Goal: Information Seeking & Learning: Check status

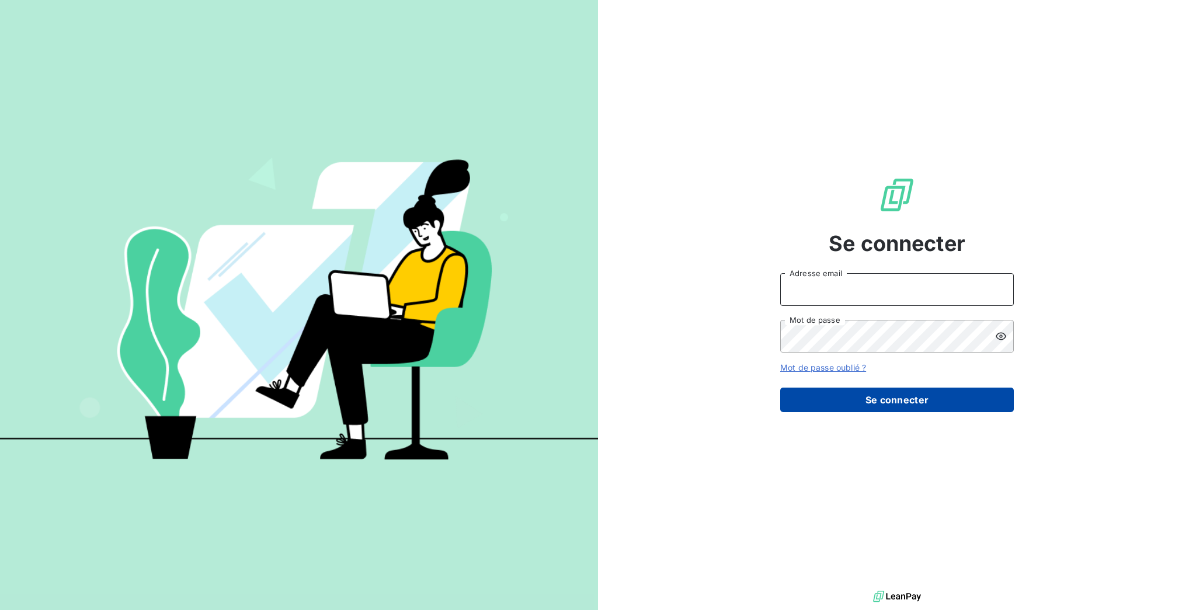
type input "[EMAIL_ADDRESS][DOMAIN_NAME]"
click at [969, 389] on button "Se connecter" at bounding box center [897, 400] width 234 height 25
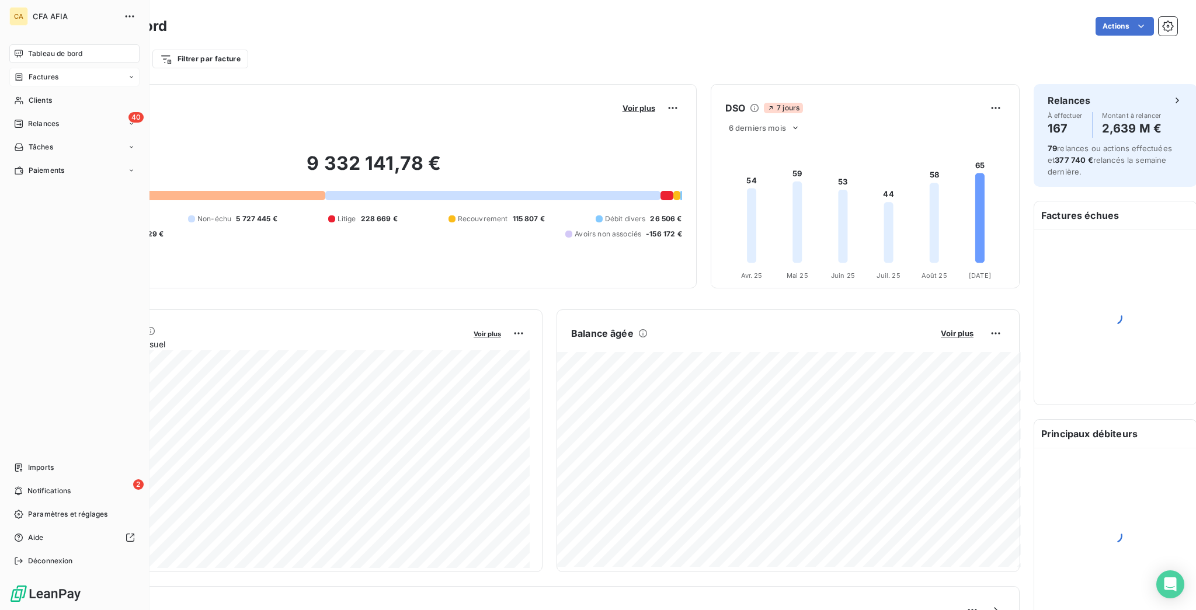
click at [29, 72] on span "Factures" at bounding box center [44, 77] width 30 height 11
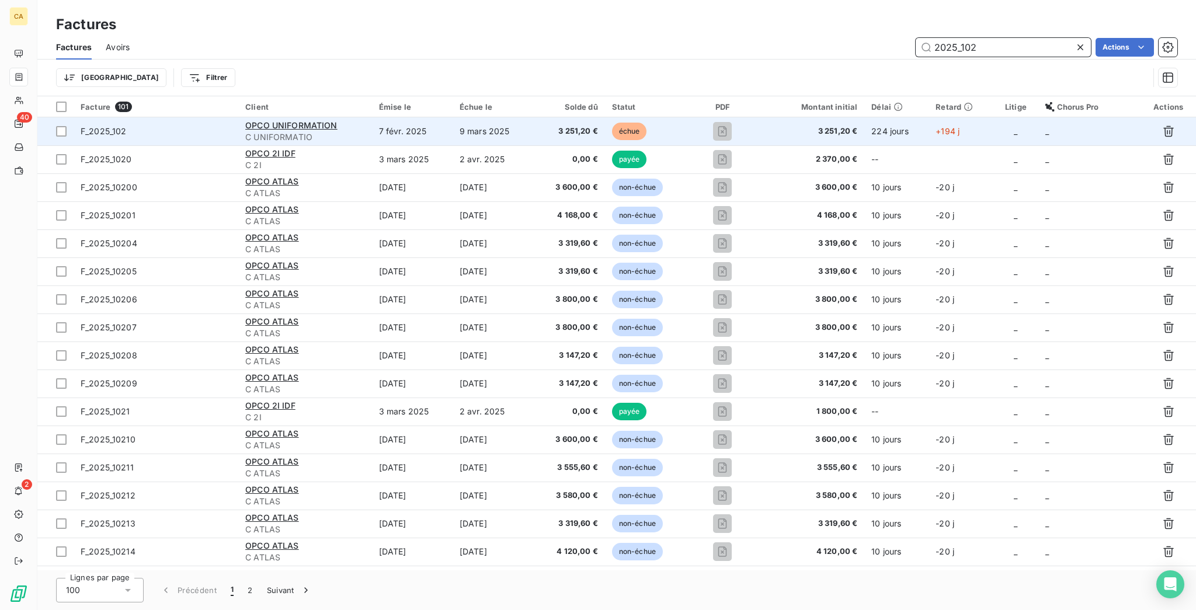
type input "2025_102"
click at [386, 117] on td "7 févr. 2025" at bounding box center [412, 131] width 81 height 28
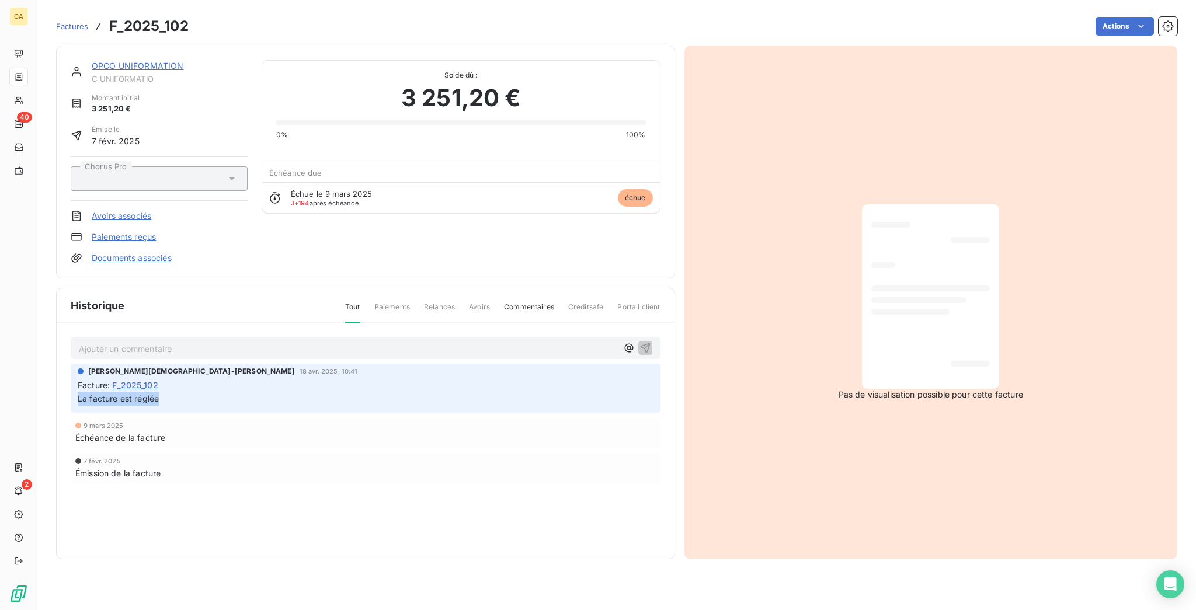
drag, startPoint x: 152, startPoint y: 335, endPoint x: 57, endPoint y: 337, distance: 95.8
click at [71, 364] on div "[PERSON_NAME][DEMOGRAPHIC_DATA]-[PERSON_NAME] 18 avr. 2025, 10:41 Facture : F_2…" at bounding box center [366, 388] width 590 height 49
click at [160, 392] on p "La facture est réglée" at bounding box center [366, 398] width 576 height 13
click at [180, 364] on div "[PERSON_NAME][DEMOGRAPHIC_DATA]-[PERSON_NAME] 18 avr. 2025, 10:41 Facture : F_2…" at bounding box center [366, 388] width 590 height 49
click at [169, 392] on p "La facture est réglée" at bounding box center [366, 398] width 576 height 13
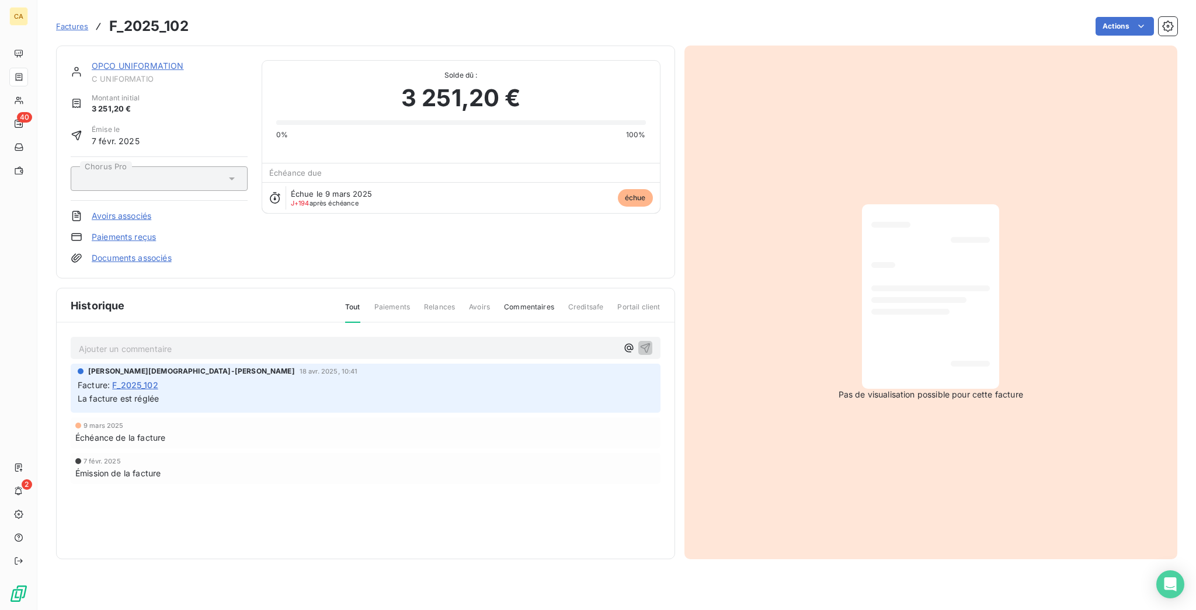
click at [169, 392] on p "La facture est réglée" at bounding box center [366, 398] width 576 height 13
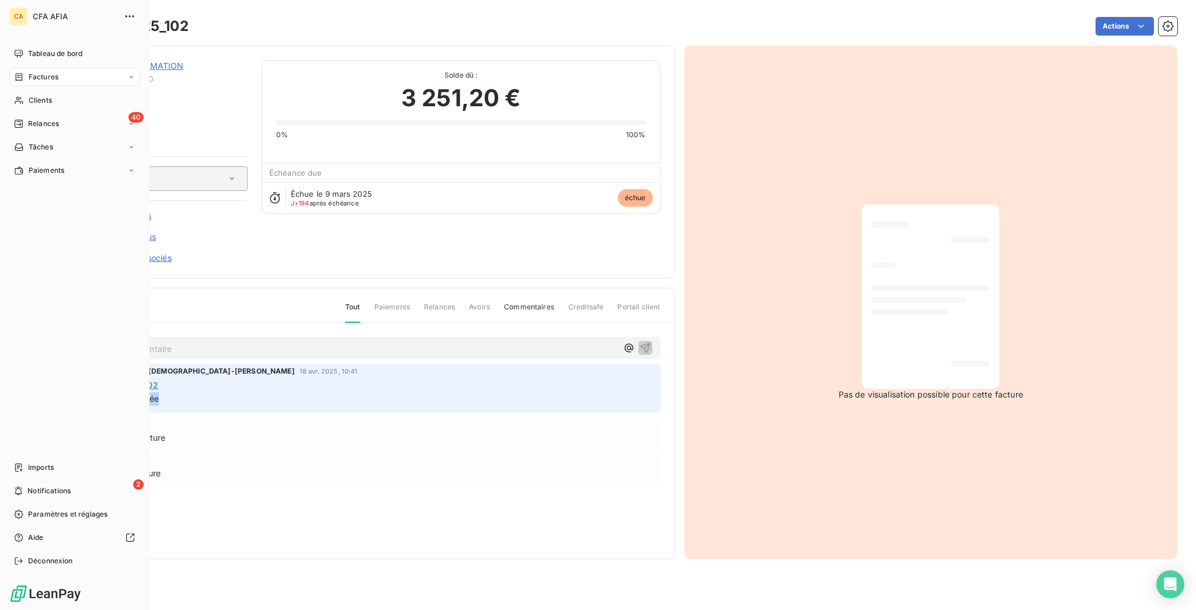
click at [40, 54] on nav "Tableau de bord Factures Clients 40 Relances Tâches Paiements" at bounding box center [74, 111] width 130 height 135
click at [50, 72] on span "Factures" at bounding box center [44, 77] width 30 height 11
click at [29, 72] on span "Factures" at bounding box center [44, 77] width 30 height 11
click at [44, 95] on span "Factures" at bounding box center [43, 100] width 30 height 11
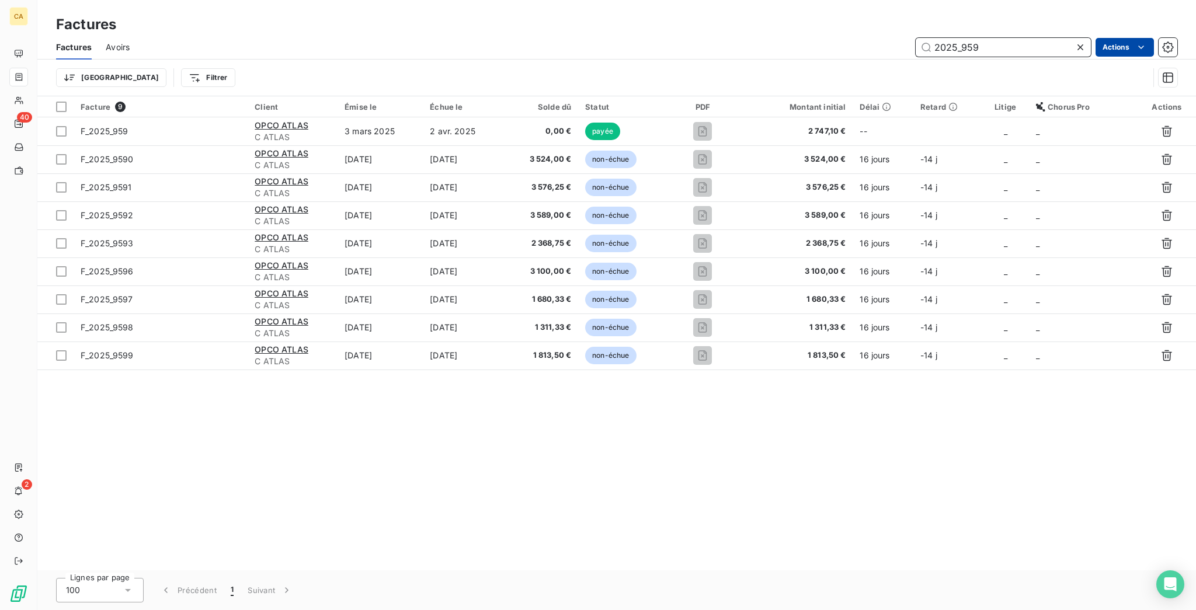
drag, startPoint x: 967, startPoint y: 34, endPoint x: 1132, endPoint y: 43, distance: 164.9
click at [1102, 57] on div "Factures Avoirs 2025_959 Actions Trier Filtrer" at bounding box center [616, 65] width 1158 height 61
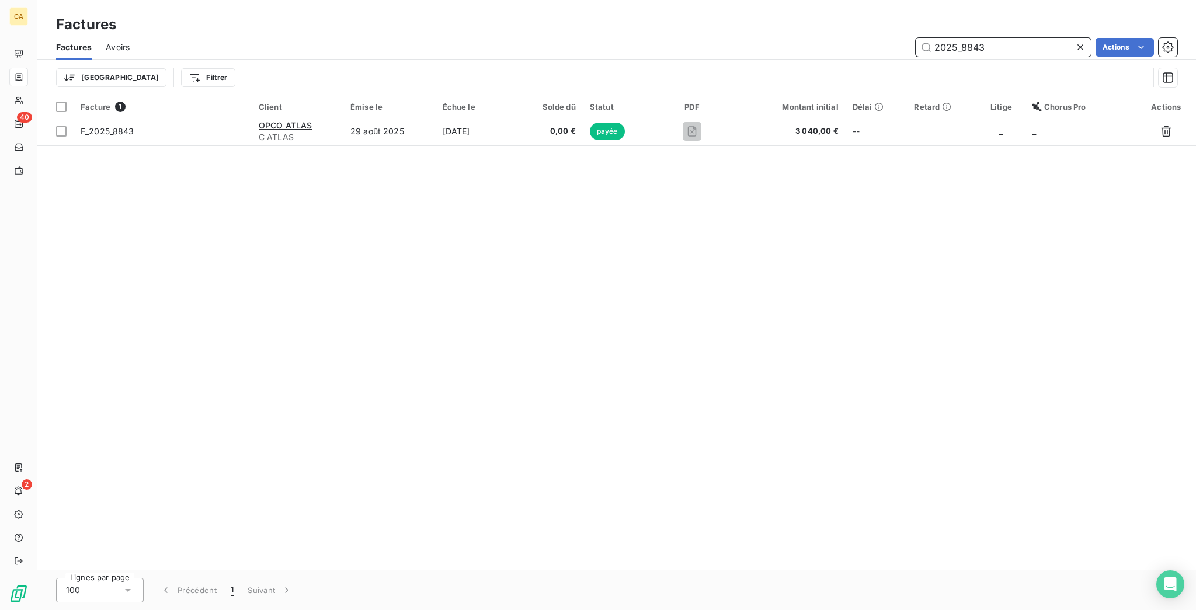
drag, startPoint x: 970, startPoint y: 36, endPoint x: 1194, endPoint y: 5, distance: 226.4
click at [1174, 74] on div "Factures Avoirs 2025_8843 Actions Trier Filtrer" at bounding box center [616, 65] width 1158 height 61
drag, startPoint x: 971, startPoint y: 36, endPoint x: 1096, endPoint y: 55, distance: 125.7
click at [1096, 55] on div "Factures Avoirs 2025_8774 Actions Trier Filtrer" at bounding box center [616, 65] width 1158 height 61
drag, startPoint x: 1046, startPoint y: 41, endPoint x: 1070, endPoint y: 10, distance: 38.8
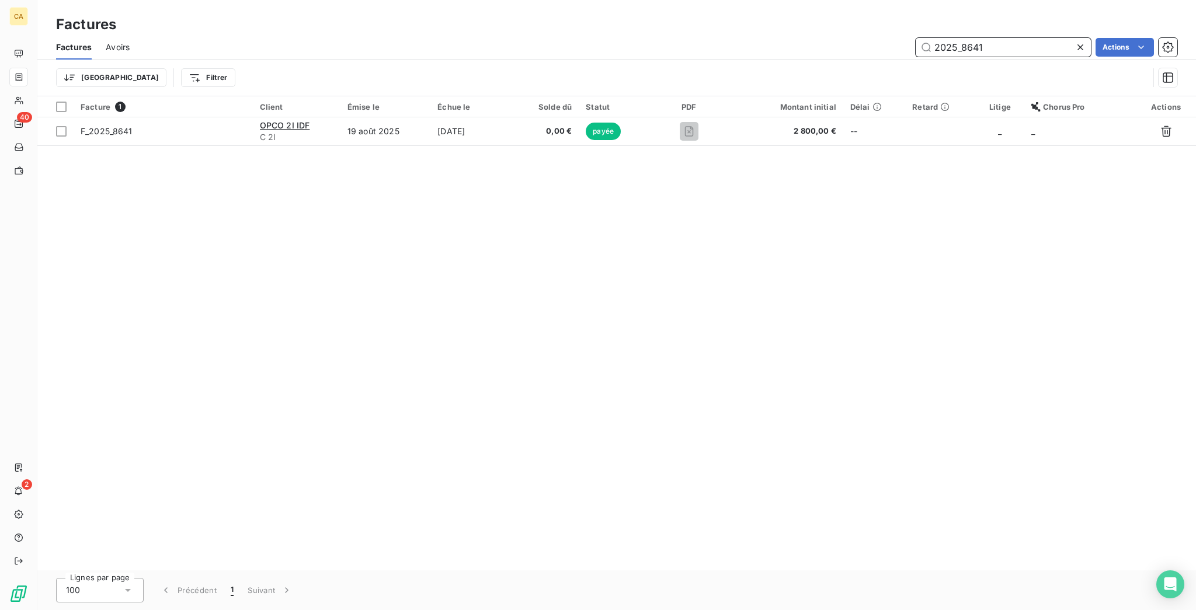
click at [1046, 41] on input "2025_8641" at bounding box center [1002, 47] width 175 height 19
drag, startPoint x: 1042, startPoint y: 41, endPoint x: 1058, endPoint y: 13, distance: 31.9
click at [1042, 41] on input "2025_8640" at bounding box center [1002, 47] width 175 height 19
drag, startPoint x: 1005, startPoint y: 36, endPoint x: 976, endPoint y: 37, distance: 29.2
click at [976, 38] on input "2025_8635" at bounding box center [1002, 47] width 175 height 19
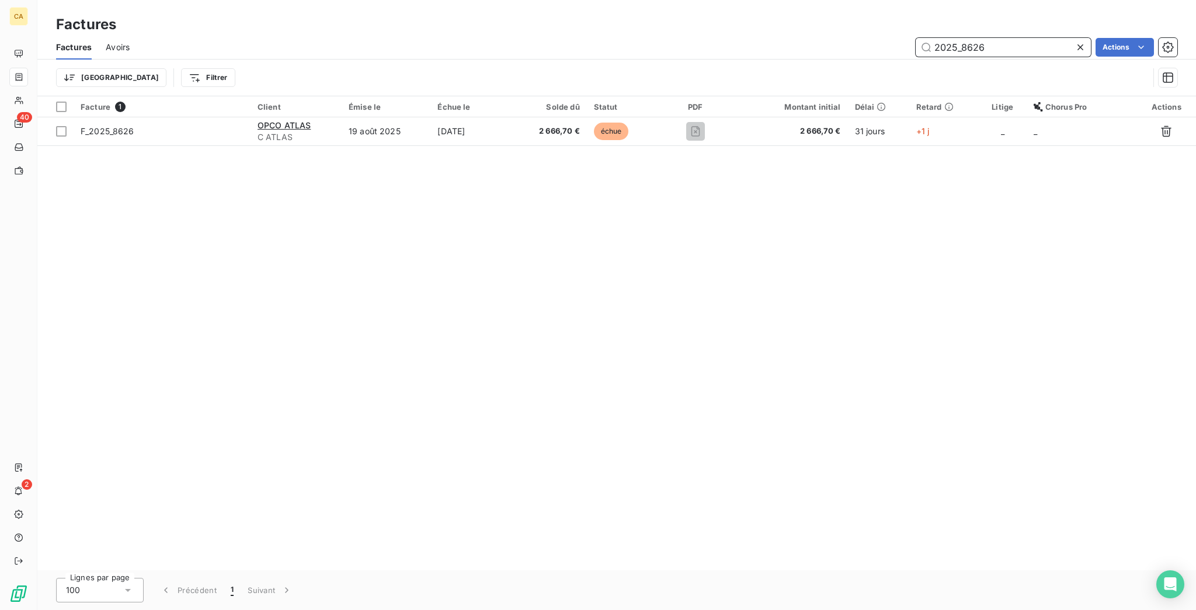
click at [1005, 43] on input "2025_8626" at bounding box center [1002, 47] width 175 height 19
click at [1013, 42] on input "2025_8623" at bounding box center [1002, 47] width 175 height 19
click at [1016, 38] on input "2025_8622" at bounding box center [1002, 47] width 175 height 19
click at [1030, 38] on input "2025_8620" at bounding box center [1002, 47] width 175 height 19
click at [975, 39] on input "2025_8619" at bounding box center [1002, 47] width 175 height 19
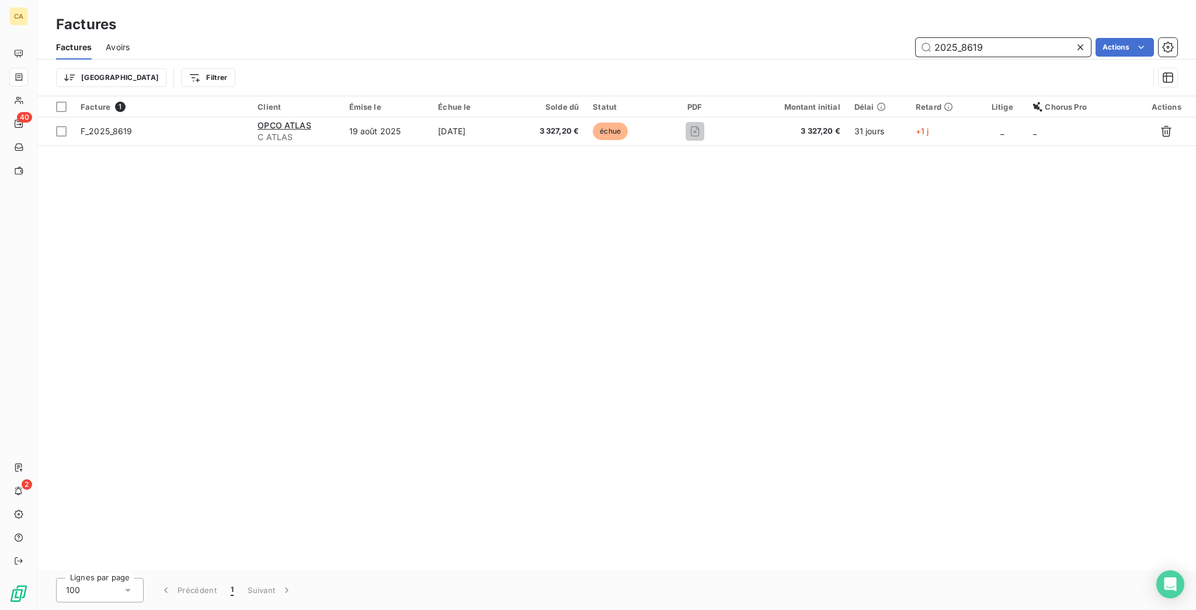
drag, startPoint x: 979, startPoint y: 39, endPoint x: 1122, endPoint y: 13, distance: 144.6
click at [1025, 41] on input "2025_8619" at bounding box center [1002, 47] width 175 height 19
drag, startPoint x: 973, startPoint y: 36, endPoint x: 1194, endPoint y: 8, distance: 223.5
click at [1194, 63] on div "Factures Avoirs 2025_8609 Actions Trier Filtrer" at bounding box center [616, 65] width 1158 height 61
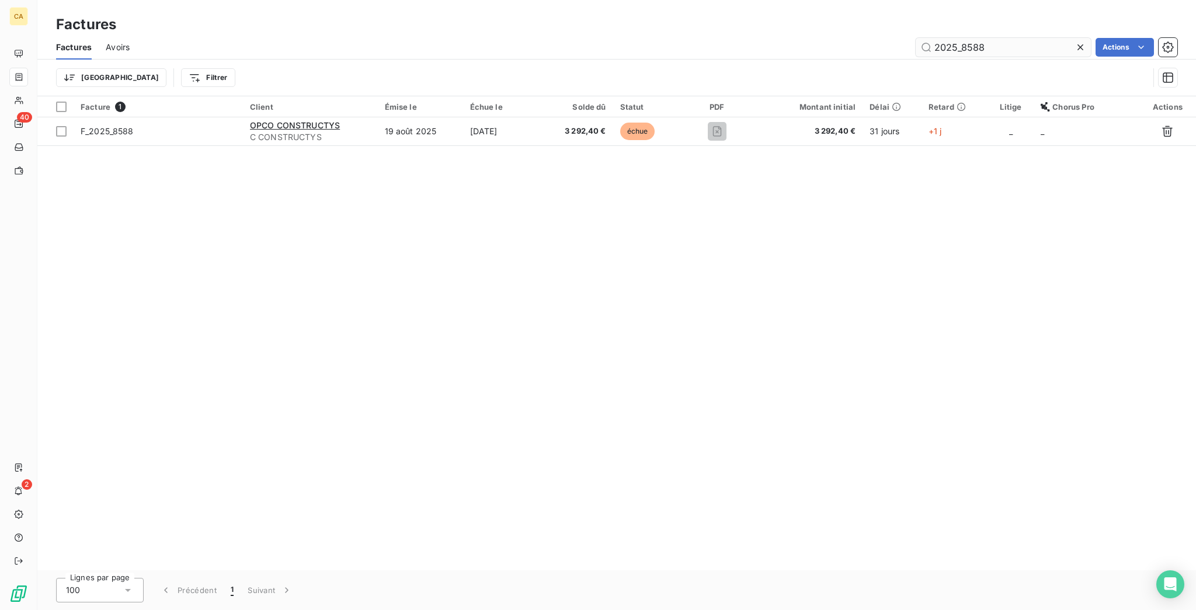
drag, startPoint x: 1000, startPoint y: 30, endPoint x: 996, endPoint y: 36, distance: 7.1
click at [999, 38] on div "2025_8588" at bounding box center [1002, 47] width 175 height 19
click at [976, 38] on div "2025_8588" at bounding box center [1002, 47] width 175 height 19
click at [1005, 42] on input "2025_8588" at bounding box center [1002, 47] width 175 height 19
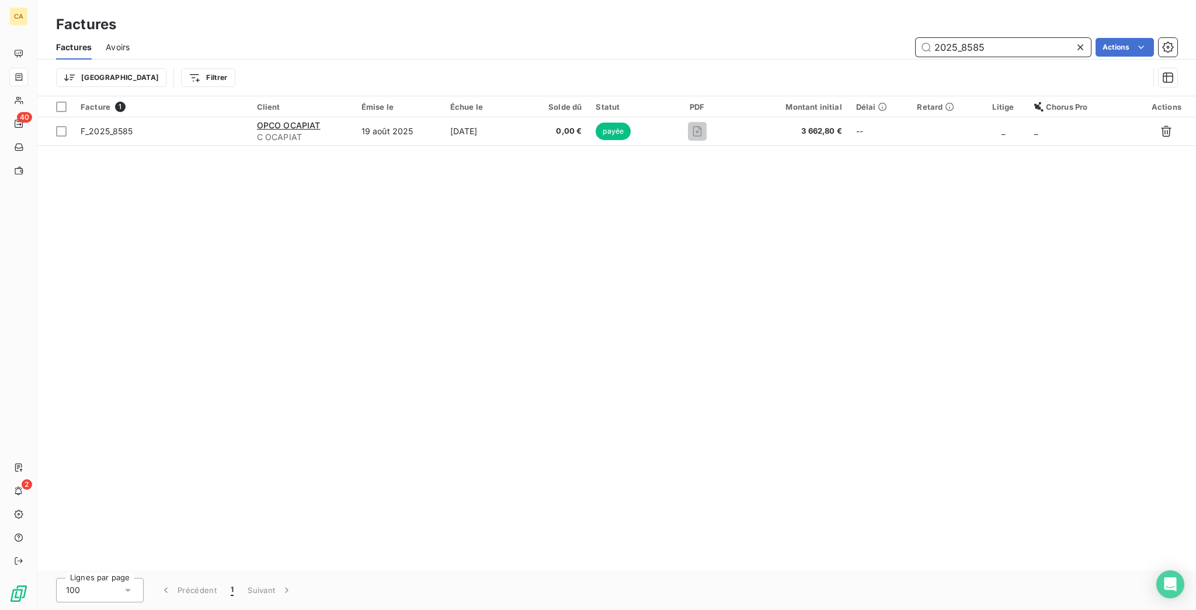
click at [1037, 39] on input "2025_8585" at bounding box center [1002, 47] width 175 height 19
click at [1040, 41] on input "2025_8576" at bounding box center [1002, 47] width 175 height 19
click at [1021, 38] on div "2025_8574" at bounding box center [1002, 47] width 175 height 19
click at [1021, 38] on input "2025_8574" at bounding box center [1002, 47] width 175 height 19
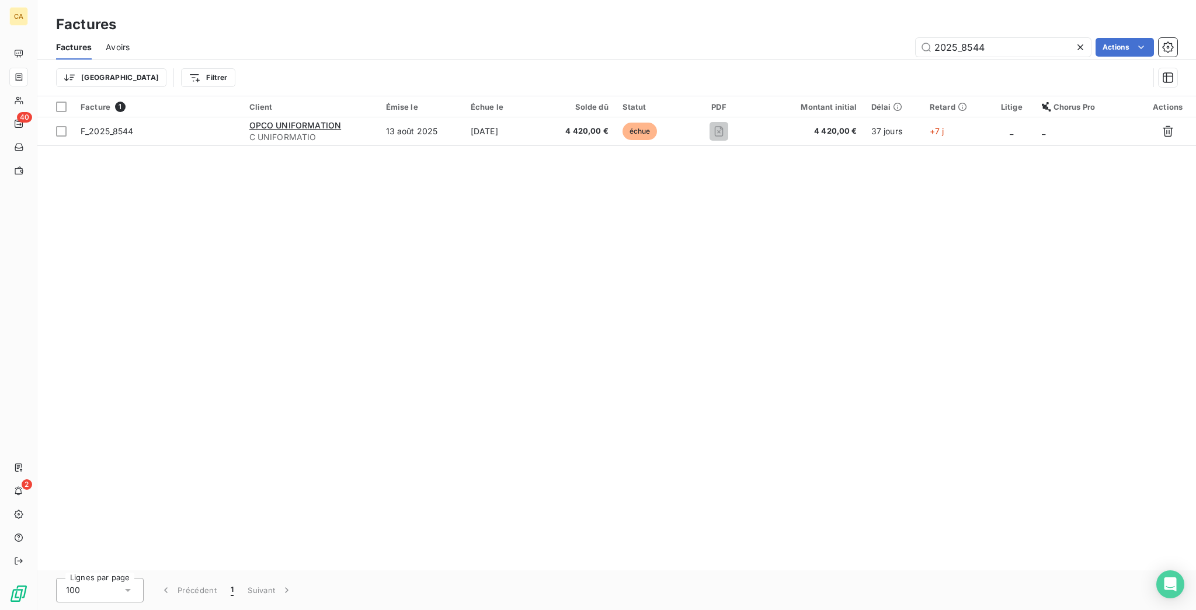
click at [1072, 46] on div "2025_8544" at bounding box center [1002, 47] width 175 height 19
click at [1054, 40] on input "2025_8544" at bounding box center [1002, 47] width 175 height 19
click at [1011, 44] on input "2025_8543" at bounding box center [1002, 47] width 175 height 19
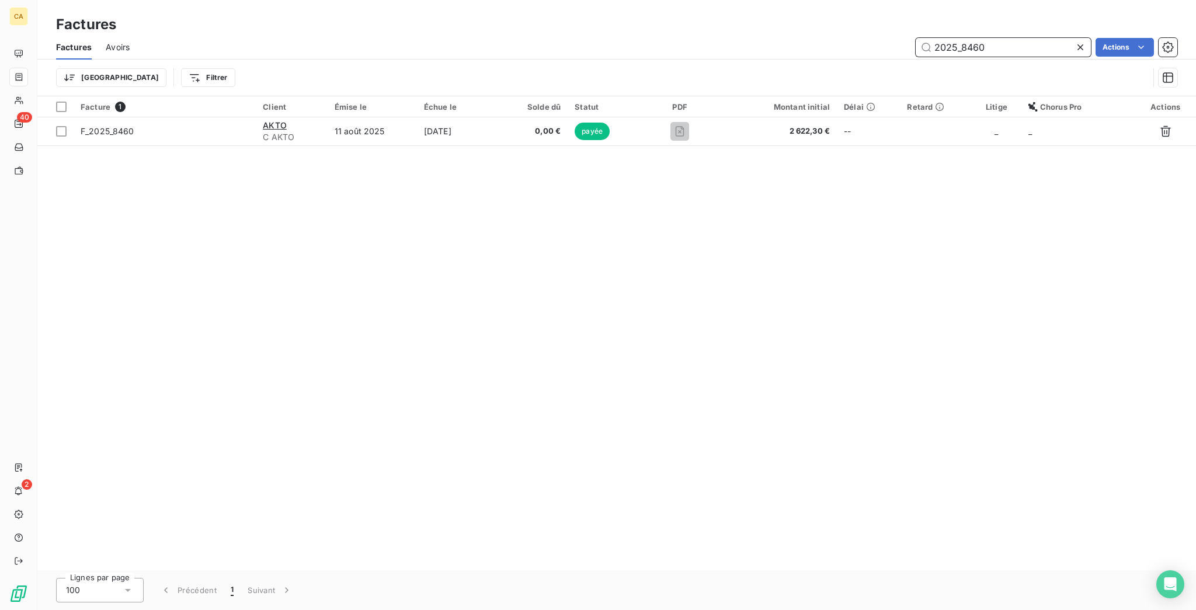
drag, startPoint x: 974, startPoint y: 38, endPoint x: 1150, endPoint y: 1, distance: 179.7
click at [1078, 47] on div "2025_8460" at bounding box center [1002, 47] width 175 height 19
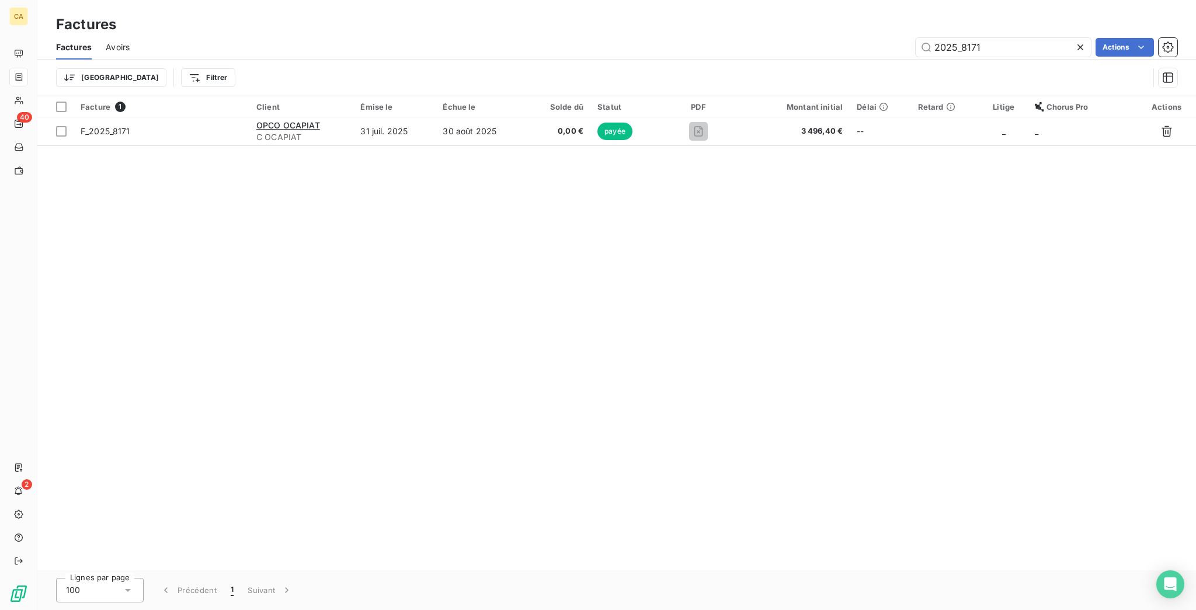
click at [977, 38] on div "2025_8171" at bounding box center [1002, 47] width 175 height 19
drag, startPoint x: 966, startPoint y: 34, endPoint x: 1194, endPoint y: 1, distance: 231.3
click at [1100, 48] on div "Factures Avoirs 2025_8171 Actions" at bounding box center [616, 47] width 1158 height 25
click at [1015, 48] on div "Factures Avoirs 2025_7744 Actions" at bounding box center [616, 47] width 1158 height 25
click at [1015, 46] on div "2025_7744" at bounding box center [1002, 47] width 175 height 19
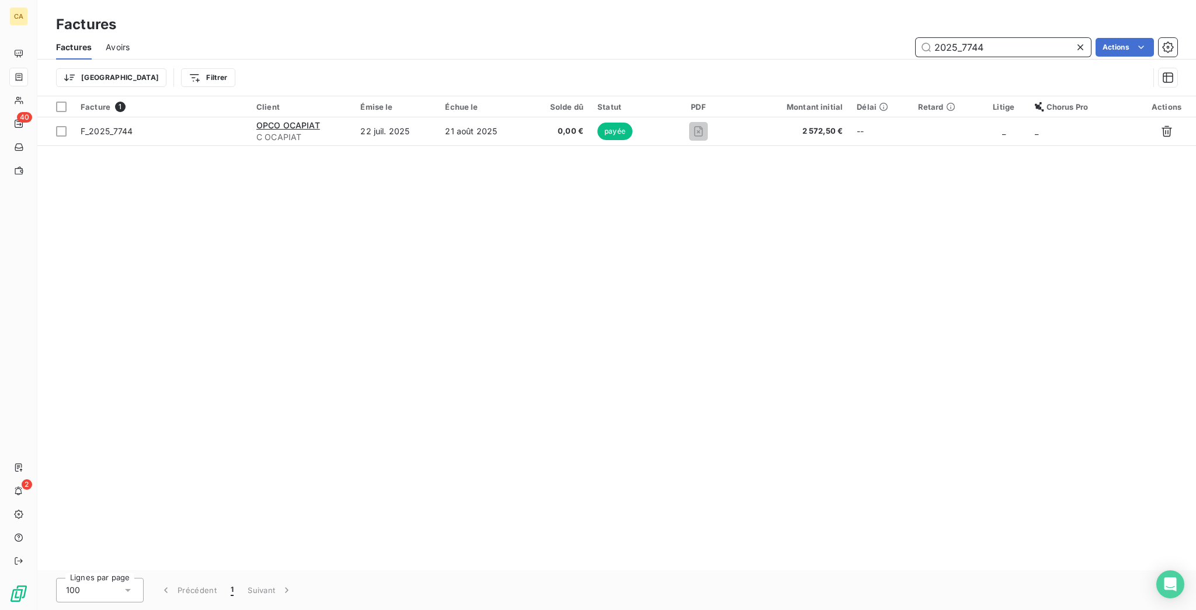
click at [1015, 44] on input "2025_7744" at bounding box center [1002, 47] width 175 height 19
click at [994, 38] on div "2025_7743" at bounding box center [1002, 47] width 175 height 19
click at [1004, 45] on div "2025_7743" at bounding box center [1002, 47] width 175 height 19
click at [1007, 41] on input "2025_7743" at bounding box center [1002, 47] width 175 height 19
drag, startPoint x: 984, startPoint y: 36, endPoint x: 1149, endPoint y: 57, distance: 166.6
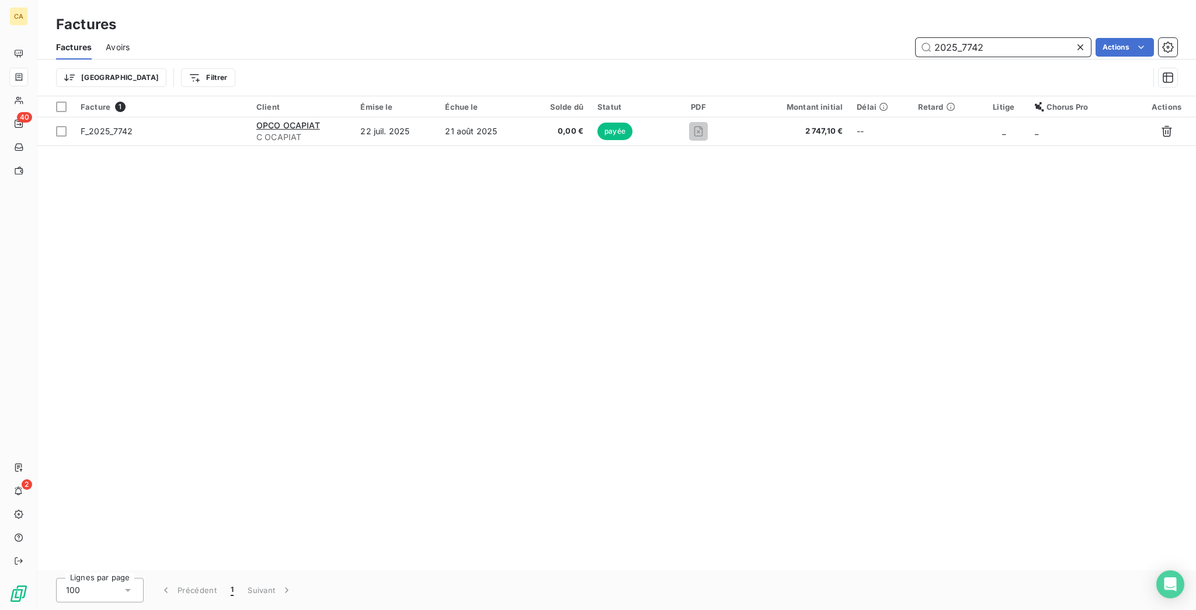
click at [1132, 58] on div "Factures Avoirs 2025_7742 Actions Trier Filtrer" at bounding box center [616, 65] width 1158 height 61
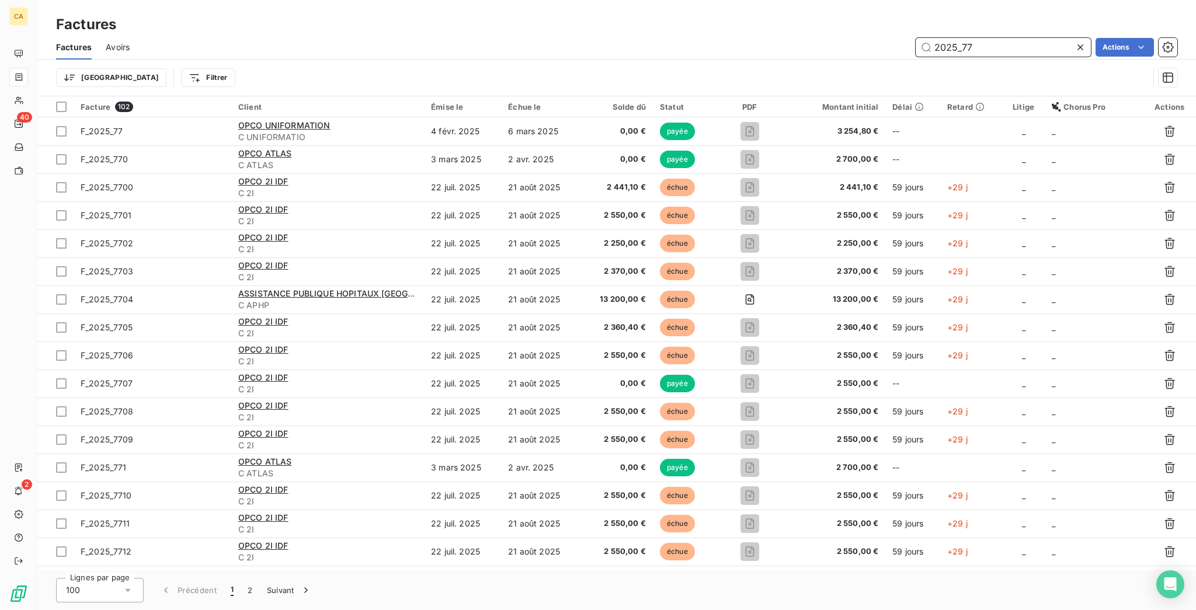
click at [988, 43] on input "2025_77" at bounding box center [1002, 47] width 175 height 19
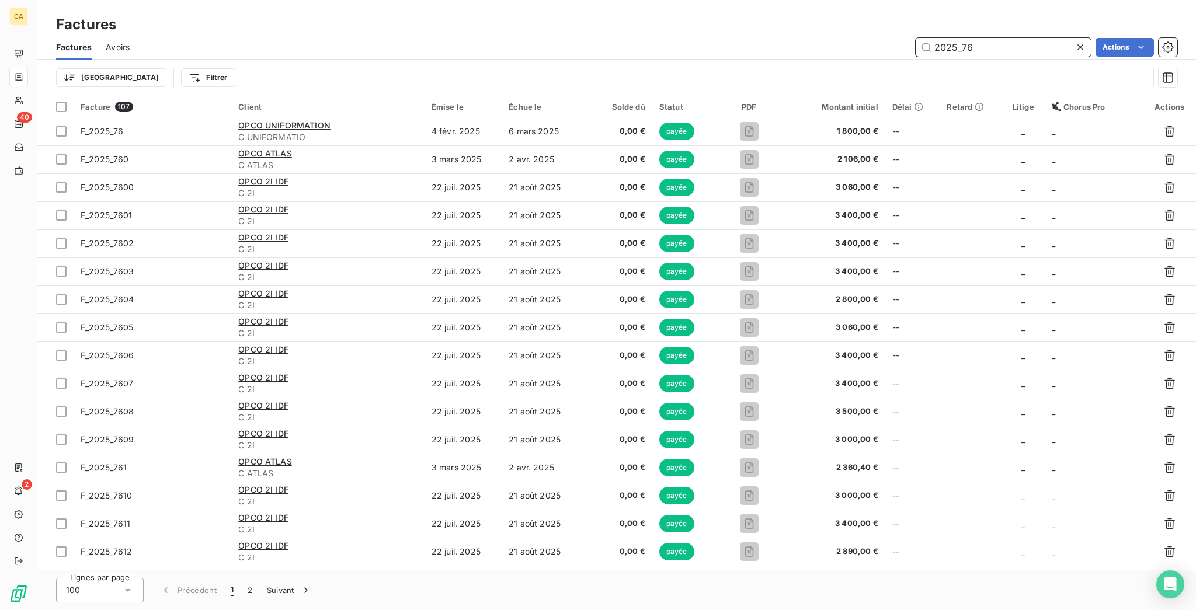
click at [1006, 38] on input "2025_76" at bounding box center [1002, 47] width 175 height 19
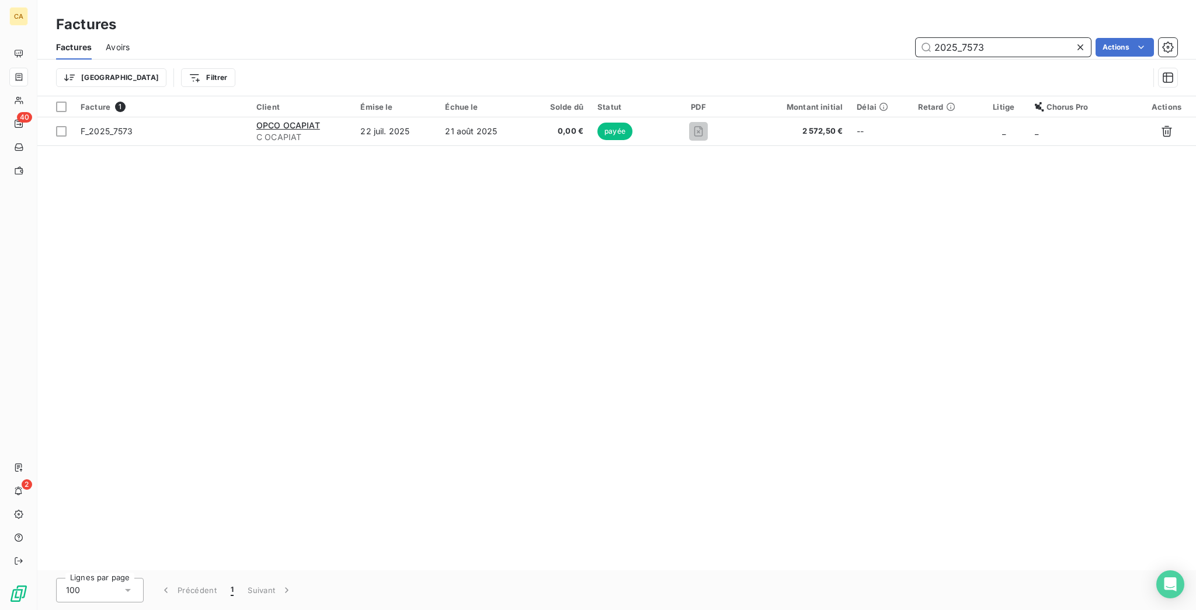
drag, startPoint x: 994, startPoint y: 44, endPoint x: 1007, endPoint y: 39, distance: 14.2
click at [994, 44] on input "2025_7573" at bounding box center [1002, 47] width 175 height 19
click at [1008, 38] on input "2025_7571" at bounding box center [1002, 47] width 175 height 19
drag, startPoint x: 1009, startPoint y: 36, endPoint x: 976, endPoint y: 42, distance: 34.4
click at [976, 42] on input "2025_7568" at bounding box center [1002, 47] width 175 height 19
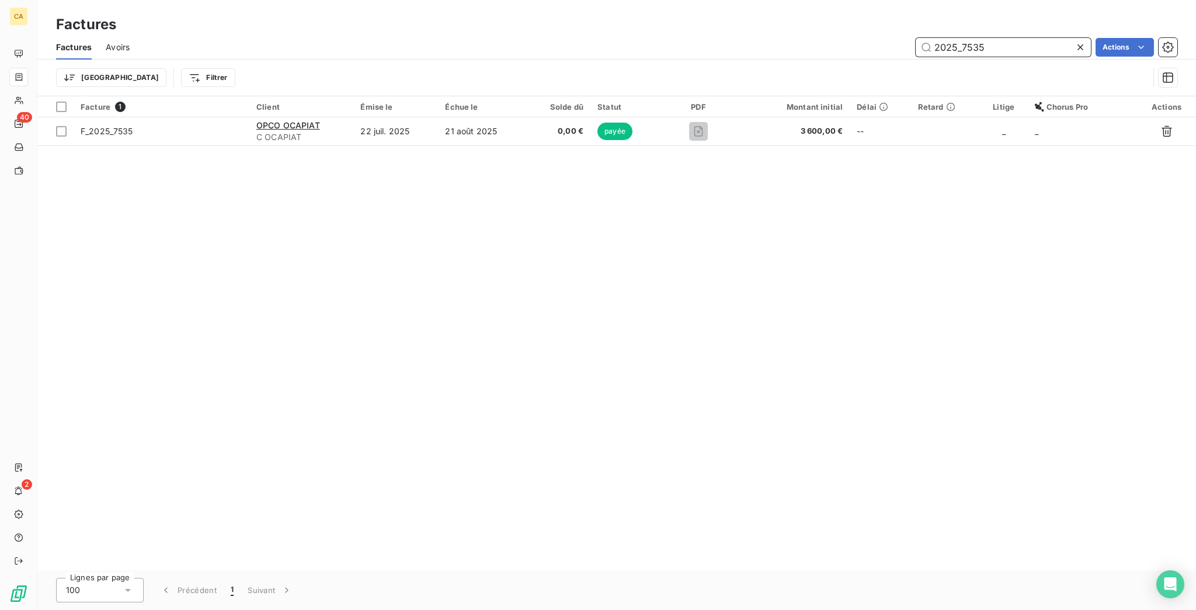
click at [1013, 38] on input "2025_7535" at bounding box center [1002, 47] width 175 height 19
drag, startPoint x: 982, startPoint y: 26, endPoint x: 1011, endPoint y: 52, distance: 38.8
click at [992, 36] on div "Factures Avoirs 2025_7533 Actions" at bounding box center [616, 47] width 1158 height 25
click at [1011, 60] on div "Trier Filtrer" at bounding box center [616, 78] width 1121 height 36
click at [1011, 47] on div "2025_7533" at bounding box center [1002, 47] width 175 height 19
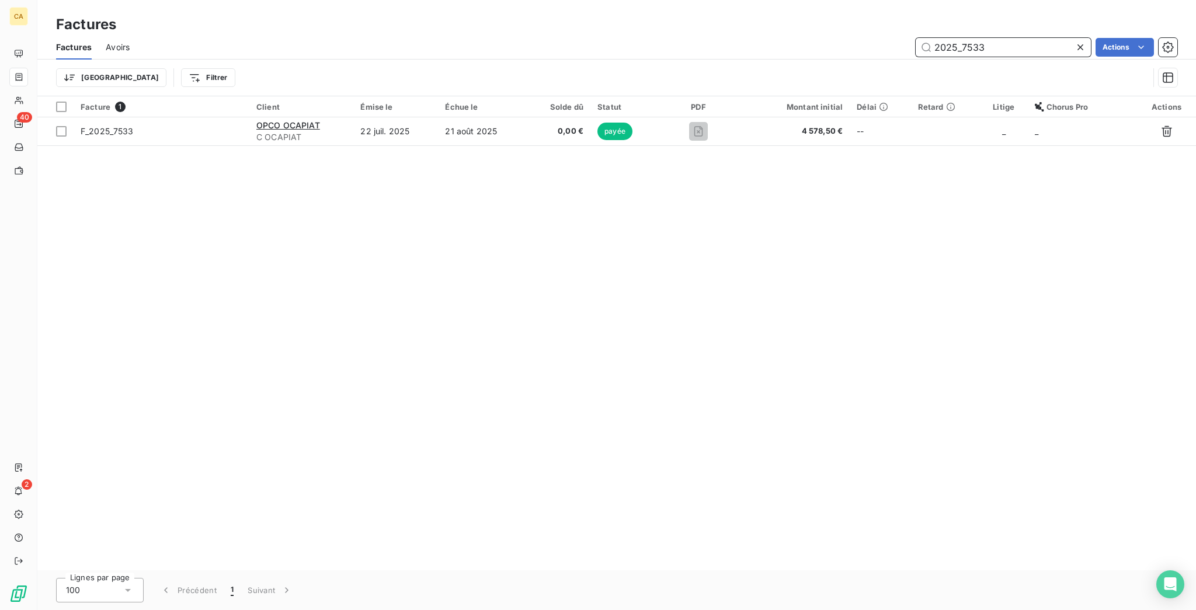
click at [1016, 38] on input "2025_7533" at bounding box center [1002, 47] width 175 height 19
click at [991, 40] on input "2025_7528" at bounding box center [1002, 47] width 175 height 19
drag, startPoint x: 977, startPoint y: 35, endPoint x: 1151, endPoint y: 13, distance: 175.3
click at [1091, 38] on div "2025_7527" at bounding box center [1002, 47] width 175 height 19
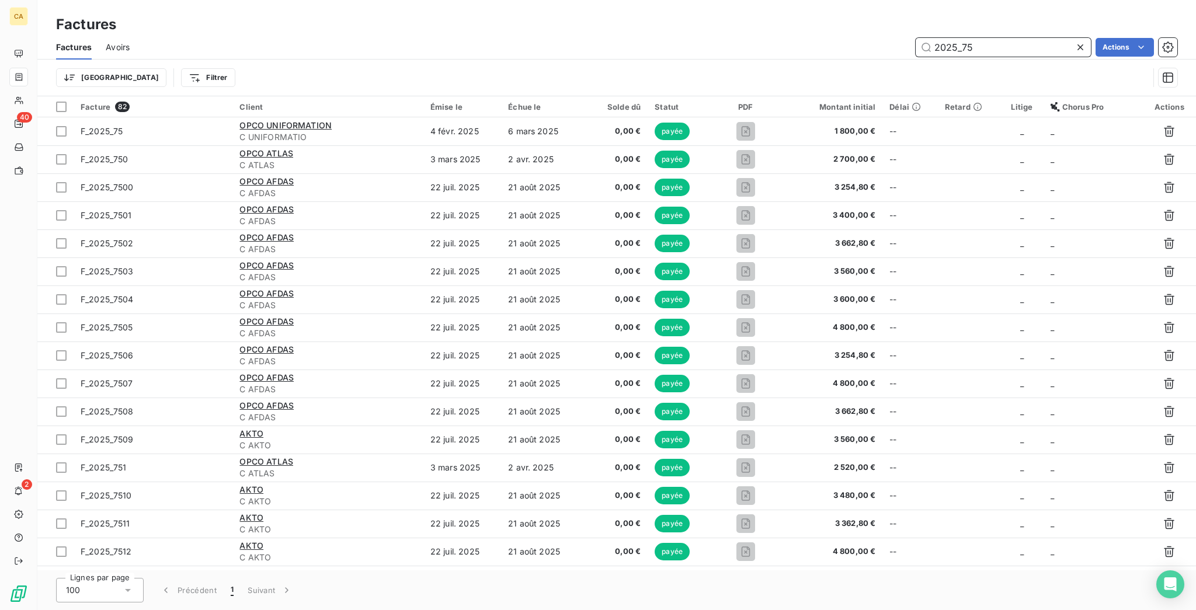
click at [991, 39] on input "2025_75" at bounding box center [1002, 47] width 175 height 19
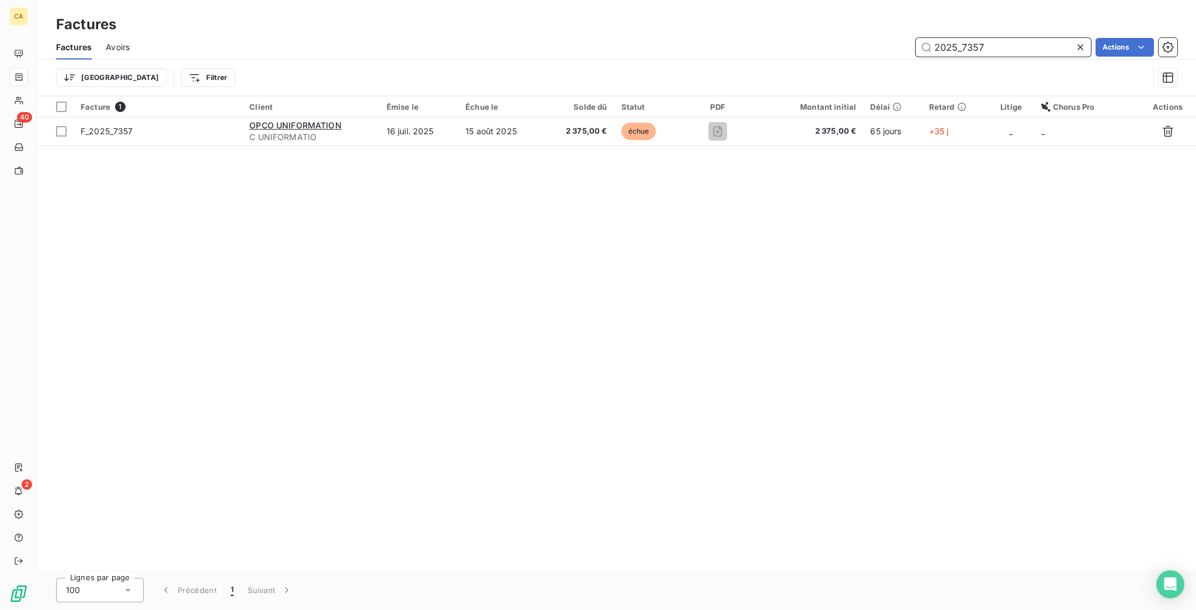
drag, startPoint x: 964, startPoint y: 35, endPoint x: 983, endPoint y: 37, distance: 18.2
click at [983, 38] on input "2025_7357" at bounding box center [1002, 47] width 175 height 19
click at [979, 38] on input "2025_7357" at bounding box center [1002, 47] width 175 height 19
click at [976, 38] on input "2025_7357" at bounding box center [1002, 47] width 175 height 19
drag, startPoint x: 972, startPoint y: 34, endPoint x: 1186, endPoint y: 15, distance: 215.1
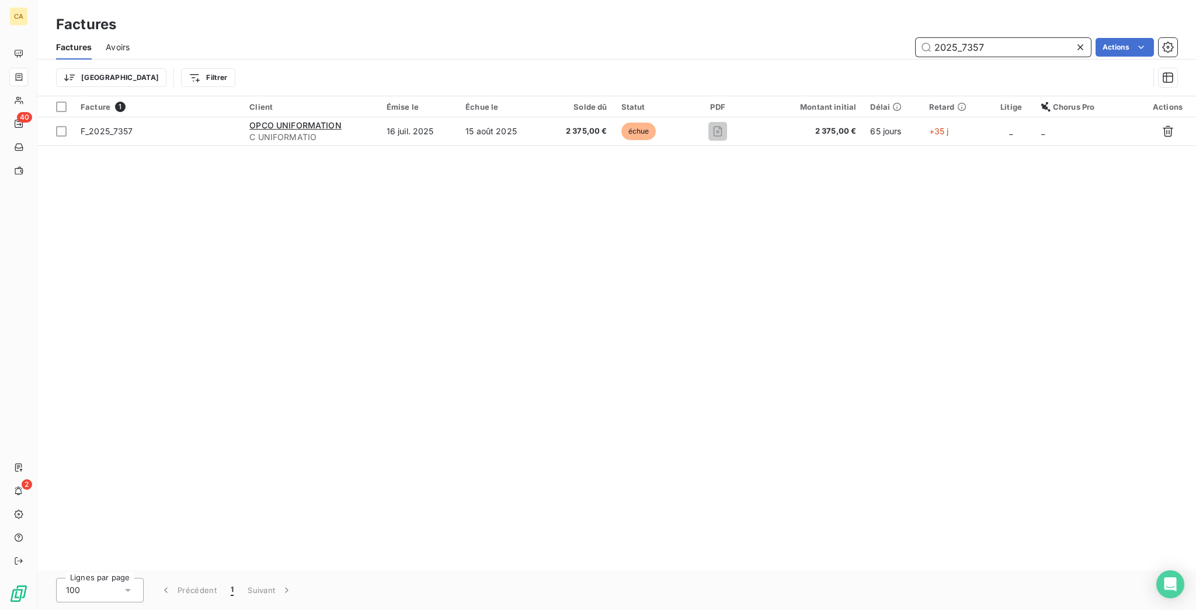
click at [1178, 20] on div "Factures Factures Avoirs 2025_7357 Actions Trier Filtrer" at bounding box center [616, 48] width 1158 height 96
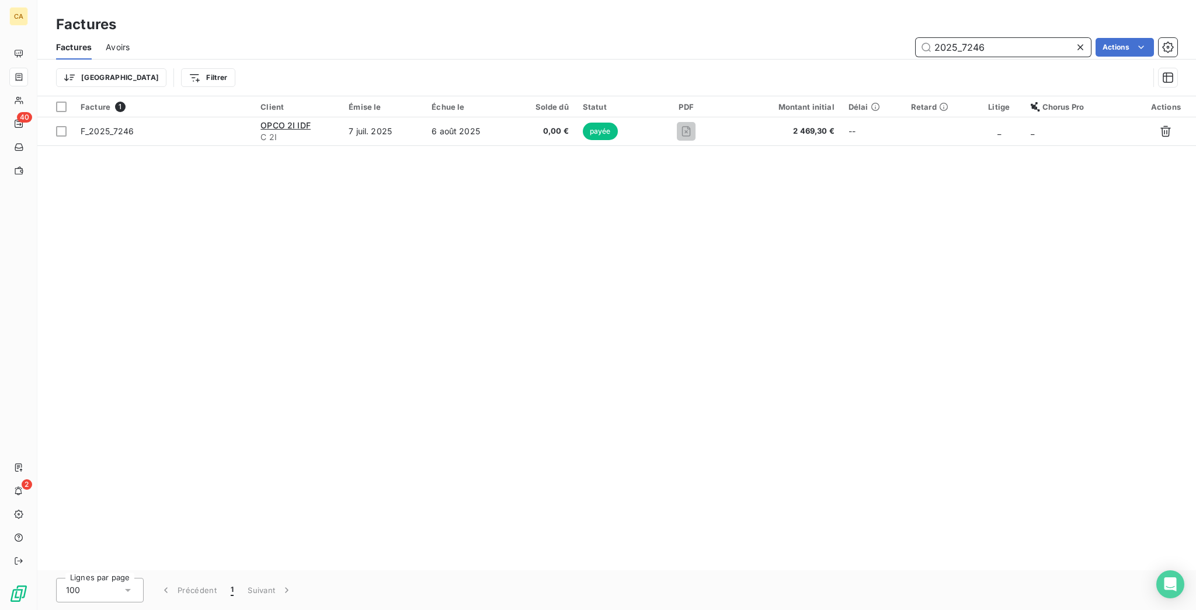
click at [976, 38] on input "2025_7246" at bounding box center [1002, 47] width 175 height 19
drag, startPoint x: 972, startPoint y: 35, endPoint x: 1194, endPoint y: 58, distance: 223.7
click at [1191, 57] on div "Factures Avoirs 2025_7246 Actions Trier Filtrer" at bounding box center [616, 65] width 1158 height 61
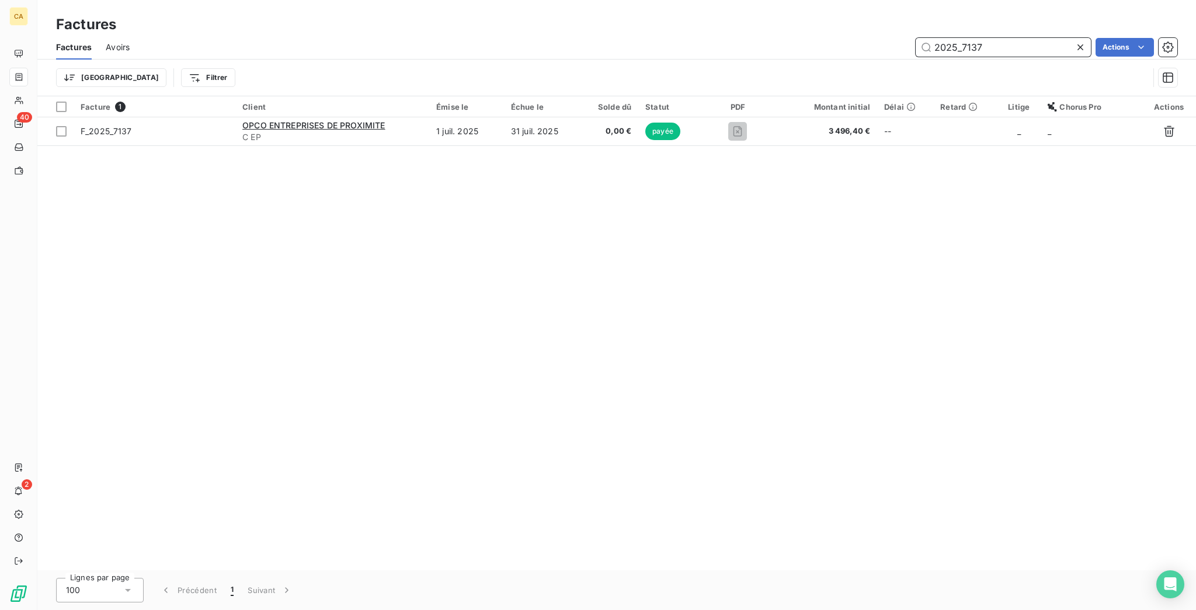
drag, startPoint x: 979, startPoint y: 39, endPoint x: 1091, endPoint y: 54, distance: 112.5
click at [1086, 54] on div "Factures Avoirs 2025_7137 Actions Trier Filtrer" at bounding box center [616, 65] width 1158 height 61
drag, startPoint x: 1001, startPoint y: 40, endPoint x: 969, endPoint y: 40, distance: 32.1
click at [969, 40] on input "2025_7105" at bounding box center [1002, 47] width 175 height 19
click at [1012, 48] on div "Factures Avoirs 2025_7065 Actions" at bounding box center [616, 47] width 1158 height 25
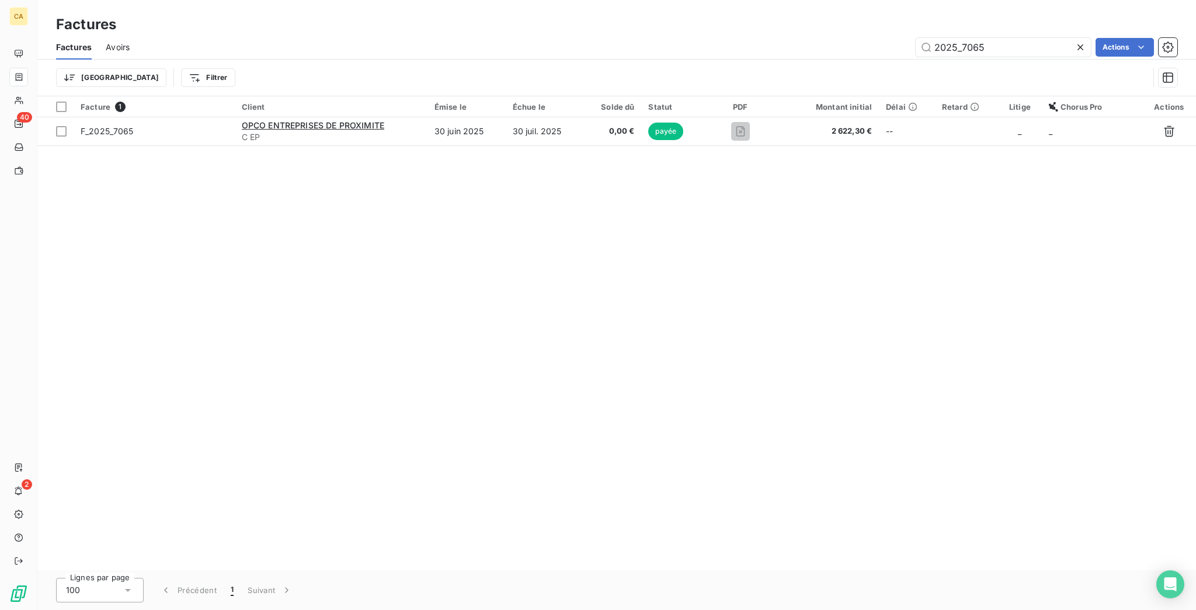
click at [1022, 45] on div "2025_7065" at bounding box center [1002, 47] width 175 height 19
click at [1025, 43] on input "2025_7065" at bounding box center [1002, 47] width 175 height 19
click at [997, 44] on input "2025_7063" at bounding box center [1002, 47] width 175 height 19
drag, startPoint x: 989, startPoint y: 45, endPoint x: 994, endPoint y: 36, distance: 10.4
click at [989, 45] on div "2025_7060" at bounding box center [1002, 47] width 175 height 19
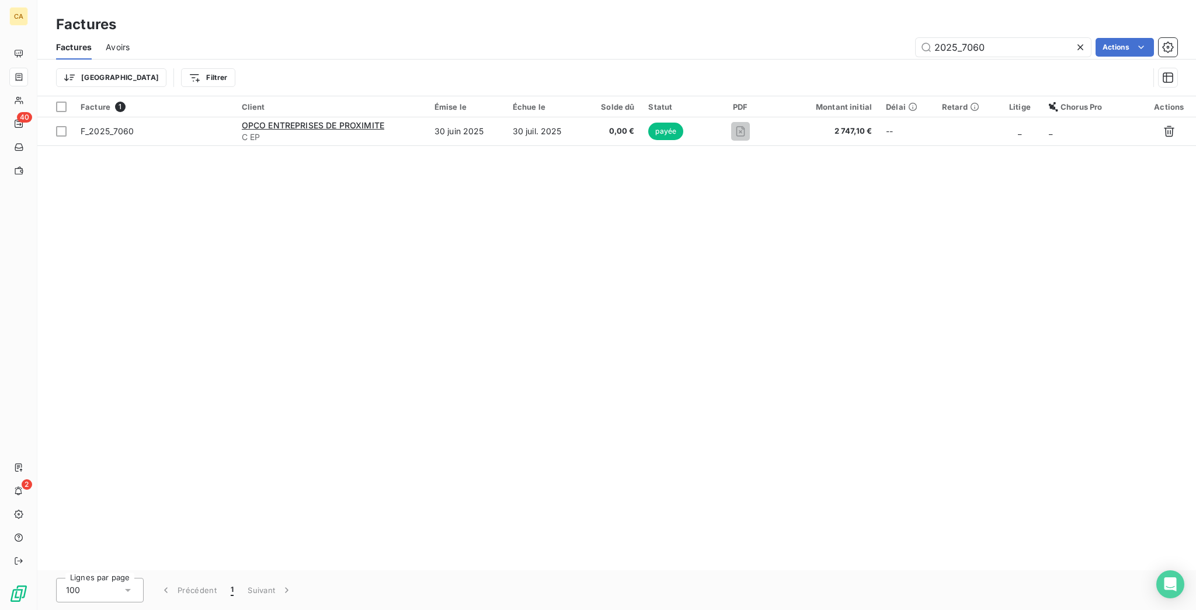
click at [1014, 38] on div "2025_7060" at bounding box center [1002, 47] width 175 height 19
click at [1015, 39] on input "2025_7060" at bounding box center [1002, 47] width 175 height 19
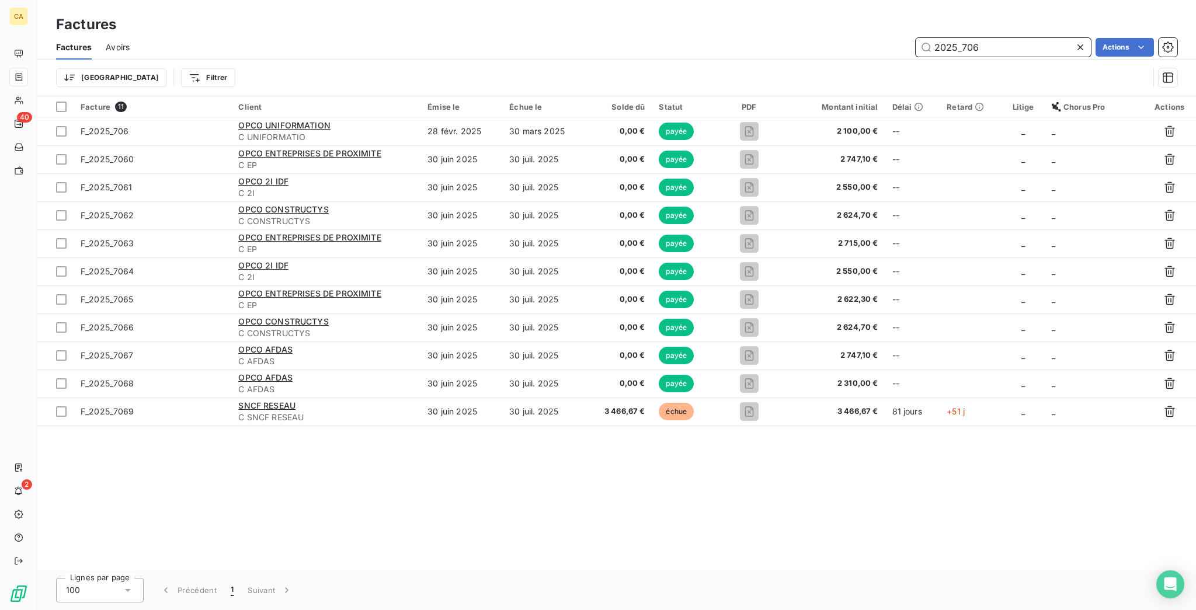
click at [1040, 38] on input "2025_706" at bounding box center [1002, 47] width 175 height 19
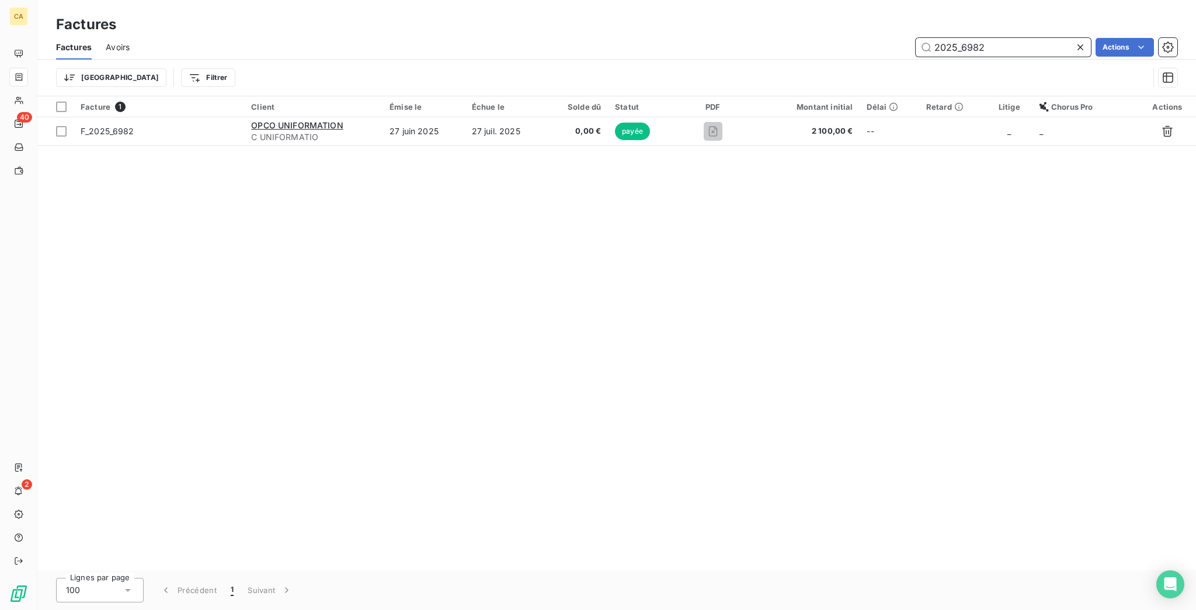
click at [995, 39] on input "2025_6982" at bounding box center [1002, 47] width 175 height 19
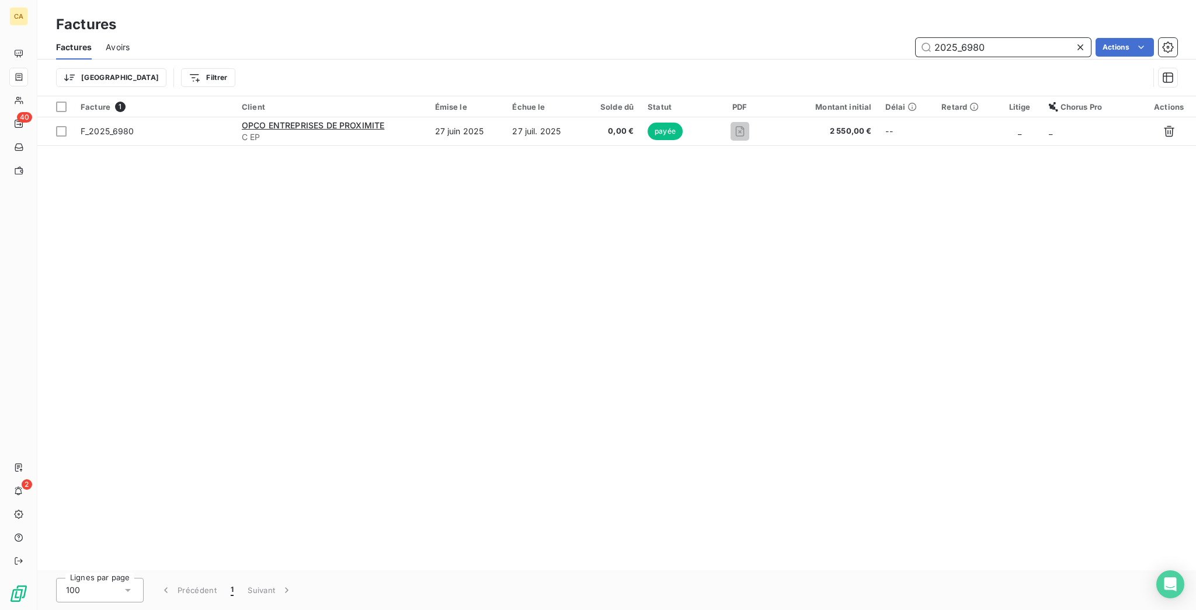
click at [1005, 44] on input "2025_6980" at bounding box center [1002, 47] width 175 height 19
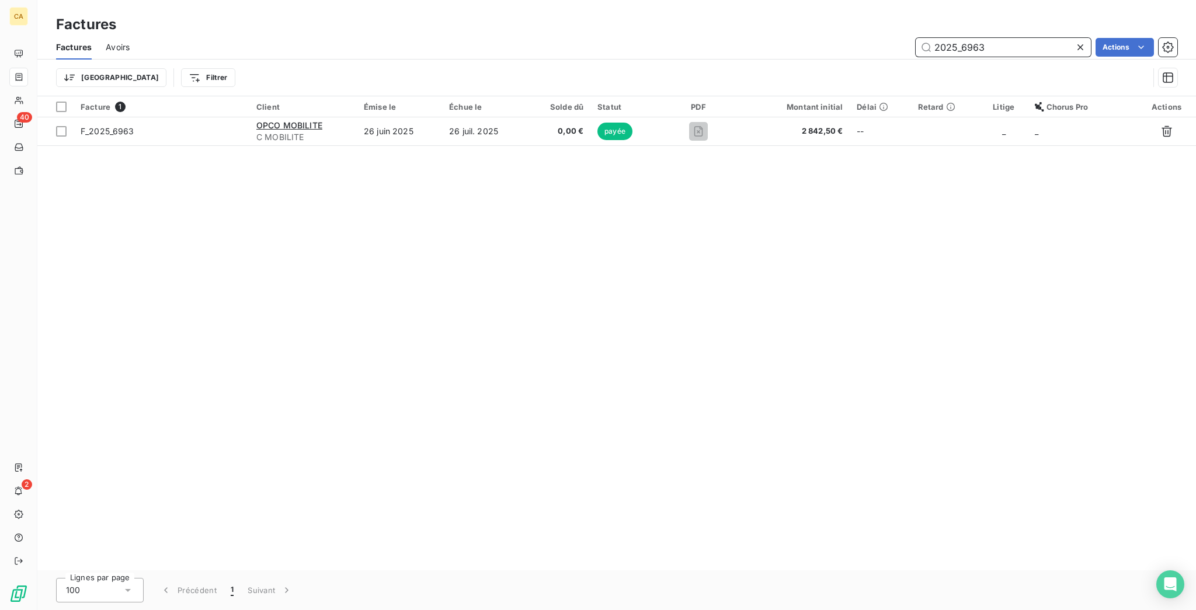
click at [1012, 39] on input "2025_6963" at bounding box center [1002, 47] width 175 height 19
click at [997, 48] on div "Factures Avoirs 2025_6913 Actions" at bounding box center [616, 47] width 1158 height 25
click at [1004, 44] on div "2025_6913" at bounding box center [1002, 47] width 175 height 19
click at [1017, 38] on input "2025_6913" at bounding box center [1002, 47] width 175 height 19
drag, startPoint x: 971, startPoint y: 34, endPoint x: 1164, endPoint y: 19, distance: 192.7
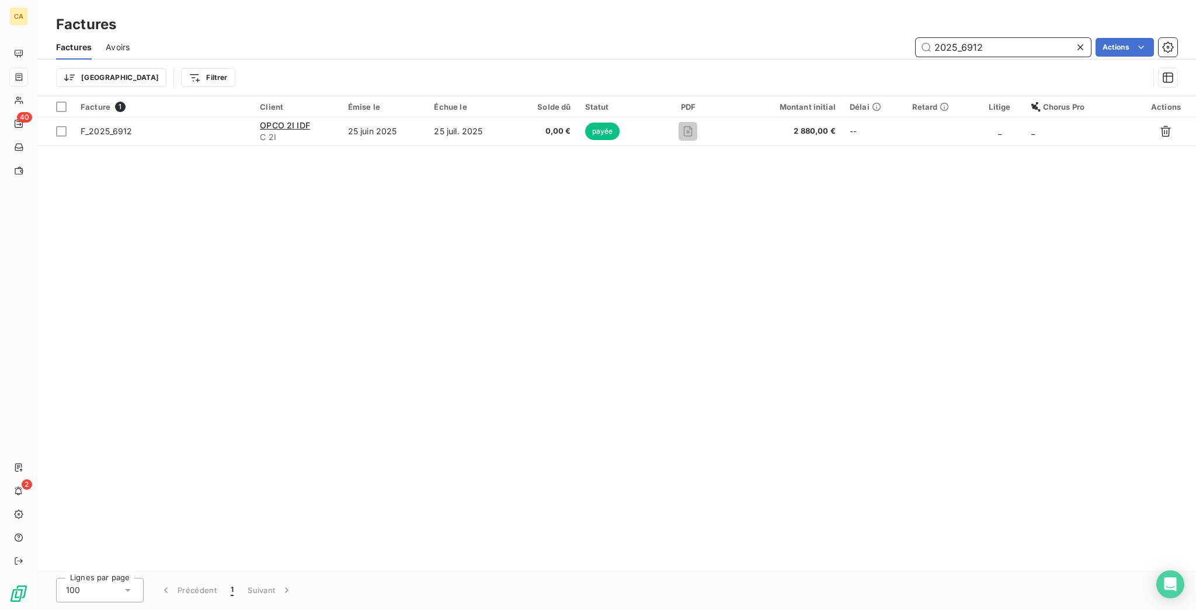
click at [1115, 40] on div "2025_6912 Actions" at bounding box center [660, 47] width 1033 height 19
drag, startPoint x: 1028, startPoint y: 30, endPoint x: 1052, endPoint y: 8, distance: 33.0
click at [1028, 38] on div "2025_6885" at bounding box center [1002, 47] width 175 height 19
click at [1018, 38] on input "2025_6885" at bounding box center [1002, 47] width 175 height 19
click at [1040, 38] on input "2025_6884" at bounding box center [1002, 47] width 175 height 19
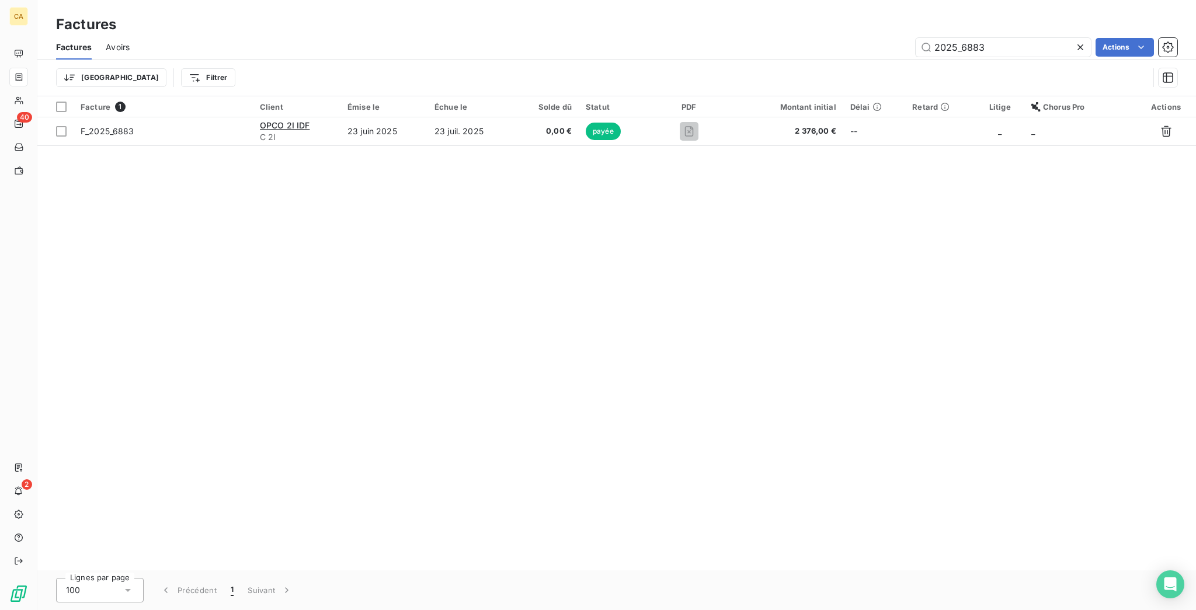
drag, startPoint x: 1016, startPoint y: 29, endPoint x: 1023, endPoint y: 29, distance: 7.0
click at [1016, 38] on div "2025_6883" at bounding box center [1002, 47] width 175 height 19
click at [995, 43] on input "2025_6883" at bounding box center [1002, 47] width 175 height 19
click at [1042, 38] on input "2025_6882" at bounding box center [1002, 47] width 175 height 19
drag, startPoint x: 981, startPoint y: 32, endPoint x: 1007, endPoint y: 52, distance: 32.5
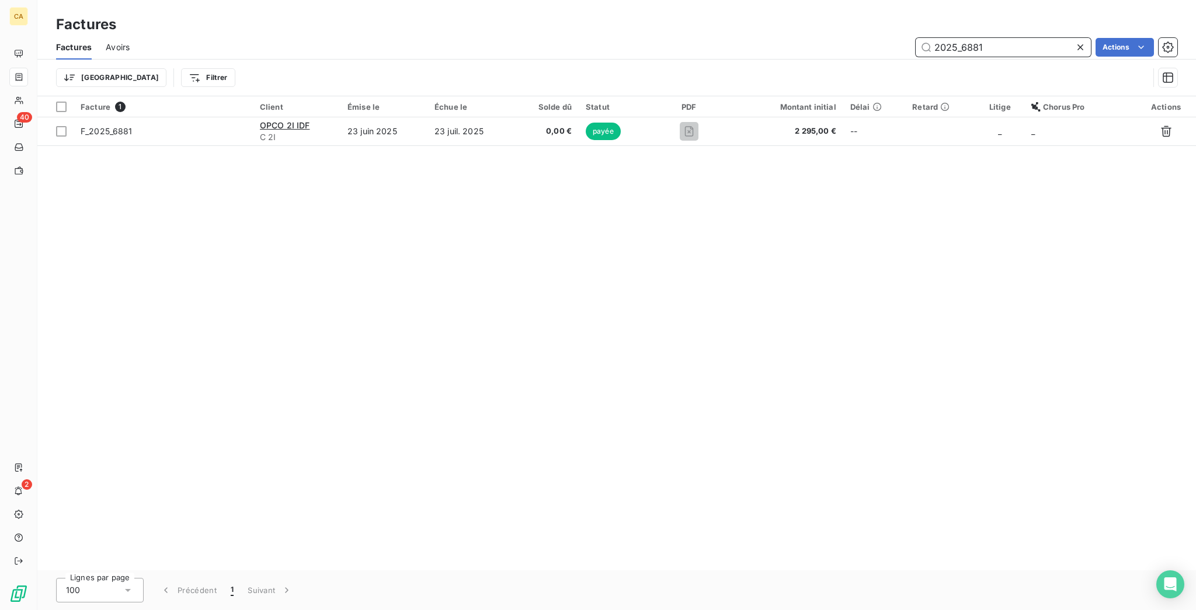
click at [985, 38] on input "2025_6881" at bounding box center [1002, 47] width 175 height 19
click at [1017, 38] on input "2025_6881" at bounding box center [1002, 47] width 175 height 19
drag, startPoint x: 998, startPoint y: 50, endPoint x: 1005, endPoint y: 44, distance: 9.1
click at [998, 50] on div "Factures Avoirs 2025_6880 Actions" at bounding box center [616, 47] width 1158 height 25
click at [1006, 43] on input "2025_6880" at bounding box center [1002, 47] width 175 height 19
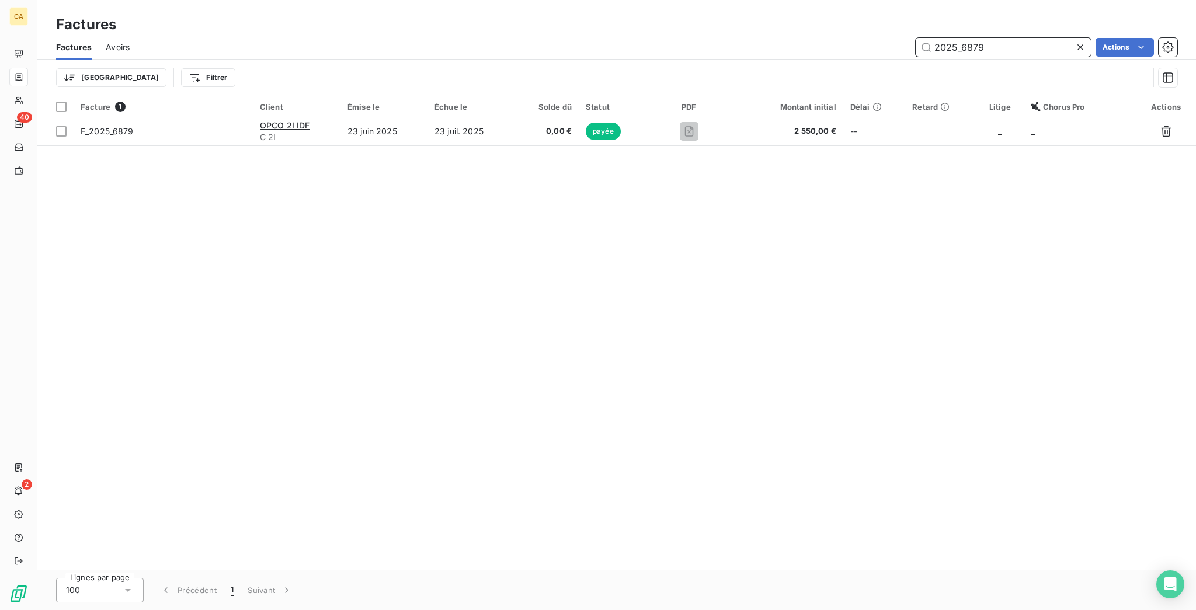
click at [1014, 38] on input "2025_6879" at bounding box center [1002, 47] width 175 height 19
click at [977, 38] on input "2025_6878" at bounding box center [1002, 47] width 175 height 19
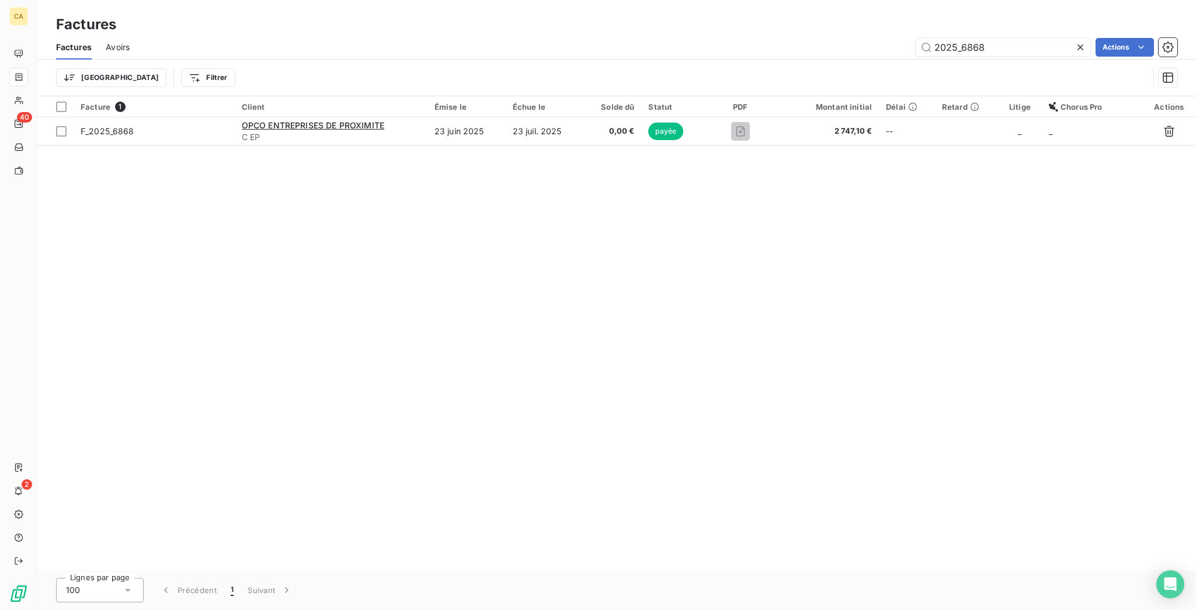
drag, startPoint x: 1026, startPoint y: 48, endPoint x: 1032, endPoint y: 34, distance: 15.0
click at [1026, 48] on div "Factures Avoirs 2025_6868 Actions" at bounding box center [616, 47] width 1158 height 25
click at [1032, 38] on input "2025_6868" at bounding box center [1002, 47] width 175 height 19
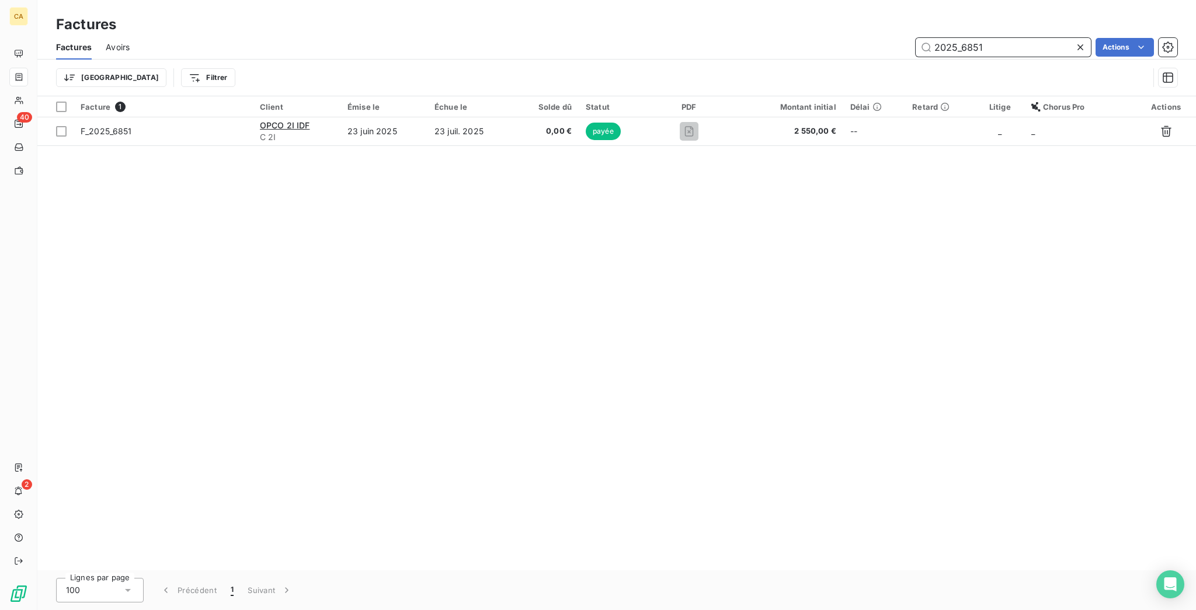
click at [982, 38] on input "2025_6851" at bounding box center [1002, 47] width 175 height 19
click at [981, 38] on input "2025_6851" at bounding box center [1002, 47] width 175 height 19
click at [983, 38] on input "2025_6851" at bounding box center [1002, 47] width 175 height 19
drag, startPoint x: 973, startPoint y: 36, endPoint x: 1194, endPoint y: 8, distance: 223.0
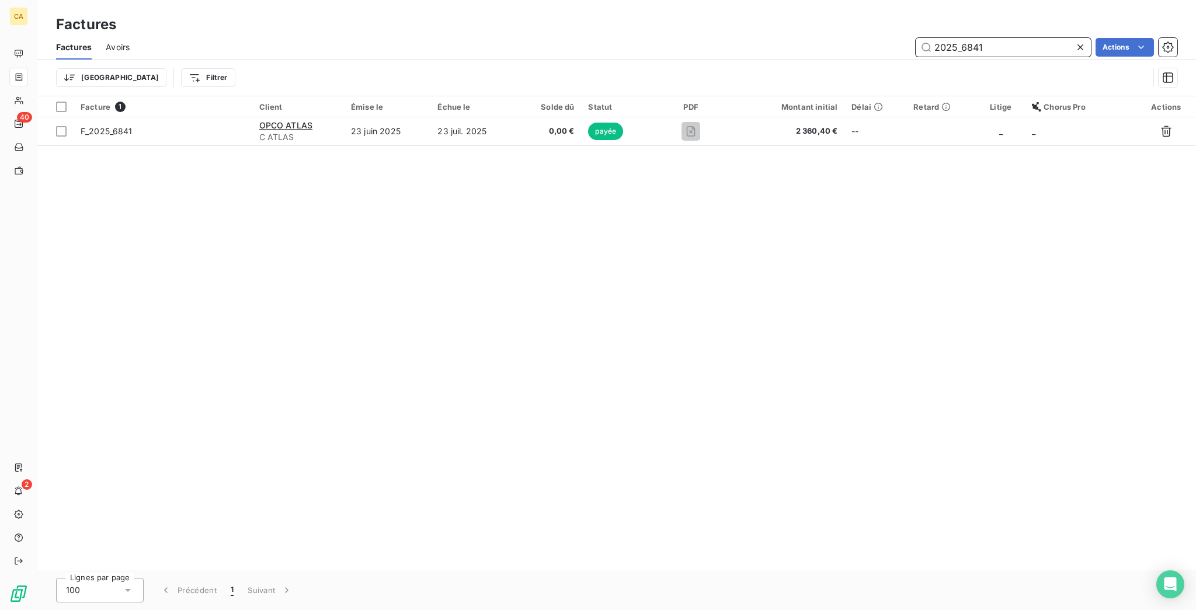
click at [1159, 56] on div "Factures Avoirs 2025_6841 Actions Trier Filtrer" at bounding box center [616, 65] width 1158 height 61
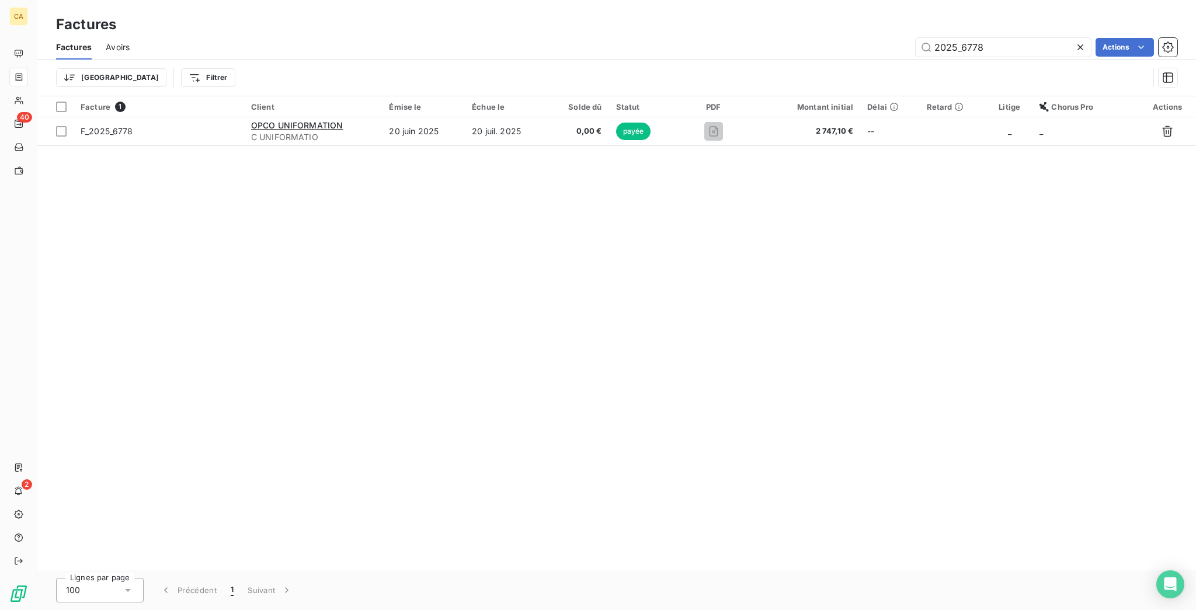
click at [1007, 60] on div "Trier Filtrer" at bounding box center [616, 78] width 1121 height 36
click at [1008, 44] on input "2025_6778" at bounding box center [1002, 47] width 175 height 19
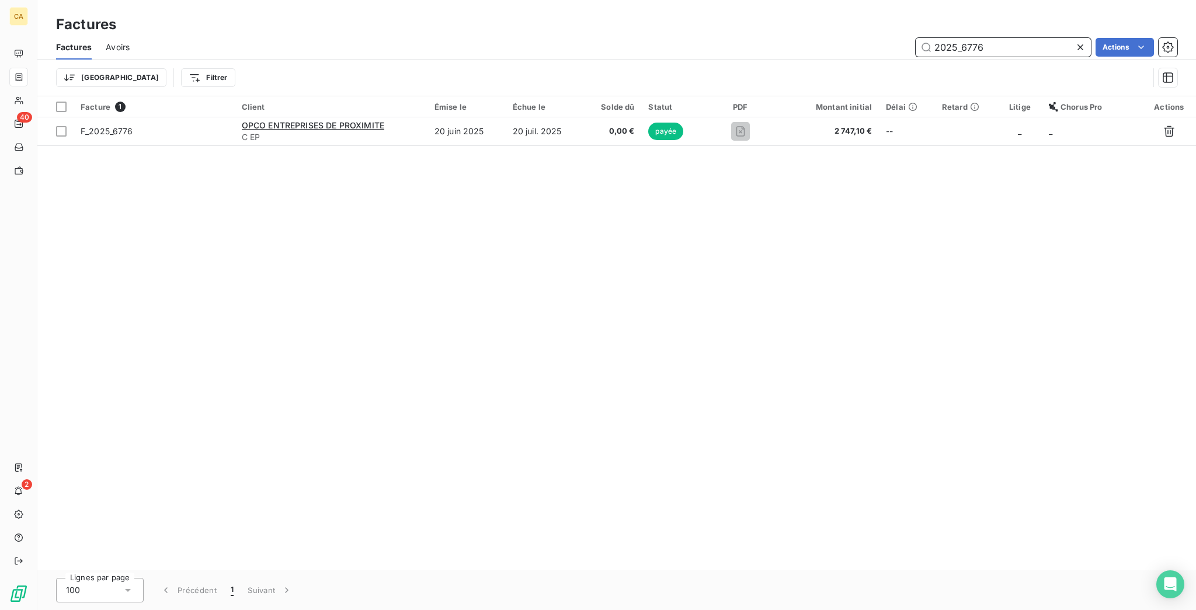
click at [1043, 38] on input "2025_6776" at bounding box center [1002, 47] width 175 height 19
click at [1015, 22] on div "Factures" at bounding box center [616, 24] width 1158 height 21
click at [1011, 38] on input "2025_6775" at bounding box center [1002, 47] width 175 height 19
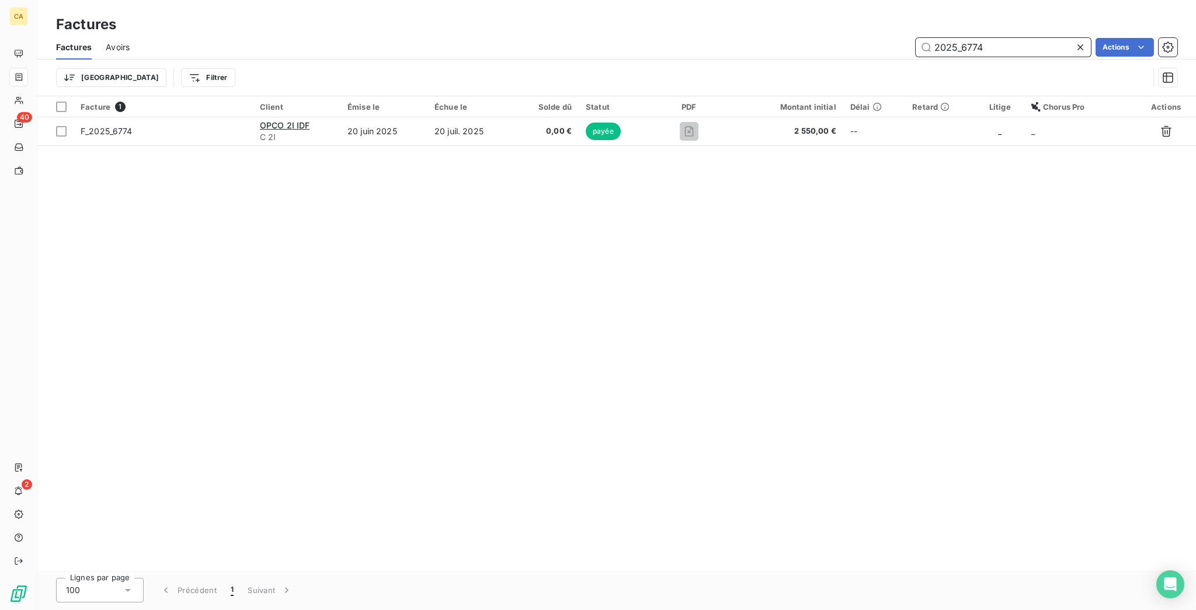
click at [1008, 44] on input "2025_6774" at bounding box center [1002, 47] width 175 height 19
drag, startPoint x: 991, startPoint y: 24, endPoint x: 1014, endPoint y: 51, distance: 35.7
click at [991, 25] on div "Factures" at bounding box center [616, 24] width 1158 height 21
click at [1014, 60] on div "Trier Filtrer" at bounding box center [616, 78] width 1121 height 36
click at [1017, 40] on input "2025_6773" at bounding box center [1002, 47] width 175 height 19
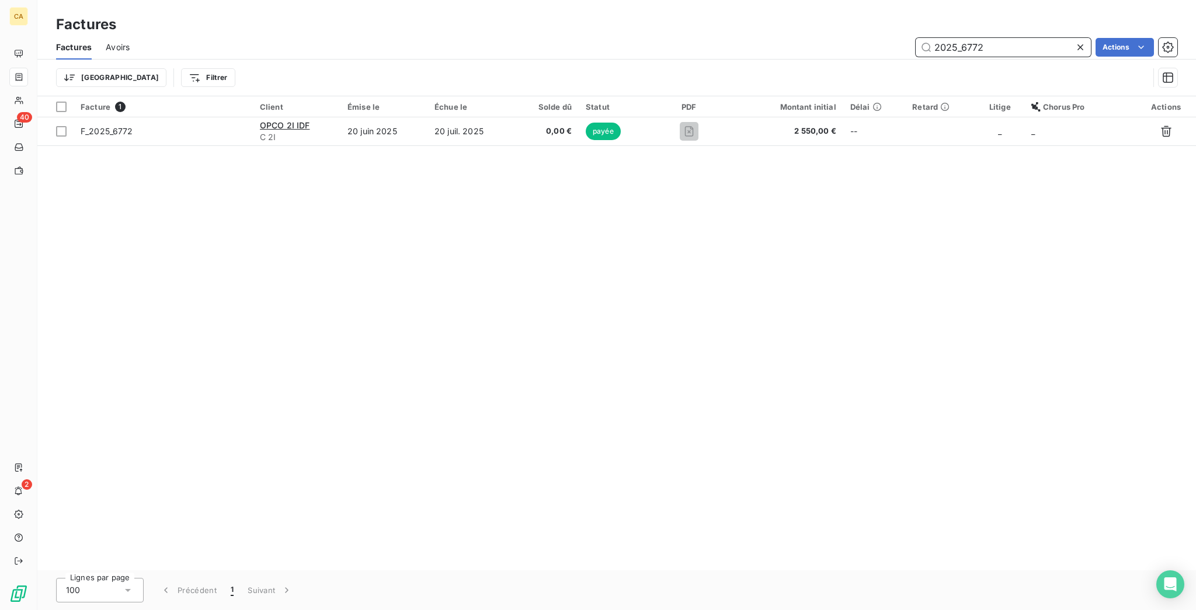
click at [1001, 38] on input "2025_6772" at bounding box center [1002, 47] width 175 height 19
click at [1009, 47] on div "2025_6771" at bounding box center [1002, 47] width 175 height 19
click at [1011, 40] on input "2025_6771" at bounding box center [1002, 47] width 175 height 19
drag, startPoint x: 976, startPoint y: 42, endPoint x: 1026, endPoint y: 43, distance: 50.8
click at [1026, 43] on input "2025_6770" at bounding box center [1002, 47] width 175 height 19
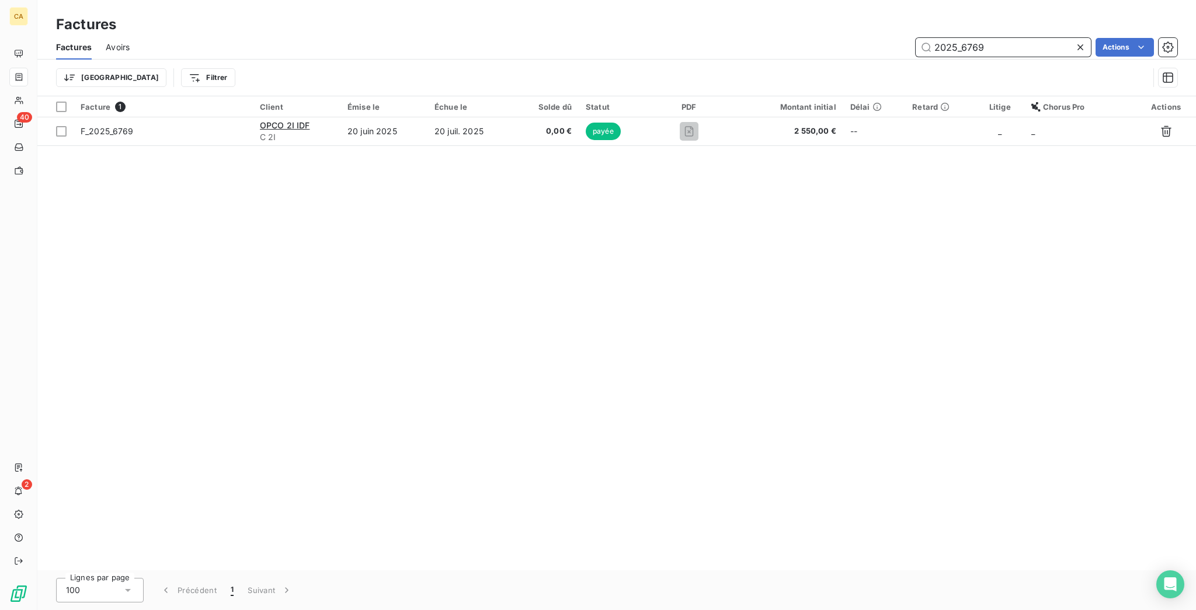
click at [1025, 39] on input "2025_6769" at bounding box center [1002, 47] width 175 height 19
click at [1037, 38] on input "2025_6768" at bounding box center [1002, 47] width 175 height 19
click at [1019, 38] on input "2025_6767" at bounding box center [1002, 47] width 175 height 19
click at [1044, 38] on input "2025_6766" at bounding box center [1002, 47] width 175 height 19
click at [1026, 38] on input "2025_6765" at bounding box center [1002, 47] width 175 height 19
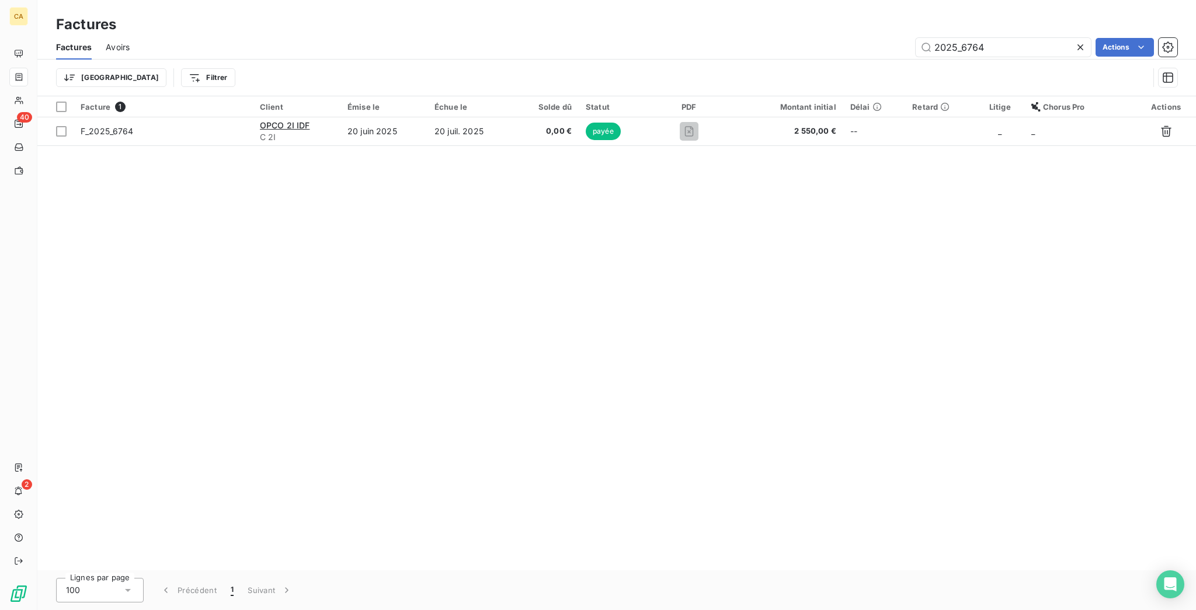
drag, startPoint x: 1032, startPoint y: 25, endPoint x: 1019, endPoint y: 25, distance: 13.4
click at [1032, 25] on div "Factures" at bounding box center [616, 24] width 1158 height 21
click at [1013, 35] on div "Factures Avoirs 2025_6764 Actions" at bounding box center [616, 47] width 1158 height 25
click at [1011, 38] on input "2025_6764" at bounding box center [1002, 47] width 175 height 19
drag, startPoint x: 980, startPoint y: 35, endPoint x: 1144, endPoint y: 54, distance: 165.8
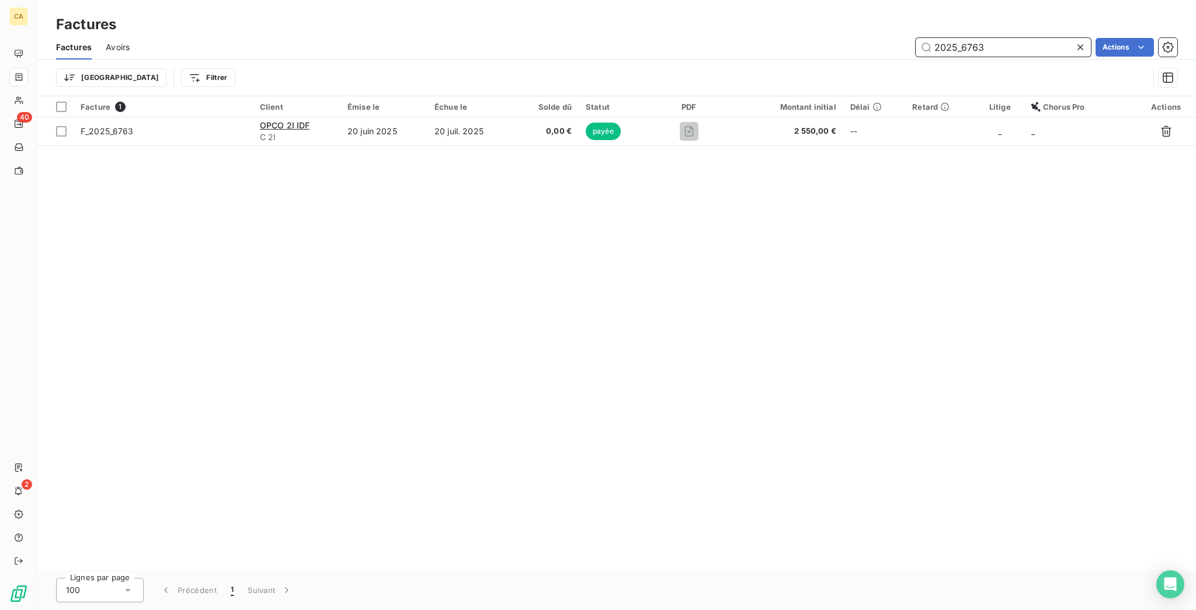
click at [1143, 54] on div "Factures Avoirs 2025_6763 Actions Trier Filtrer" at bounding box center [616, 65] width 1158 height 61
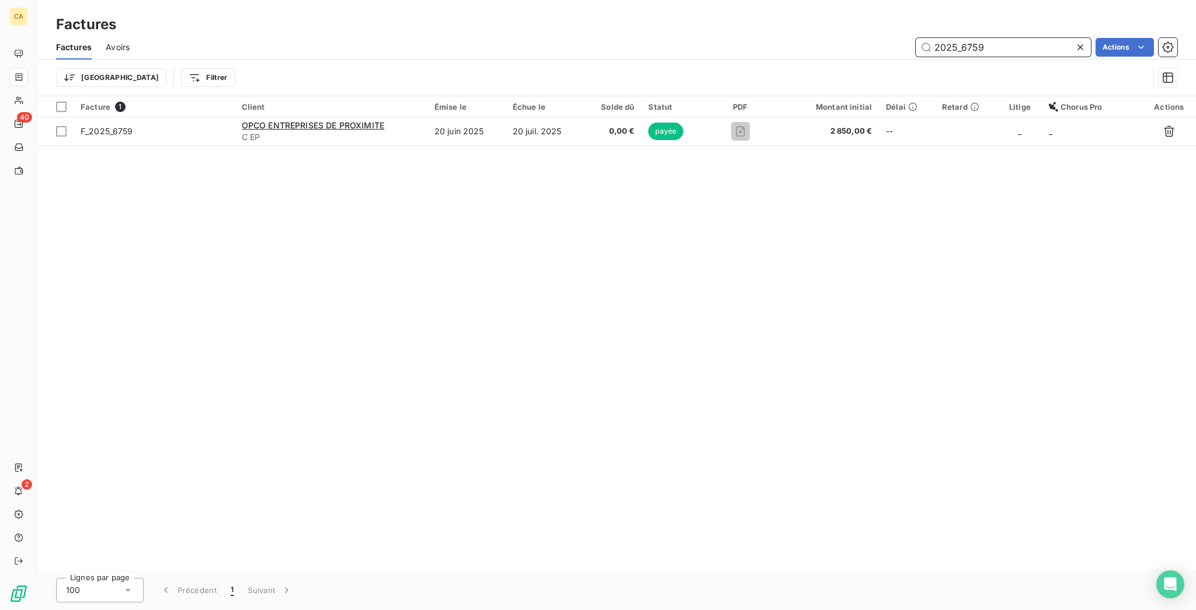
click at [999, 38] on input "2025_6759" at bounding box center [1002, 47] width 175 height 19
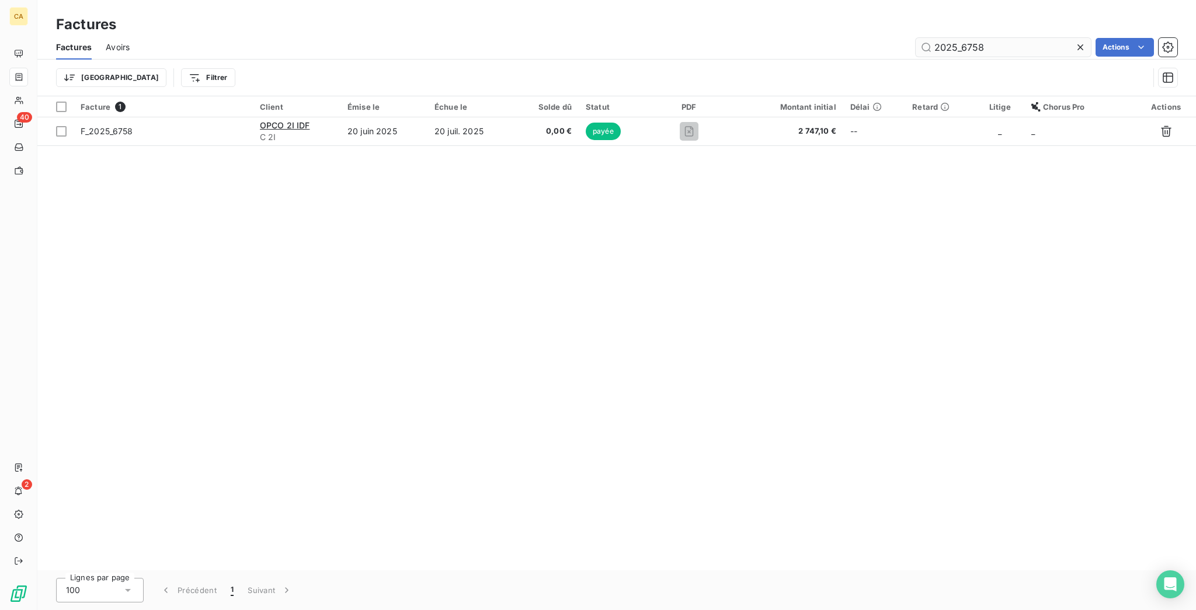
drag, startPoint x: 1025, startPoint y: 16, endPoint x: 1020, endPoint y: 40, distance: 25.1
click at [1025, 19] on div "Factures" at bounding box center [616, 24] width 1158 height 21
click at [1020, 40] on input "2025_6758" at bounding box center [1002, 47] width 175 height 19
click at [1014, 60] on div "Trier Filtrer" at bounding box center [616, 78] width 1121 height 36
click at [1014, 45] on div "2025_6757" at bounding box center [1002, 47] width 175 height 19
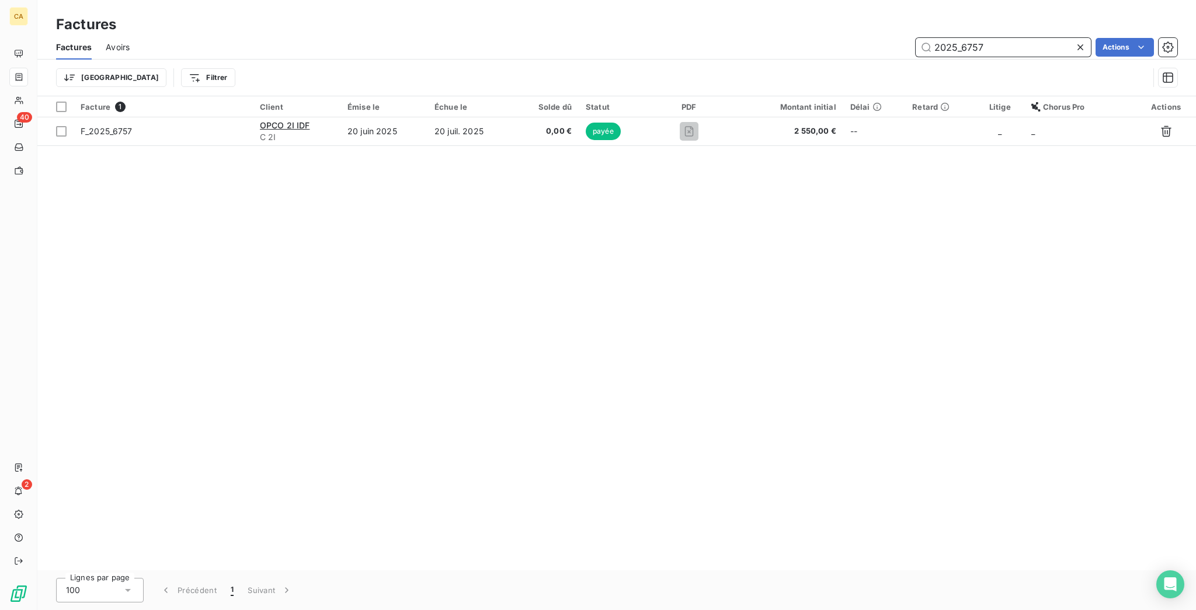
click at [1016, 44] on input "2025_6757" at bounding box center [1002, 47] width 175 height 19
drag, startPoint x: 975, startPoint y: 34, endPoint x: 1089, endPoint y: 25, distance: 114.2
click at [1060, 41] on input "2025_6750" at bounding box center [1002, 47] width 175 height 19
click at [1015, 38] on input "2025_6736" at bounding box center [1002, 47] width 175 height 19
click at [983, 38] on input "2025_6733" at bounding box center [1002, 47] width 175 height 19
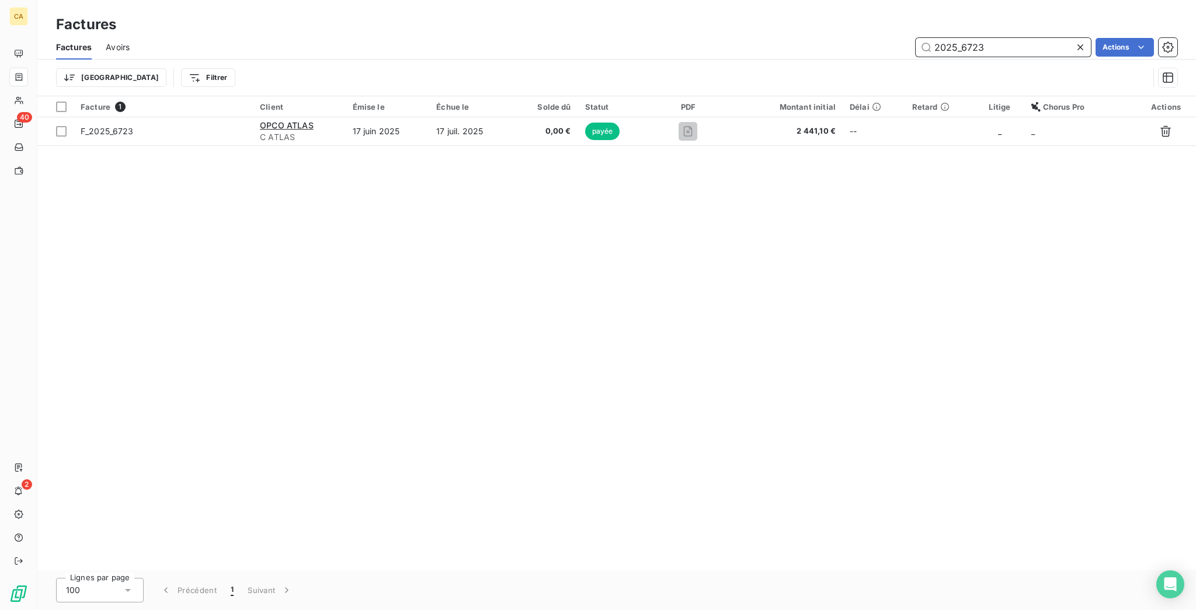
drag, startPoint x: 984, startPoint y: 34, endPoint x: 974, endPoint y: 34, distance: 9.9
click at [974, 38] on input "2025_6723" at bounding box center [1002, 47] width 175 height 19
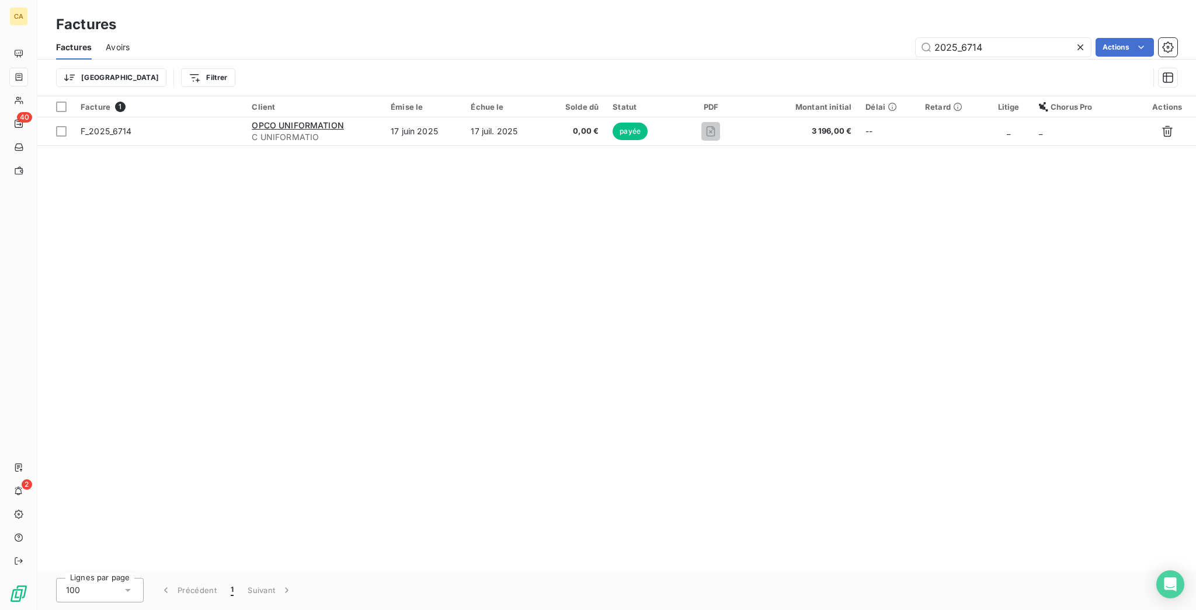
click at [1029, 50] on div "Factures Avoirs 2025_6714 Actions" at bounding box center [616, 47] width 1158 height 25
click at [1006, 25] on div "Factures" at bounding box center [616, 24] width 1158 height 21
click at [1000, 47] on div "2025_6714" at bounding box center [1002, 47] width 175 height 19
click at [999, 43] on input "2025_6714" at bounding box center [1002, 47] width 175 height 19
click at [998, 38] on input "2025_6713" at bounding box center [1002, 47] width 175 height 19
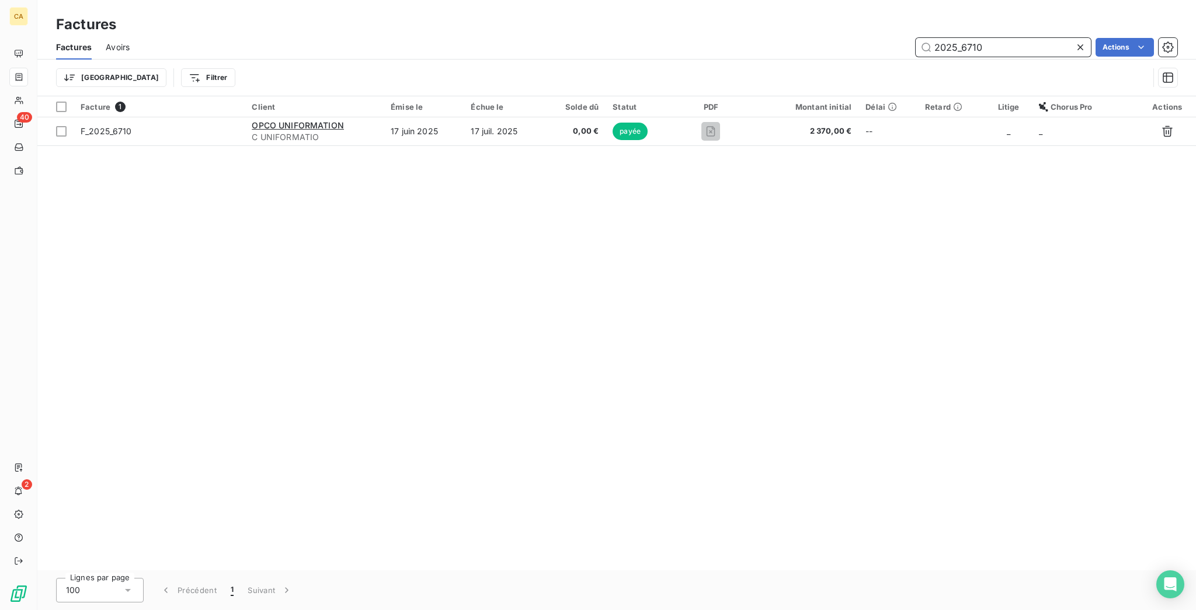
drag, startPoint x: 970, startPoint y: 33, endPoint x: 978, endPoint y: 33, distance: 8.2
click at [977, 38] on input "2025_6710" at bounding box center [1002, 47] width 175 height 19
drag, startPoint x: 980, startPoint y: 34, endPoint x: 1039, endPoint y: 42, distance: 60.0
click at [1039, 42] on input "2025_6710" at bounding box center [1002, 47] width 175 height 19
click at [1010, 38] on input "2025_6708" at bounding box center [1002, 47] width 175 height 19
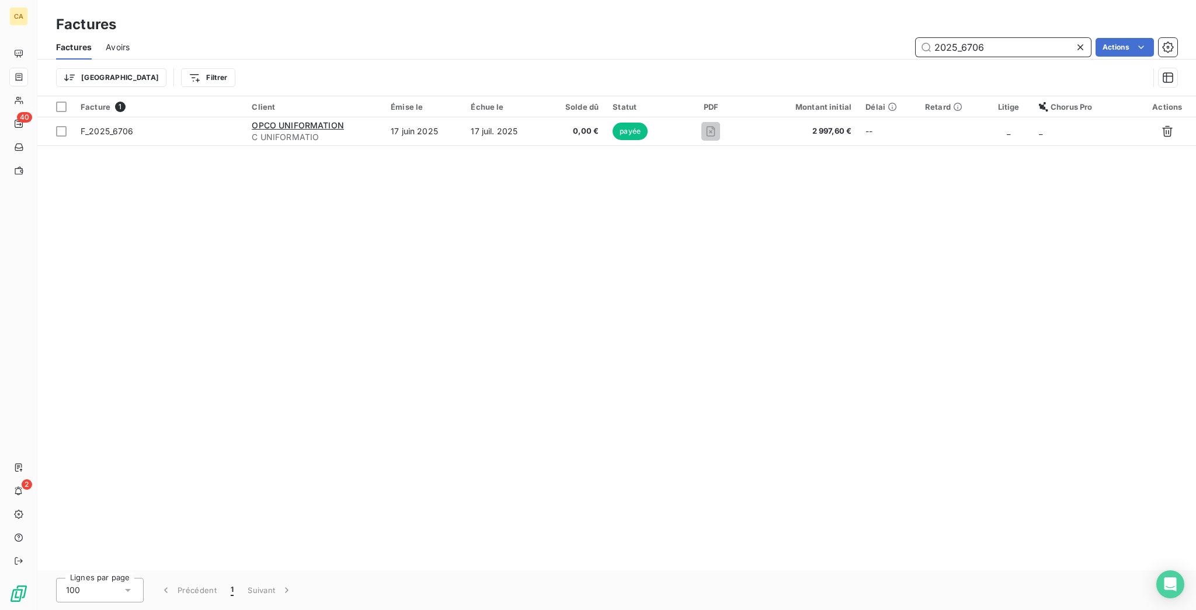
click at [1012, 39] on input "2025_6706" at bounding box center [1002, 47] width 175 height 19
click at [1005, 35] on div "Factures Avoirs 2025_6705 Actions" at bounding box center [616, 47] width 1158 height 25
click at [1005, 38] on input "2025_6705" at bounding box center [1002, 47] width 175 height 19
click at [996, 38] on input "2025_6703" at bounding box center [1002, 47] width 175 height 19
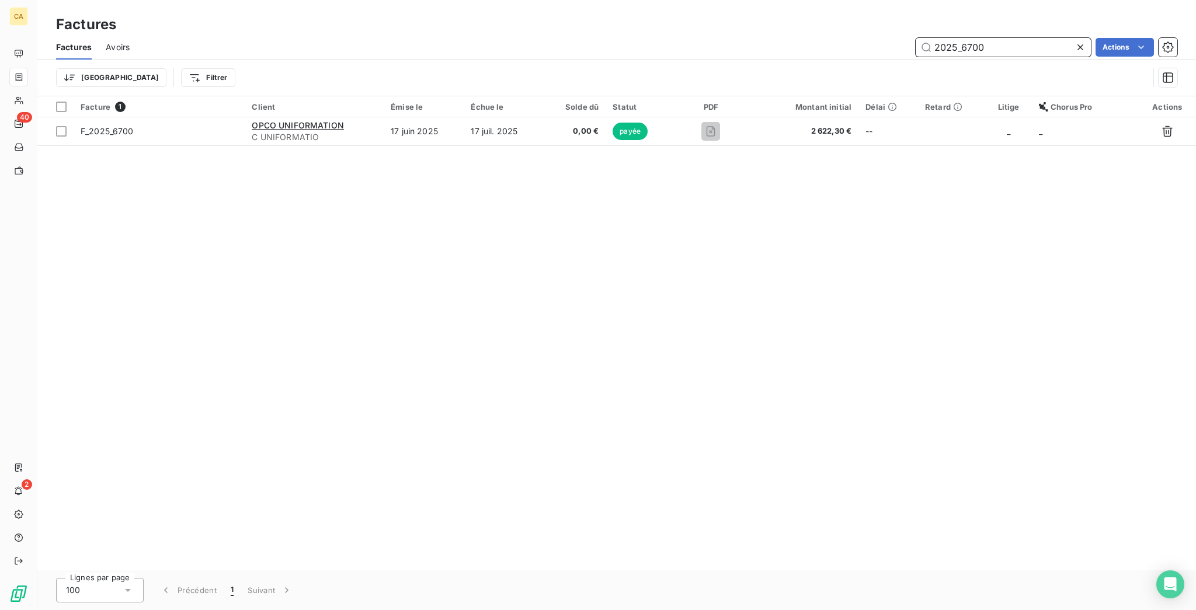
click at [1004, 38] on input "2025_6700" at bounding box center [1002, 47] width 175 height 19
click at [1000, 40] on input "2025_6699" at bounding box center [1002, 47] width 175 height 19
drag, startPoint x: 1016, startPoint y: 42, endPoint x: 1002, endPoint y: 37, distance: 14.8
click at [1016, 42] on input "2025_6697" at bounding box center [1002, 47] width 175 height 19
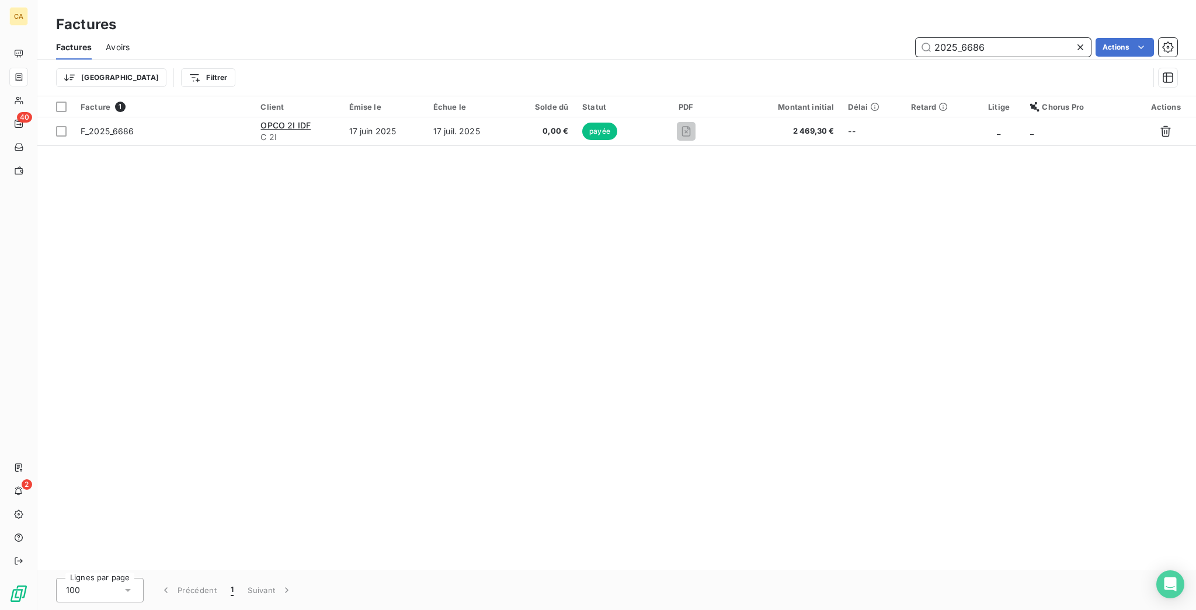
drag, startPoint x: 978, startPoint y: 39, endPoint x: 1157, endPoint y: 13, distance: 179.9
click at [1108, 53] on div "Factures Avoirs 2025_6686 Actions Trier Filtrer" at bounding box center [616, 65] width 1158 height 61
drag, startPoint x: 983, startPoint y: 37, endPoint x: 1025, endPoint y: 50, distance: 43.8
click at [1025, 50] on div "Factures Avoirs 2025_6660 Actions" at bounding box center [616, 47] width 1158 height 25
click at [1019, 40] on input "2025_6659" at bounding box center [1002, 47] width 175 height 19
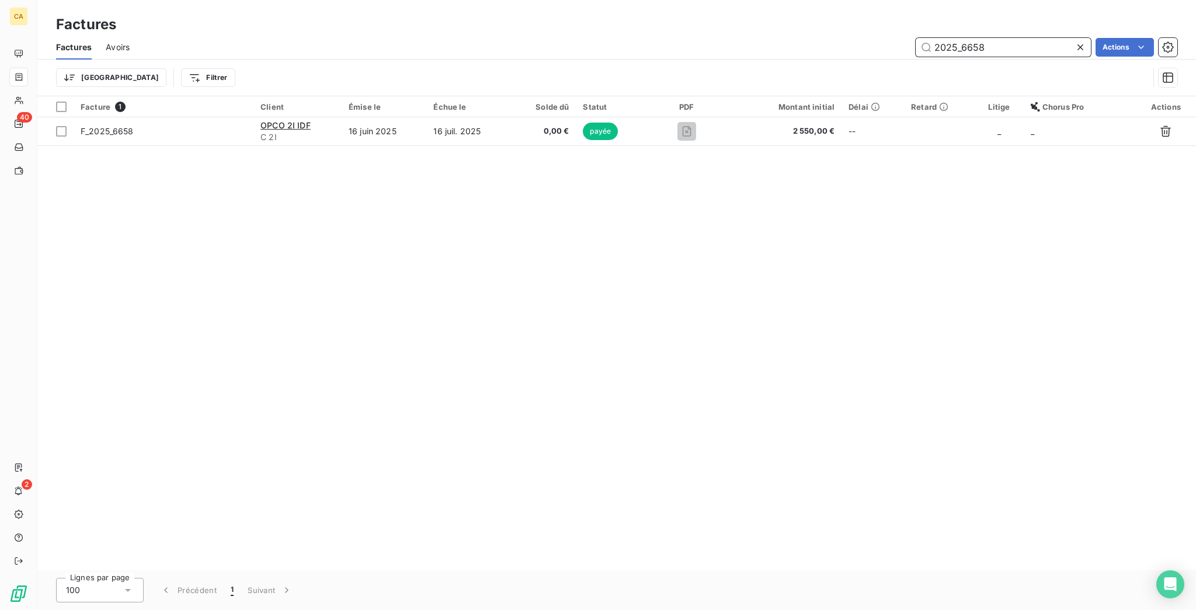
click at [995, 39] on input "2025_6658" at bounding box center [1002, 47] width 175 height 19
click at [1011, 38] on input "2025_6657" at bounding box center [1002, 47] width 175 height 19
drag, startPoint x: 1019, startPoint y: 43, endPoint x: 1026, endPoint y: 37, distance: 8.8
click at [1019, 43] on input "2025_6656" at bounding box center [1002, 47] width 175 height 19
drag, startPoint x: 1020, startPoint y: 42, endPoint x: 1030, endPoint y: 36, distance: 11.8
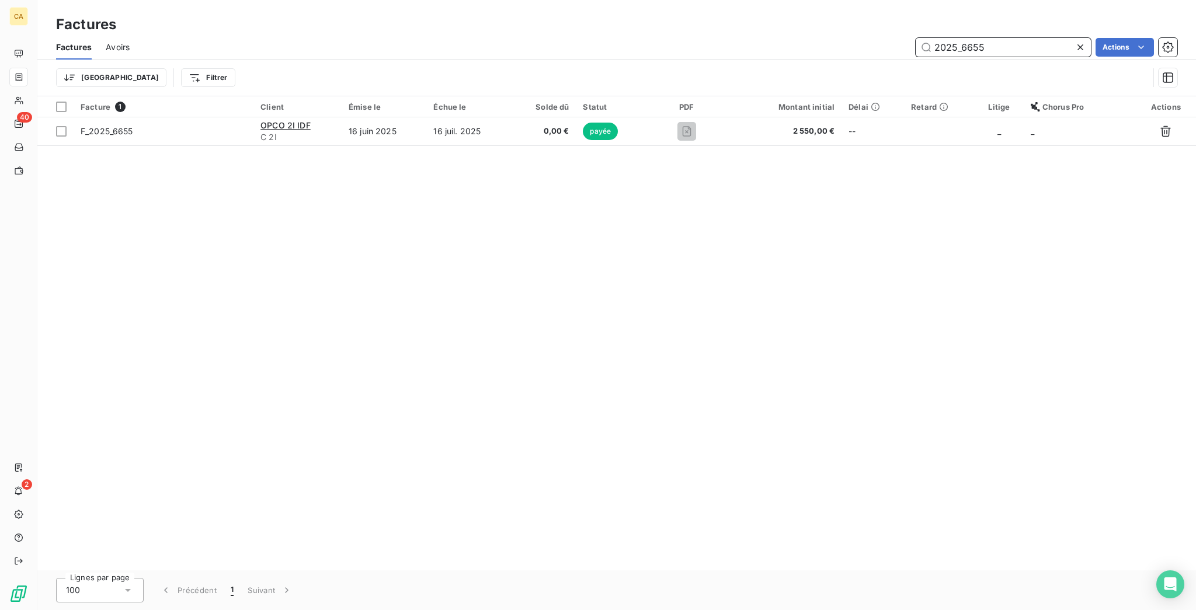
click at [1019, 42] on input "2025_6655" at bounding box center [1002, 47] width 175 height 19
click at [1023, 41] on input "2025_6654" at bounding box center [1002, 47] width 175 height 19
click at [1042, 38] on input "2025_6653" at bounding box center [1002, 47] width 175 height 19
click at [1015, 38] on input "2025_6652" at bounding box center [1002, 47] width 175 height 19
drag, startPoint x: 1009, startPoint y: 43, endPoint x: 977, endPoint y: 47, distance: 32.9
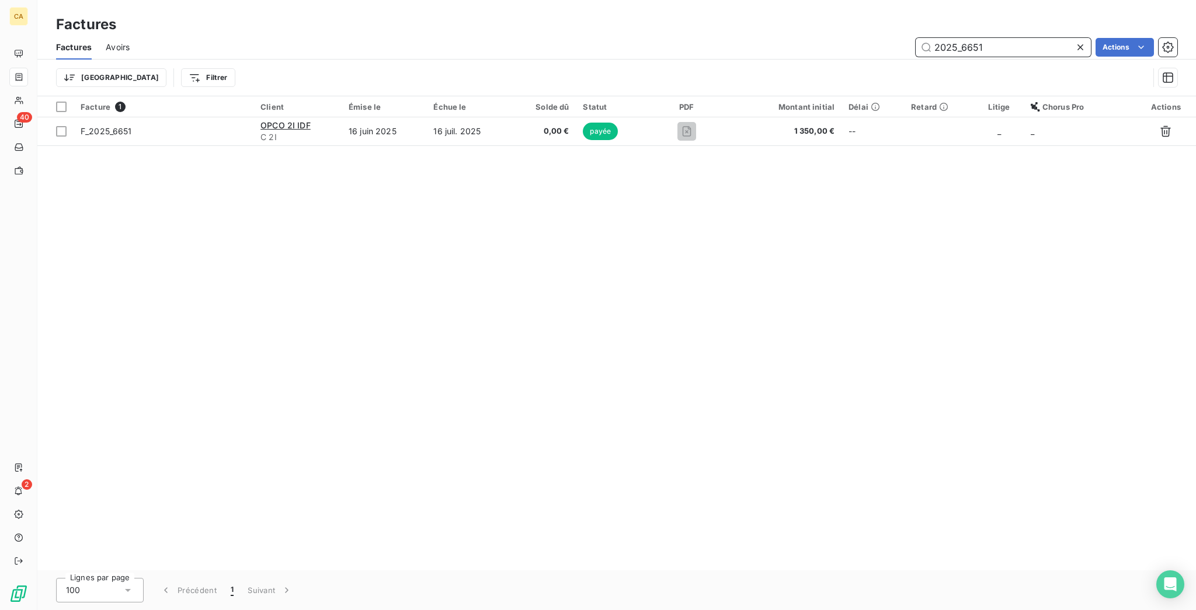
click at [977, 47] on div "2025_6651" at bounding box center [1002, 47] width 175 height 19
click at [1001, 39] on input "2025_6648" at bounding box center [1002, 47] width 175 height 19
drag, startPoint x: 1042, startPoint y: 27, endPoint x: 1033, endPoint y: 37, distance: 14.1
click at [1035, 35] on div "Factures Avoirs 2025_6645 Actions" at bounding box center [616, 47] width 1158 height 25
click at [1032, 38] on input "2025_6645" at bounding box center [1002, 47] width 175 height 19
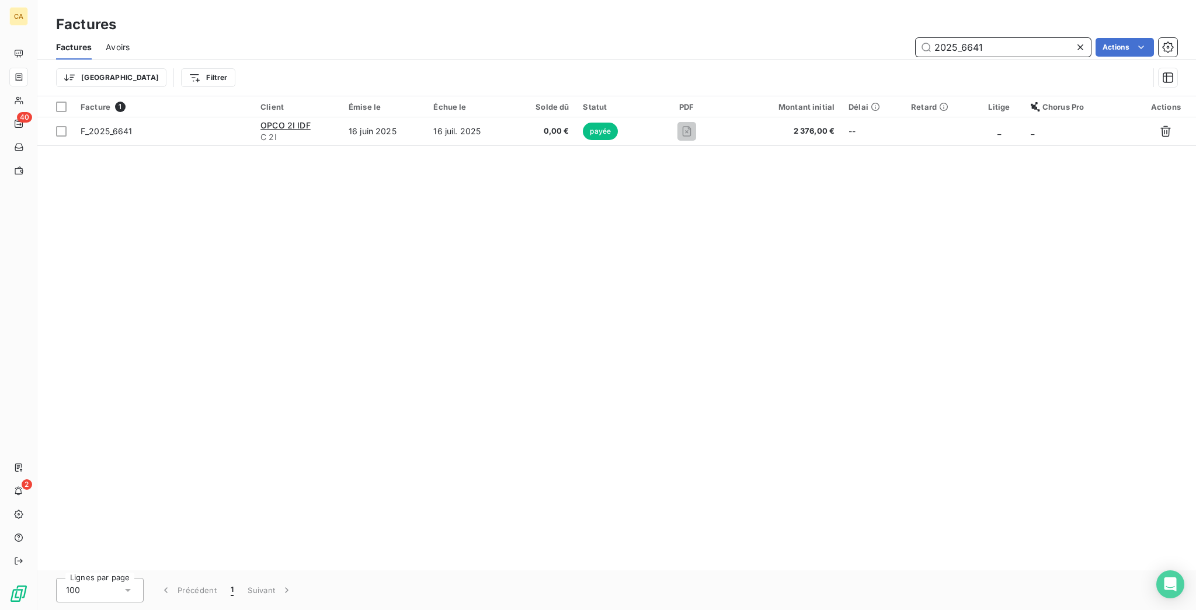
drag, startPoint x: 990, startPoint y: 36, endPoint x: 979, endPoint y: 36, distance: 11.1
click at [979, 38] on input "2025_6641" at bounding box center [1002, 47] width 175 height 19
click at [1021, 39] on input "2025_6638" at bounding box center [1002, 47] width 175 height 19
click at [998, 38] on input "2025_6637" at bounding box center [1002, 47] width 175 height 19
drag, startPoint x: 969, startPoint y: 29, endPoint x: 983, endPoint y: 34, distance: 15.0
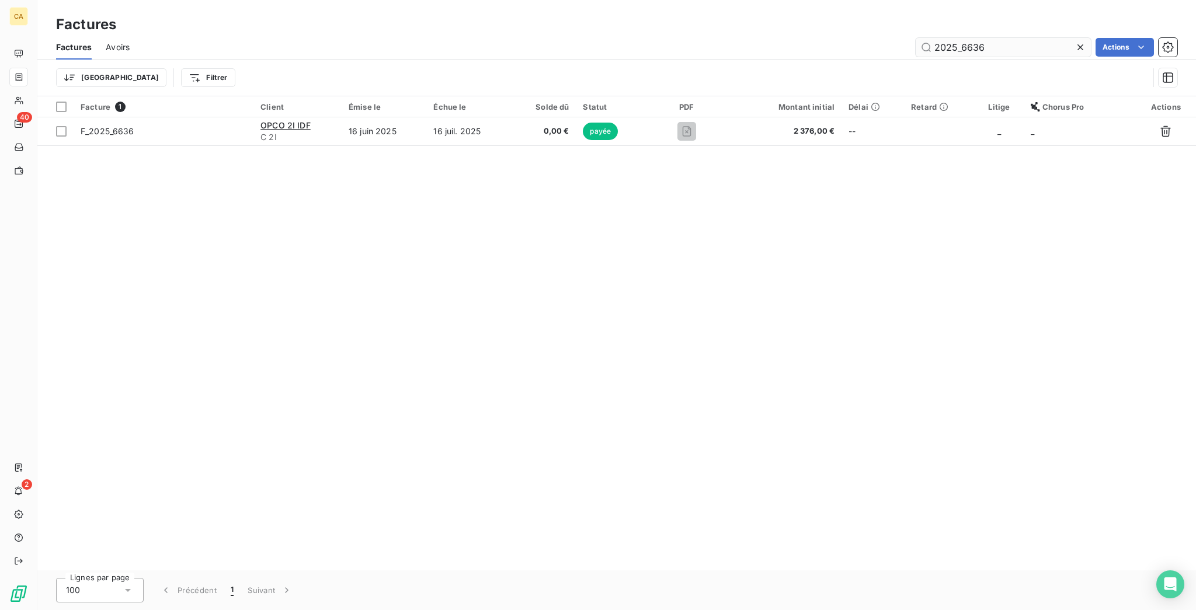
click at [983, 35] on div "Factures Avoirs 2025_6636 Actions" at bounding box center [616, 47] width 1158 height 25
drag, startPoint x: 973, startPoint y: 38, endPoint x: 1057, endPoint y: 46, distance: 83.8
click at [1054, 45] on div "2025_6636" at bounding box center [1002, 47] width 175 height 19
drag, startPoint x: 980, startPoint y: 39, endPoint x: 1194, endPoint y: 85, distance: 219.7
click at [1124, 60] on div "Factures Avoirs 2025_6580 Actions Trier Filtrer" at bounding box center [616, 65] width 1158 height 61
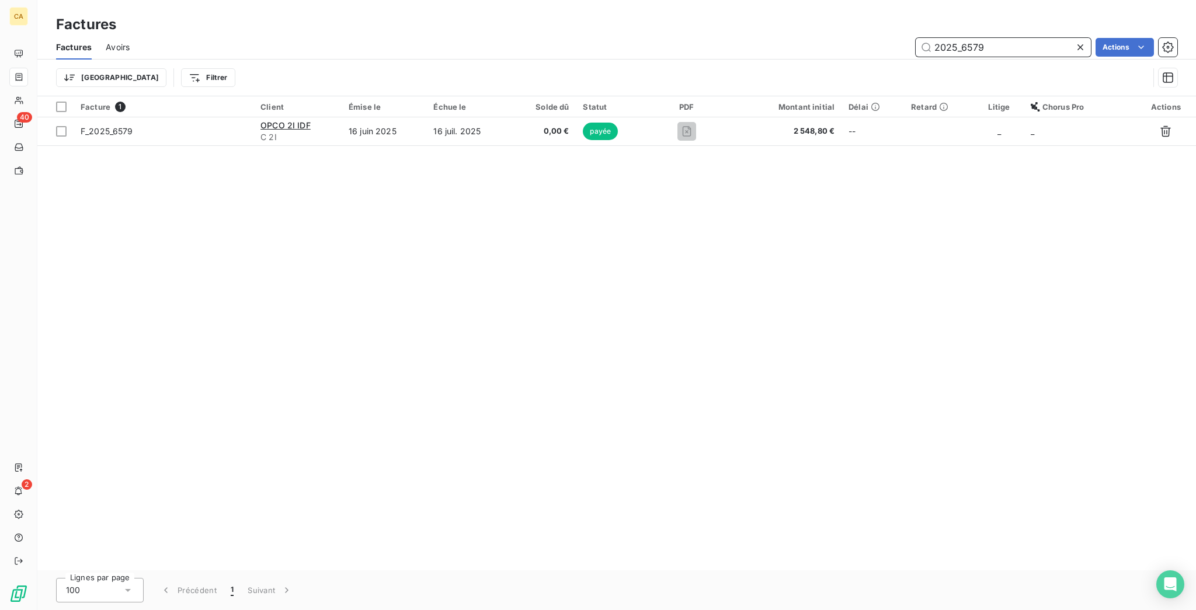
click at [1009, 44] on input "2025_6579" at bounding box center [1002, 47] width 175 height 19
click at [1028, 38] on input "2025_6578" at bounding box center [1002, 47] width 175 height 19
click at [1007, 40] on input "2025_6577" at bounding box center [1002, 47] width 175 height 19
click at [1006, 38] on input "2025_6576" at bounding box center [1002, 47] width 175 height 19
click at [1012, 48] on div "Factures Avoirs 2025_6575 Actions" at bounding box center [616, 47] width 1158 height 25
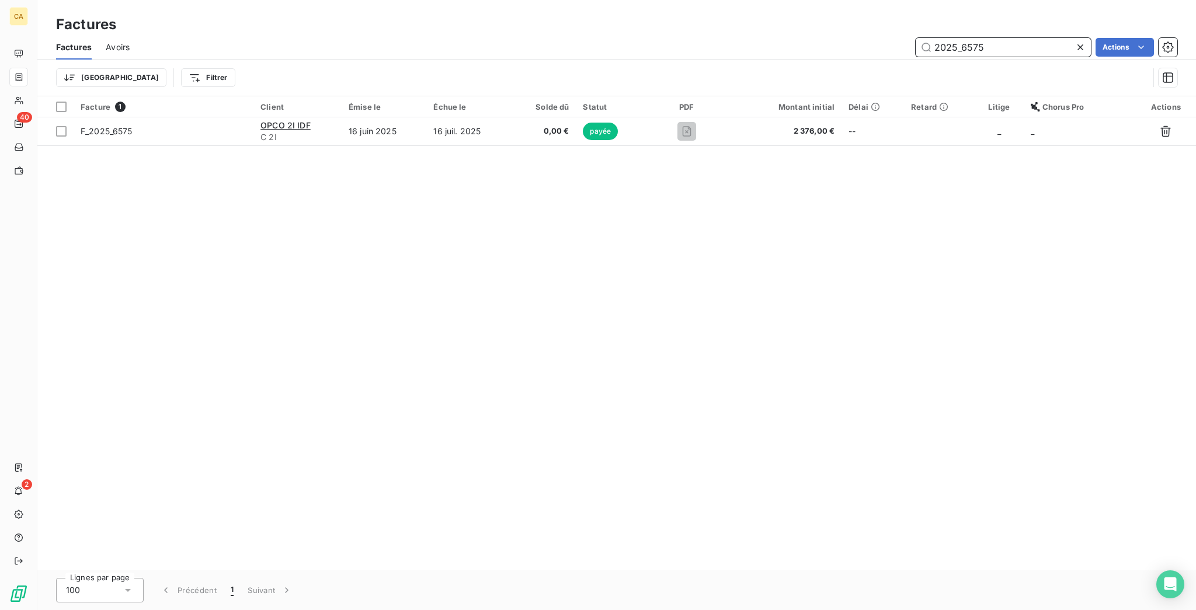
drag, startPoint x: 1012, startPoint y: 44, endPoint x: 1031, endPoint y: 5, distance: 43.1
click at [1012, 44] on input "2025_6575" at bounding box center [1002, 47] width 175 height 19
click at [1044, 40] on input "2025_6573" at bounding box center [1002, 47] width 175 height 19
drag, startPoint x: 976, startPoint y: 34, endPoint x: 1141, endPoint y: 48, distance: 165.2
click at [1141, 48] on div "Factures Avoirs 2025_6571 Actions" at bounding box center [616, 47] width 1158 height 25
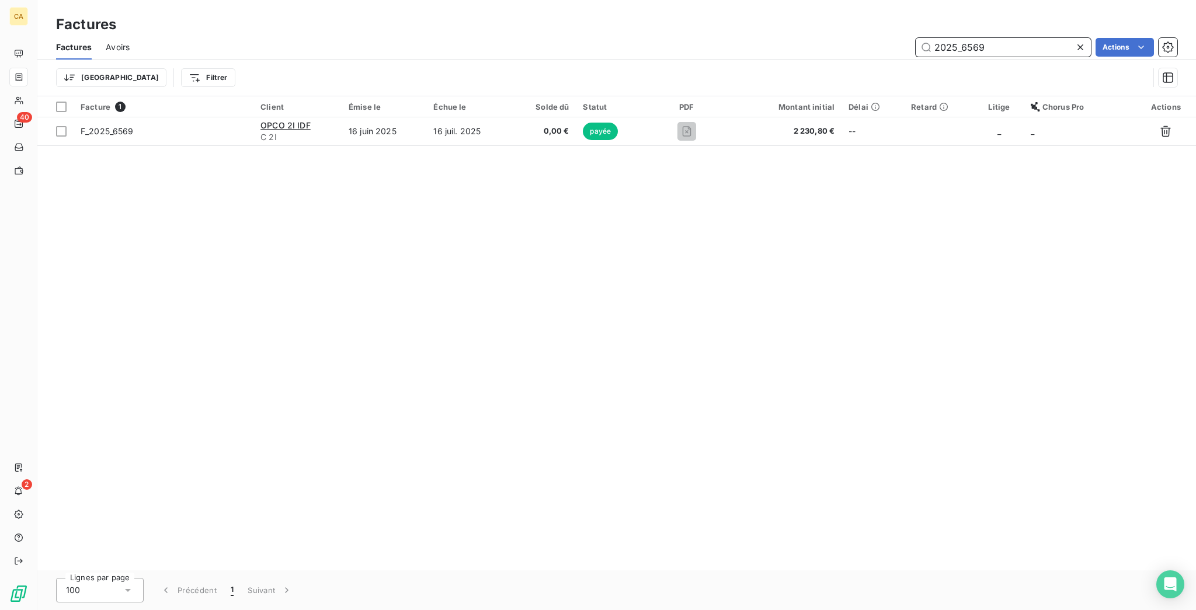
click at [983, 42] on input "2025_6569" at bounding box center [1002, 47] width 175 height 19
drag, startPoint x: 995, startPoint y: 41, endPoint x: 985, endPoint y: 41, distance: 9.9
click at [985, 41] on input "2025_6565" at bounding box center [1002, 47] width 175 height 19
drag, startPoint x: 1012, startPoint y: 39, endPoint x: 983, endPoint y: 40, distance: 29.8
click at [983, 40] on input "2025_6564" at bounding box center [1002, 47] width 175 height 19
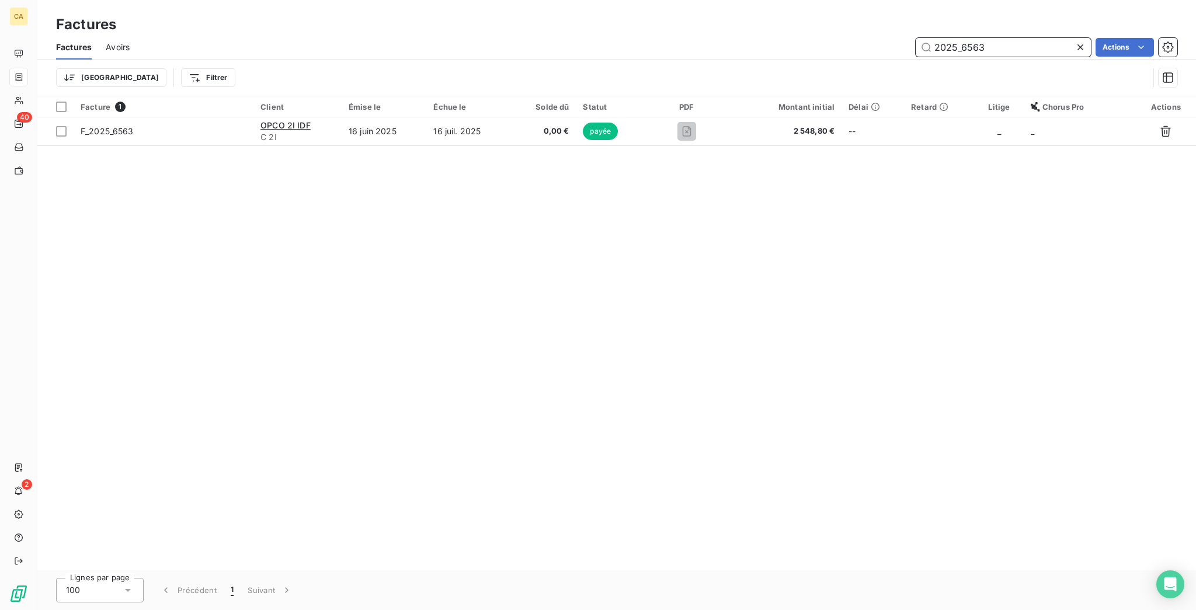
drag, startPoint x: 979, startPoint y: 39, endPoint x: 1024, endPoint y: 43, distance: 45.1
click at [1024, 43] on input "2025_6563" at bounding box center [1002, 47] width 175 height 19
click at [1023, 43] on input "2025_6563" at bounding box center [1002, 47] width 175 height 19
click at [1011, 38] on input "2025_6562" at bounding box center [1002, 47] width 175 height 19
click at [1015, 38] on input "2025_6561" at bounding box center [1002, 47] width 175 height 19
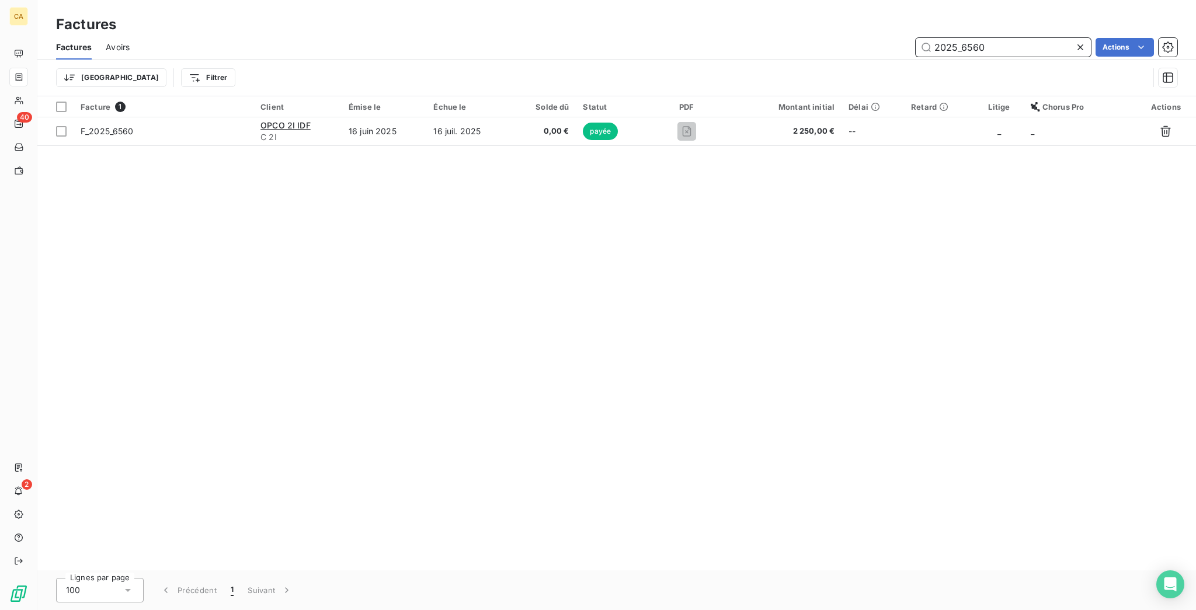
drag, startPoint x: 978, startPoint y: 39, endPoint x: 1143, endPoint y: 12, distance: 166.9
click at [1091, 38] on div "2025_6560" at bounding box center [1002, 47] width 175 height 19
click at [1002, 38] on input "2025_6549" at bounding box center [1002, 47] width 175 height 19
drag, startPoint x: 998, startPoint y: 45, endPoint x: 992, endPoint y: 4, distance: 41.9
click at [998, 45] on div "2025_6545" at bounding box center [1002, 47] width 175 height 19
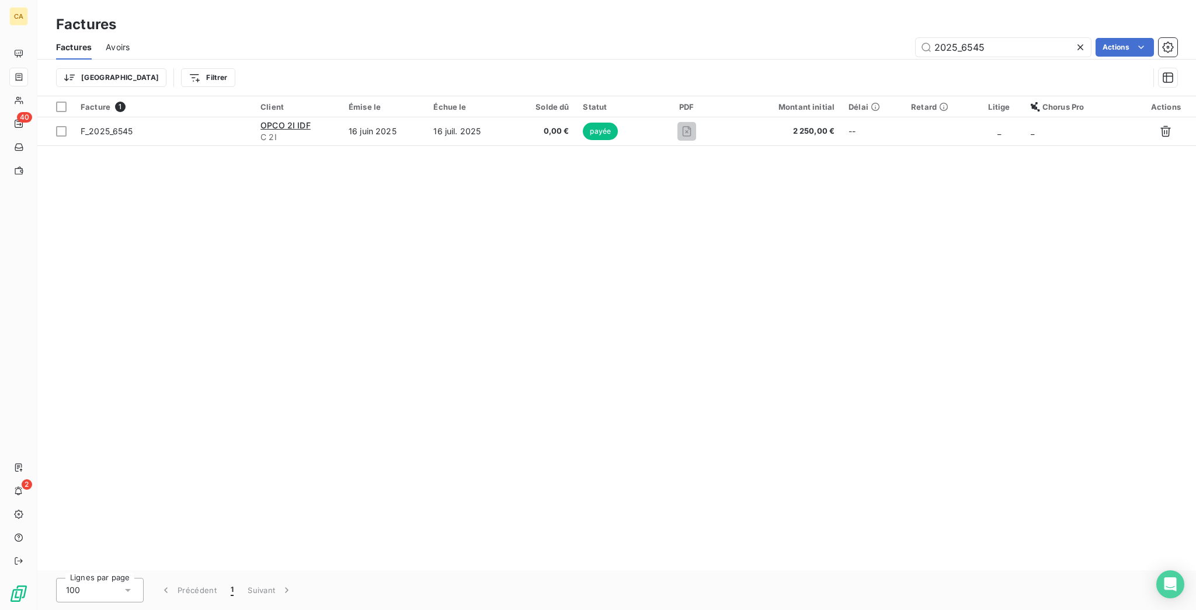
click at [1014, 47] on div "2025_6545" at bounding box center [1002, 47] width 175 height 19
click at [1023, 38] on input "2025_6545" at bounding box center [1002, 47] width 175 height 19
click at [1024, 42] on input "2025_6544" at bounding box center [1002, 47] width 175 height 19
drag, startPoint x: 980, startPoint y: 38, endPoint x: 1145, endPoint y: 62, distance: 167.6
click at [1074, 51] on div "Factures Avoirs 2025_6540 Actions Trier Filtrer" at bounding box center [616, 65] width 1158 height 61
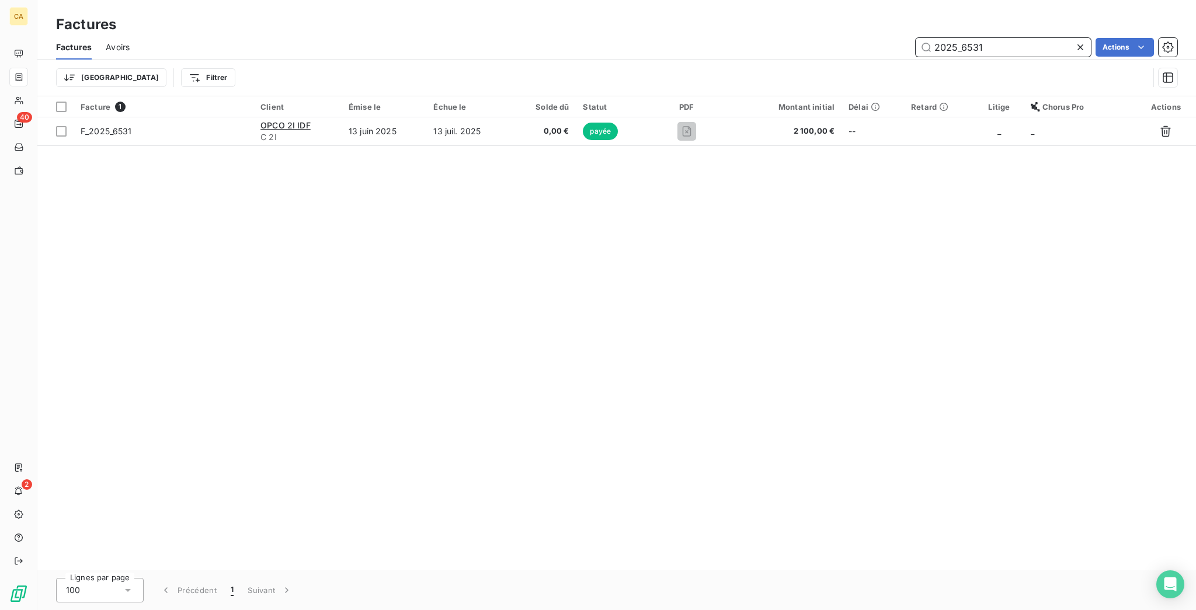
click at [1007, 41] on input "2025_6531" at bounding box center [1002, 47] width 175 height 19
drag, startPoint x: 974, startPoint y: 36, endPoint x: 1013, endPoint y: 40, distance: 38.7
click at [1013, 40] on input "2025_6530" at bounding box center [1002, 47] width 175 height 19
drag, startPoint x: 983, startPoint y: 58, endPoint x: 1012, endPoint y: 45, distance: 32.1
click at [983, 67] on div "Trier Filtrer" at bounding box center [602, 78] width 1092 height 22
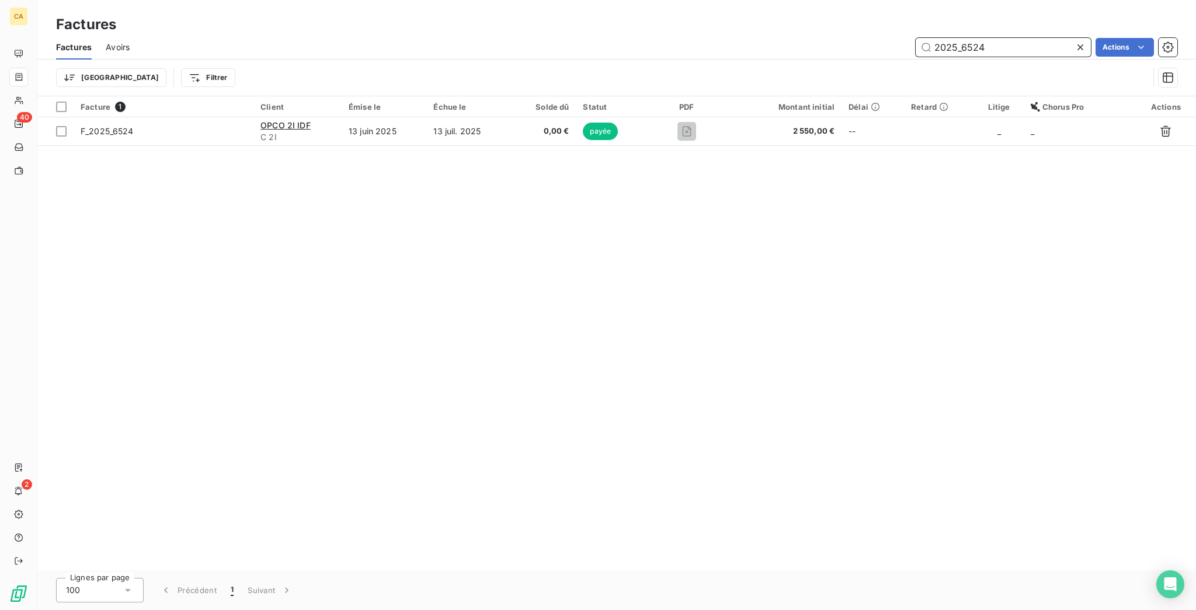
click at [1018, 40] on input "2025_6524" at bounding box center [1002, 47] width 175 height 19
drag, startPoint x: 1028, startPoint y: 21, endPoint x: 1026, endPoint y: 45, distance: 24.1
click at [1026, 44] on div "Factures Factures Avoirs 2025_6523 Actions Trier Filtrer" at bounding box center [616, 48] width 1158 height 96
click at [1026, 45] on div "2025_6523" at bounding box center [1002, 47] width 175 height 19
click at [1043, 42] on input "2025_6523" at bounding box center [1002, 47] width 175 height 19
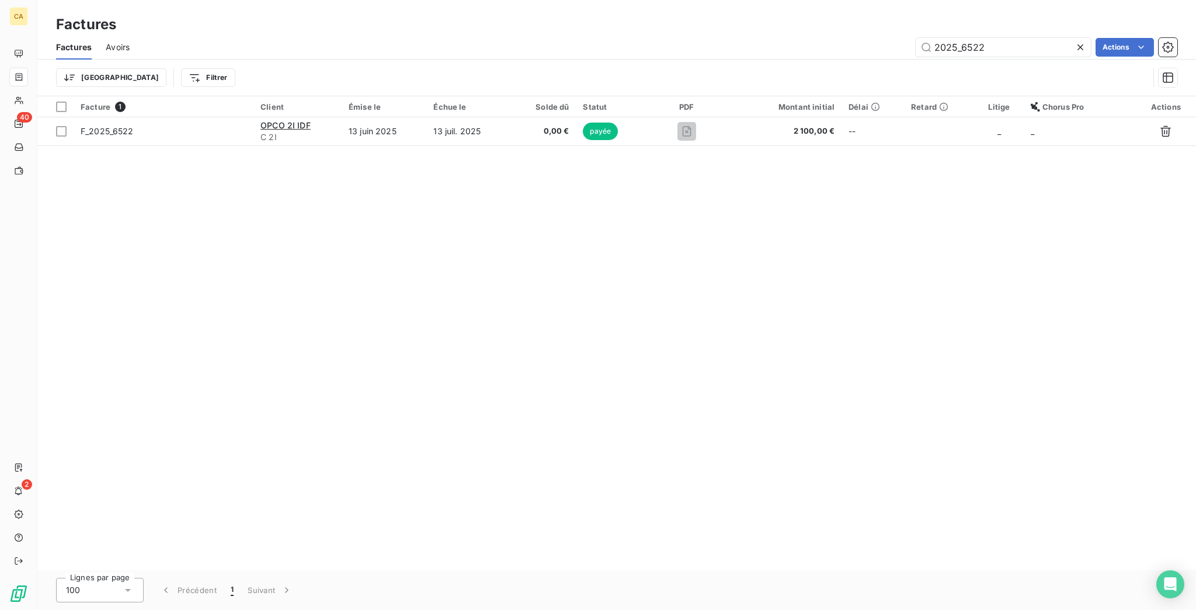
click at [1016, 35] on div "Factures Avoirs 2025_6522 Actions" at bounding box center [616, 47] width 1158 height 25
click at [995, 38] on input "2025_6522" at bounding box center [1002, 47] width 175 height 19
drag, startPoint x: 982, startPoint y: 39, endPoint x: 1001, endPoint y: 26, distance: 22.7
click at [989, 39] on input "2025_6521" at bounding box center [1002, 47] width 175 height 19
drag, startPoint x: 970, startPoint y: 36, endPoint x: 1194, endPoint y: 45, distance: 225.0
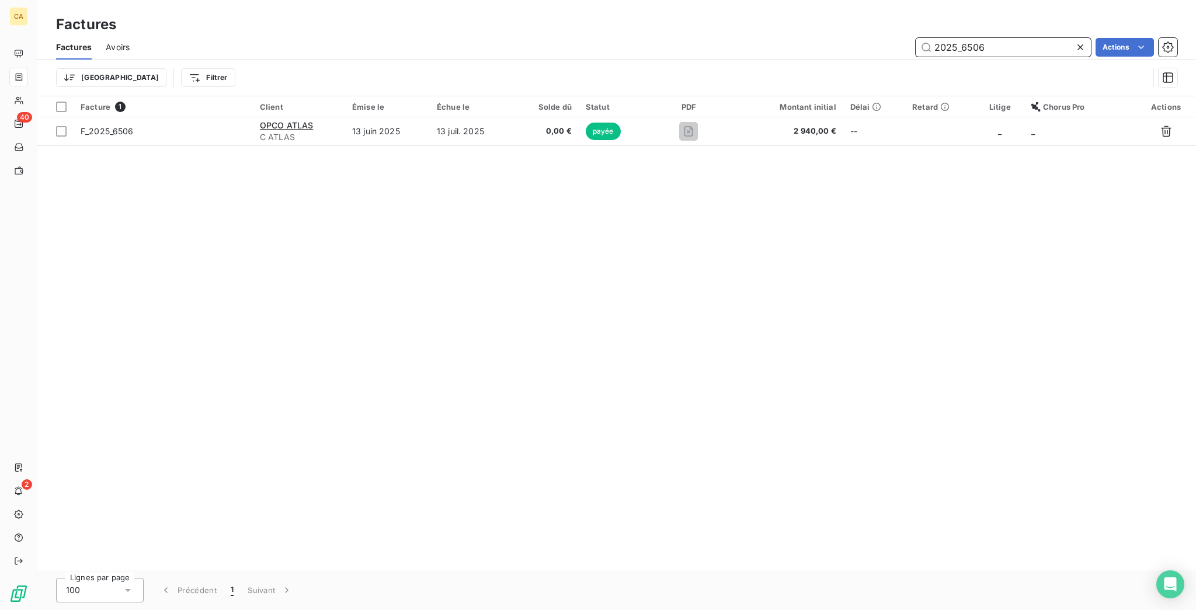
click at [1137, 59] on div "Factures Avoirs 2025_6506 Actions Trier Filtrer" at bounding box center [616, 65] width 1158 height 61
click at [1019, 46] on div "2025_6483" at bounding box center [1002, 47] width 175 height 19
click at [1019, 41] on input "2025_6483" at bounding box center [1002, 47] width 175 height 19
click at [1054, 45] on div "2025_6482" at bounding box center [1002, 47] width 175 height 19
click at [1028, 38] on input "2025_6482" at bounding box center [1002, 47] width 175 height 19
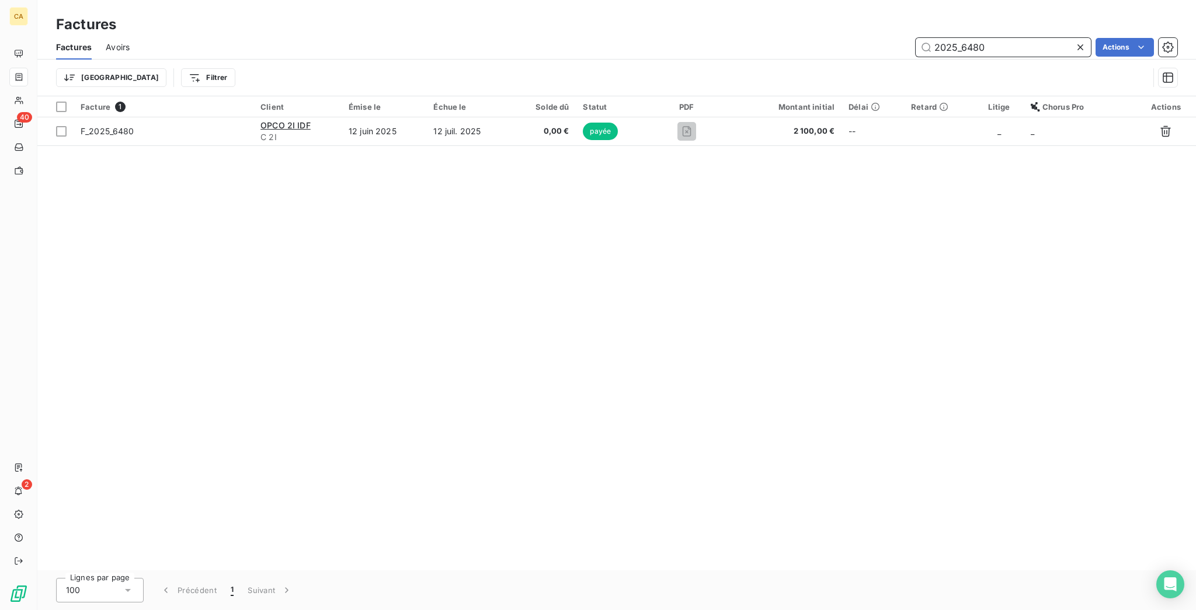
drag, startPoint x: 998, startPoint y: 44, endPoint x: 978, endPoint y: 44, distance: 19.3
click at [978, 44] on input "2025_6480" at bounding box center [1002, 47] width 175 height 19
click at [1039, 39] on input "2025_6474" at bounding box center [1002, 47] width 175 height 19
drag, startPoint x: 978, startPoint y: 37, endPoint x: 1015, endPoint y: 48, distance: 38.4
click at [1015, 48] on div "Factures Avoirs 2025_6472 Actions" at bounding box center [616, 47] width 1158 height 25
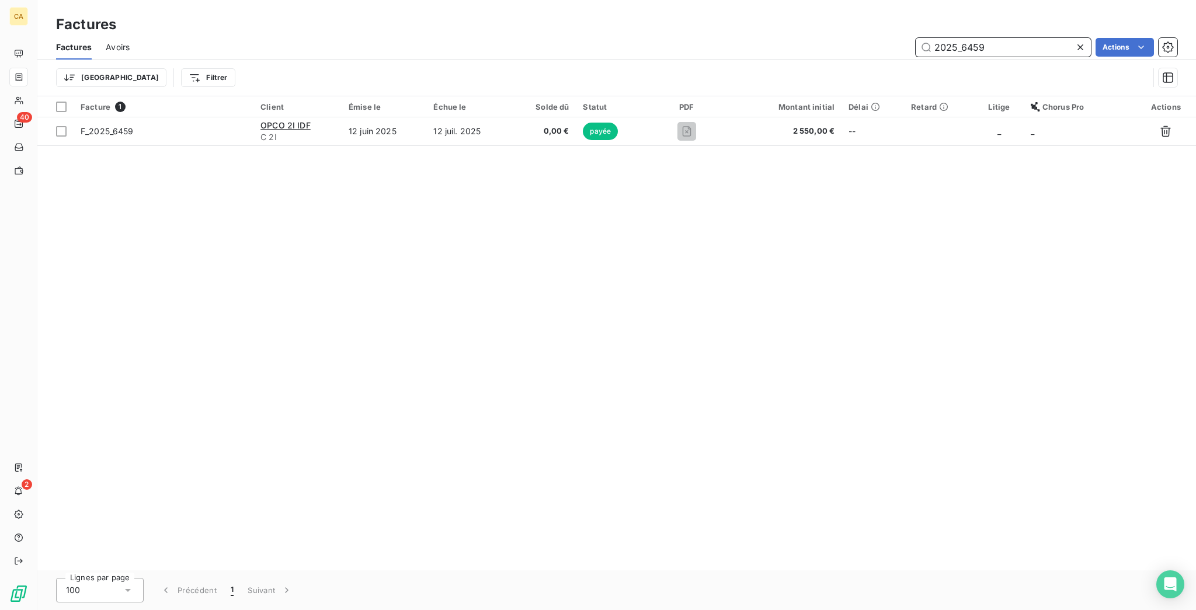
click at [1001, 39] on input "2025_6459" at bounding box center [1002, 47] width 175 height 19
click at [1017, 38] on input "2025_6456" at bounding box center [1002, 47] width 175 height 19
click at [1030, 40] on input "2025_6454" at bounding box center [1002, 47] width 175 height 19
drag, startPoint x: 979, startPoint y: 34, endPoint x: 1078, endPoint y: 38, distance: 98.7
click at [1071, 38] on input "2025_6451" at bounding box center [1002, 47] width 175 height 19
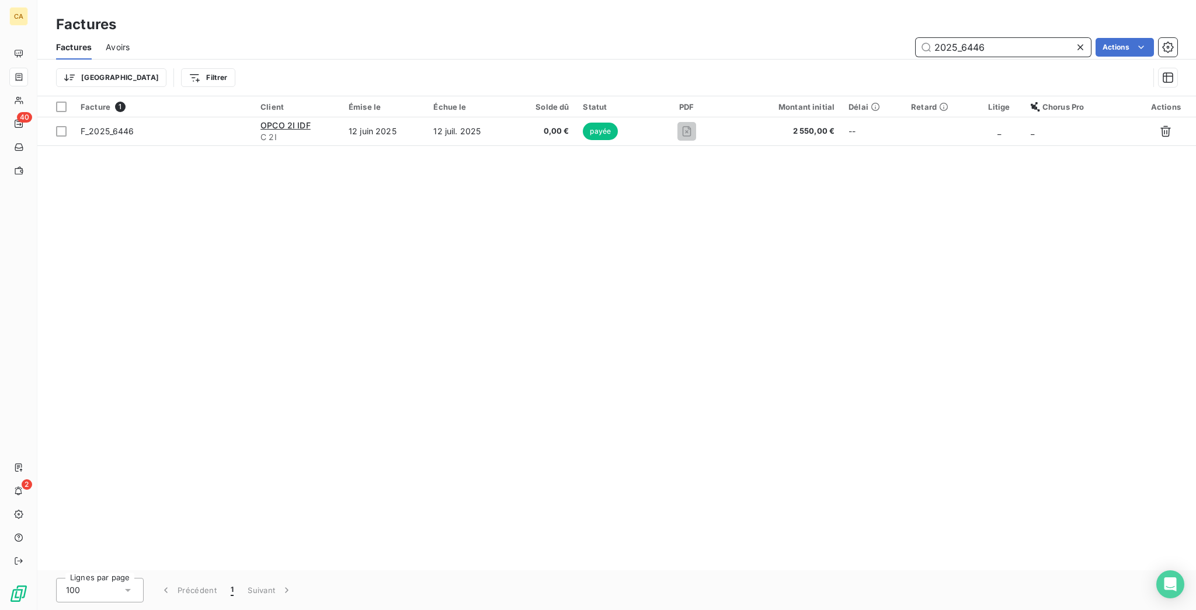
drag, startPoint x: 1014, startPoint y: 39, endPoint x: 1021, endPoint y: 39, distance: 7.0
click at [1014, 39] on input "2025_6446" at bounding box center [1002, 47] width 175 height 19
drag, startPoint x: 1002, startPoint y: 51, endPoint x: 1005, endPoint y: 45, distance: 7.3
click at [1002, 60] on div "Trier Filtrer" at bounding box center [616, 78] width 1121 height 36
click at [1007, 43] on input "2025_6444" at bounding box center [1002, 47] width 175 height 19
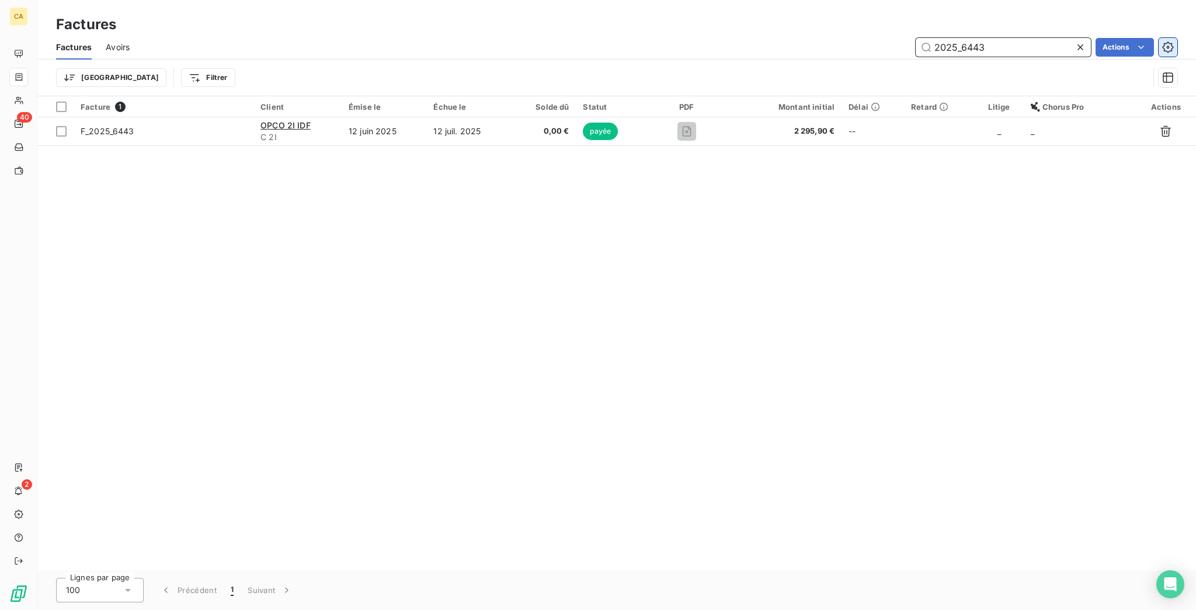
drag, startPoint x: 976, startPoint y: 34, endPoint x: 1164, endPoint y: 46, distance: 188.4
click at [1086, 43] on input "2025_6443" at bounding box center [1002, 47] width 175 height 19
click at [1022, 60] on div "Trier Filtrer" at bounding box center [616, 78] width 1121 height 36
click at [1025, 38] on input "2025_6439" at bounding box center [1002, 47] width 175 height 19
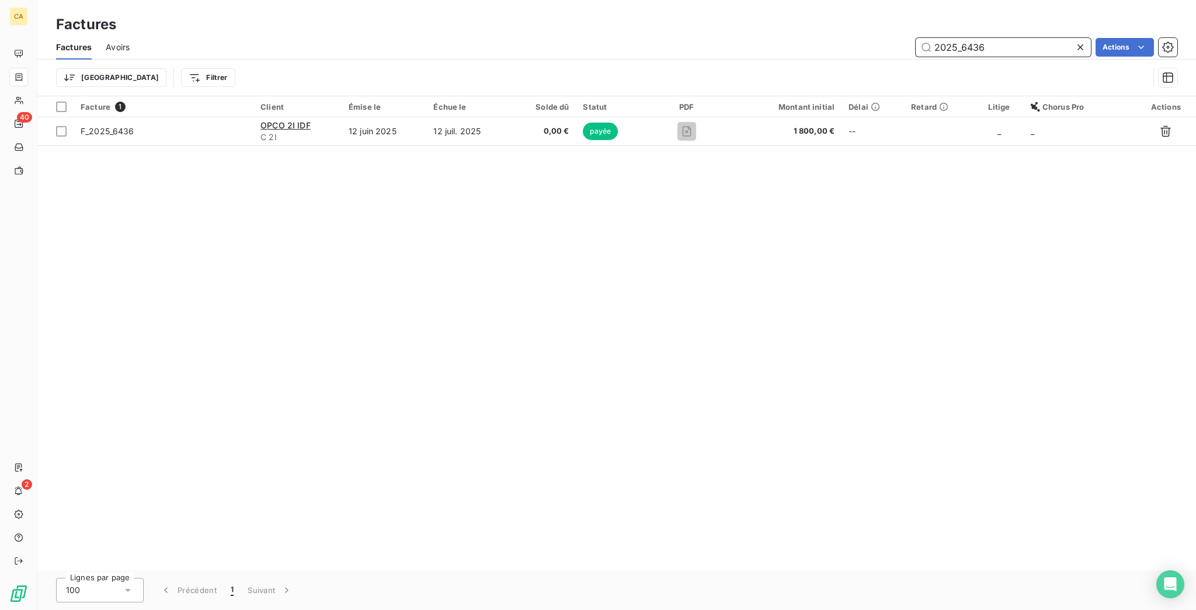
drag, startPoint x: 966, startPoint y: 36, endPoint x: 1194, endPoint y: 47, distance: 228.5
click at [1194, 47] on div "Factures Avoirs 2025_6436 Actions" at bounding box center [616, 47] width 1158 height 25
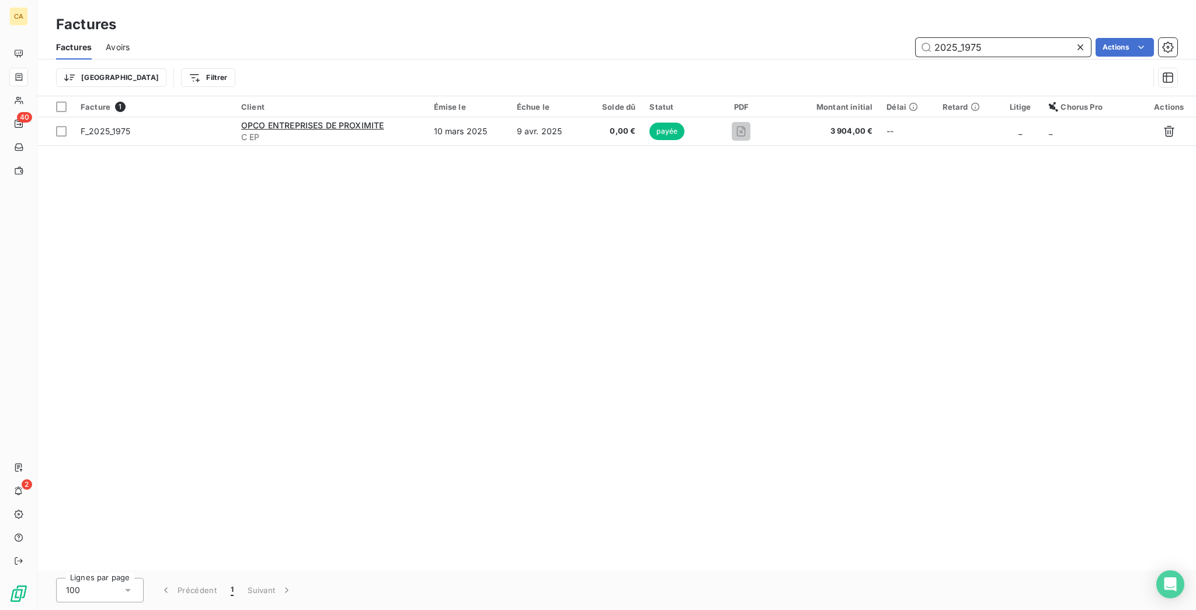
drag, startPoint x: 968, startPoint y: 36, endPoint x: 1194, endPoint y: 39, distance: 226.5
click at [1194, 39] on div "Factures Avoirs 2025_1975 Actions" at bounding box center [616, 47] width 1158 height 25
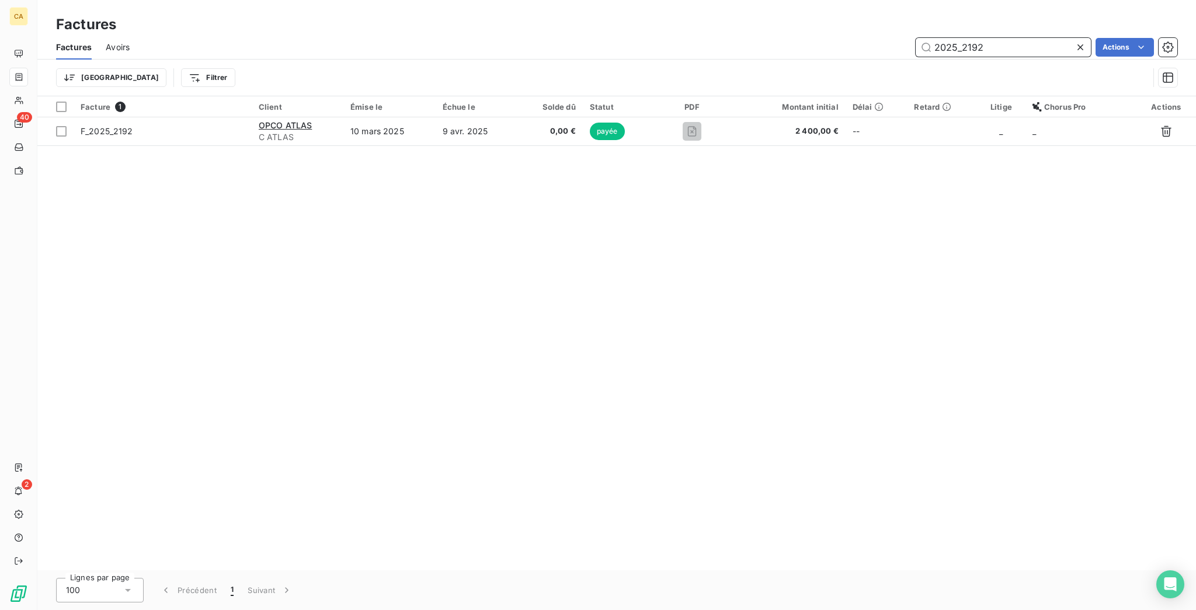
click at [1012, 41] on input "2025_2192" at bounding box center [1002, 47] width 175 height 19
drag, startPoint x: 970, startPoint y: 32, endPoint x: 1068, endPoint y: 39, distance: 97.7
click at [1019, 40] on input "2025_2199" at bounding box center [1002, 47] width 175 height 19
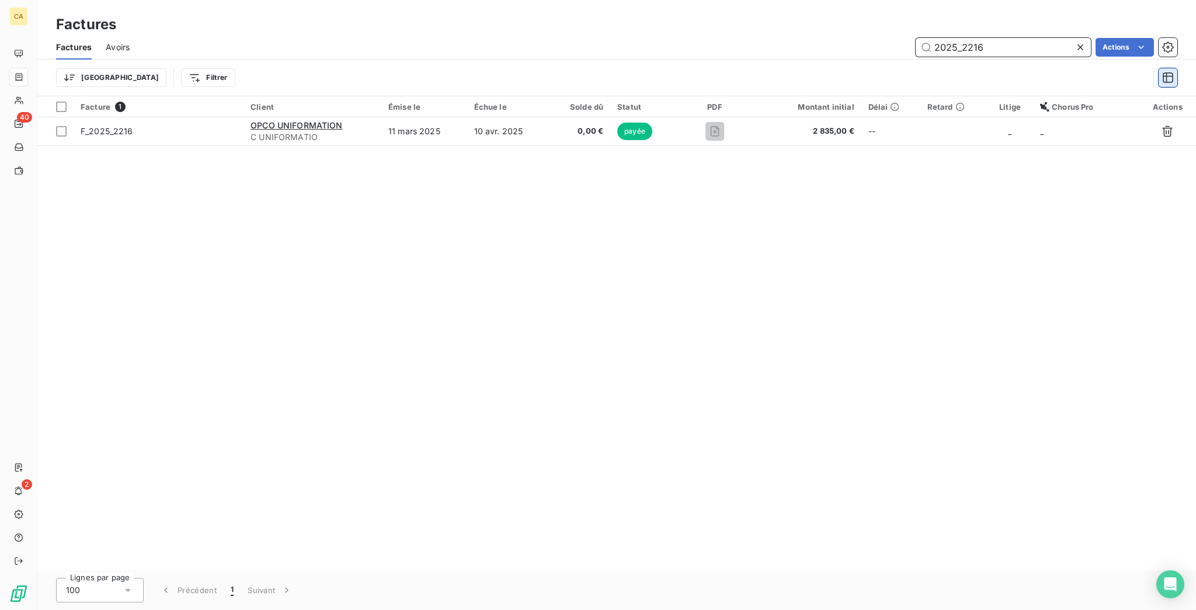
drag, startPoint x: 970, startPoint y: 42, endPoint x: 1166, endPoint y: 59, distance: 196.9
click at [1056, 56] on div "Factures Avoirs 2025_2216 Actions Trier Filtrer" at bounding box center [616, 65] width 1158 height 61
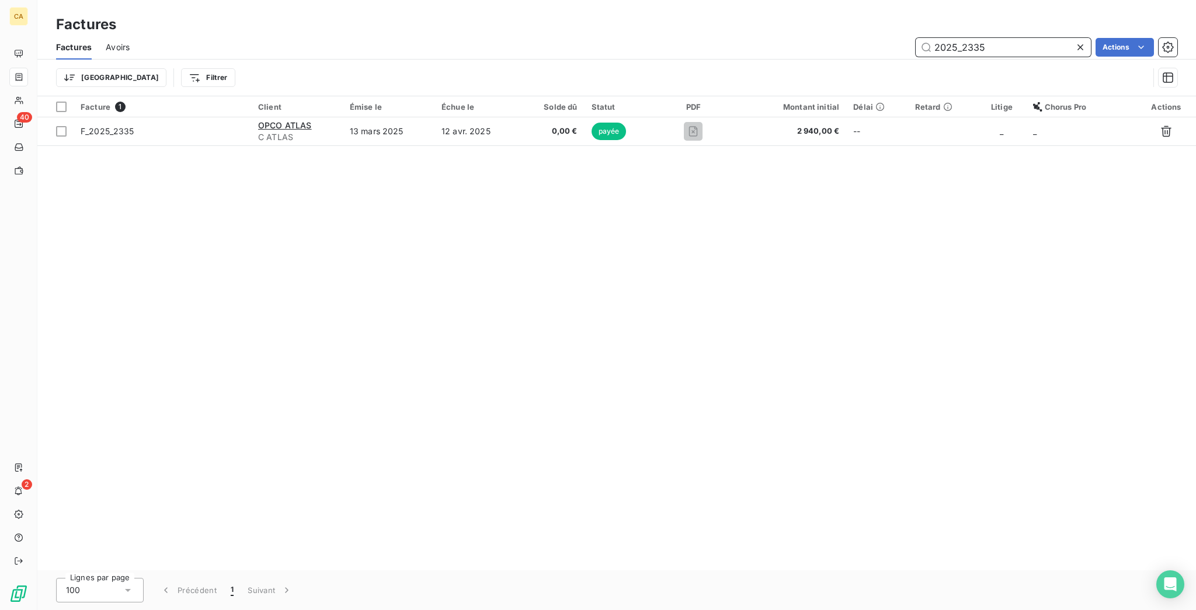
drag, startPoint x: 981, startPoint y: 34, endPoint x: 1192, endPoint y: 21, distance: 211.1
click at [1081, 50] on div "Factures Avoirs 2025_2335 Actions" at bounding box center [616, 47] width 1158 height 25
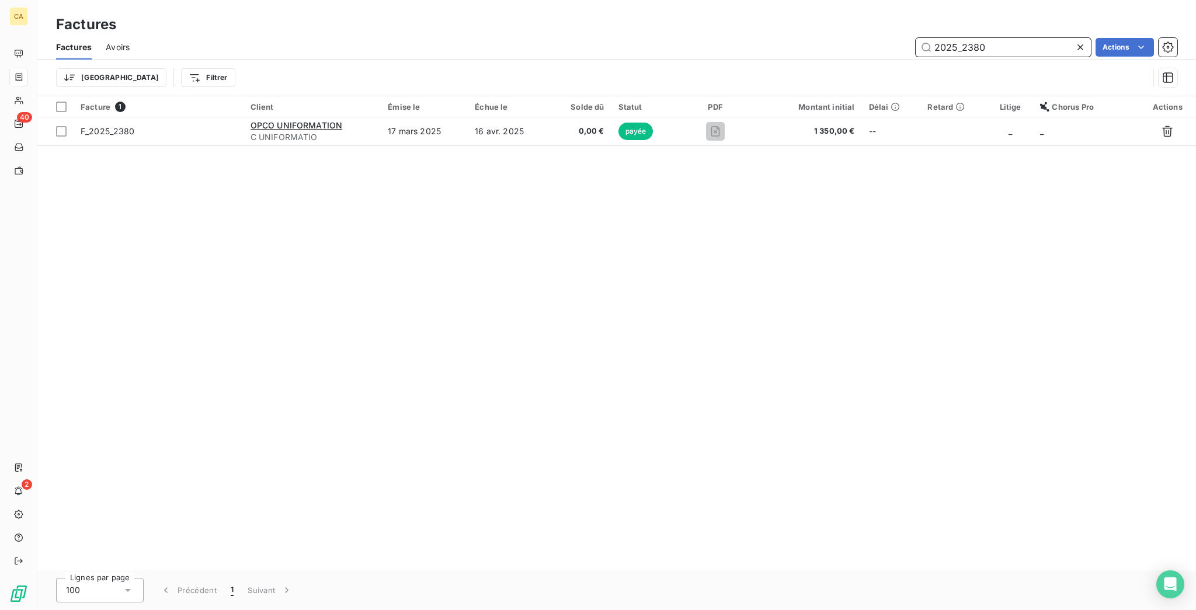
drag, startPoint x: 1030, startPoint y: 35, endPoint x: 1049, endPoint y: 29, distance: 19.6
click at [1030, 38] on input "2025_2380" at bounding box center [1002, 47] width 175 height 19
drag, startPoint x: 969, startPoint y: 39, endPoint x: 1054, endPoint y: 47, distance: 85.6
click at [1047, 47] on div "2025_2381" at bounding box center [1002, 47] width 175 height 19
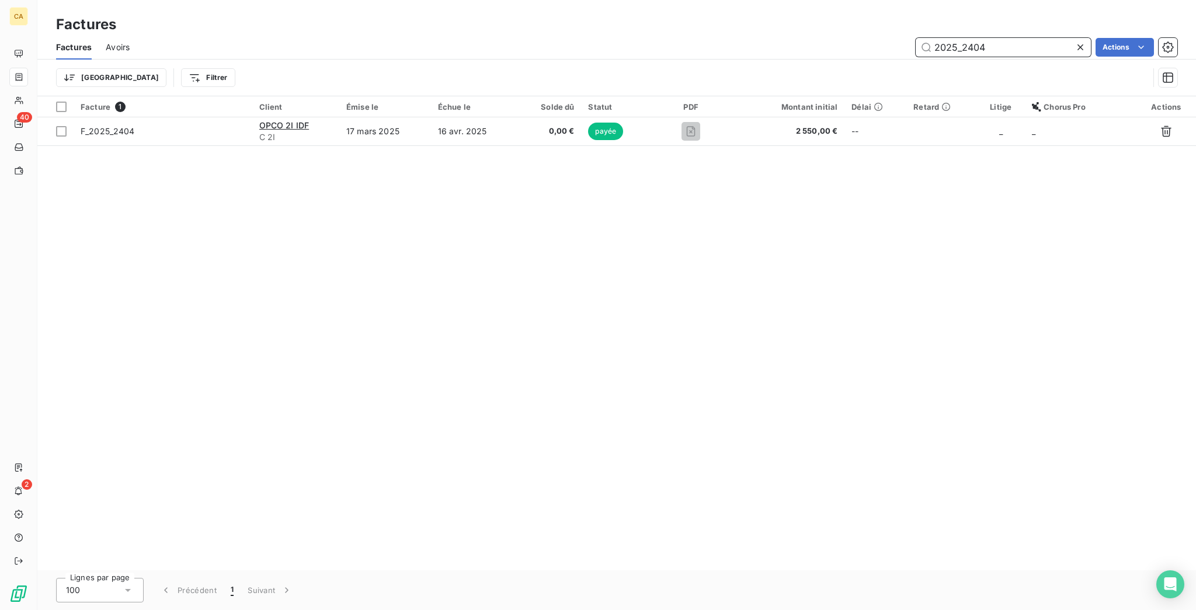
drag, startPoint x: 1030, startPoint y: 41, endPoint x: 1032, endPoint y: 26, distance: 15.4
click at [1030, 40] on input "2025_2404" at bounding box center [1002, 47] width 175 height 19
click at [991, 50] on div "Factures Avoirs 2025_2405 Actions" at bounding box center [616, 47] width 1158 height 25
click at [997, 44] on input "2025_2405" at bounding box center [1002, 47] width 175 height 19
drag, startPoint x: 978, startPoint y: 40, endPoint x: 1091, endPoint y: 48, distance: 112.9
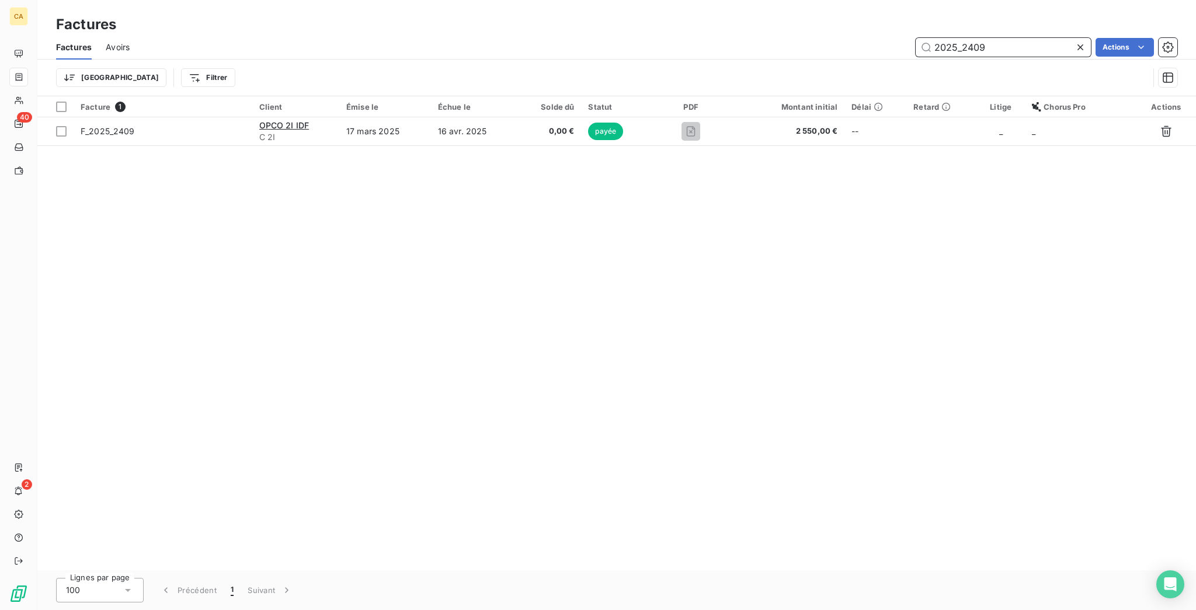
click at [1047, 53] on div "Factures Avoirs 2025_2409 Actions Trier Filtrer" at bounding box center [616, 65] width 1158 height 61
drag, startPoint x: 978, startPoint y: 41, endPoint x: 985, endPoint y: 41, distance: 6.4
click at [985, 41] on input "2025_2466" at bounding box center [1002, 47] width 175 height 19
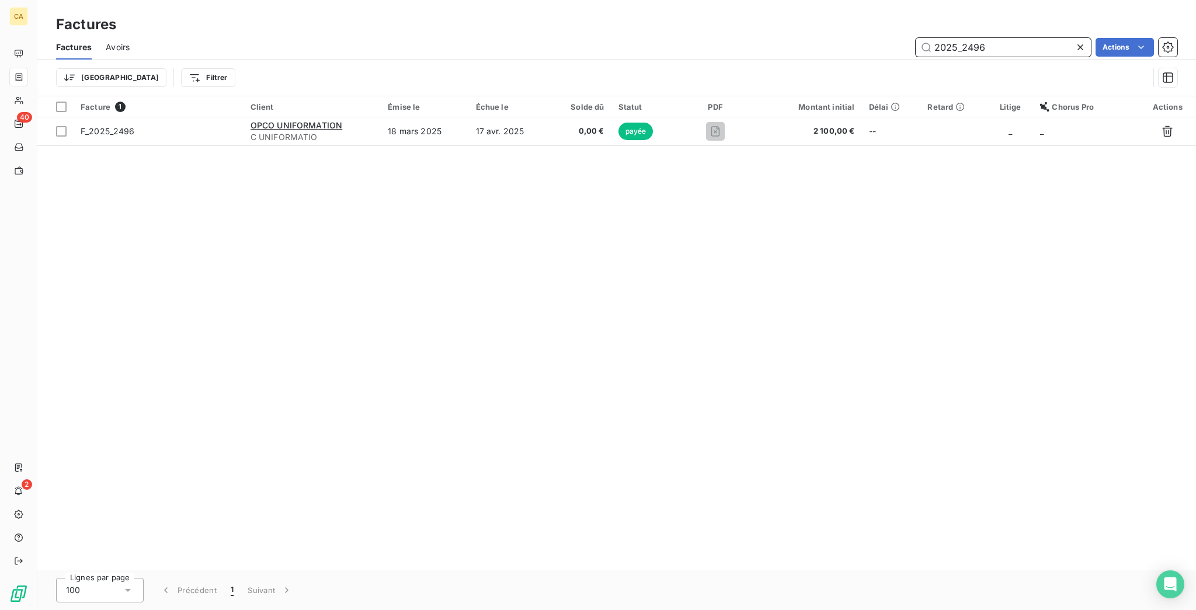
click at [1002, 39] on input "2025_2496" at bounding box center [1002, 47] width 175 height 19
click at [1007, 38] on input "2025_2498" at bounding box center [1002, 47] width 175 height 19
drag, startPoint x: 976, startPoint y: 36, endPoint x: 1159, endPoint y: 30, distance: 183.4
click at [1073, 62] on div "Factures Avoirs 2025_2650 Actions Trier Filtrer" at bounding box center [616, 65] width 1158 height 61
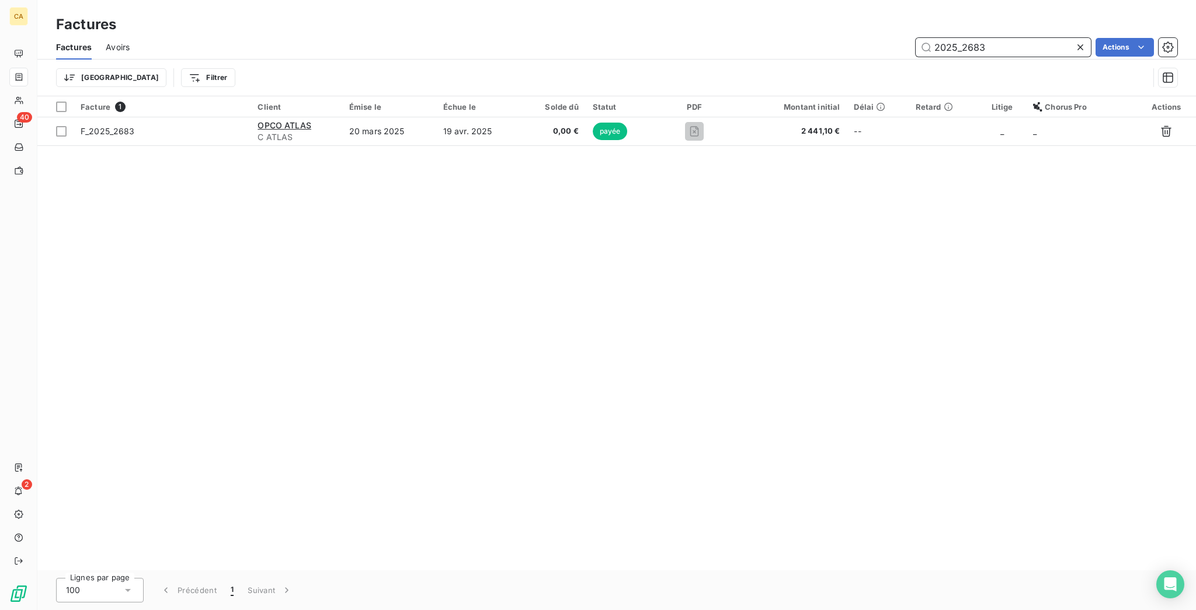
click at [1019, 38] on input "2025_2683" at bounding box center [1002, 47] width 175 height 19
drag, startPoint x: 974, startPoint y: 34, endPoint x: 1120, endPoint y: 55, distance: 146.9
click at [1120, 55] on div "Factures Avoirs 2025_2688 Actions Trier Filtrer" at bounding box center [616, 65] width 1158 height 61
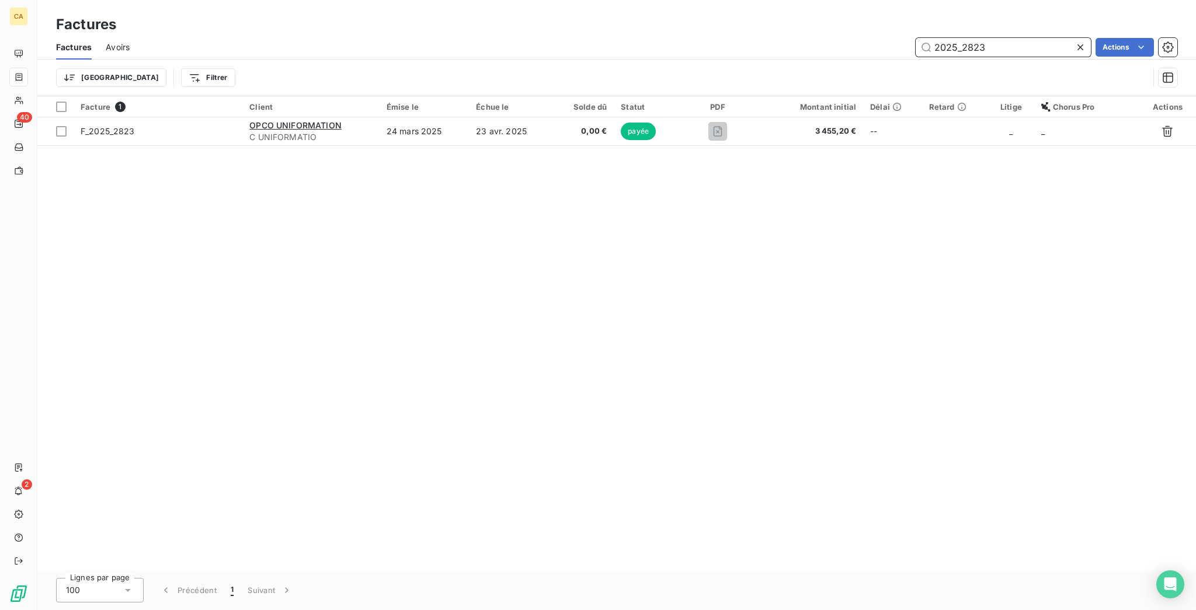
drag, startPoint x: 976, startPoint y: 38, endPoint x: 1194, endPoint y: 64, distance: 220.4
click at [1194, 75] on div "Factures Avoirs 2025_2823 Actions Trier Filtrer" at bounding box center [616, 65] width 1158 height 61
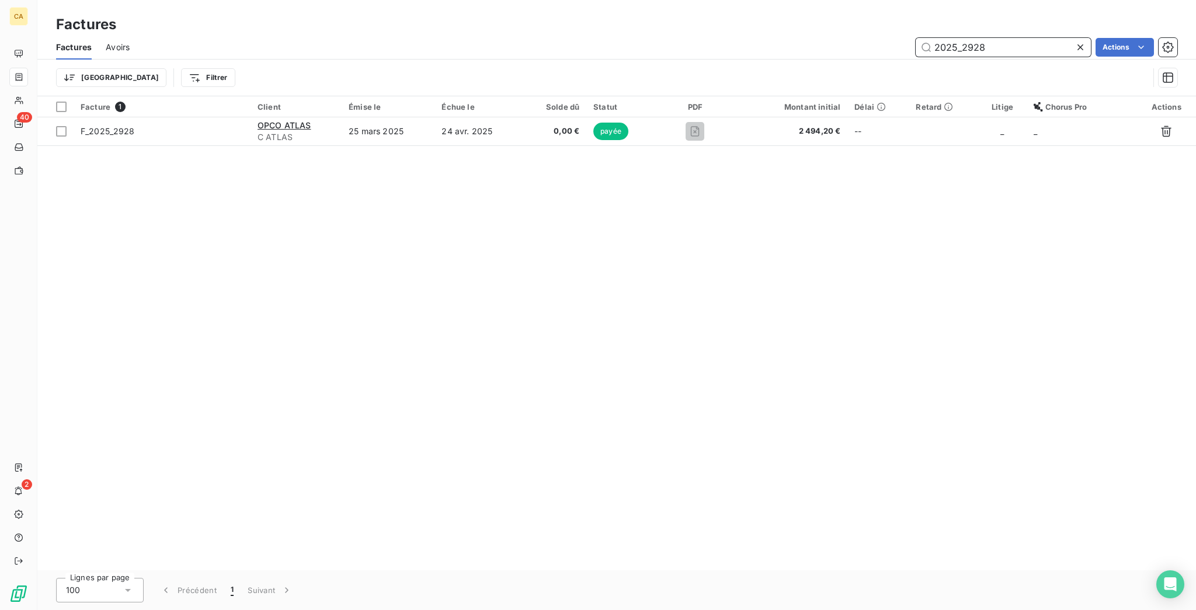
drag, startPoint x: 967, startPoint y: 38, endPoint x: 1194, endPoint y: 75, distance: 230.2
click at [1190, 79] on div "Factures Avoirs 2025_2928 Actions Trier Filtrer" at bounding box center [616, 65] width 1158 height 61
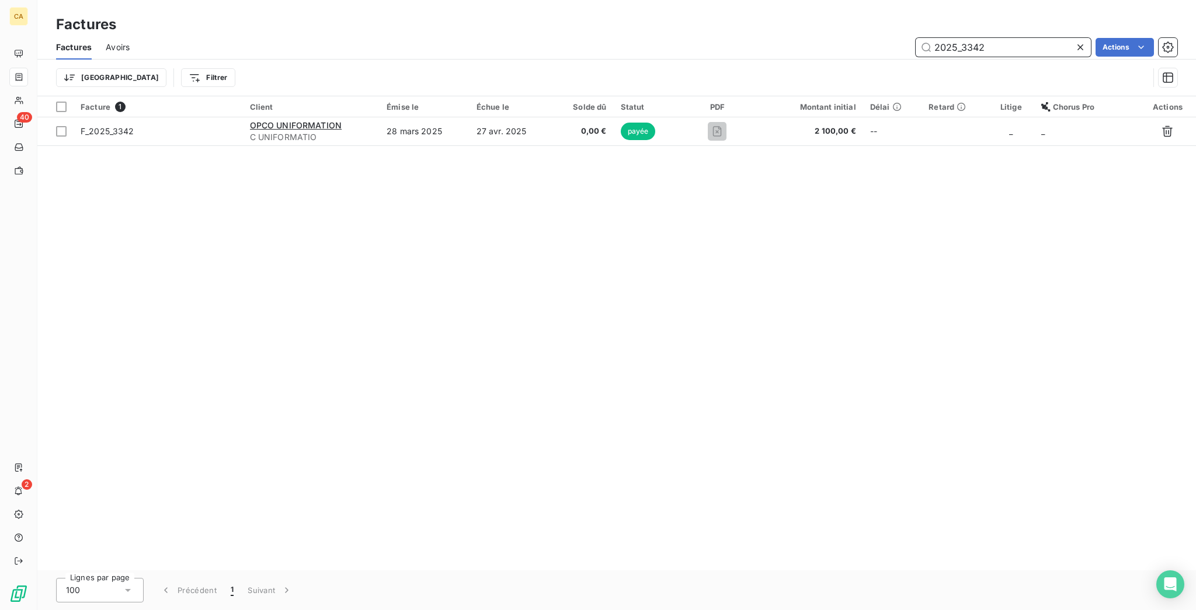
drag, startPoint x: 969, startPoint y: 39, endPoint x: 1110, endPoint y: 13, distance: 143.7
click at [1039, 41] on input "2025_3342" at bounding box center [1002, 47] width 175 height 19
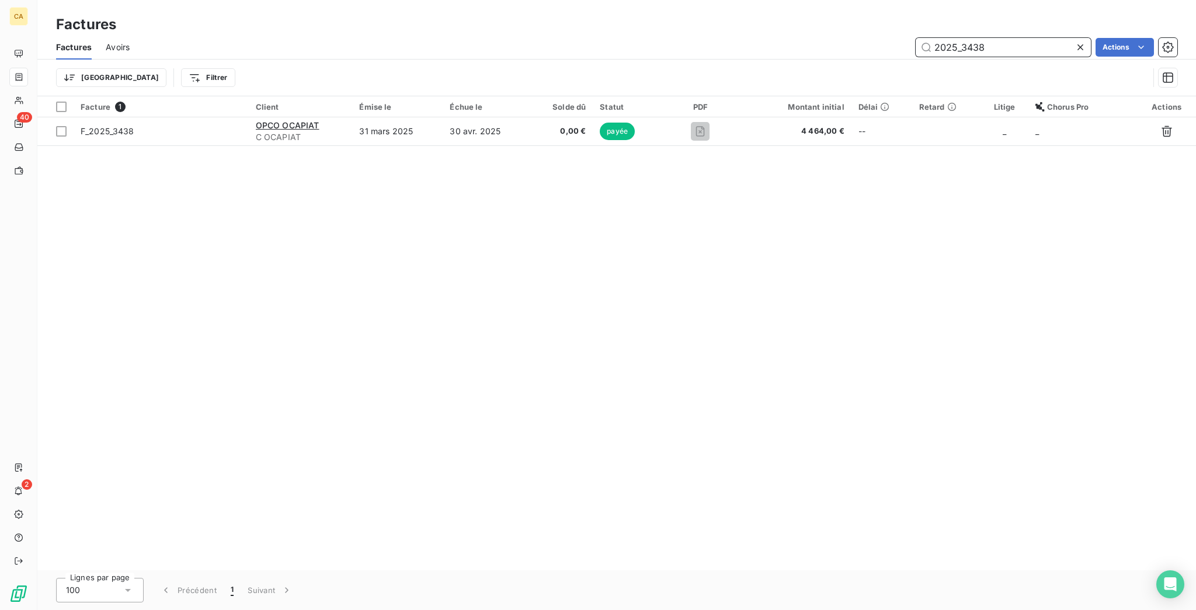
drag, startPoint x: 991, startPoint y: 34, endPoint x: 1026, endPoint y: 11, distance: 41.8
click at [991, 38] on input "2025_3438" at bounding box center [1002, 47] width 175 height 19
click at [1019, 38] on input "2025_3439" at bounding box center [1002, 47] width 175 height 19
drag, startPoint x: 973, startPoint y: 34, endPoint x: 1101, endPoint y: 44, distance: 128.3
click at [1079, 62] on div "Factures Avoirs 2025_3481 Actions Trier Filtrer" at bounding box center [616, 65] width 1158 height 61
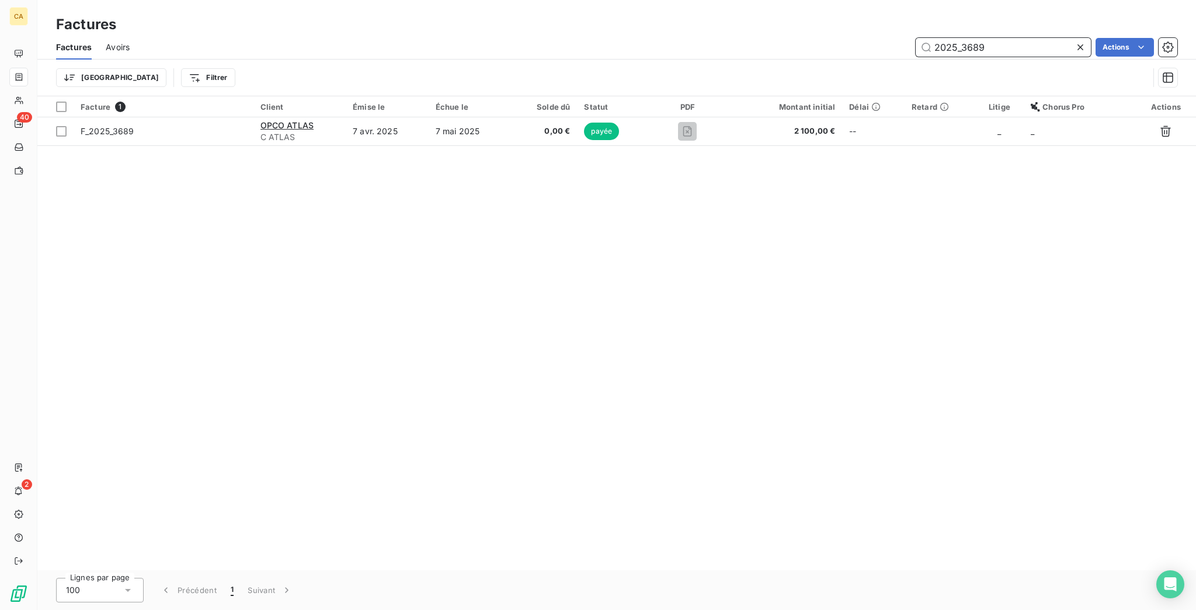
drag, startPoint x: 1021, startPoint y: 39, endPoint x: 967, endPoint y: 38, distance: 54.3
click at [967, 38] on input "2025_3689" at bounding box center [1002, 47] width 175 height 19
drag, startPoint x: 969, startPoint y: 37, endPoint x: 1116, endPoint y: 40, distance: 146.6
click at [1084, 46] on div "2025_4032" at bounding box center [1002, 47] width 175 height 19
click at [995, 38] on input "2025_4446" at bounding box center [1002, 47] width 175 height 19
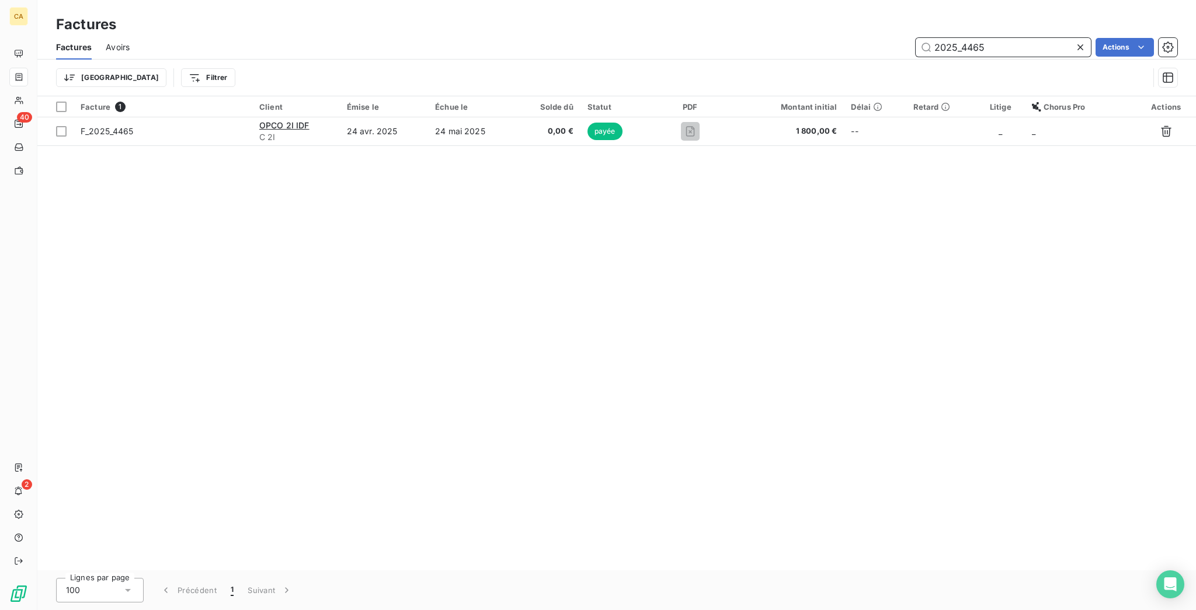
click at [1011, 38] on input "2025_4465" at bounding box center [1002, 47] width 175 height 19
click at [1006, 40] on input "2025_4466" at bounding box center [1002, 47] width 175 height 19
click at [1039, 39] on input "2025_4467" at bounding box center [1002, 47] width 175 height 19
click at [1002, 39] on input "2025_4468" at bounding box center [1002, 47] width 175 height 19
drag, startPoint x: 978, startPoint y: 33, endPoint x: 1194, endPoint y: 44, distance: 216.3
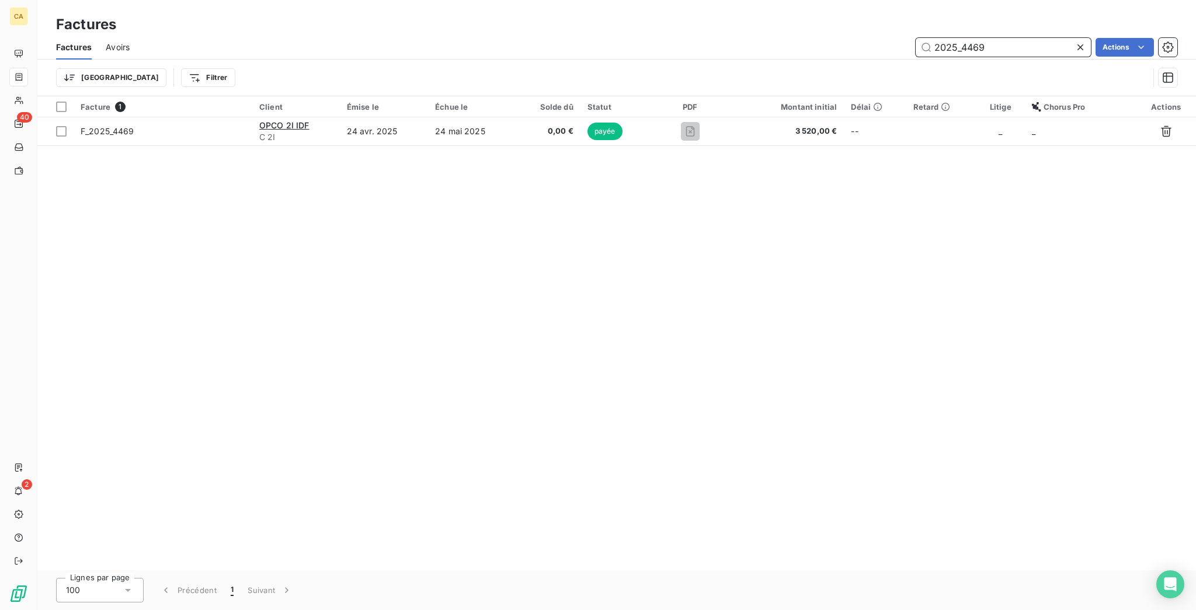
click at [1194, 85] on div "Factures Factures Avoirs 2025_4469 Actions Trier Filtrer Facture 1 Client Émise…" at bounding box center [616, 305] width 1158 height 610
click at [1008, 39] on input "2025_4470" at bounding box center [1002, 47] width 175 height 19
click at [1015, 38] on input "2025_4471" at bounding box center [1002, 47] width 175 height 19
drag, startPoint x: 1013, startPoint y: 22, endPoint x: 1010, endPoint y: 42, distance: 20.1
click at [1011, 29] on div "Factures Factures Avoirs 2025_4472 Actions Trier Filtrer" at bounding box center [616, 48] width 1158 height 96
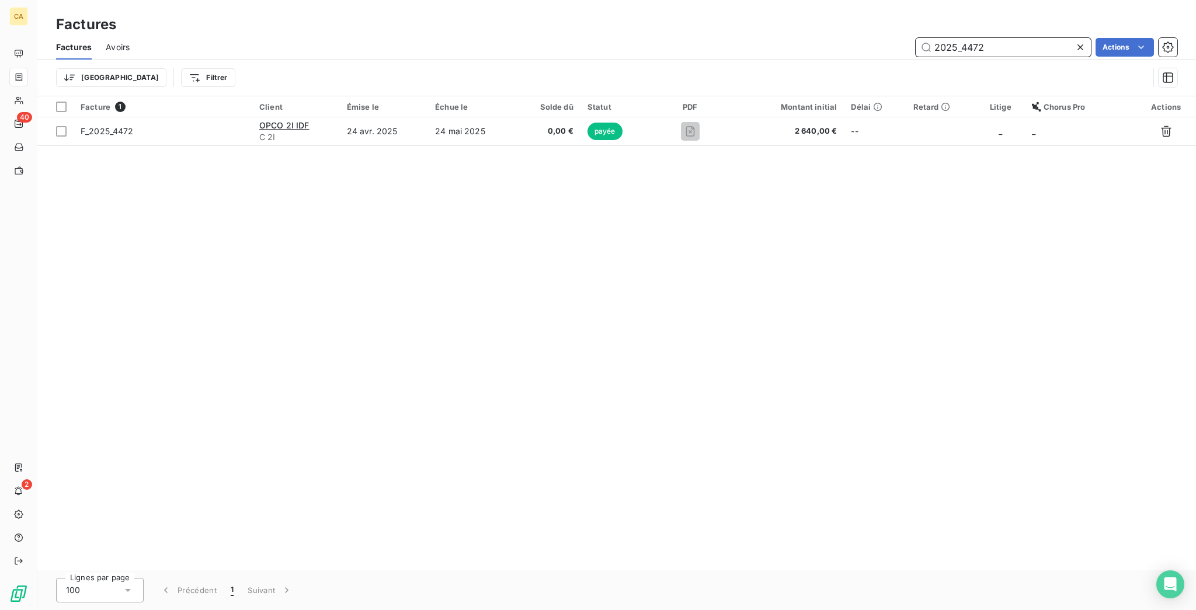
click at [1010, 43] on input "2025_4472" at bounding box center [1002, 47] width 175 height 19
drag, startPoint x: 1012, startPoint y: 50, endPoint x: 1012, endPoint y: 32, distance: 17.5
click at [1012, 40] on div "Factures Avoirs 2025_4473 Actions" at bounding box center [616, 47] width 1158 height 25
click at [1012, 38] on input "2025_4473" at bounding box center [1002, 47] width 175 height 19
drag, startPoint x: 970, startPoint y: 37, endPoint x: 1122, endPoint y: 68, distance: 155.4
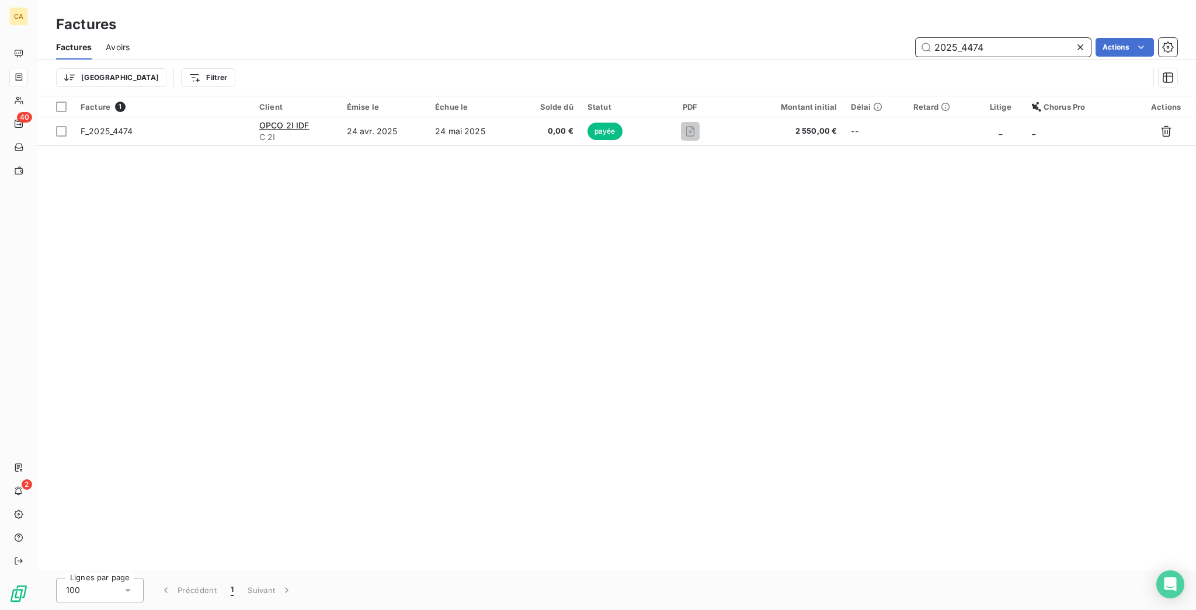
click at [1121, 68] on div "Factures Avoirs 2025_4474 Actions Trier Filtrer" at bounding box center [616, 65] width 1158 height 61
drag, startPoint x: 974, startPoint y: 33, endPoint x: 1094, endPoint y: 44, distance: 120.1
click at [1091, 43] on div "2025_4563" at bounding box center [1002, 47] width 175 height 19
drag, startPoint x: 982, startPoint y: 37, endPoint x: 1175, endPoint y: 14, distance: 194.6
click at [1126, 47] on div "2025_4605 Actions" at bounding box center [660, 47] width 1033 height 19
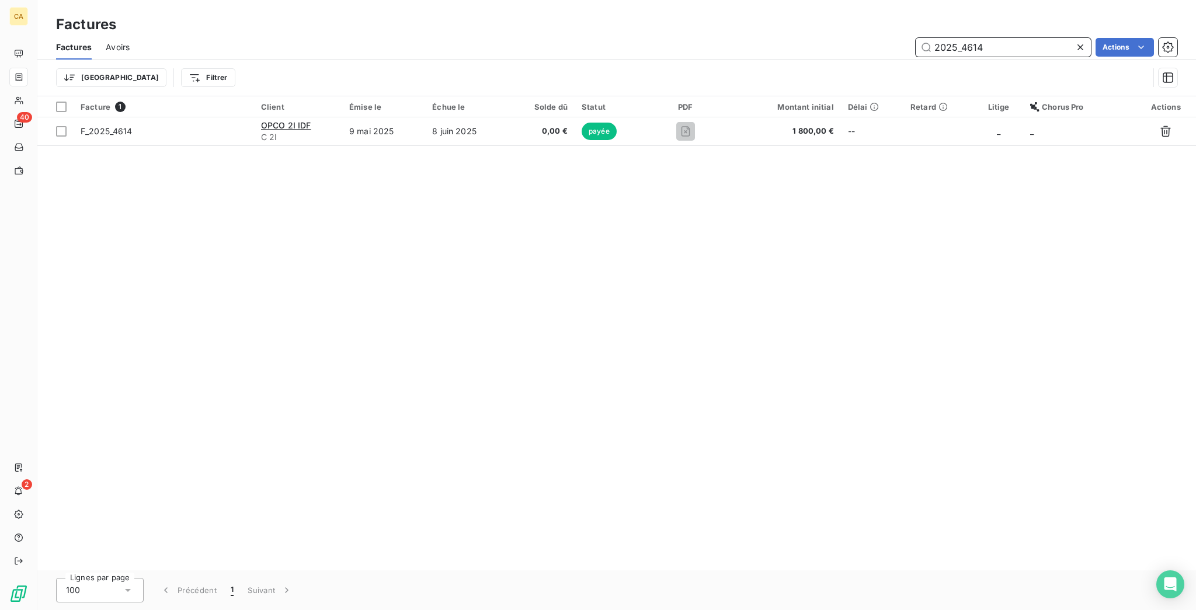
click at [1015, 44] on input "2025_4614" at bounding box center [1002, 47] width 175 height 19
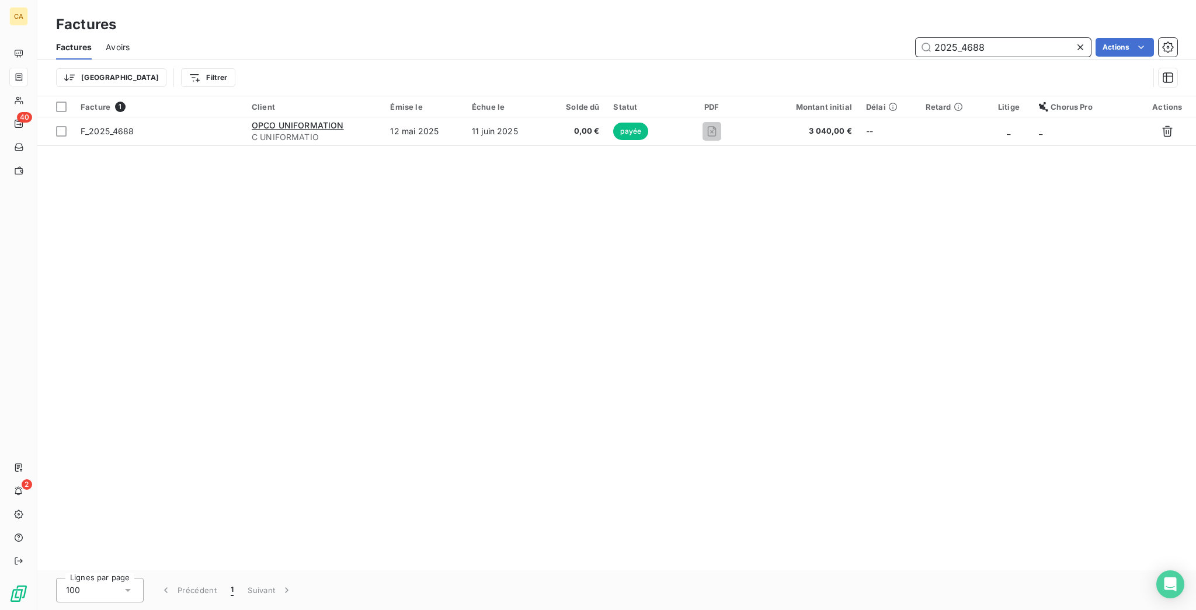
drag, startPoint x: 1028, startPoint y: 36, endPoint x: 978, endPoint y: 43, distance: 50.6
click at [978, 43] on input "2025_4688" at bounding box center [1002, 47] width 175 height 19
click at [1030, 47] on div "2025_4690" at bounding box center [1002, 47] width 175 height 19
click at [1001, 22] on div "Factures" at bounding box center [616, 24] width 1158 height 21
click at [1013, 38] on input "2025_4690" at bounding box center [1002, 47] width 175 height 19
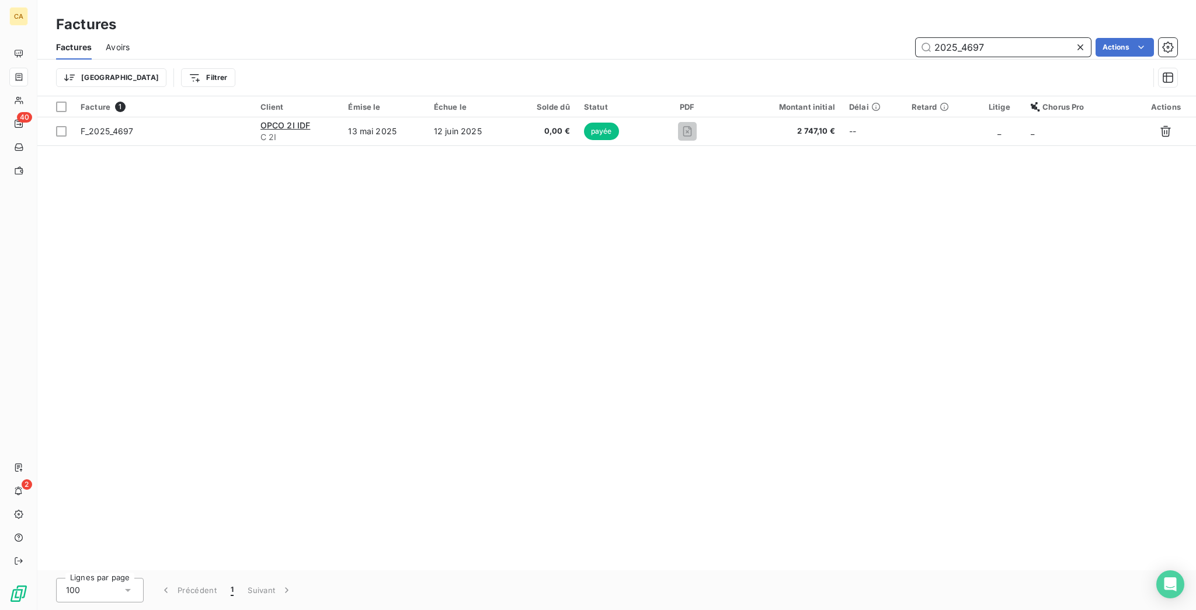
drag, startPoint x: 972, startPoint y: 36, endPoint x: 1185, endPoint y: 25, distance: 212.8
click at [1131, 45] on div "2025_4697 Actions" at bounding box center [660, 47] width 1033 height 19
drag, startPoint x: 973, startPoint y: 33, endPoint x: 1103, endPoint y: 54, distance: 131.9
click at [1093, 54] on div "Factures Avoirs 2025_4700 Actions Trier Filtrer" at bounding box center [616, 65] width 1158 height 61
drag, startPoint x: 1018, startPoint y: 30, endPoint x: 1015, endPoint y: 40, distance: 10.5
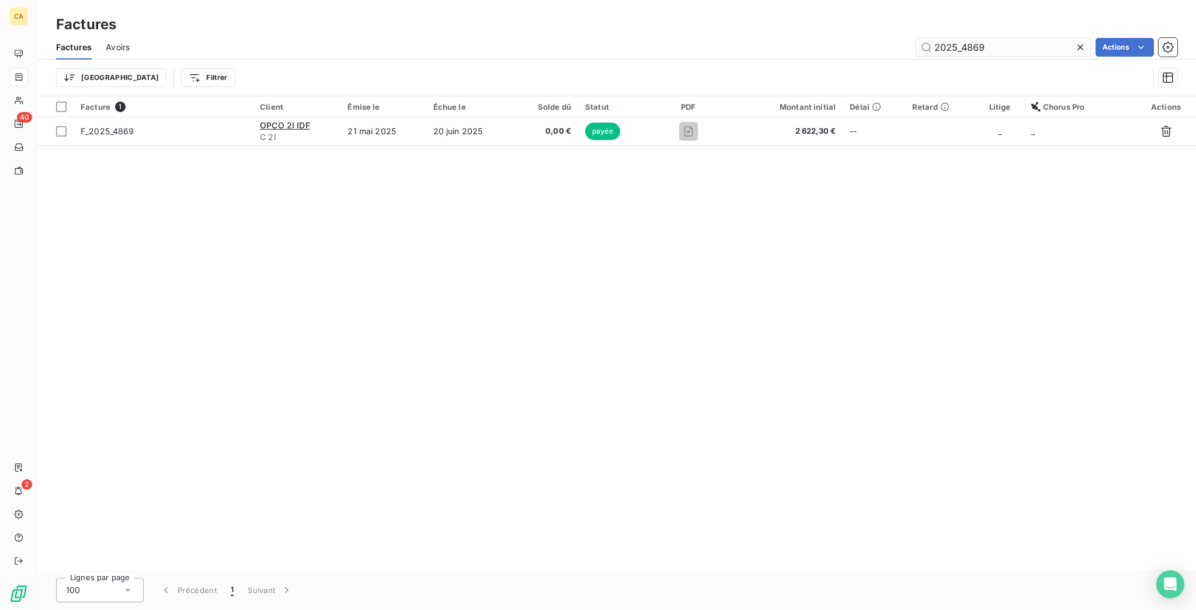
click at [1018, 38] on div "2025_4869" at bounding box center [1002, 47] width 175 height 19
click at [1002, 60] on div "Trier Filtrer" at bounding box center [616, 78] width 1121 height 36
click at [1005, 46] on div "2025_4869" at bounding box center [1002, 47] width 175 height 19
click at [986, 38] on input "2025_4869" at bounding box center [1002, 47] width 175 height 19
click at [989, 38] on input "2025_4871" at bounding box center [1002, 47] width 175 height 19
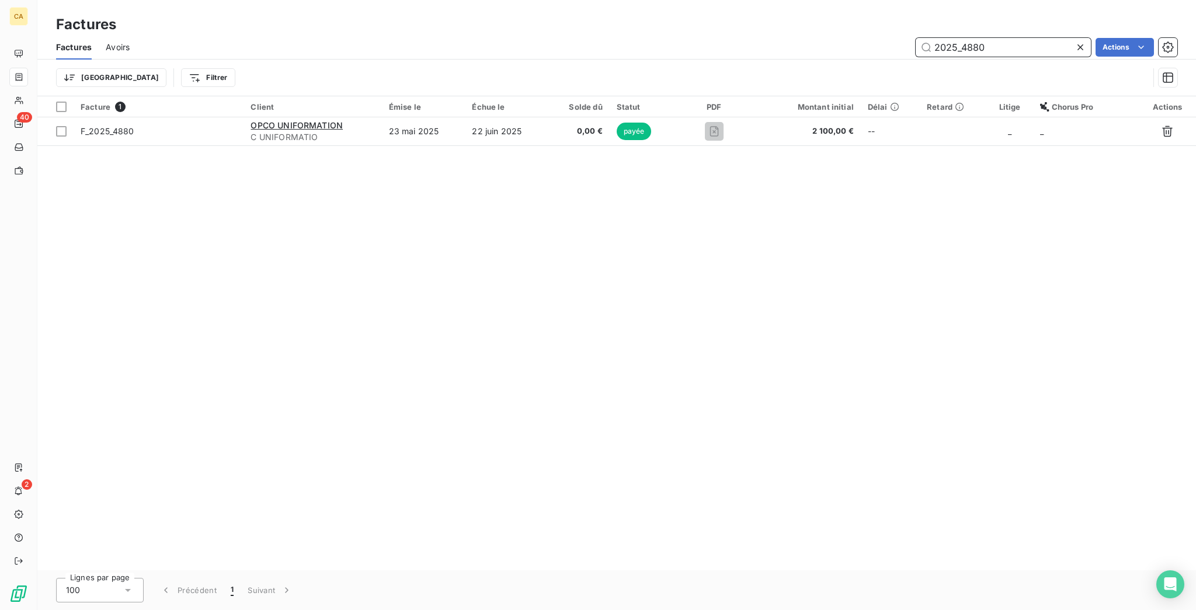
click at [1028, 38] on input "2025_4880" at bounding box center [1002, 47] width 175 height 19
click at [1042, 38] on input "2025_4891" at bounding box center [1002, 47] width 175 height 19
click at [1006, 38] on input "2025_4892" at bounding box center [1002, 47] width 175 height 19
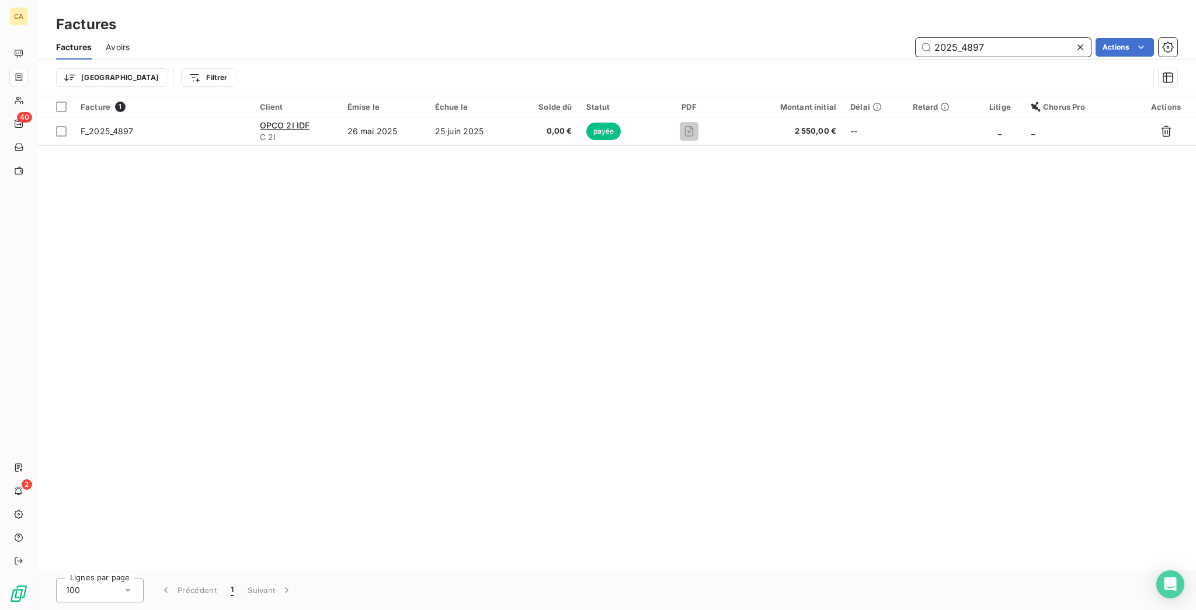
drag, startPoint x: 974, startPoint y: 39, endPoint x: 1044, endPoint y: 44, distance: 70.9
click at [1044, 44] on input "2025_4897" at bounding box center [1002, 47] width 175 height 19
click at [1014, 38] on input "2025_4907" at bounding box center [1002, 47] width 175 height 19
drag, startPoint x: 980, startPoint y: 40, endPoint x: 1193, endPoint y: 52, distance: 213.4
click at [1149, 61] on div "Factures Avoirs 2025_4909 Actions Trier Filtrer" at bounding box center [616, 65] width 1158 height 61
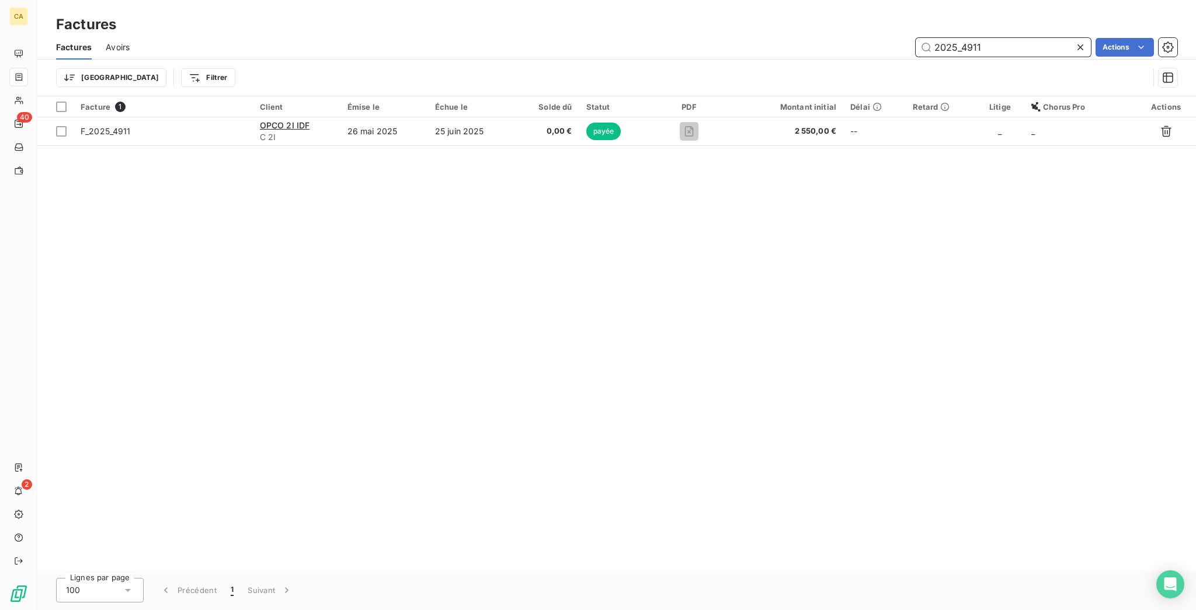
click at [992, 38] on input "2025_4911" at bounding box center [1002, 47] width 175 height 19
click at [1036, 39] on input "2025_4913" at bounding box center [1002, 47] width 175 height 19
click at [1022, 41] on input "2025_4916" at bounding box center [1002, 47] width 175 height 19
click at [1043, 39] on input "2025_4918" at bounding box center [1002, 47] width 175 height 19
drag, startPoint x: 1030, startPoint y: 42, endPoint x: 1091, endPoint y: 1, distance: 73.5
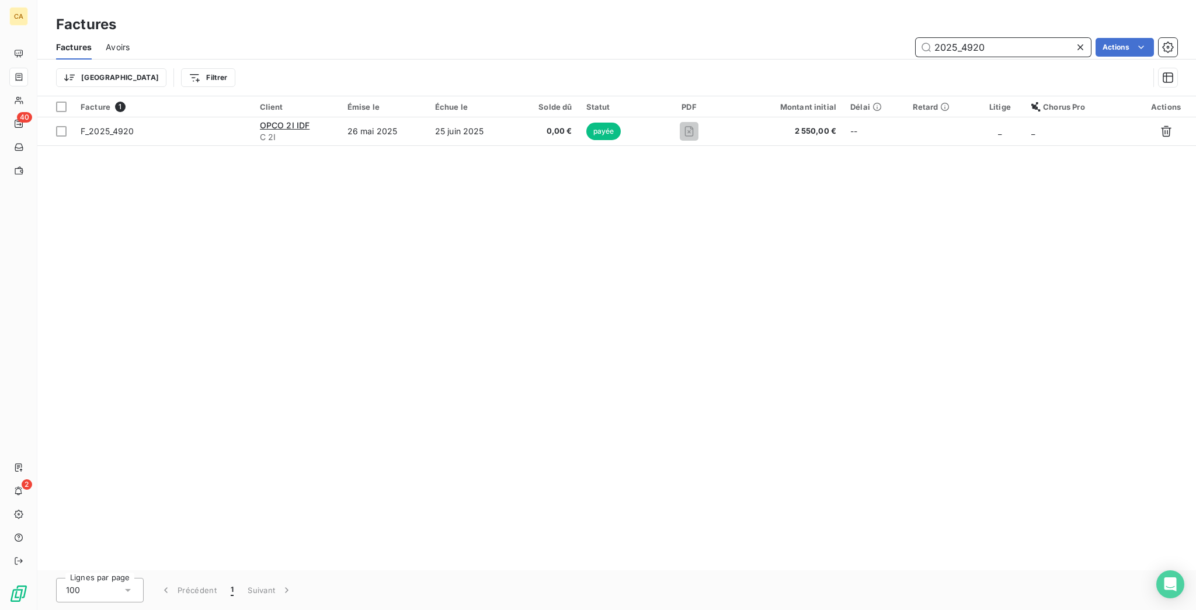
click at [1030, 42] on input "2025_4920" at bounding box center [1002, 47] width 175 height 19
click at [1043, 45] on div "2025_4922" at bounding box center [1002, 47] width 175 height 19
click at [1030, 40] on input "2025_4922" at bounding box center [1002, 47] width 175 height 19
click at [973, 38] on input "2025_4929" at bounding box center [1002, 47] width 175 height 19
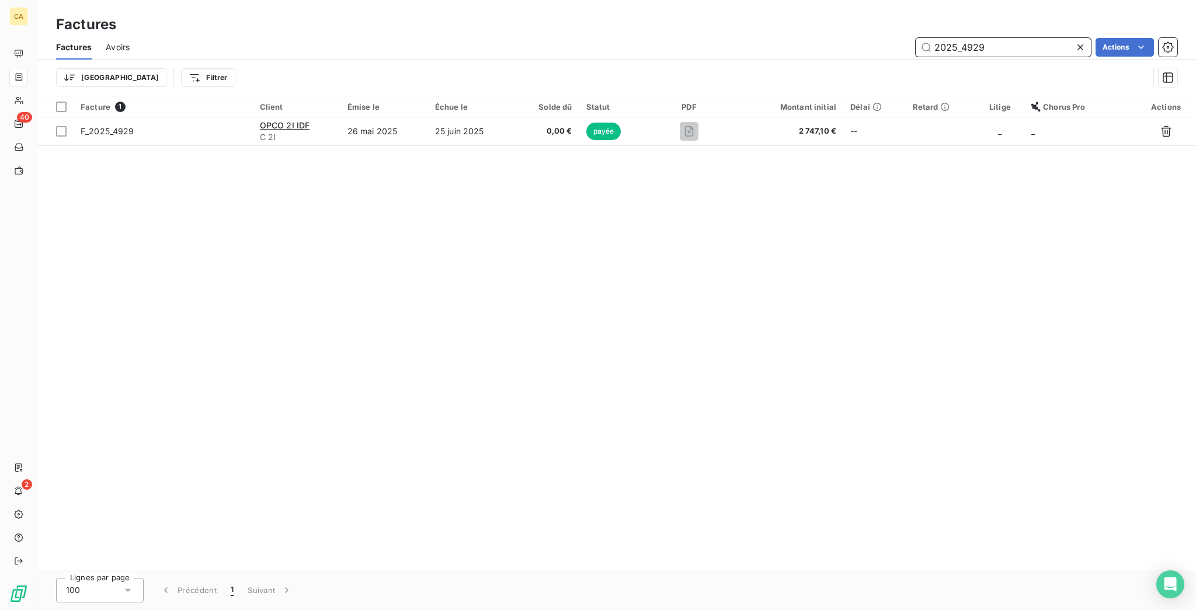
click at [973, 38] on input "2025_4929" at bounding box center [1002, 47] width 175 height 19
click at [974, 38] on input "2025_4929" at bounding box center [1002, 47] width 175 height 19
click at [977, 38] on input "2025_4929" at bounding box center [1002, 47] width 175 height 19
drag, startPoint x: 980, startPoint y: 36, endPoint x: 1025, endPoint y: 50, distance: 46.9
click at [1020, 50] on div "Factures Avoirs 2025_4929 Actions" at bounding box center [616, 47] width 1158 height 25
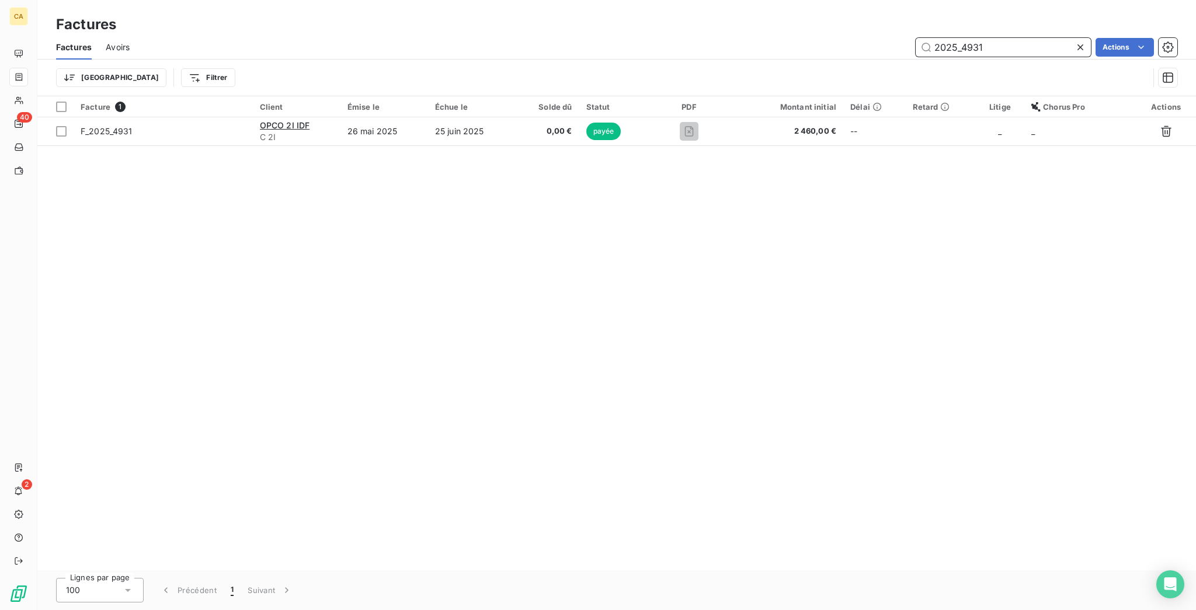
click at [1007, 39] on input "2025_4931" at bounding box center [1002, 47] width 175 height 19
click at [1002, 38] on input "2025_4932" at bounding box center [1002, 47] width 175 height 19
click at [1002, 40] on input "2025_4934" at bounding box center [1002, 47] width 175 height 19
click at [984, 38] on input "2025_4936" at bounding box center [1002, 47] width 175 height 19
click at [993, 38] on input "2025_4936" at bounding box center [1002, 47] width 175 height 19
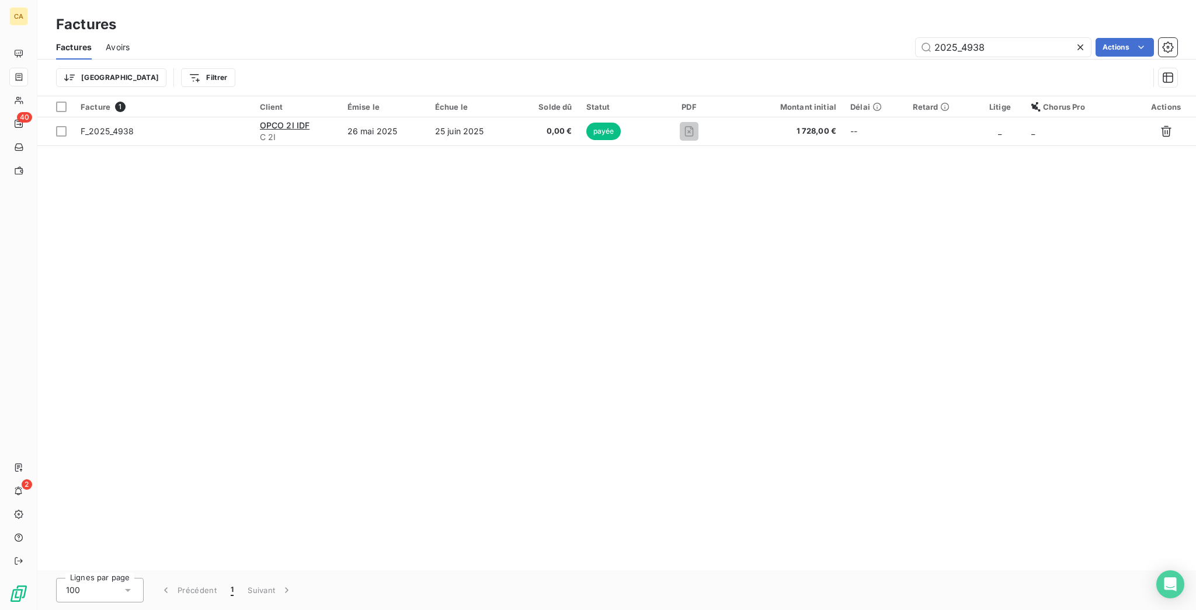
drag, startPoint x: 1008, startPoint y: 46, endPoint x: 1045, endPoint y: 8, distance: 53.3
click at [1008, 46] on div "2025_4938" at bounding box center [1002, 47] width 175 height 19
click at [1037, 39] on input "2025_4938" at bounding box center [1002, 47] width 175 height 19
click at [1025, 38] on input "2025_4943" at bounding box center [1002, 47] width 175 height 19
click at [1017, 44] on input "2025_4946" at bounding box center [1002, 47] width 175 height 19
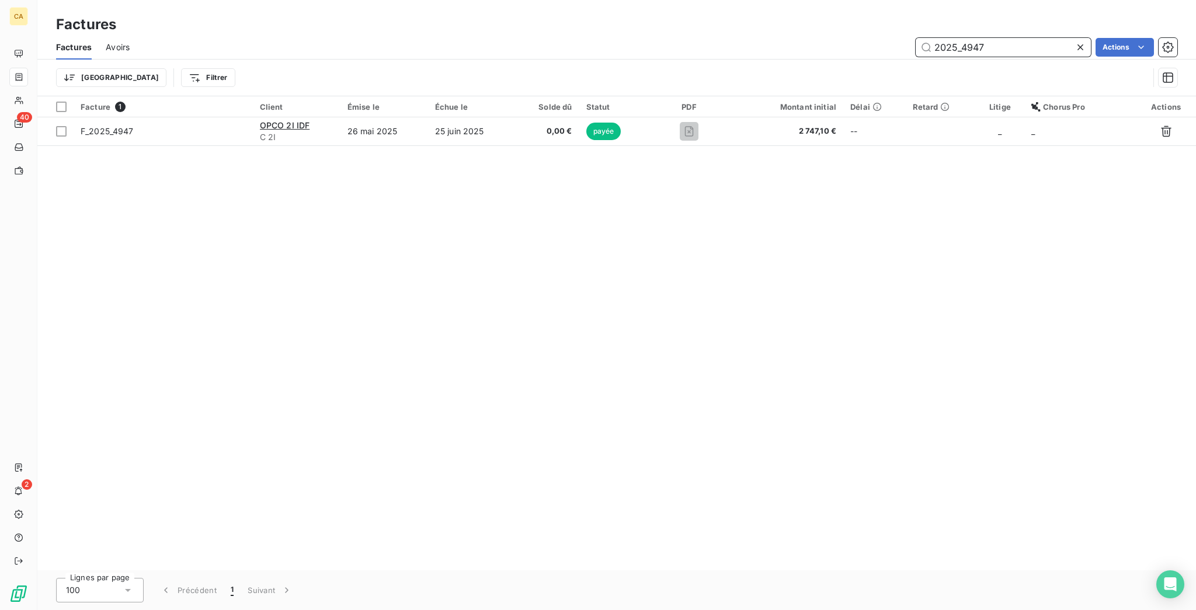
click at [1022, 38] on input "2025_4947" at bounding box center [1002, 47] width 175 height 19
drag, startPoint x: 977, startPoint y: 36, endPoint x: 1194, endPoint y: 53, distance: 217.8
click at [1194, 92] on div "Factures Factures Avoirs 2025_4948 Actions Trier Filtrer Facture 1 Client Émise…" at bounding box center [616, 305] width 1158 height 610
click at [993, 43] on input "2025_4950" at bounding box center [1002, 47] width 175 height 19
drag, startPoint x: 992, startPoint y: 42, endPoint x: 977, endPoint y: 41, distance: 15.2
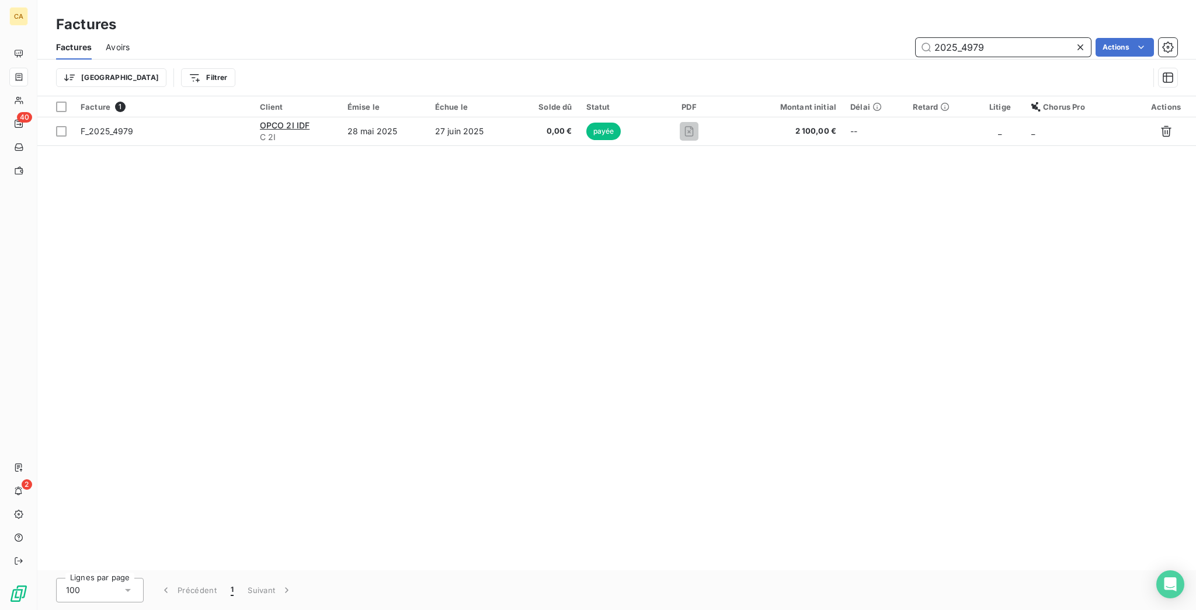
click at [977, 41] on input "2025_4979" at bounding box center [1002, 47] width 175 height 19
drag, startPoint x: 1016, startPoint y: 44, endPoint x: 1023, endPoint y: 34, distance: 12.6
click at [1016, 44] on input "2025_4980" at bounding box center [1002, 47] width 175 height 19
drag, startPoint x: 1035, startPoint y: 44, endPoint x: 1029, endPoint y: 39, distance: 7.9
click at [1035, 43] on input "2025_4982" at bounding box center [1002, 47] width 175 height 19
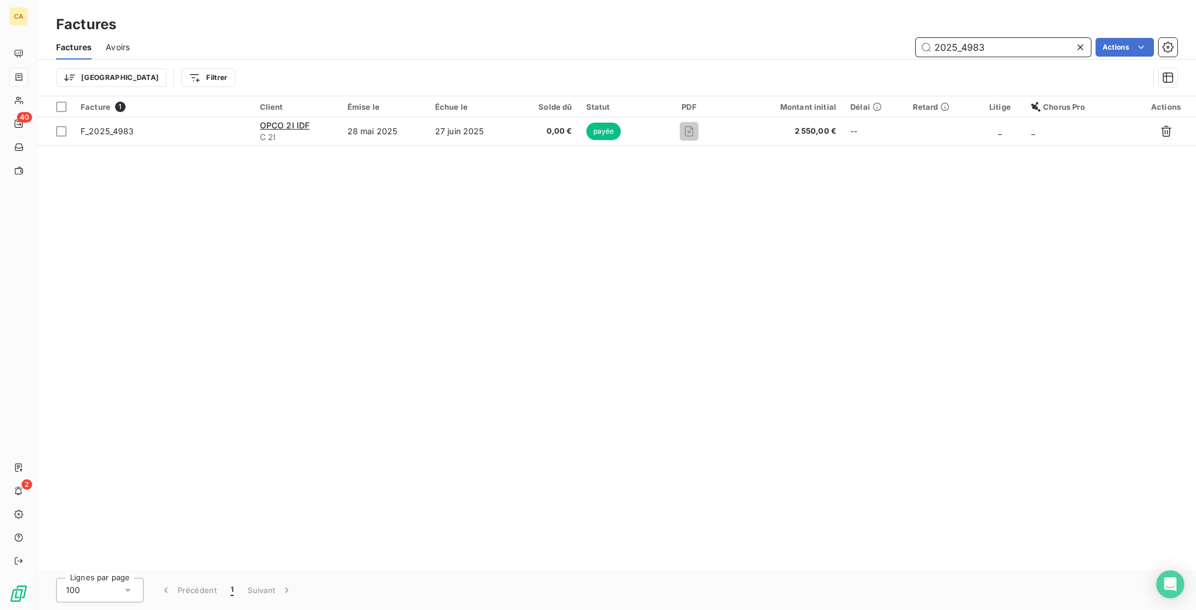
drag, startPoint x: 966, startPoint y: 40, endPoint x: 1194, endPoint y: 23, distance: 229.4
click at [1061, 68] on div "Factures Avoirs 2025_4983 Actions Trier Filtrer" at bounding box center [616, 65] width 1158 height 61
click at [1004, 40] on input "2025_5233" at bounding box center [1002, 47] width 175 height 19
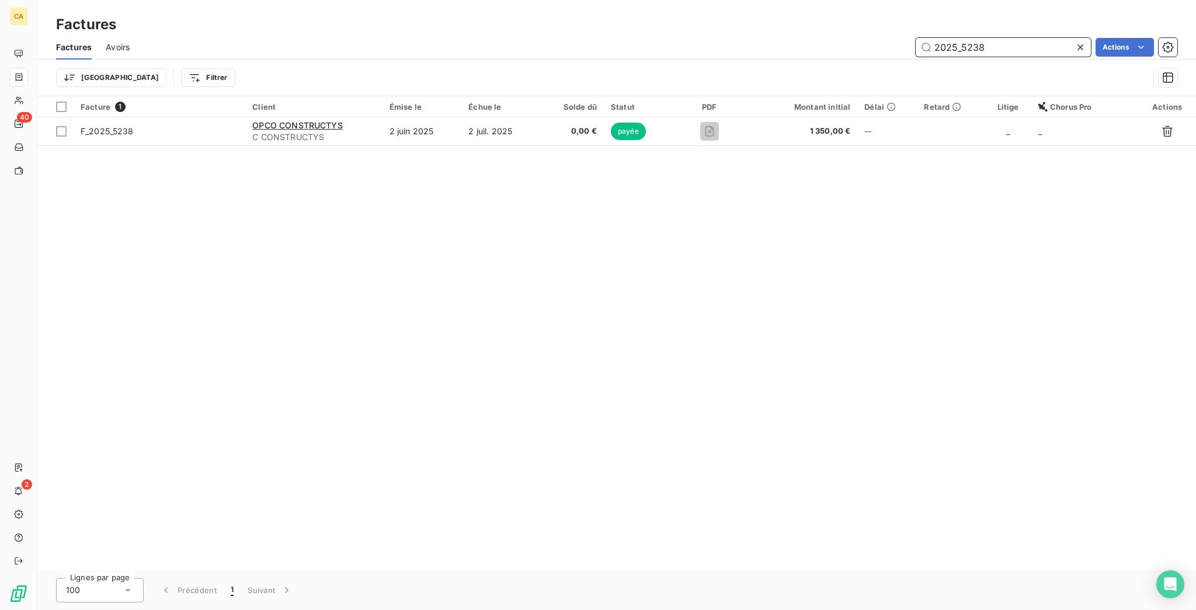
drag, startPoint x: 1061, startPoint y: 43, endPoint x: 1054, endPoint y: 43, distance: 6.4
click at [1061, 43] on input "2025_5238" at bounding box center [1002, 47] width 175 height 19
drag, startPoint x: 994, startPoint y: 41, endPoint x: 1009, endPoint y: 12, distance: 32.4
click at [994, 41] on input "2025_5239" at bounding box center [1002, 47] width 175 height 19
click at [989, 38] on div "2025_5240" at bounding box center [1002, 47] width 175 height 19
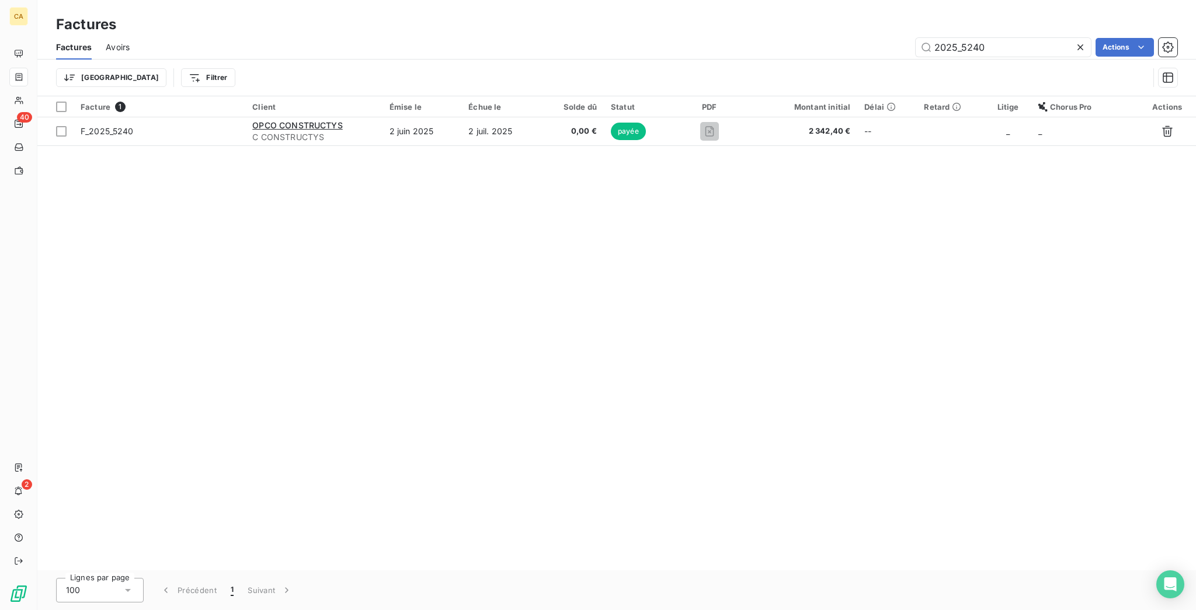
click at [1002, 47] on div "2025_5240" at bounding box center [1002, 47] width 175 height 19
click at [1002, 46] on div "2025_5240" at bounding box center [1002, 47] width 175 height 19
click at [1007, 38] on input "2025_5240" at bounding box center [1002, 47] width 175 height 19
click at [1004, 38] on div "2025_5241" at bounding box center [1002, 47] width 175 height 19
click at [997, 49] on div "Factures Avoirs 2025_5241 Actions" at bounding box center [616, 47] width 1158 height 25
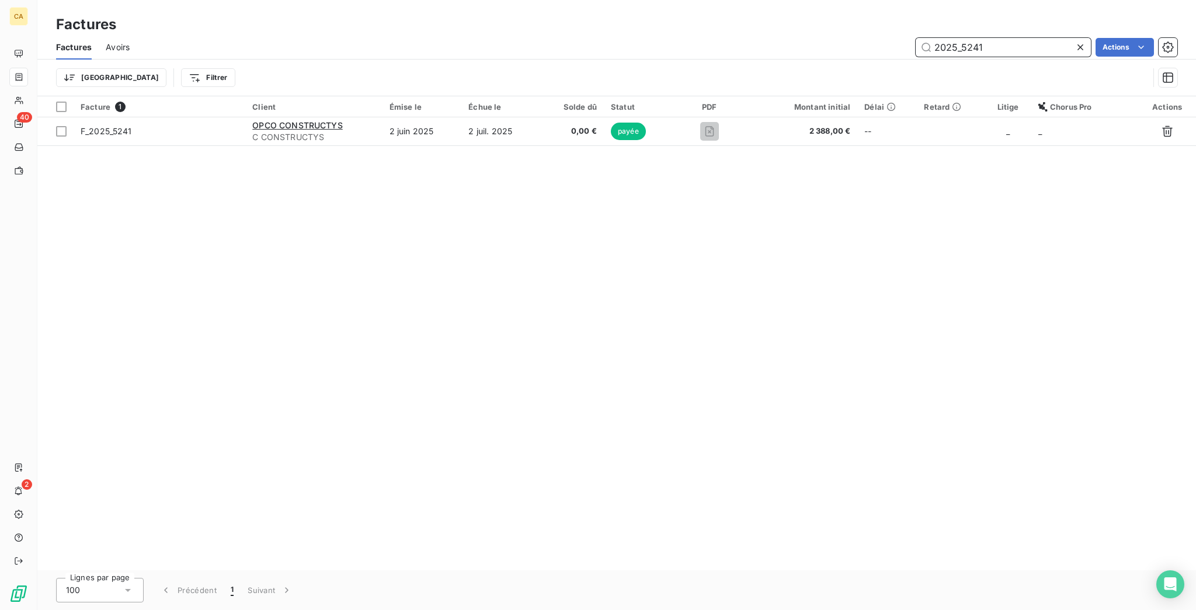
click at [1008, 38] on input "2025_5241" at bounding box center [1002, 47] width 175 height 19
click at [1001, 38] on input "2025_5242" at bounding box center [1002, 47] width 175 height 19
click at [1048, 38] on input "2025_5244" at bounding box center [1002, 47] width 175 height 19
drag, startPoint x: 1002, startPoint y: 46, endPoint x: 1009, endPoint y: 44, distance: 7.2
click at [1002, 46] on div "2025_5245" at bounding box center [1002, 47] width 175 height 19
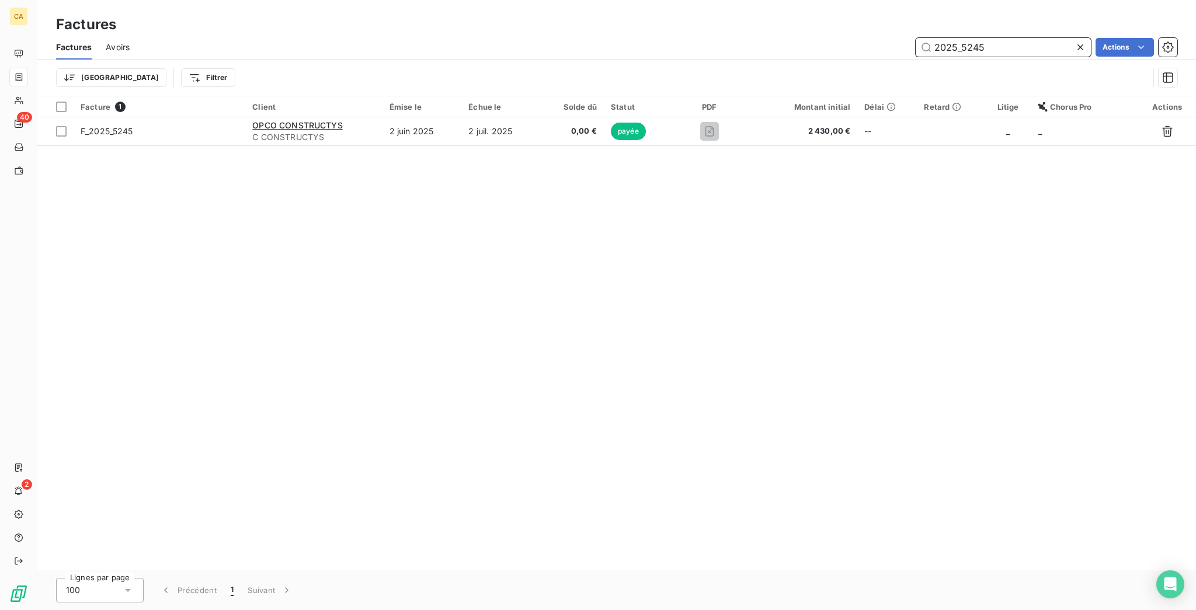
click at [1009, 44] on input "2025_5245" at bounding box center [1002, 47] width 175 height 19
click at [1015, 38] on input "2025_5246" at bounding box center [1002, 47] width 175 height 19
click at [1023, 46] on div "2025_5247" at bounding box center [1002, 47] width 175 height 19
click at [981, 43] on input "2025_5247" at bounding box center [1002, 47] width 175 height 19
click at [1002, 41] on input "2025_5247" at bounding box center [1002, 47] width 175 height 19
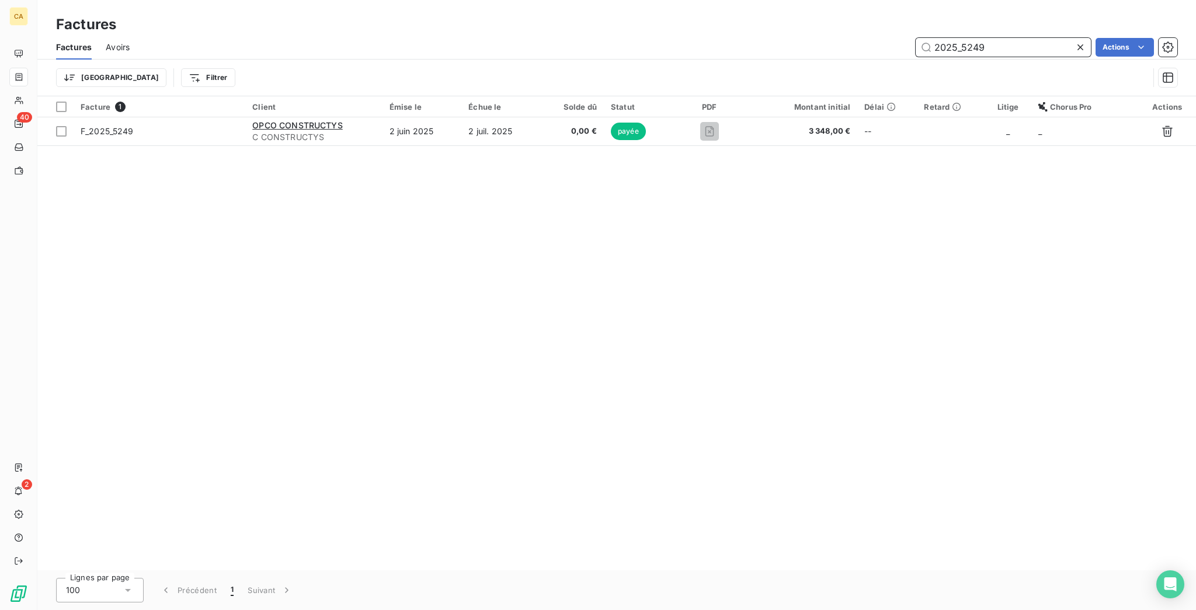
drag, startPoint x: 979, startPoint y: 34, endPoint x: 1117, endPoint y: 55, distance: 139.4
click at [1105, 56] on div "Factures Avoirs 2025_5249 Actions Trier Filtrer" at bounding box center [616, 65] width 1158 height 61
click at [1004, 39] on input "2025_5250" at bounding box center [1002, 47] width 175 height 19
drag, startPoint x: 1016, startPoint y: 40, endPoint x: 1015, endPoint y: 1, distance: 39.7
click at [1015, 41] on input "2025_5251" at bounding box center [1002, 47] width 175 height 19
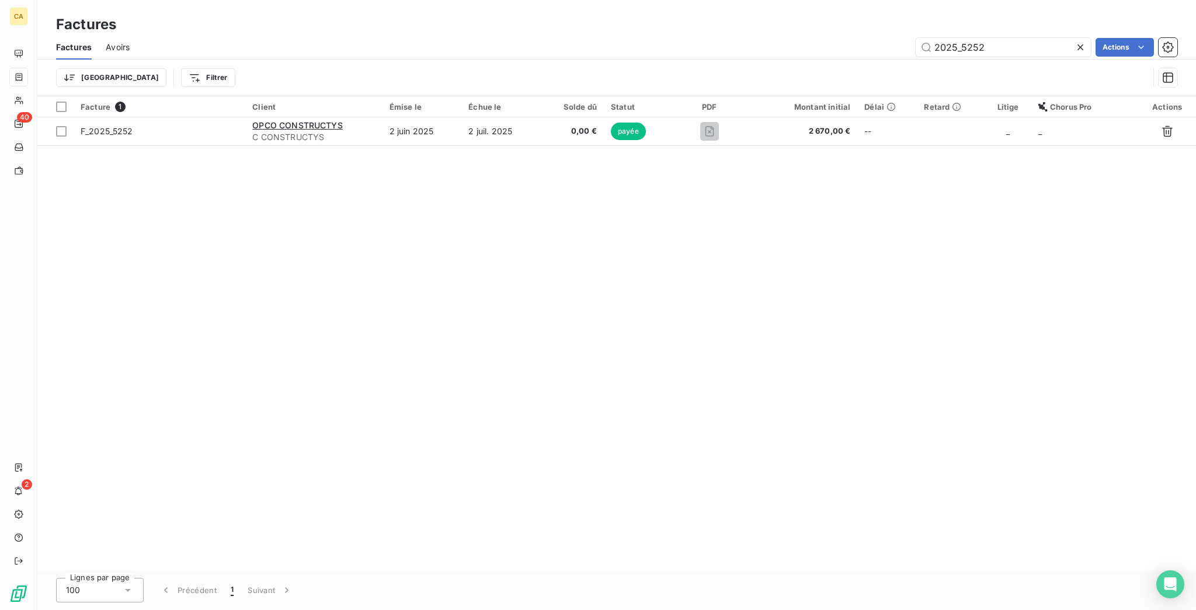
click at [1019, 25] on div "Factures" at bounding box center [616, 24] width 1158 height 21
click at [1019, 41] on input "2025_5252" at bounding box center [1002, 47] width 175 height 19
drag, startPoint x: 1002, startPoint y: 48, endPoint x: 1007, endPoint y: 39, distance: 10.2
click at [1002, 48] on div "Factures Avoirs 2025_5253 Actions" at bounding box center [616, 47] width 1158 height 25
click at [1007, 39] on input "2025_5253" at bounding box center [1002, 47] width 175 height 19
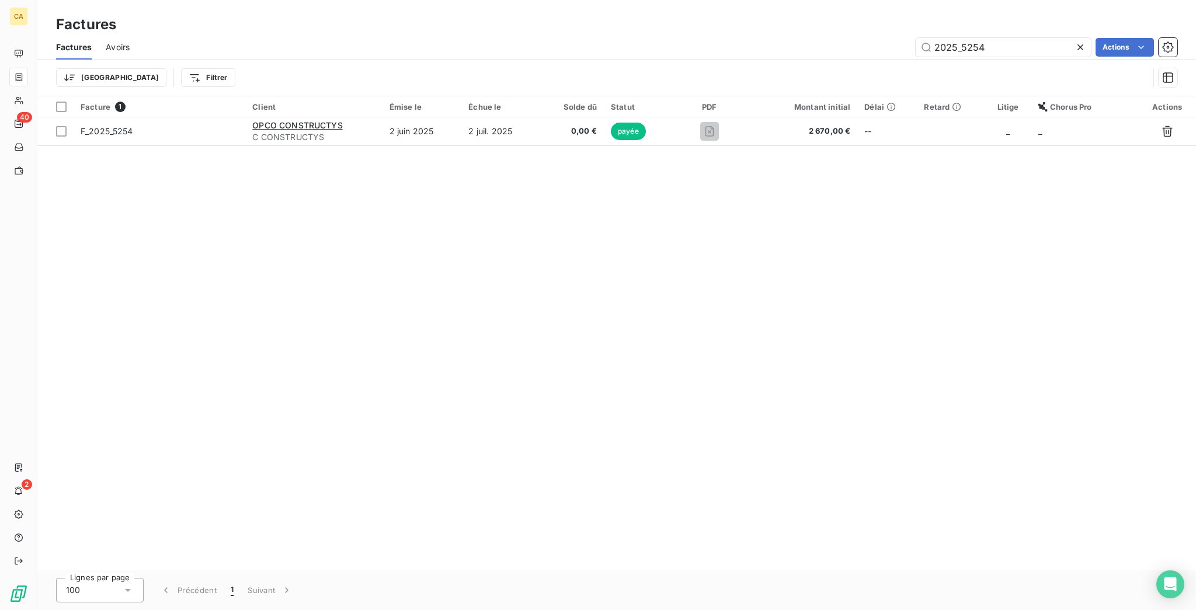
click at [1035, 48] on div "Factures Avoirs 2025_5254 Actions" at bounding box center [616, 47] width 1158 height 25
click at [1030, 40] on input "2025_5254" at bounding box center [1002, 47] width 175 height 19
drag, startPoint x: 994, startPoint y: 44, endPoint x: 1000, endPoint y: 44, distance: 6.4
click at [994, 44] on input "2025_5256" at bounding box center [1002, 47] width 175 height 19
click at [1056, 38] on input "2025_5257" at bounding box center [1002, 47] width 175 height 19
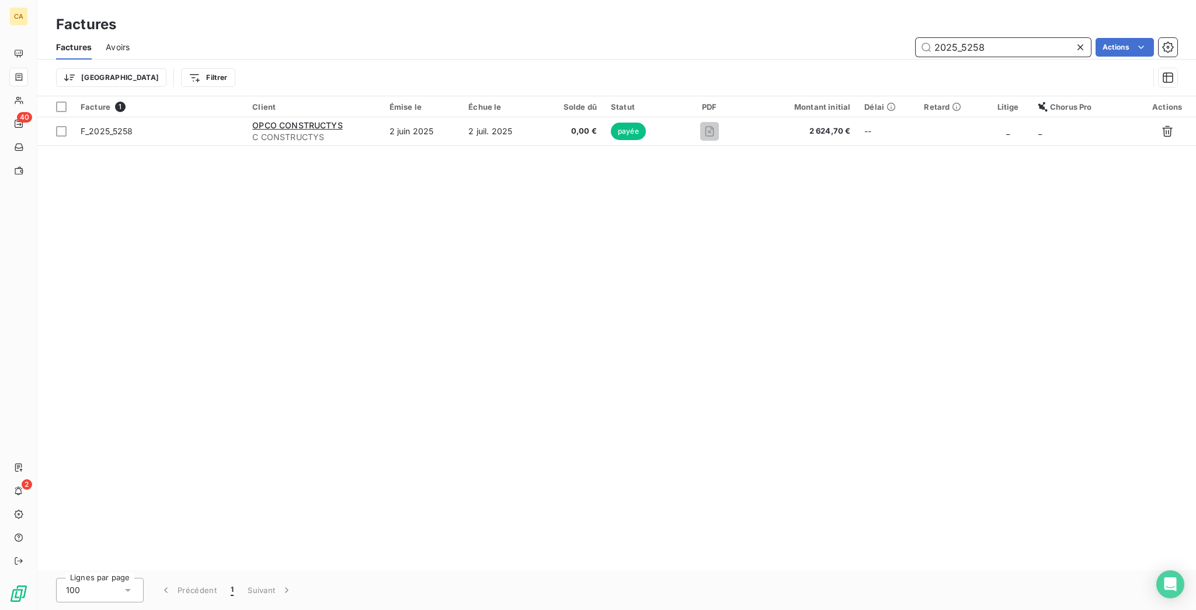
click at [1029, 38] on input "2025_5258" at bounding box center [1002, 47] width 175 height 19
drag, startPoint x: 990, startPoint y: 40, endPoint x: 977, endPoint y: 40, distance: 12.8
click at [977, 40] on input "2025_5259" at bounding box center [1002, 47] width 175 height 19
drag, startPoint x: 1019, startPoint y: 40, endPoint x: 984, endPoint y: 44, distance: 35.2
click at [984, 44] on input "2025_5260" at bounding box center [1002, 47] width 175 height 19
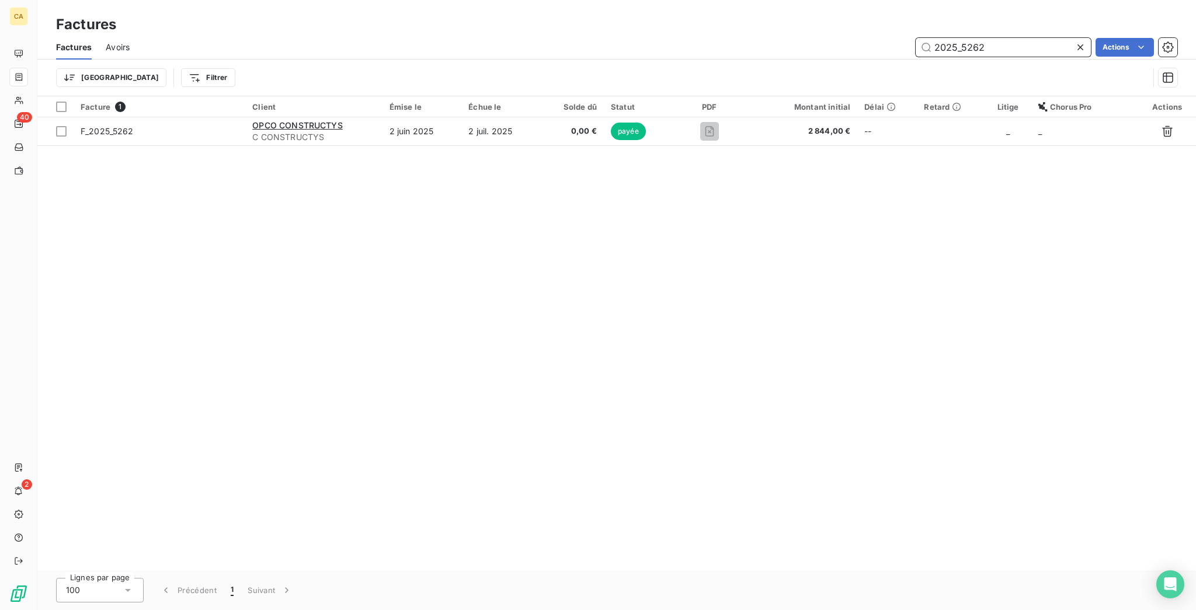
drag, startPoint x: 1021, startPoint y: 36, endPoint x: 1056, endPoint y: 13, distance: 42.3
click at [1021, 38] on input "2025_5262" at bounding box center [1002, 47] width 175 height 19
click at [1012, 40] on input "2025_5263" at bounding box center [1002, 47] width 175 height 19
click at [1002, 38] on input "2025_5264" at bounding box center [1002, 47] width 175 height 19
click at [1011, 38] on input "2025_5265" at bounding box center [1002, 47] width 175 height 19
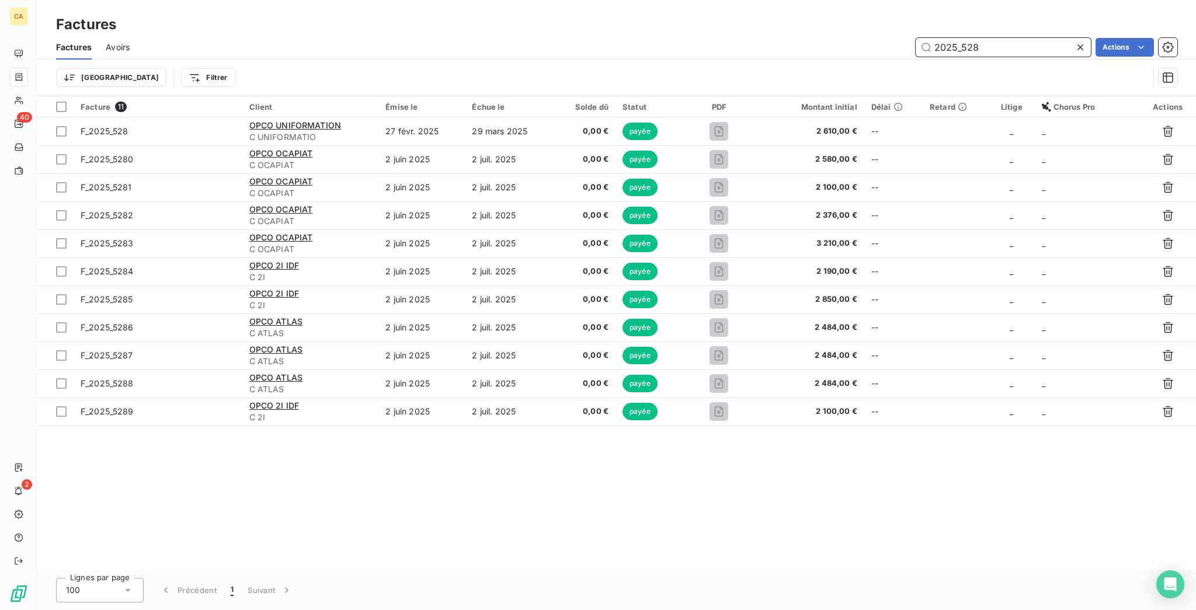
click at [1026, 38] on input "2025_528" at bounding box center [1002, 47] width 175 height 19
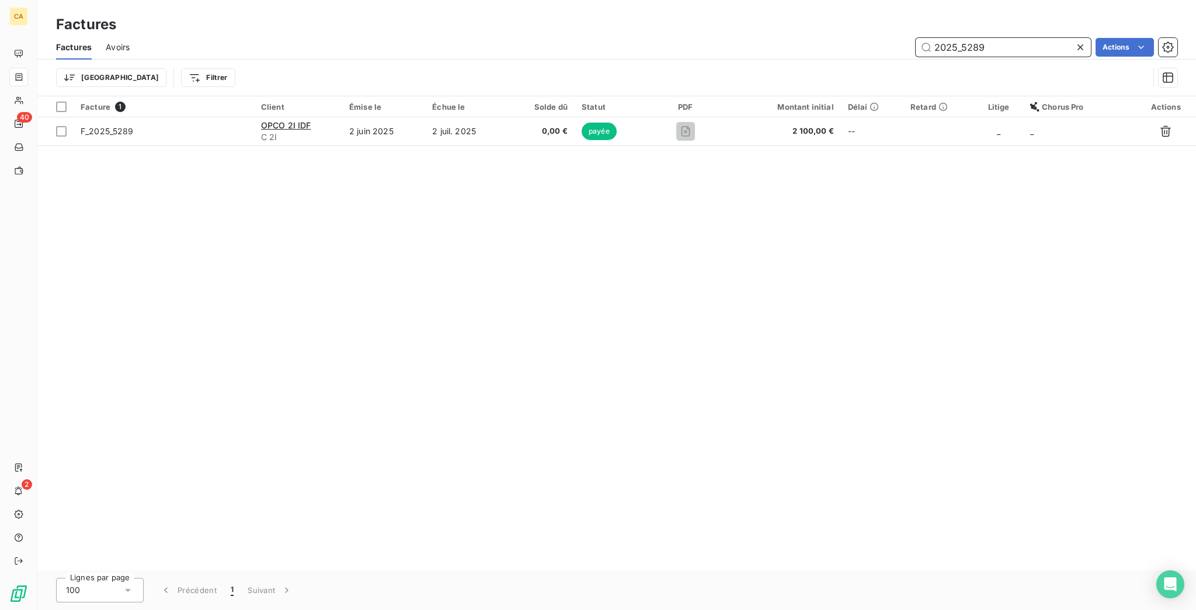
click at [1007, 41] on input "2025_5289" at bounding box center [1002, 47] width 175 height 19
click at [1046, 38] on input "2025_5292" at bounding box center [1002, 47] width 175 height 19
drag, startPoint x: 969, startPoint y: 40, endPoint x: 1009, endPoint y: 48, distance: 41.6
click at [1009, 48] on div "Factures Avoirs 2025_5299 Actions" at bounding box center [616, 47] width 1158 height 25
click at [991, 40] on input "2025_5320" at bounding box center [1002, 47] width 175 height 19
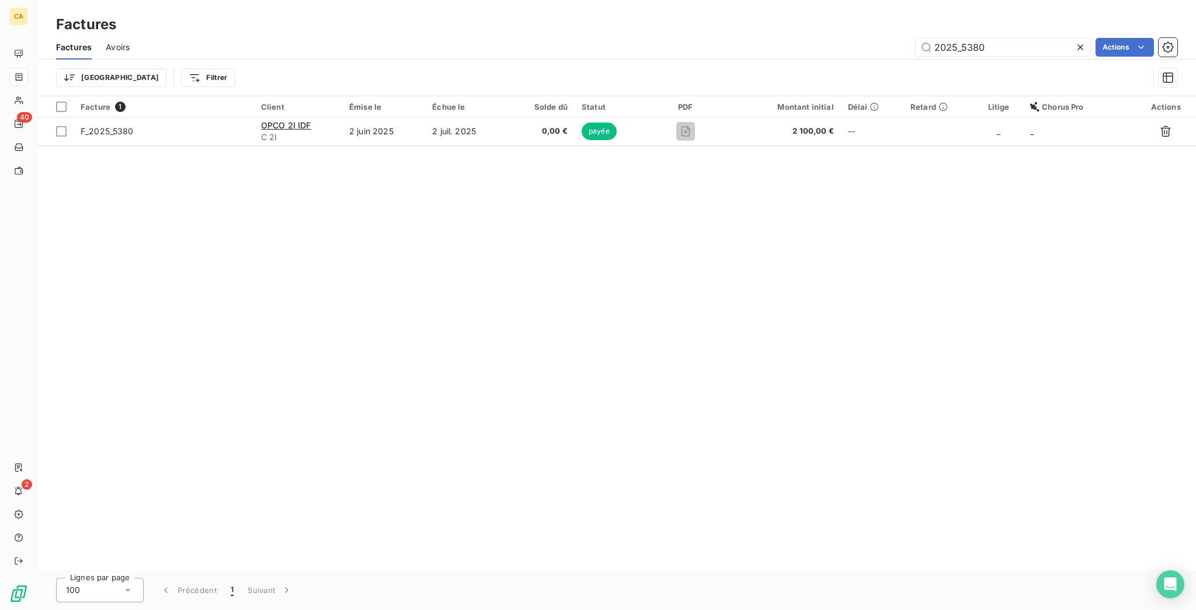
click at [1074, 47] on div "2025_5380" at bounding box center [1002, 47] width 175 height 19
click at [1051, 44] on input "2025_5380" at bounding box center [1002, 47] width 175 height 19
click at [1015, 38] on input "2025_5382" at bounding box center [1002, 47] width 175 height 19
click at [1016, 38] on input "2025_5384" at bounding box center [1002, 47] width 175 height 19
click at [966, 39] on input "2025_5395" at bounding box center [1002, 47] width 175 height 19
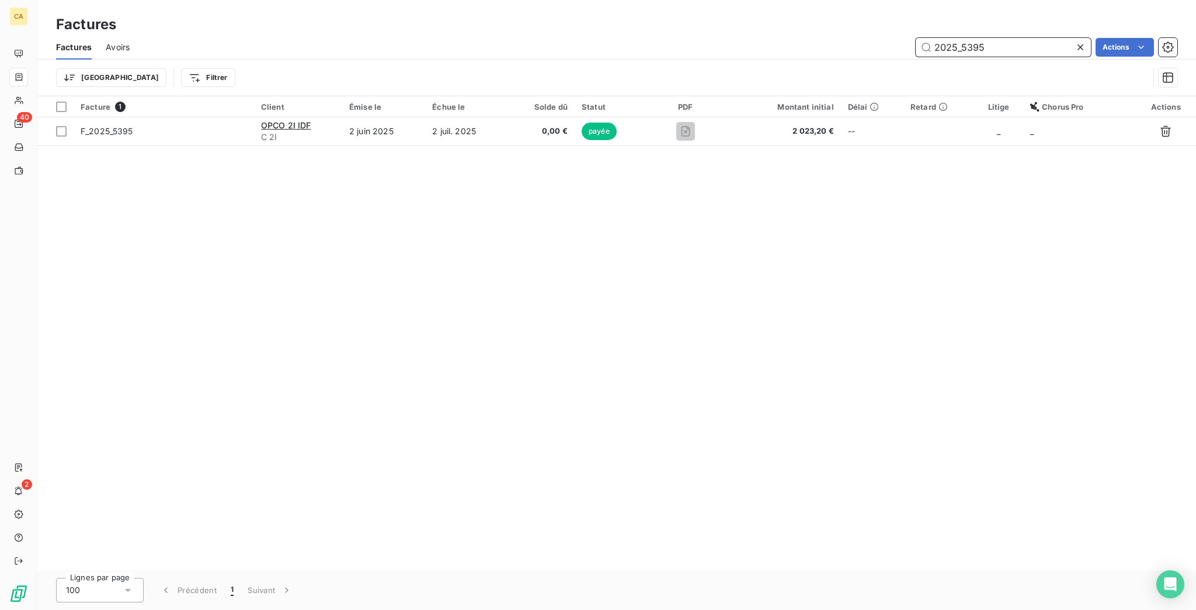
drag, startPoint x: 972, startPoint y: 40, endPoint x: 1194, endPoint y: 38, distance: 222.4
click at [1194, 43] on div "Factures Avoirs 2025_5395 Actions" at bounding box center [616, 47] width 1158 height 25
click at [1008, 23] on div "Factures" at bounding box center [616, 24] width 1158 height 21
click at [1000, 43] on input "2025_5418" at bounding box center [1002, 47] width 175 height 19
click at [998, 35] on div "Factures Avoirs 2025_5427 Actions" at bounding box center [616, 47] width 1158 height 25
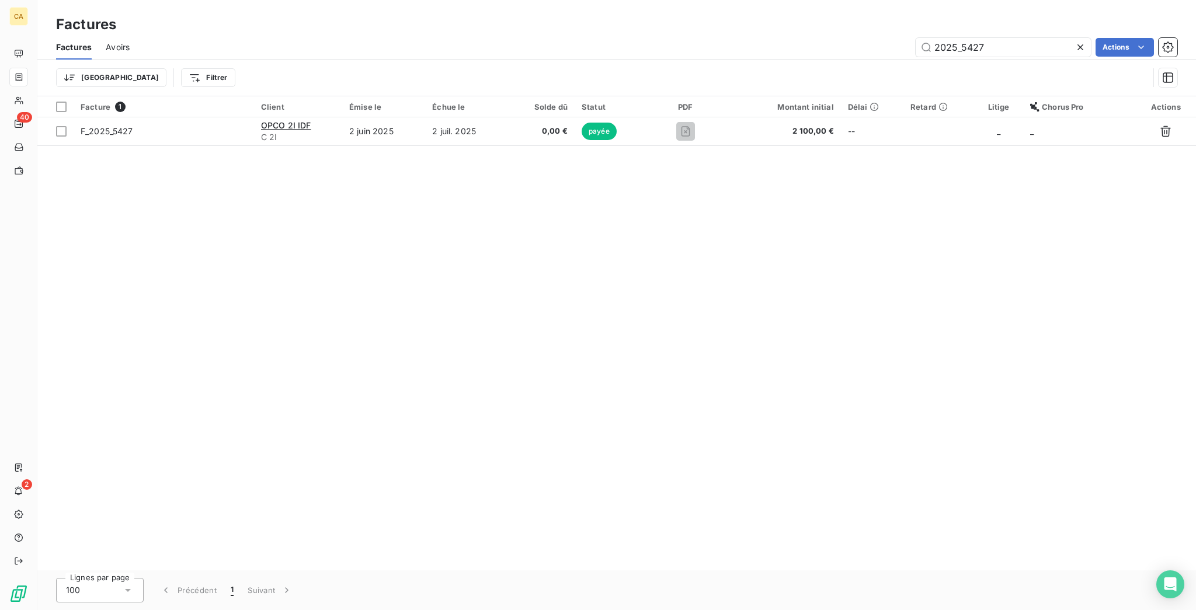
click at [1039, 60] on div "Trier Filtrer" at bounding box center [616, 78] width 1121 height 36
click at [1033, 38] on input "2025_5427" at bounding box center [1002, 47] width 175 height 19
click at [1016, 38] on input "2025_5439" at bounding box center [1002, 47] width 175 height 19
click at [1022, 60] on div "Trier Filtrer" at bounding box center [616, 78] width 1121 height 36
click at [1026, 46] on div "2025_5457" at bounding box center [1002, 47] width 175 height 19
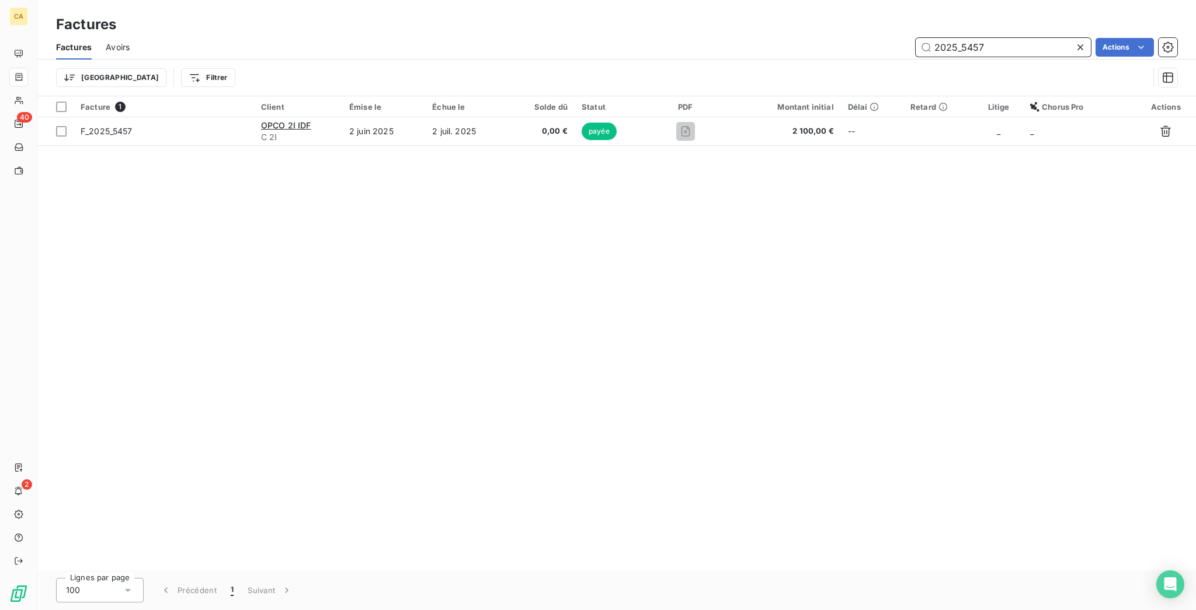
click at [1028, 38] on input "2025_5457" at bounding box center [1002, 47] width 175 height 19
click at [1009, 41] on input "2025_5459" at bounding box center [1002, 47] width 175 height 19
drag, startPoint x: 1036, startPoint y: 26, endPoint x: 1031, endPoint y: 37, distance: 12.0
click at [1033, 35] on div "Factures Avoirs 2025_5462 Actions" at bounding box center [616, 47] width 1158 height 25
click at [1031, 40] on input "2025_5462" at bounding box center [1002, 47] width 175 height 19
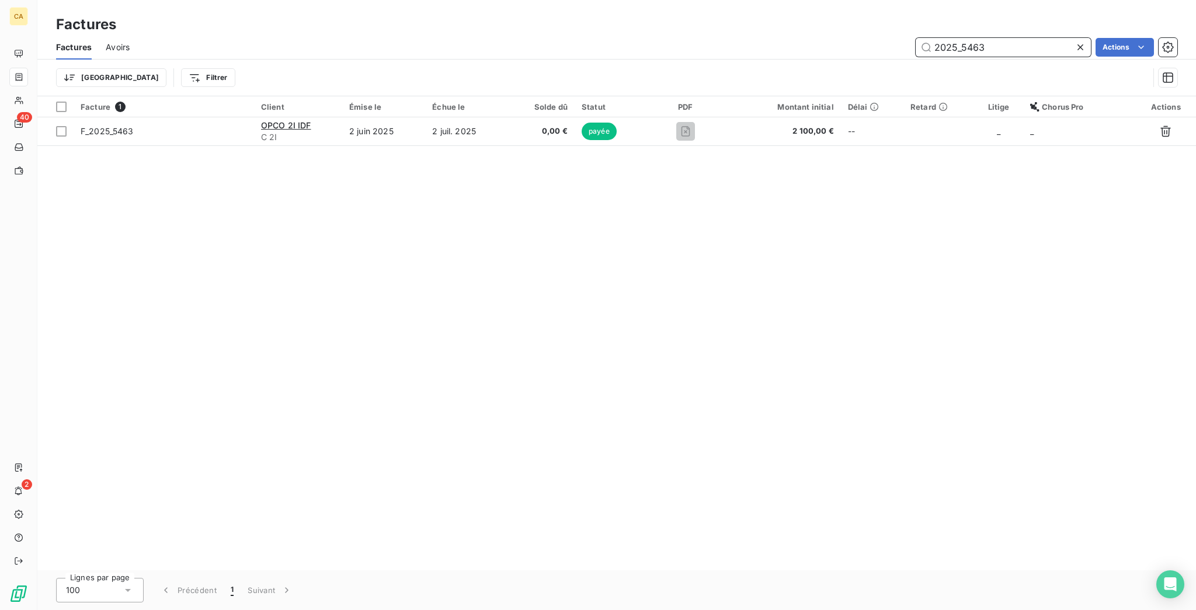
drag, startPoint x: 981, startPoint y: 36, endPoint x: 1131, endPoint y: 5, distance: 153.2
click at [1091, 40] on div "2025_5463" at bounding box center [1002, 47] width 175 height 19
click at [1000, 38] on input "2025_5470" at bounding box center [1002, 47] width 175 height 19
drag, startPoint x: 977, startPoint y: 37, endPoint x: 1194, endPoint y: 61, distance: 219.1
click at [1194, 91] on div "Factures Factures Avoirs 2025_5477 Actions Trier Filtrer Facture 1 Client Émise…" at bounding box center [616, 305] width 1158 height 610
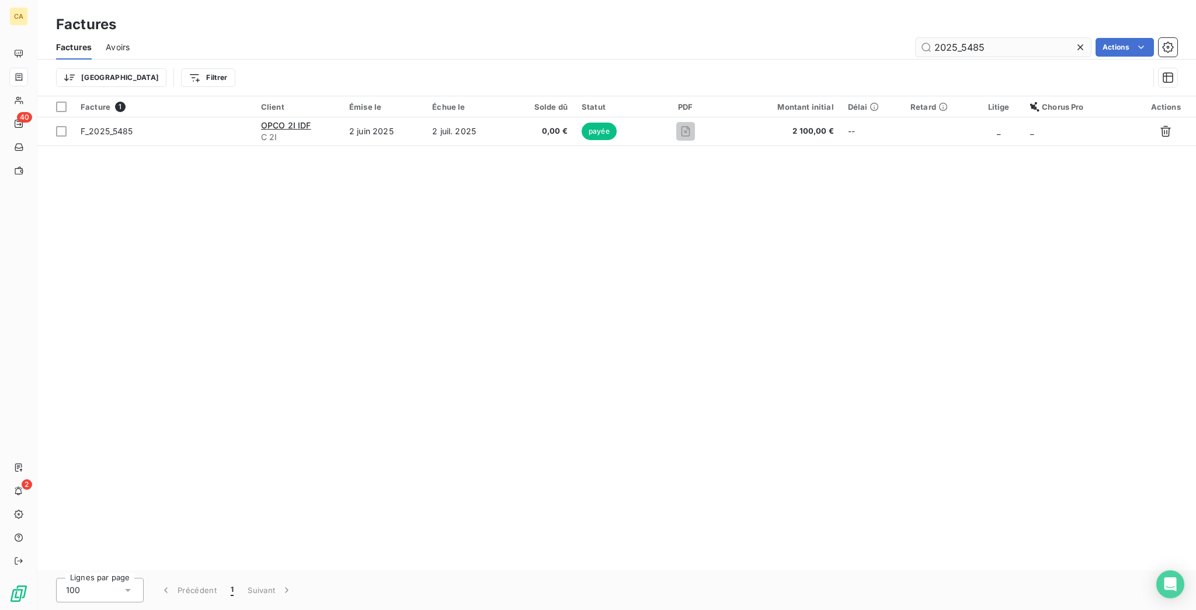
drag, startPoint x: 1012, startPoint y: 29, endPoint x: 1006, endPoint y: 34, distance: 8.3
click at [1012, 38] on div "2025_5485" at bounding box center [1002, 47] width 175 height 19
click at [1014, 38] on input "2025_5485" at bounding box center [1002, 47] width 175 height 19
drag, startPoint x: 983, startPoint y: 38, endPoint x: 1103, endPoint y: 53, distance: 120.6
click at [1100, 53] on div "Factures Avoirs 2025_5489 Actions Trier Filtrer" at bounding box center [616, 65] width 1158 height 61
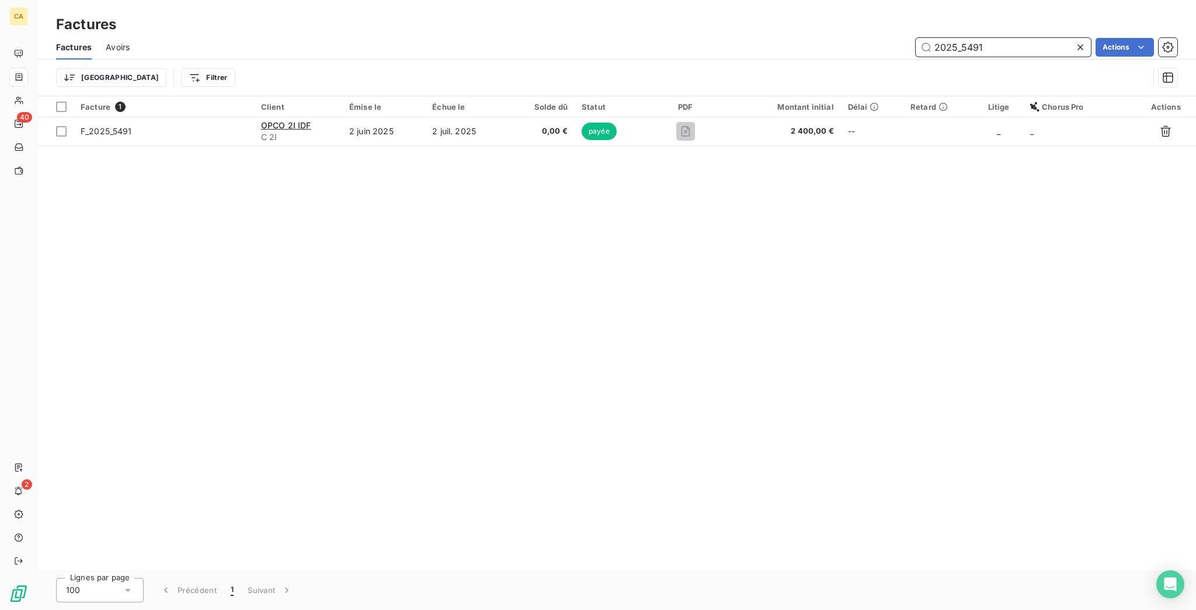
click at [1026, 44] on input "2025_5491" at bounding box center [1002, 47] width 175 height 19
click at [1001, 40] on input "2025_5493" at bounding box center [1002, 47] width 175 height 19
drag, startPoint x: 1025, startPoint y: 46, endPoint x: 1026, endPoint y: 11, distance: 34.5
click at [1025, 46] on div "2025_5497" at bounding box center [1002, 47] width 175 height 19
click at [1025, 38] on input "2025_5497" at bounding box center [1002, 47] width 175 height 19
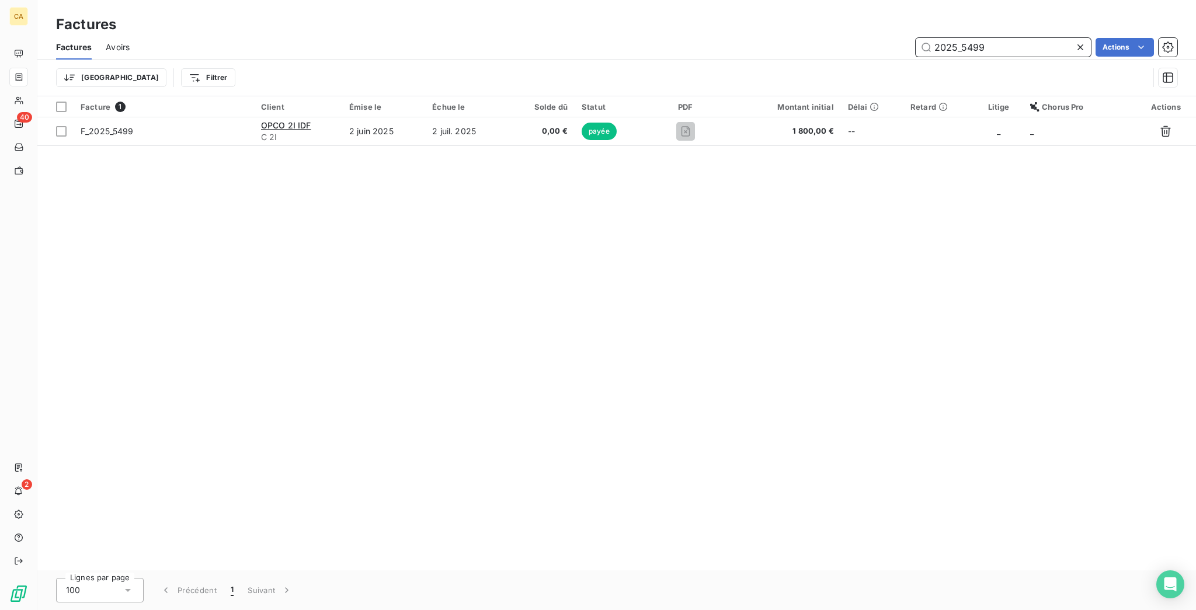
click at [976, 39] on input "2025_5499" at bounding box center [1002, 47] width 175 height 19
drag, startPoint x: 970, startPoint y: 36, endPoint x: 1194, endPoint y: 58, distance: 225.3
click at [1194, 58] on div "Factures Avoirs 2025_5499 Actions Trier Filtrer" at bounding box center [616, 65] width 1158 height 61
click at [995, 41] on input "2025_5503" at bounding box center [1002, 47] width 175 height 19
drag, startPoint x: 1020, startPoint y: 47, endPoint x: 1017, endPoint y: 41, distance: 6.0
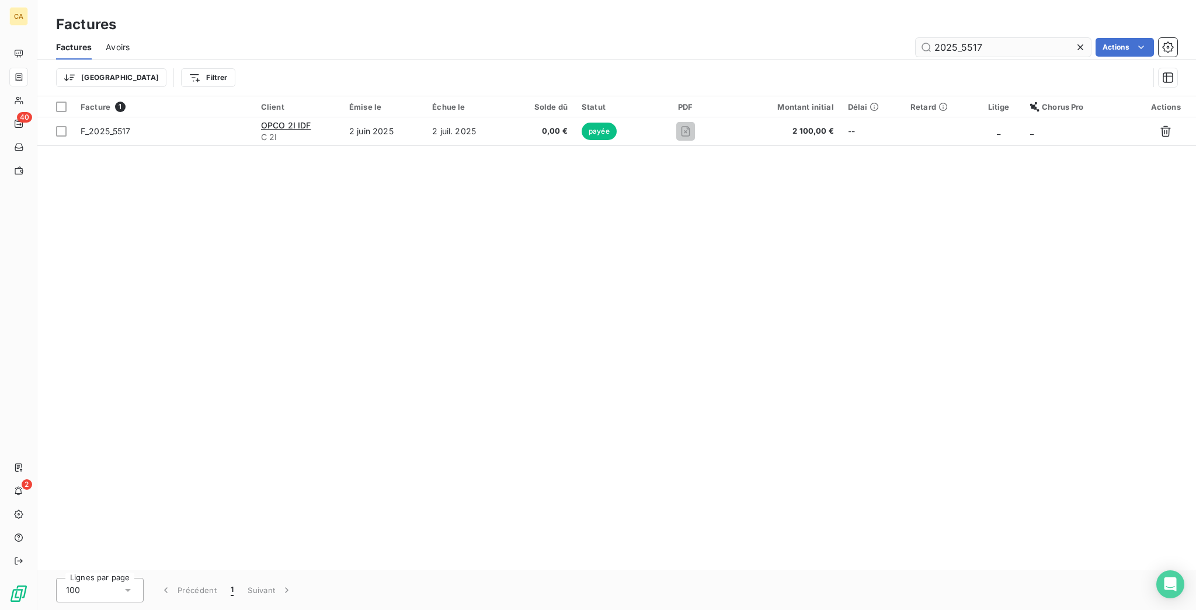
click at [1020, 47] on div "2025_5517" at bounding box center [1002, 47] width 175 height 19
click at [1017, 41] on input "2025_5517" at bounding box center [1002, 47] width 175 height 19
drag, startPoint x: 976, startPoint y: 39, endPoint x: 1072, endPoint y: 51, distance: 96.6
click at [1072, 51] on div "Factures Avoirs 2025_5519 Actions Trier Filtrer" at bounding box center [616, 65] width 1158 height 61
click at [1012, 38] on div "2025_5522" at bounding box center [1002, 47] width 175 height 19
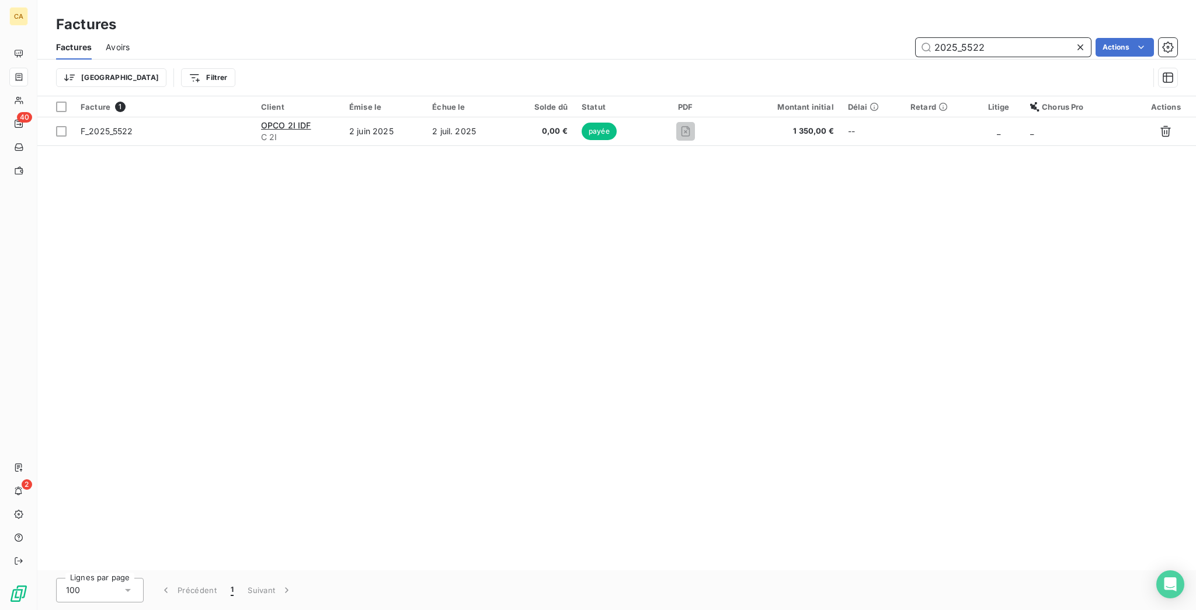
click at [1005, 41] on input "2025_5522" at bounding box center [1002, 47] width 175 height 19
click at [1021, 35] on div "Factures Avoirs 2025_5523 Actions" at bounding box center [616, 47] width 1158 height 25
click at [1022, 42] on input "2025_5523" at bounding box center [1002, 47] width 175 height 19
click at [1022, 35] on div "Factures Avoirs 2025_5531 Actions" at bounding box center [616, 47] width 1158 height 25
click at [1022, 38] on div "2025_5531" at bounding box center [1002, 47] width 175 height 19
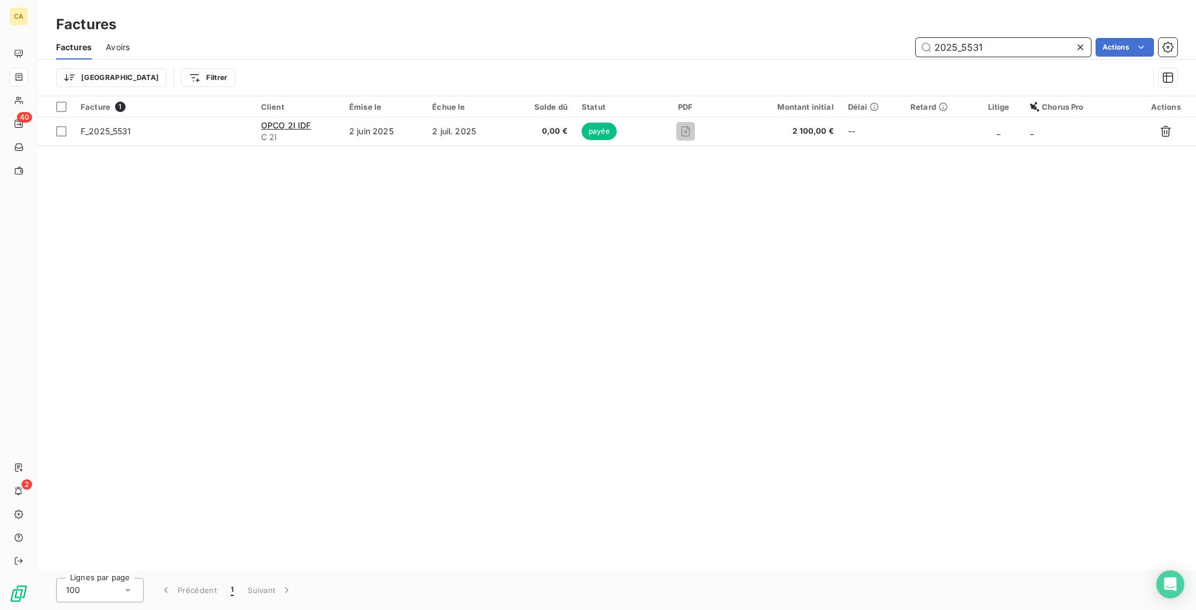
click at [1022, 38] on input "2025_5531" at bounding box center [1002, 47] width 175 height 19
click at [1022, 38] on input "2025_5533" at bounding box center [1002, 47] width 175 height 19
drag, startPoint x: 977, startPoint y: 38, endPoint x: 1101, endPoint y: 48, distance: 124.8
click at [1101, 48] on div "Factures Avoirs 2025_5535 Actions" at bounding box center [616, 47] width 1158 height 25
drag, startPoint x: 979, startPoint y: 37, endPoint x: 1194, endPoint y: 47, distance: 215.7
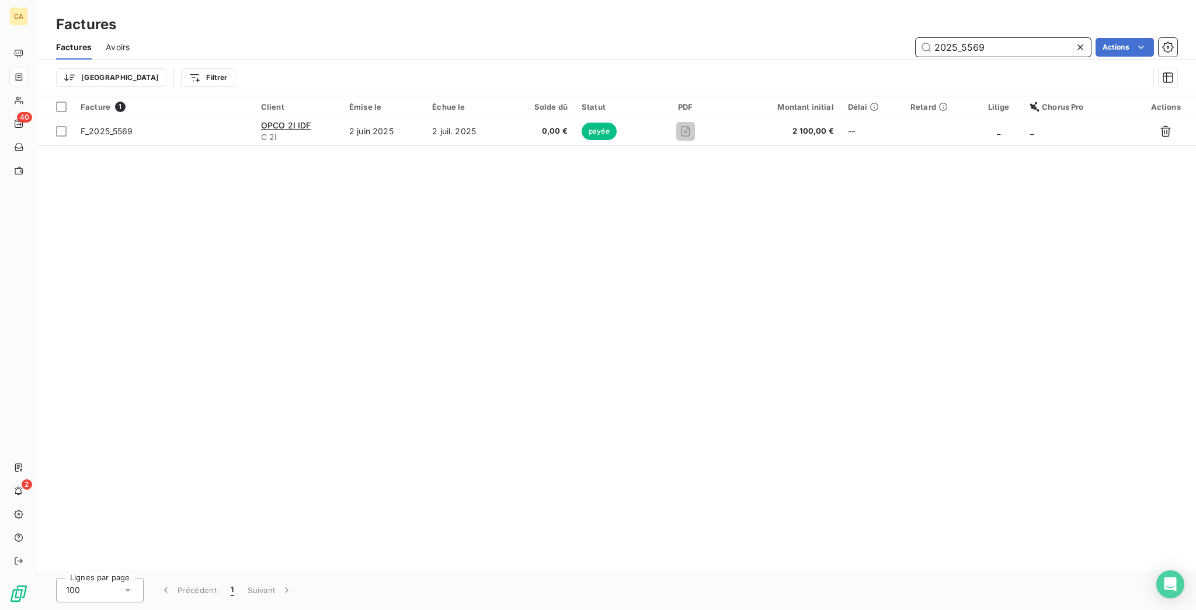
click at [1128, 45] on div "2025_5569 Actions" at bounding box center [660, 47] width 1033 height 19
drag, startPoint x: 970, startPoint y: 36, endPoint x: 1132, endPoint y: 19, distance: 162.6
click at [1062, 47] on div "2025_5576" at bounding box center [1002, 47] width 175 height 19
drag, startPoint x: 976, startPoint y: 36, endPoint x: 1194, endPoint y: 71, distance: 221.2
click at [1162, 59] on div "Factures Avoirs 2025_5667 Actions Trier Filtrer" at bounding box center [616, 65] width 1158 height 61
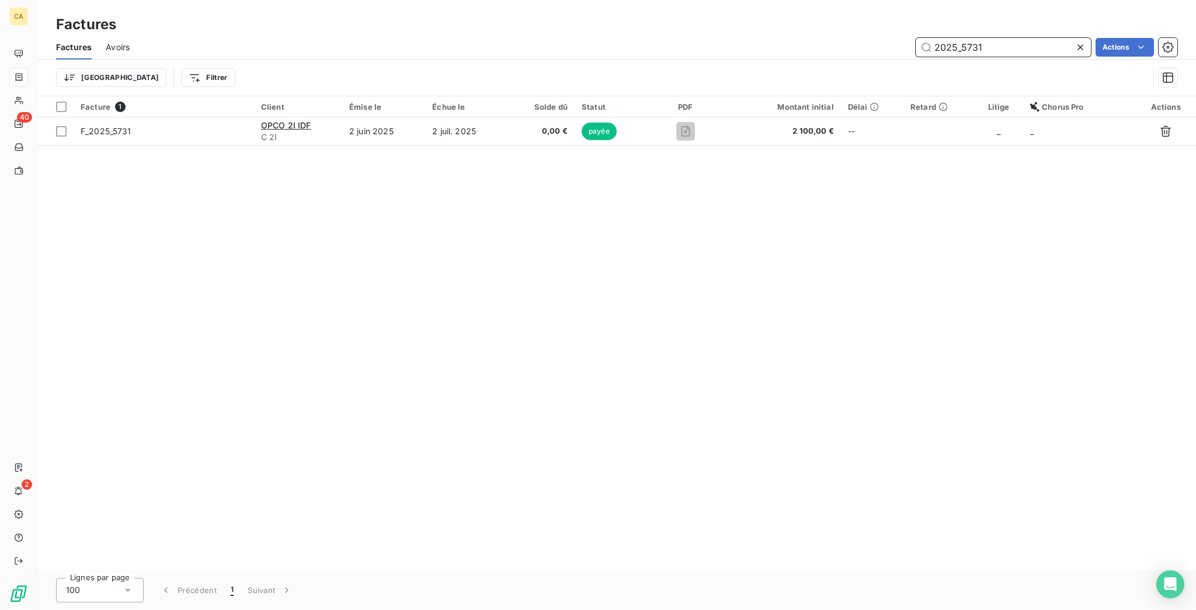
click at [1009, 38] on input "2025_5731" at bounding box center [1002, 47] width 175 height 19
click at [1028, 38] on input "2025_5735" at bounding box center [1002, 47] width 175 height 19
click at [1025, 40] on input "2025_5739" at bounding box center [1002, 47] width 175 height 19
drag, startPoint x: 1035, startPoint y: 27, endPoint x: 1023, endPoint y: 45, distance: 21.2
click at [1034, 35] on div "Factures Avoirs 2025_5741 Actions" at bounding box center [616, 47] width 1158 height 25
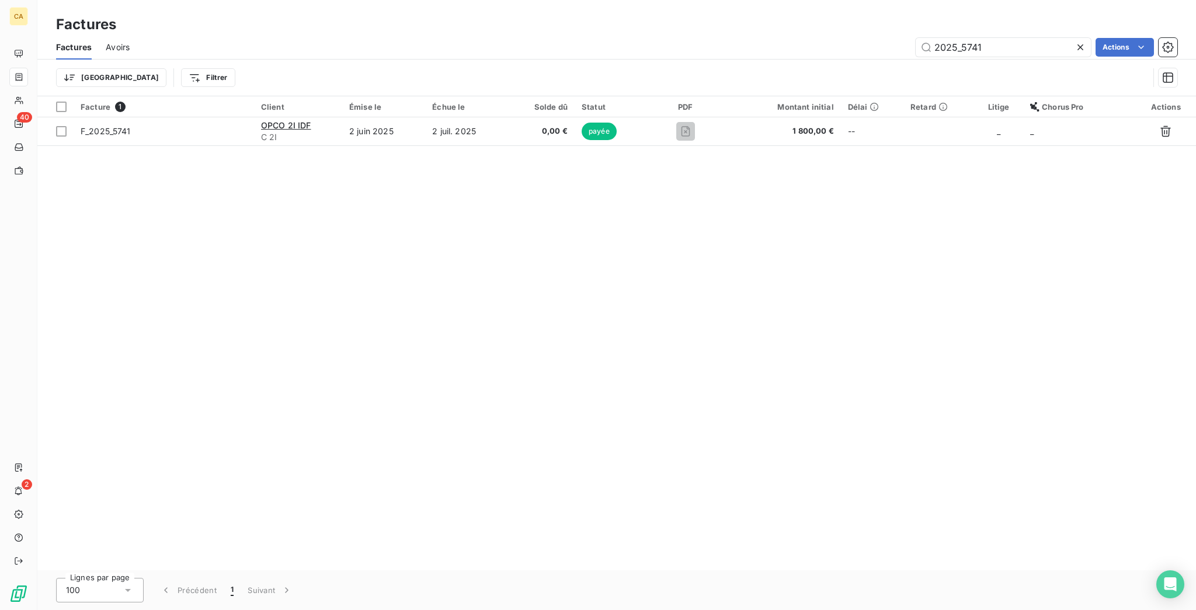
click at [1022, 45] on div "2025_5741" at bounding box center [1002, 47] width 175 height 19
click at [1030, 41] on input "2025_5741" at bounding box center [1002, 47] width 175 height 19
drag, startPoint x: 1005, startPoint y: 47, endPoint x: 1009, endPoint y: 40, distance: 7.3
click at [1009, 42] on div "2025_5748" at bounding box center [1002, 47] width 175 height 19
click at [1009, 38] on input "2025_5748" at bounding box center [1002, 47] width 175 height 19
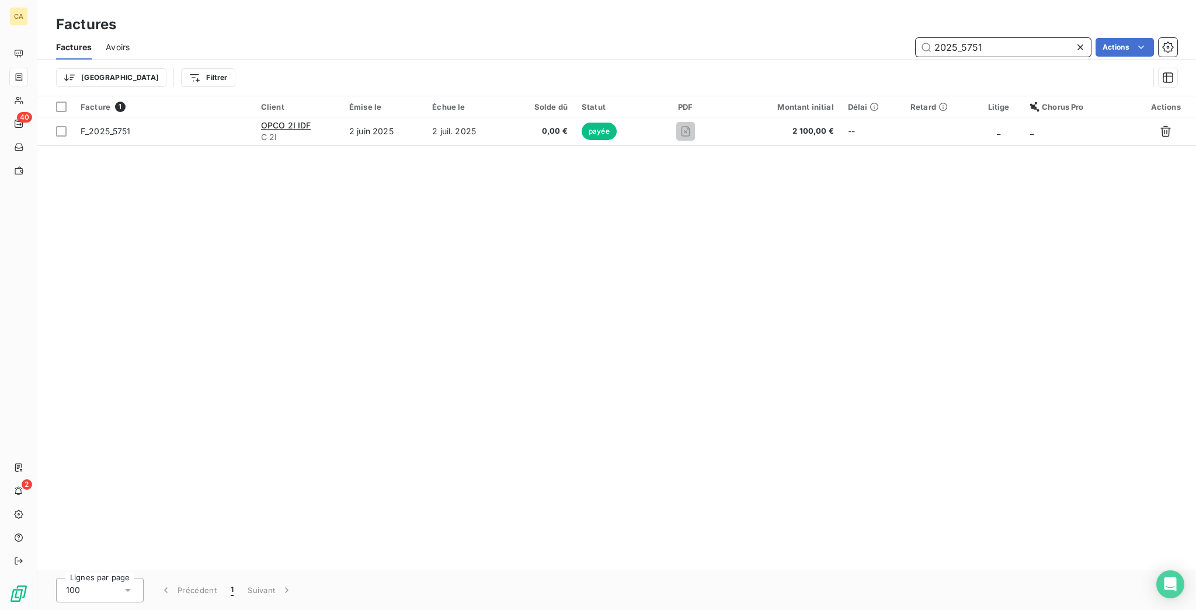
click at [1019, 38] on input "2025_5751" at bounding box center [1002, 47] width 175 height 19
drag, startPoint x: 975, startPoint y: 37, endPoint x: 1166, endPoint y: 1, distance: 194.9
click at [1086, 43] on input "2025_5765" at bounding box center [1002, 47] width 175 height 19
drag, startPoint x: 971, startPoint y: 34, endPoint x: 1194, endPoint y: 43, distance: 223.2
click at [1194, 67] on div "Factures Avoirs 2025_5825 Actions Trier Filtrer" at bounding box center [616, 65] width 1158 height 61
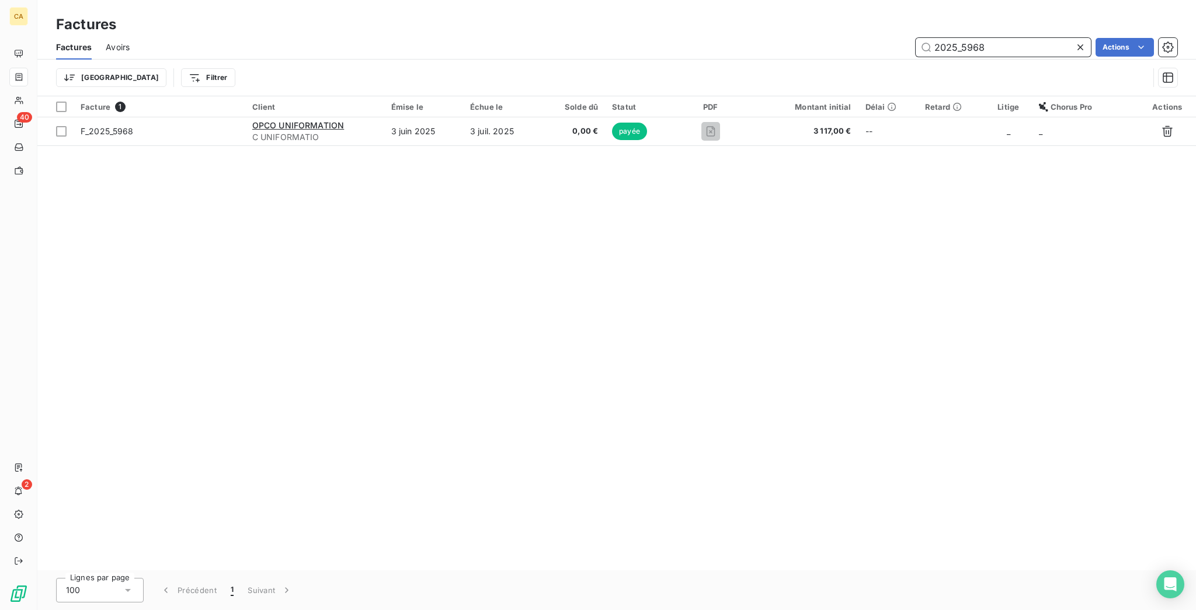
click at [988, 38] on input "2025_5968" at bounding box center [1002, 47] width 175 height 19
drag, startPoint x: 980, startPoint y: 34, endPoint x: 1073, endPoint y: 37, distance: 93.5
click at [1065, 39] on input "2025_5968" at bounding box center [1002, 47] width 175 height 19
click at [1015, 38] on input "2025_5970" at bounding box center [1002, 47] width 175 height 19
click at [1001, 49] on div "Factures Avoirs 2025_5972 Actions" at bounding box center [616, 47] width 1158 height 25
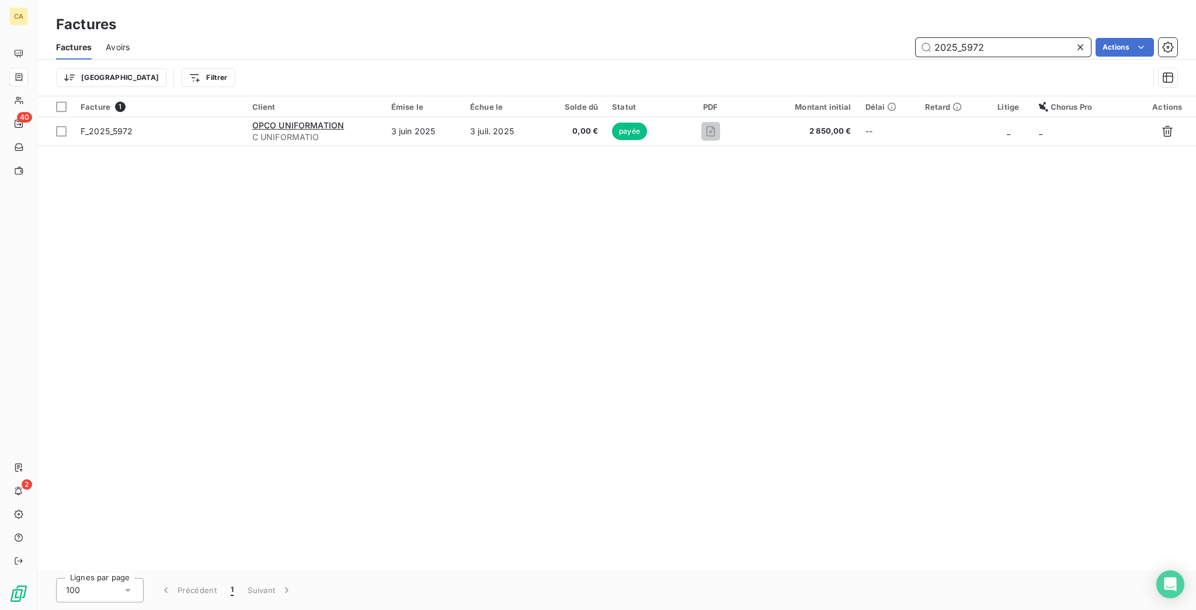
click at [1058, 38] on input "2025_5972" at bounding box center [1002, 47] width 175 height 19
click at [1049, 42] on input "2025_5975" at bounding box center [1002, 47] width 175 height 19
click at [999, 40] on input "2025_5976" at bounding box center [1002, 47] width 175 height 19
click at [1029, 41] on input "2025_5981" at bounding box center [1002, 47] width 175 height 19
click at [1063, 38] on input "2025_5982" at bounding box center [1002, 47] width 175 height 19
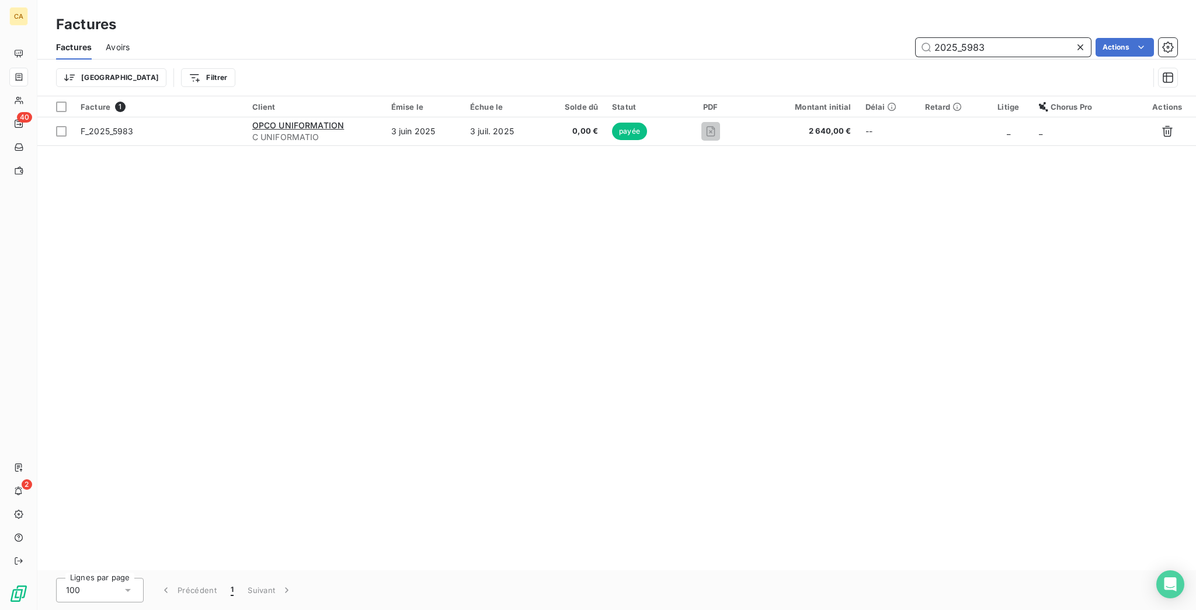
click at [1050, 39] on input "2025_5983" at bounding box center [1002, 47] width 175 height 19
click at [1007, 41] on input "2025_5985" at bounding box center [1002, 47] width 175 height 19
drag, startPoint x: 969, startPoint y: 38, endPoint x: 1194, endPoint y: 5, distance: 228.3
click at [1194, 60] on div "Factures Avoirs 2025_5986 Actions Trier Filtrer" at bounding box center [616, 65] width 1158 height 61
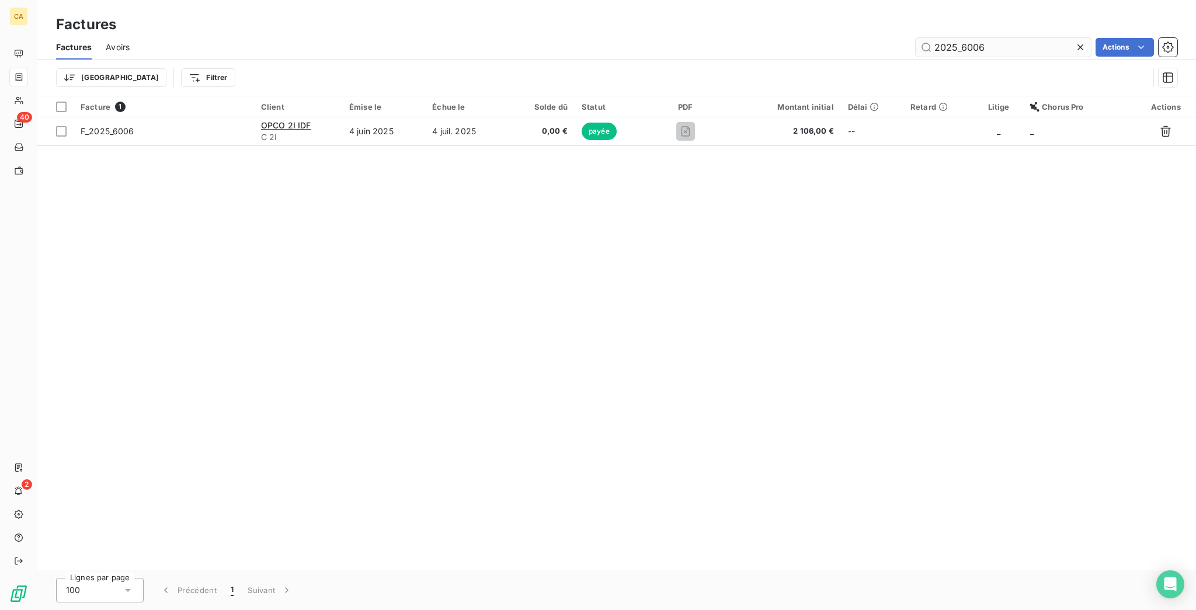
drag, startPoint x: 1028, startPoint y: 29, endPoint x: 1026, endPoint y: 38, distance: 9.5
click at [1028, 38] on div "2025_6006" at bounding box center [1002, 47] width 175 height 19
click at [1025, 46] on div "2025_6006" at bounding box center [1002, 47] width 175 height 19
click at [1058, 38] on input "2025_6006" at bounding box center [1002, 47] width 175 height 19
click at [1040, 41] on input "2025_6007" at bounding box center [1002, 47] width 175 height 19
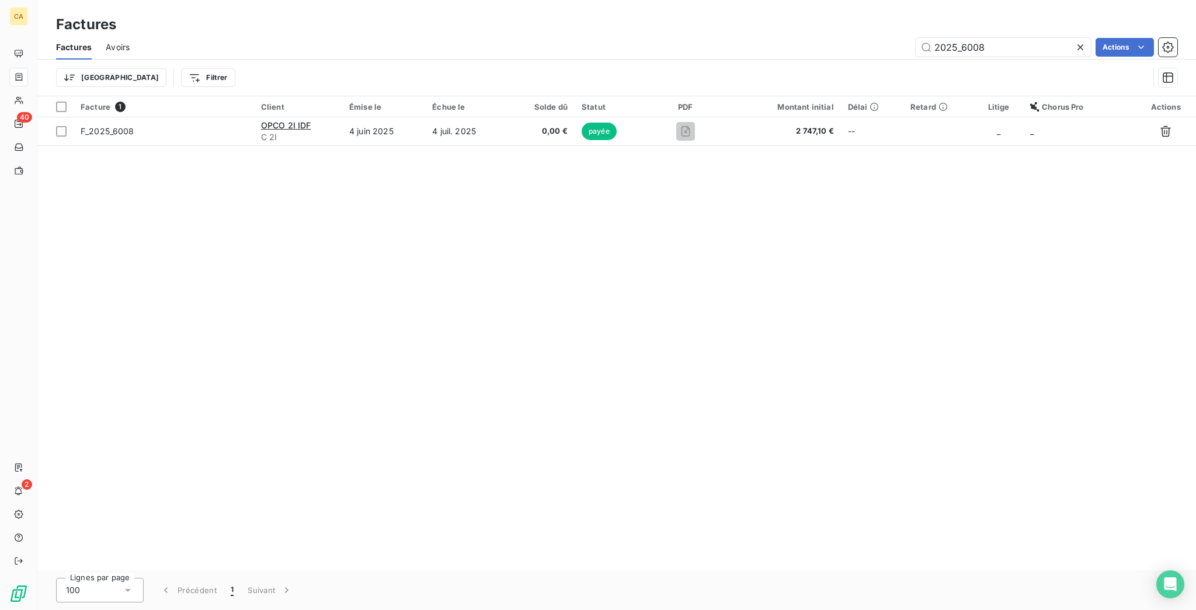
click at [1009, 47] on div "2025_6008" at bounding box center [1002, 47] width 175 height 19
click at [1009, 43] on input "2025_6008" at bounding box center [1002, 47] width 175 height 19
drag, startPoint x: 980, startPoint y: 33, endPoint x: 1076, endPoint y: 48, distance: 97.5
click at [1063, 49] on div "Factures Avoirs 2025_6009 Actions" at bounding box center [616, 47] width 1158 height 25
click at [1015, 35] on div "Factures Avoirs 2025_6010 Actions" at bounding box center [616, 47] width 1158 height 25
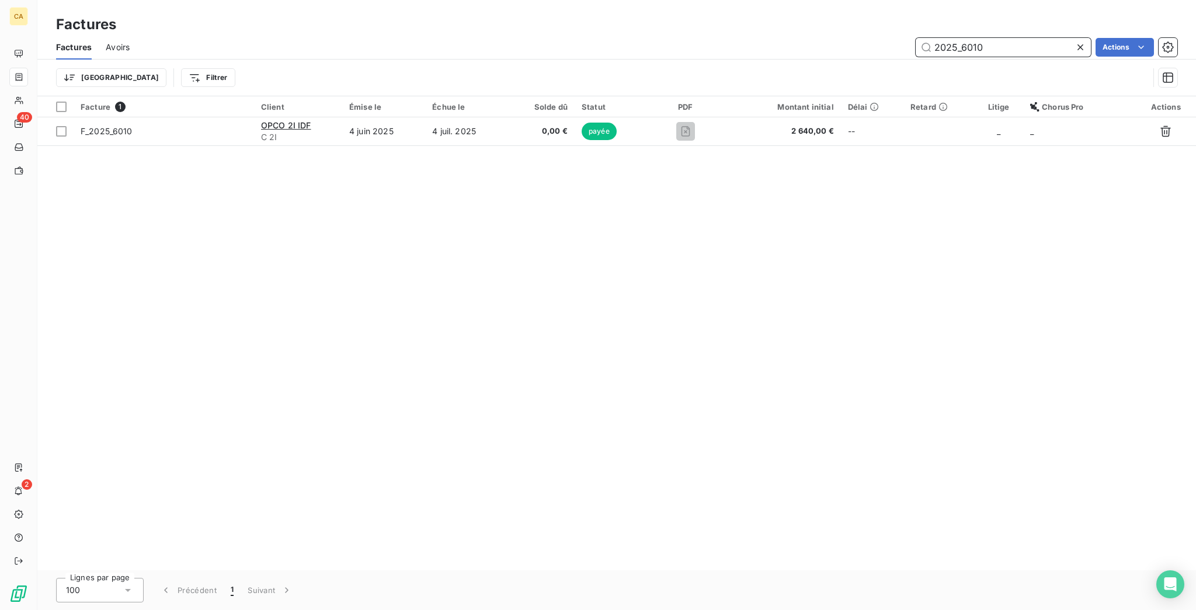
click at [1017, 38] on input "2025_6010" at bounding box center [1002, 47] width 175 height 19
drag, startPoint x: 977, startPoint y: 43, endPoint x: 1038, endPoint y: 32, distance: 62.3
click at [1038, 38] on input "2025_6011" at bounding box center [1002, 47] width 175 height 19
click at [1032, 38] on input "2025_6026" at bounding box center [1002, 47] width 175 height 19
click at [1014, 40] on input "2025_6029" at bounding box center [1002, 47] width 175 height 19
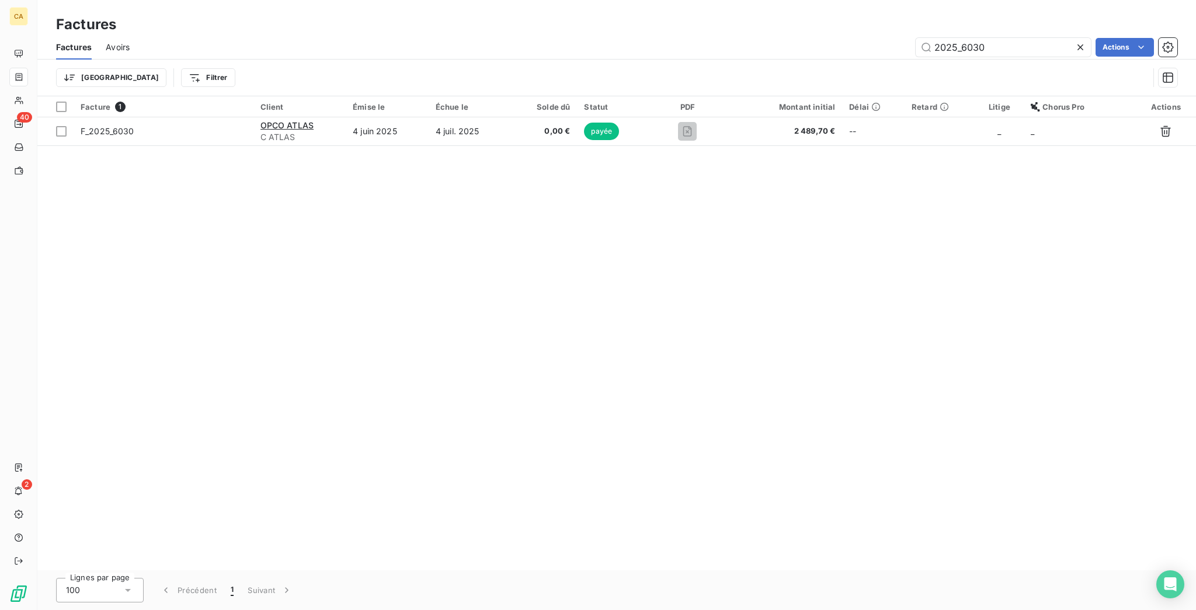
click at [990, 46] on div "2025_6030" at bounding box center [1002, 47] width 175 height 19
click at [1002, 38] on input "2025_6030" at bounding box center [1002, 47] width 175 height 19
click at [1019, 38] on input "2025_6031" at bounding box center [1002, 47] width 175 height 19
click at [1012, 39] on input "2025_6032" at bounding box center [1002, 47] width 175 height 19
click at [1015, 38] on input "2025_6034" at bounding box center [1002, 47] width 175 height 19
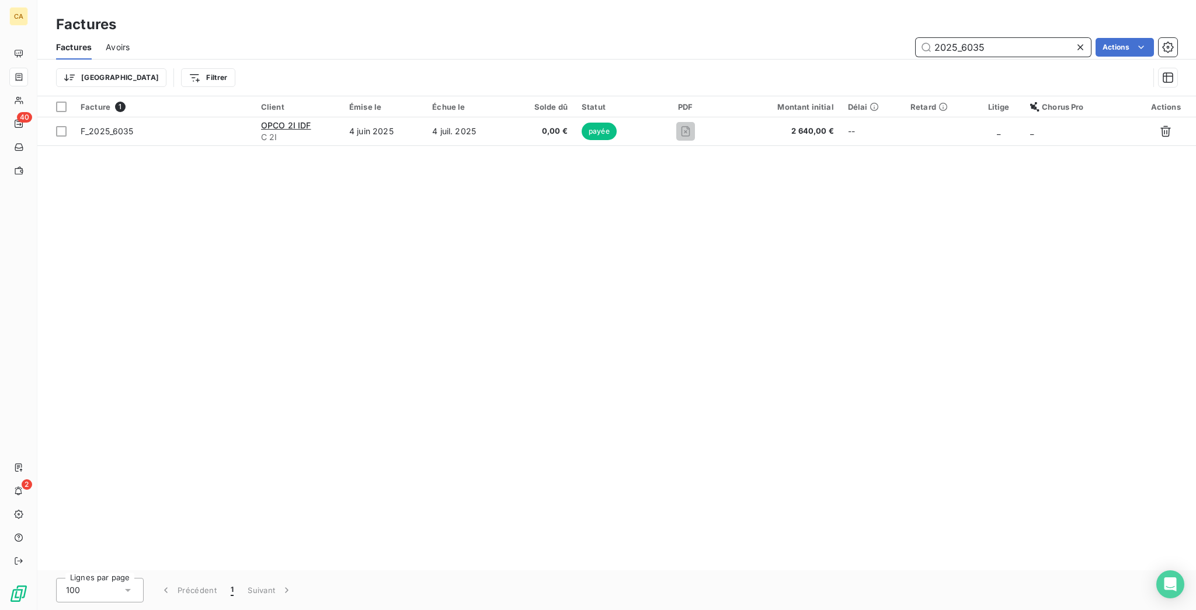
drag, startPoint x: 1011, startPoint y: 40, endPoint x: 1074, endPoint y: 16, distance: 68.0
click at [1011, 40] on input "2025_6035" at bounding box center [1002, 47] width 175 height 19
click at [1022, 39] on input "2025_6064" at bounding box center [1002, 47] width 175 height 19
drag, startPoint x: 1028, startPoint y: 44, endPoint x: 1039, endPoint y: 33, distance: 15.3
click at [1028, 43] on input "2025_6065" at bounding box center [1002, 47] width 175 height 19
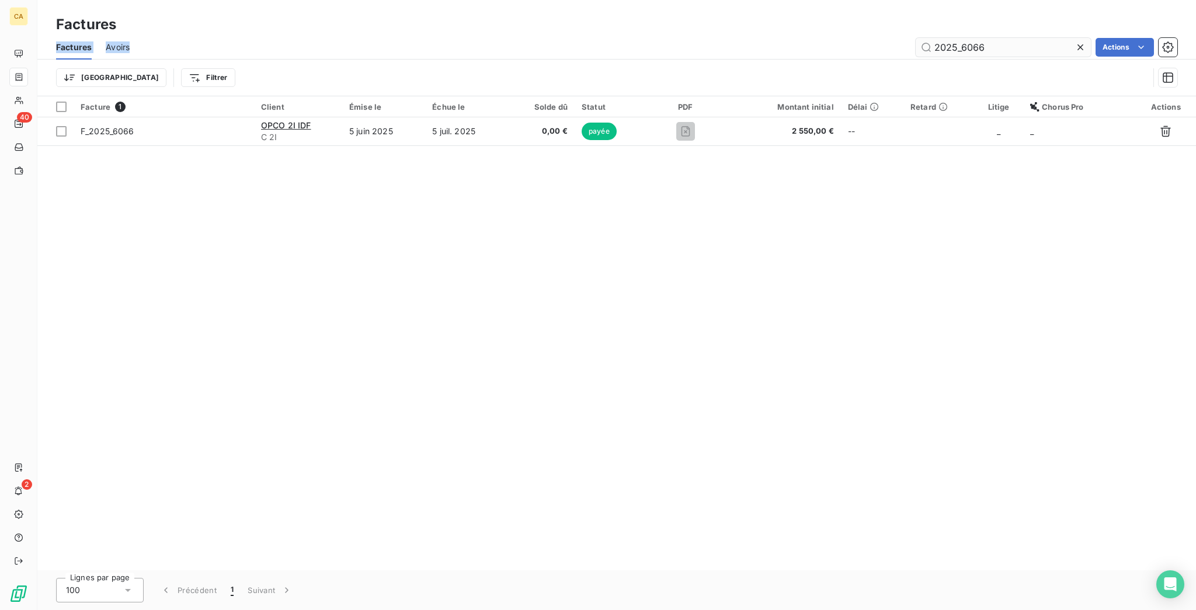
drag, startPoint x: 1050, startPoint y: 20, endPoint x: 1016, endPoint y: 40, distance: 39.3
click at [1016, 40] on div "Factures Factures Avoirs 2025_6066 Actions Trier Filtrer" at bounding box center [616, 48] width 1158 height 96
click at [1016, 40] on input "2025_6066" at bounding box center [1002, 47] width 175 height 19
click at [992, 38] on input "2025_6067" at bounding box center [1002, 47] width 175 height 19
click at [997, 39] on input "2025_6068" at bounding box center [1002, 47] width 175 height 19
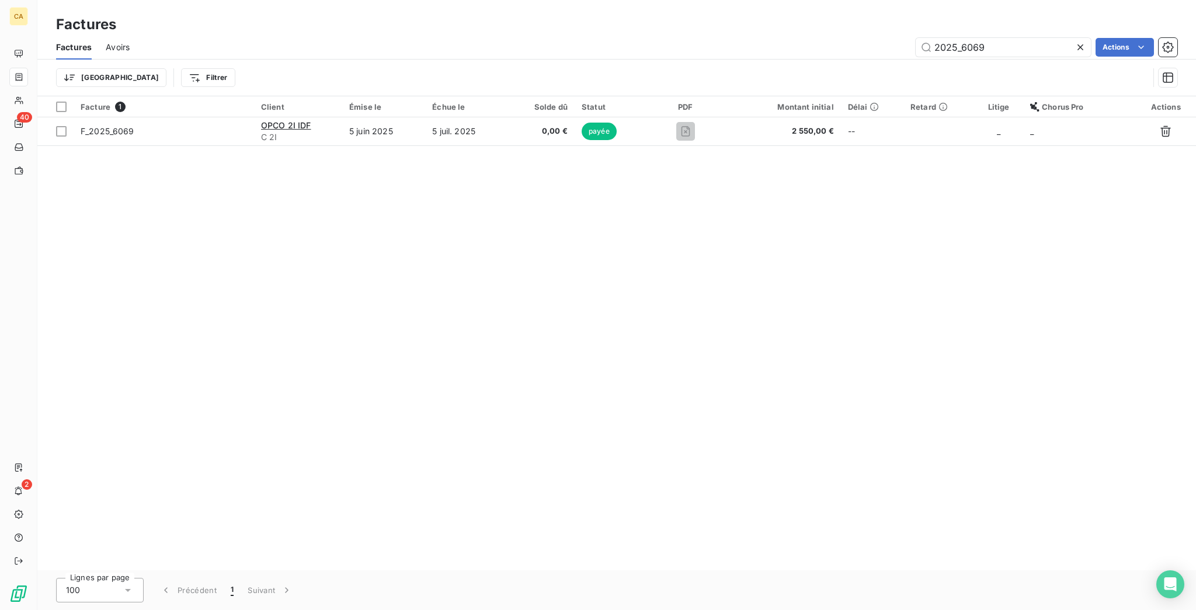
click at [510, 363] on div "Facture 1 Client Émise le Échue le Solde dû Statut PDF Montant initial Délai Re…" at bounding box center [616, 333] width 1158 height 474
drag, startPoint x: 974, startPoint y: 37, endPoint x: 1137, endPoint y: 60, distance: 163.8
click at [1137, 60] on div "Factures Avoirs 2025_6069 Actions Trier Filtrer" at bounding box center [616, 65] width 1158 height 61
drag, startPoint x: 969, startPoint y: 39, endPoint x: 1127, endPoint y: 67, distance: 161.2
click at [1127, 67] on div "Factures Avoirs 2025_6070 Actions Trier Filtrer" at bounding box center [616, 65] width 1158 height 61
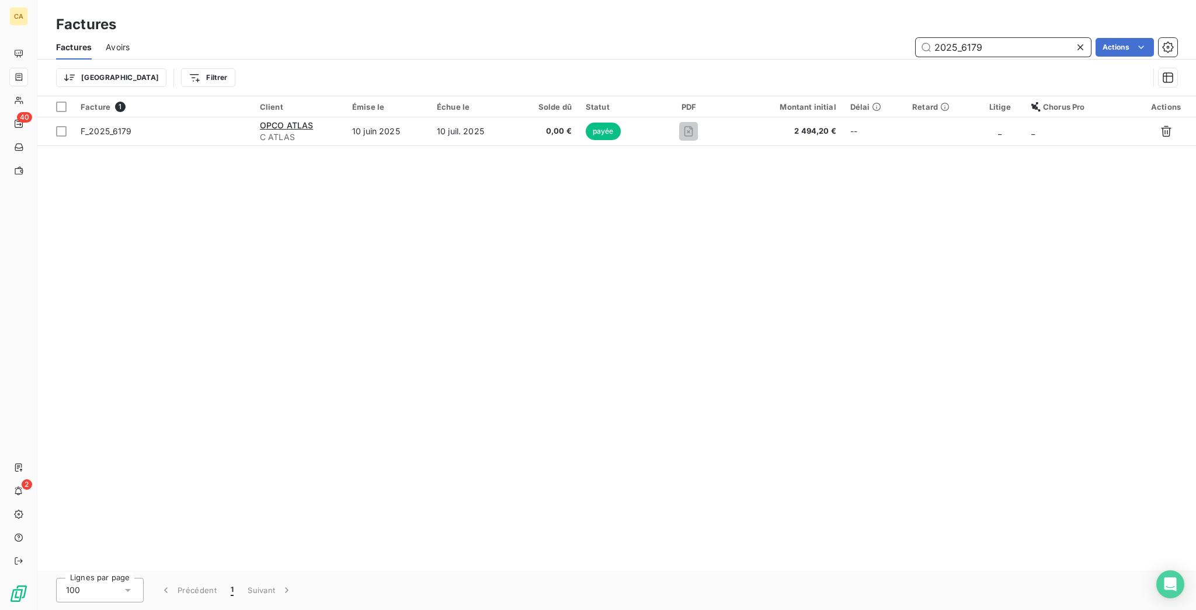
drag, startPoint x: 969, startPoint y: 32, endPoint x: 1075, endPoint y: 35, distance: 106.3
click at [1046, 49] on div "Factures Avoirs 2025_6179 Actions" at bounding box center [616, 47] width 1158 height 25
drag, startPoint x: 976, startPoint y: 39, endPoint x: 1162, endPoint y: 50, distance: 186.6
click at [1096, 58] on div "Factures Avoirs 2025_6260 Actions Trier Filtrer" at bounding box center [616, 65] width 1158 height 61
click at [977, 38] on input "2025_6277" at bounding box center [1002, 47] width 175 height 19
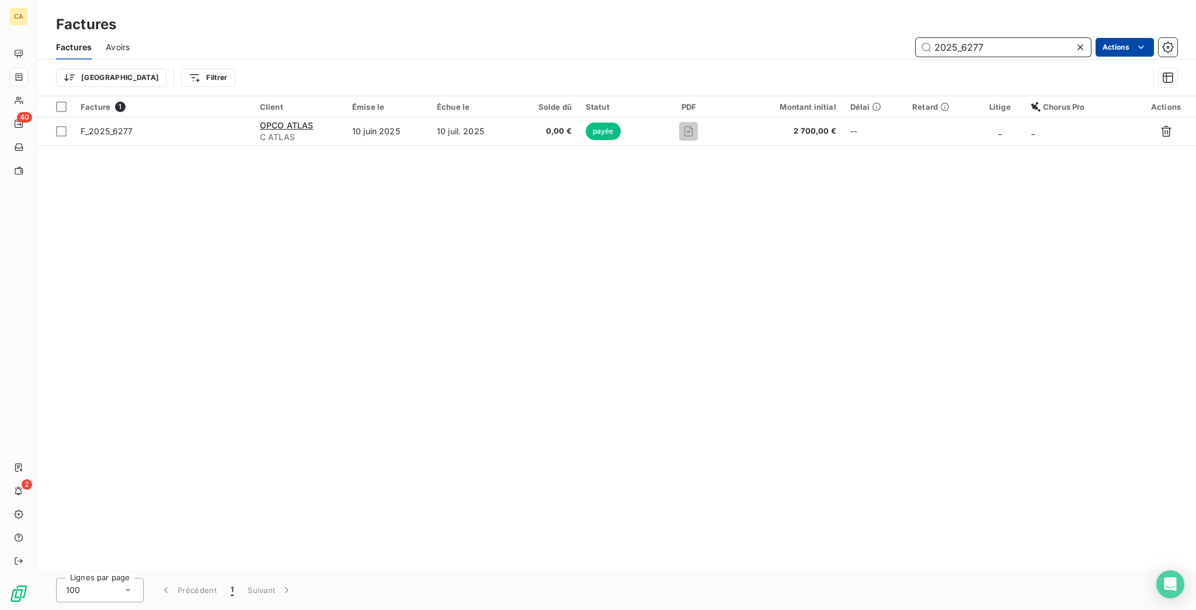
drag, startPoint x: 967, startPoint y: 37, endPoint x: 1118, endPoint y: 34, distance: 150.7
click at [1108, 43] on div "2025_6277 Actions" at bounding box center [660, 47] width 1033 height 19
click at [1021, 50] on div "Factures Avoirs 2025_6307 Actions" at bounding box center [616, 47] width 1158 height 25
click at [1015, 44] on input "2025_6307" at bounding box center [1002, 47] width 175 height 19
click at [1022, 40] on input "2025_6308" at bounding box center [1002, 47] width 175 height 19
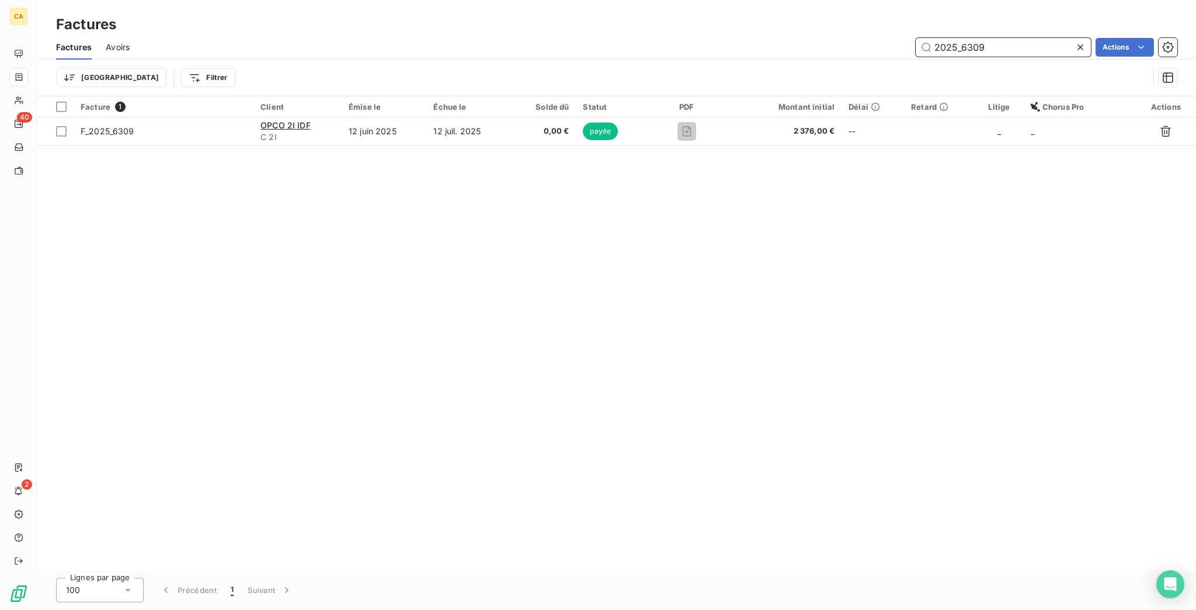
drag, startPoint x: 977, startPoint y: 40, endPoint x: 1162, endPoint y: 47, distance: 185.2
click at [1133, 57] on div "Factures Avoirs 2025_6309 Actions Trier Filtrer" at bounding box center [616, 65] width 1158 height 61
click at [1024, 38] on div "2025_6310" at bounding box center [1002, 47] width 175 height 19
click at [1019, 44] on input "2025_6310" at bounding box center [1002, 47] width 175 height 19
click at [1074, 38] on input "2025_6311" at bounding box center [1002, 47] width 175 height 19
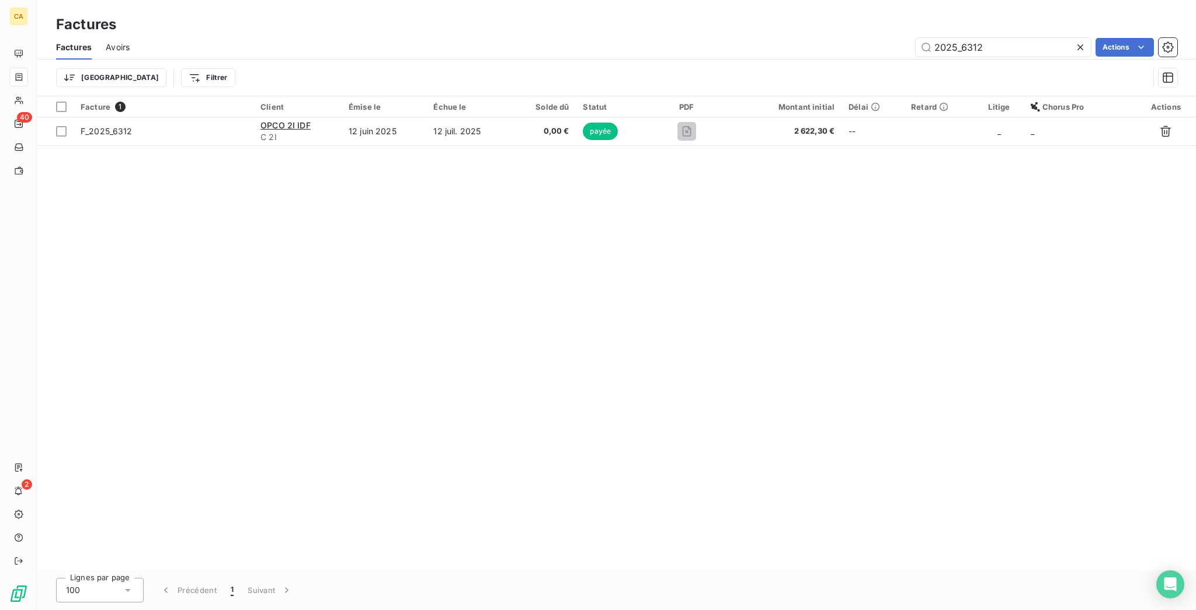
click at [998, 49] on div "Factures Avoirs 2025_6312 Actions" at bounding box center [616, 47] width 1158 height 25
click at [1014, 39] on input "2025_6312" at bounding box center [1002, 47] width 175 height 19
click at [1011, 41] on input "2025_6314" at bounding box center [1002, 47] width 175 height 19
click at [1028, 42] on input "2025_6315" at bounding box center [1002, 47] width 175 height 19
click at [981, 39] on input "2025_6316" at bounding box center [1002, 47] width 175 height 19
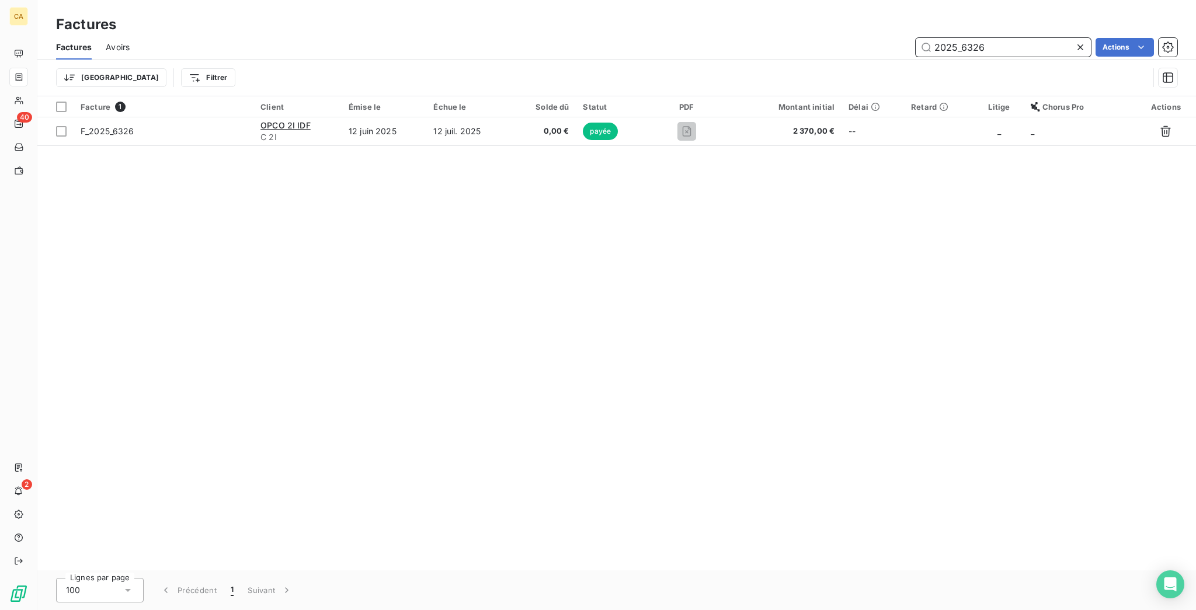
click at [1020, 38] on input "2025_6326" at bounding box center [1002, 47] width 175 height 19
click at [1011, 38] on input "2025_6335" at bounding box center [1002, 47] width 175 height 19
click at [1008, 38] on input "2025_6336" at bounding box center [1002, 47] width 175 height 19
drag, startPoint x: 1001, startPoint y: 36, endPoint x: 977, endPoint y: 40, distance: 24.4
click at [977, 40] on input "2025_6337" at bounding box center [1002, 47] width 175 height 19
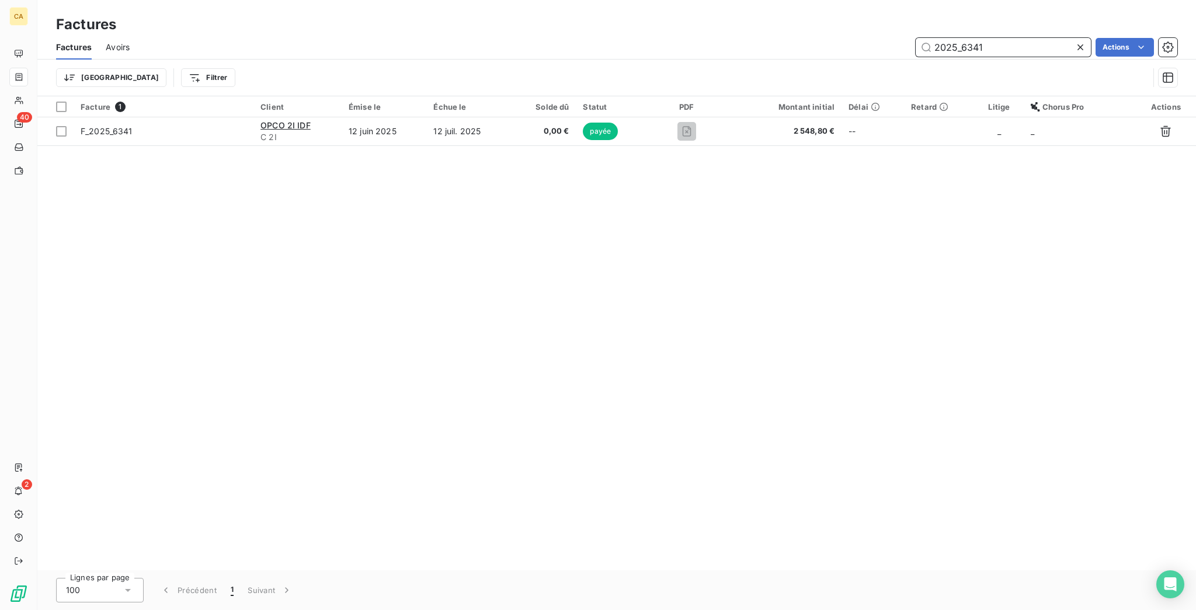
click at [987, 38] on input "2025_6341" at bounding box center [1002, 47] width 175 height 19
click at [1021, 38] on input "2025_6342" at bounding box center [1002, 47] width 175 height 19
click at [1009, 45] on div "2025_6343" at bounding box center [1002, 47] width 175 height 19
click at [1015, 39] on input "2025_6343" at bounding box center [1002, 47] width 175 height 19
click at [1040, 38] on input "2025_6344" at bounding box center [1002, 47] width 175 height 19
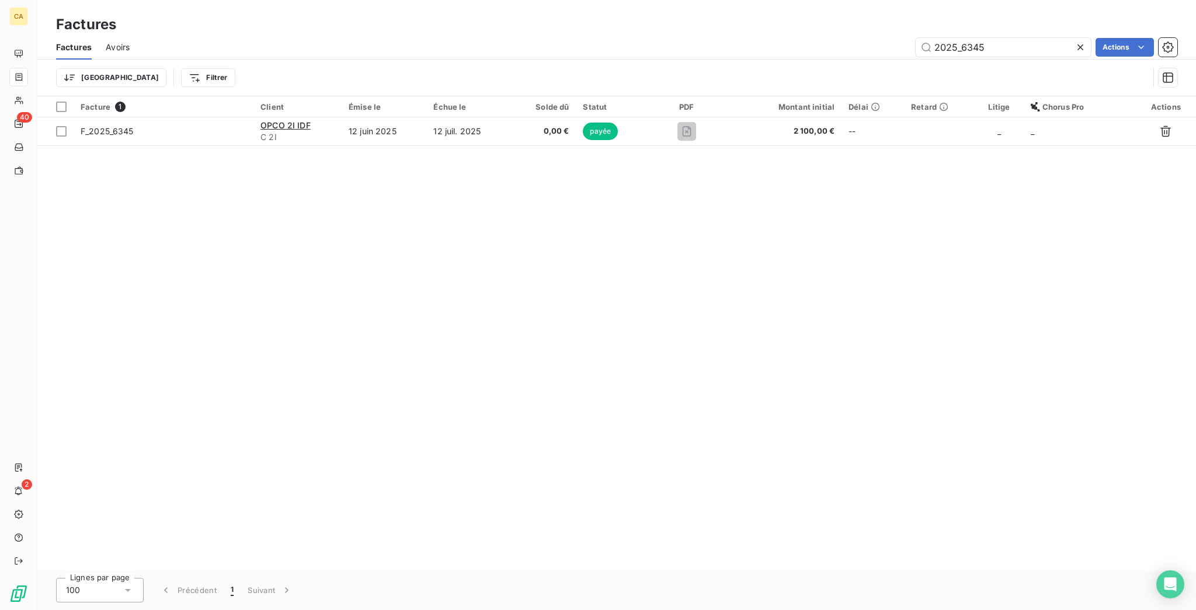
click at [1032, 47] on div "2025_6345" at bounding box center [1002, 47] width 175 height 19
click at [1029, 38] on input "2025_6345" at bounding box center [1002, 47] width 175 height 19
click at [1020, 41] on input "2025_6346" at bounding box center [1002, 47] width 175 height 19
drag, startPoint x: 1035, startPoint y: 44, endPoint x: 1029, endPoint y: 41, distance: 6.0
click at [1032, 44] on input "2025_6347" at bounding box center [1002, 47] width 175 height 19
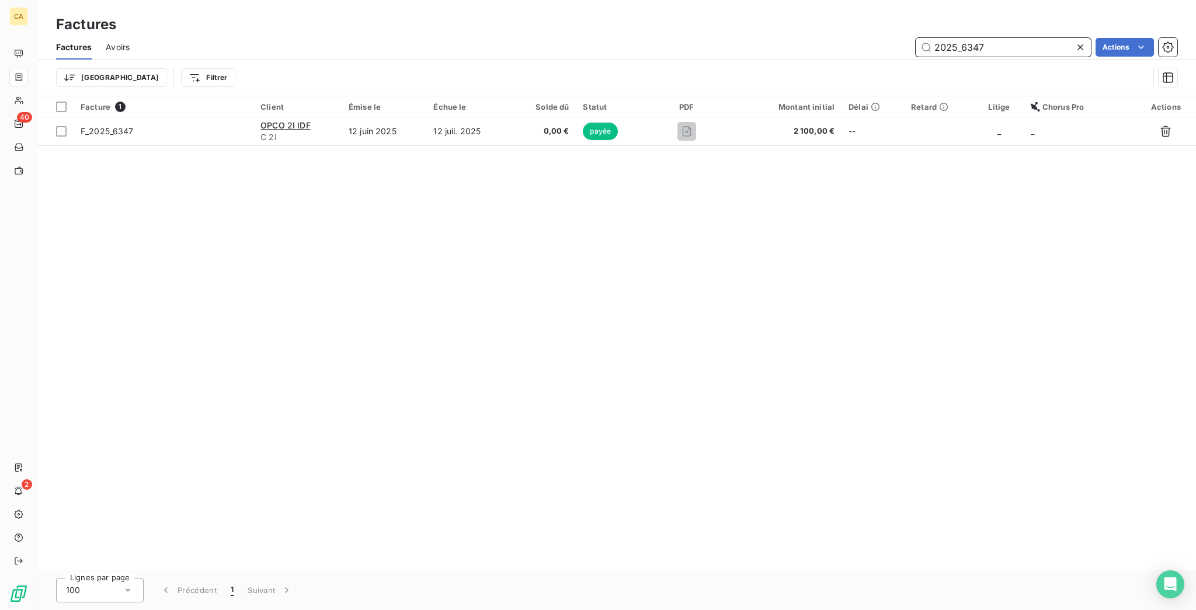
click at [1028, 38] on input "2025_6347" at bounding box center [1002, 47] width 175 height 19
click at [1016, 46] on div "2025_6348" at bounding box center [1002, 47] width 175 height 19
click at [1040, 38] on input "2025_6348" at bounding box center [1002, 47] width 175 height 19
drag, startPoint x: 978, startPoint y: 40, endPoint x: 1179, endPoint y: 54, distance: 201.3
click at [1119, 51] on div "Factures Avoirs 2025_6349 Actions Trier Filtrer" at bounding box center [616, 65] width 1158 height 61
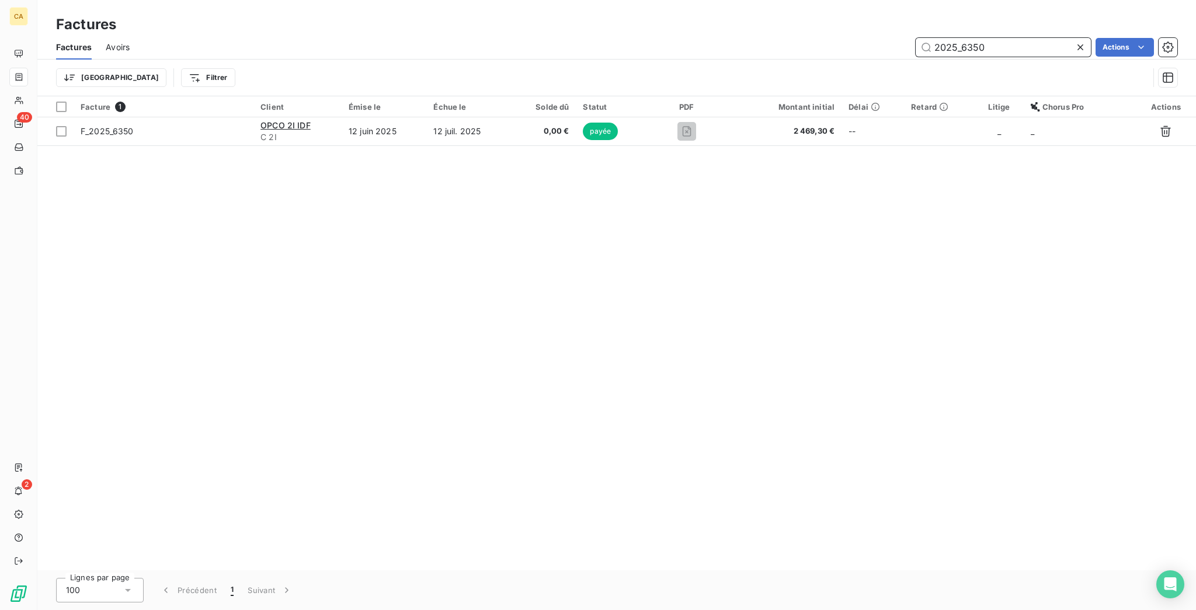
click at [998, 43] on input "2025_6350" at bounding box center [1002, 47] width 175 height 19
click at [1047, 38] on input "2025_6351" at bounding box center [1002, 47] width 175 height 19
click at [1017, 41] on input "2025_6353" at bounding box center [1002, 47] width 175 height 19
click at [1024, 45] on div "2025_6354" at bounding box center [1002, 47] width 175 height 19
click at [1012, 45] on div "2025_6354" at bounding box center [1002, 47] width 175 height 19
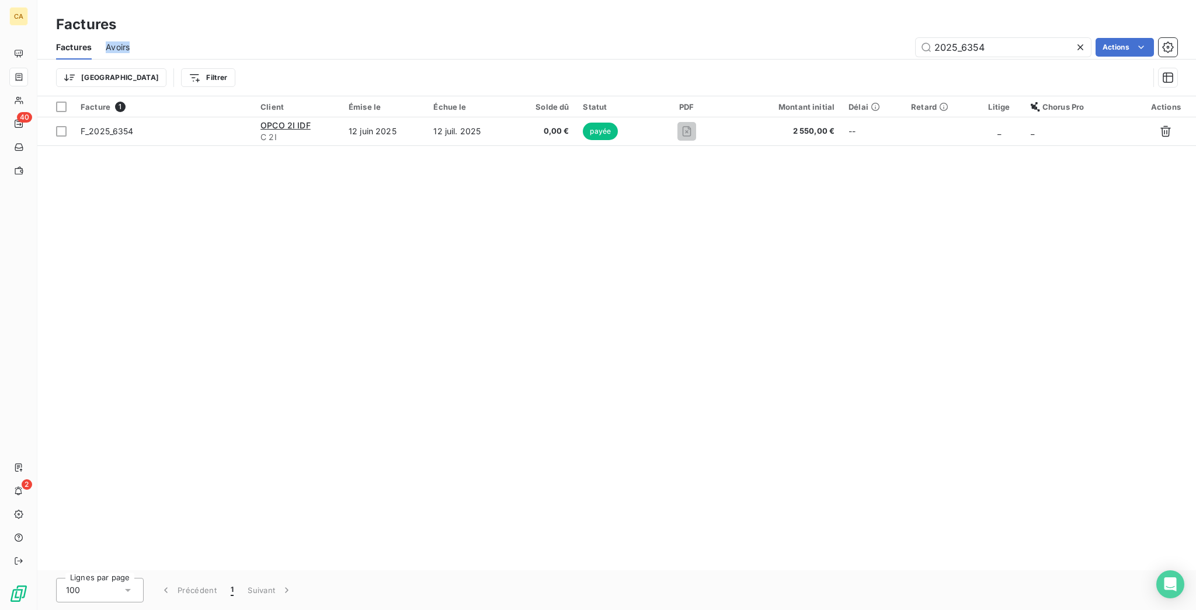
click at [1012, 45] on div "2025_6354" at bounding box center [1002, 47] width 175 height 19
click at [1021, 42] on input "2025_6354" at bounding box center [1002, 47] width 175 height 19
click at [997, 38] on input "2025_6355" at bounding box center [1002, 47] width 175 height 19
click at [1015, 38] on input "2025_6356" at bounding box center [1002, 47] width 175 height 19
drag, startPoint x: 1030, startPoint y: 22, endPoint x: 1029, endPoint y: 31, distance: 8.9
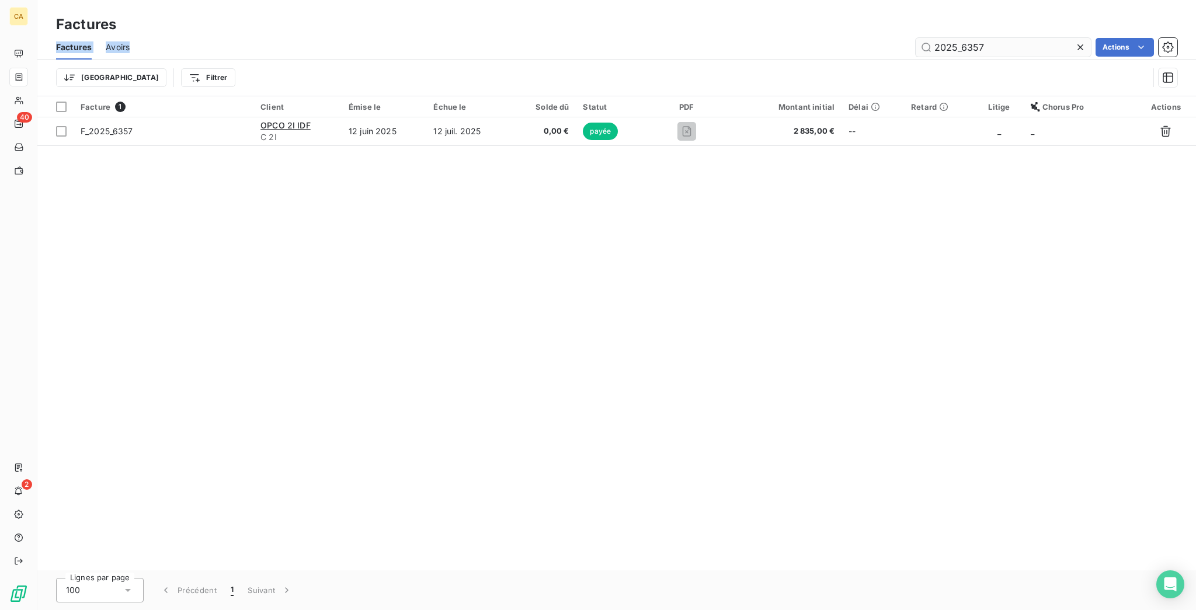
click at [1029, 31] on div "Factures Factures Avoirs 2025_6357 Actions Trier Filtrer" at bounding box center [616, 48] width 1158 height 96
click at [1029, 38] on input "2025_6357" at bounding box center [1002, 47] width 175 height 19
drag, startPoint x: 977, startPoint y: 35, endPoint x: 1194, endPoint y: 83, distance: 223.0
click at [1179, 75] on div "Factures Avoirs 2025_6359 Actions Trier Filtrer" at bounding box center [616, 65] width 1158 height 61
click at [998, 35] on div "Factures Avoirs 2025_6360 Actions" at bounding box center [616, 47] width 1158 height 25
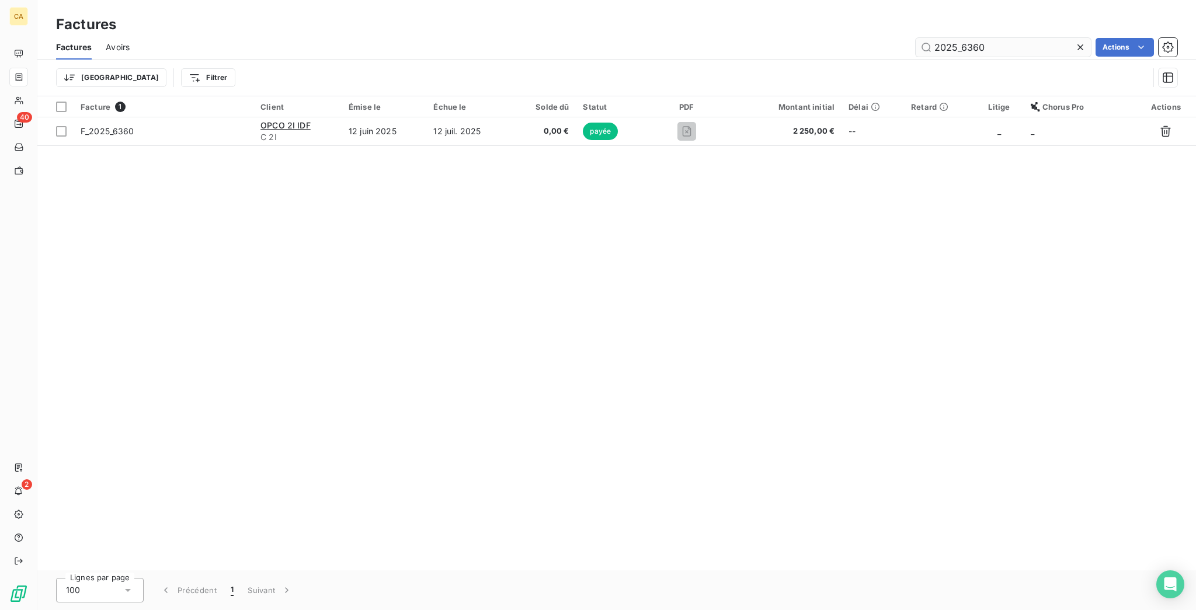
click at [998, 38] on div "2025_6360" at bounding box center [1002, 47] width 175 height 19
click at [1067, 40] on input "2025_6360" at bounding box center [1002, 47] width 175 height 19
click at [1020, 38] on input "2025_6362" at bounding box center [1002, 47] width 175 height 19
drag, startPoint x: 1060, startPoint y: 34, endPoint x: 1075, endPoint y: 32, distance: 14.8
click at [1058, 38] on input "2025_6363" at bounding box center [1002, 47] width 175 height 19
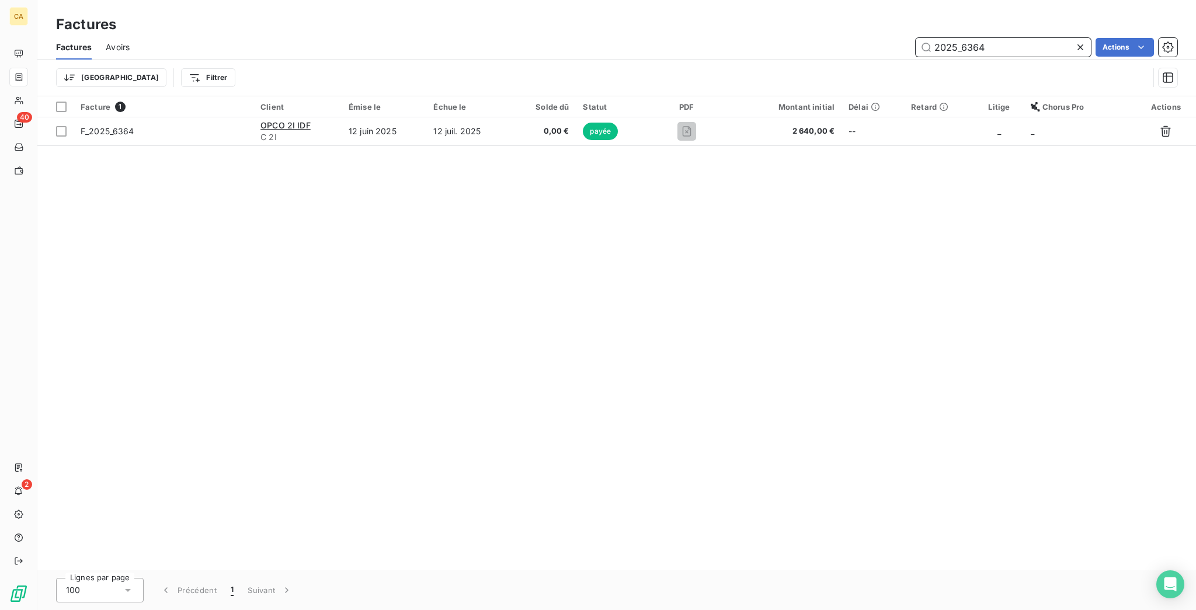
click at [998, 38] on input "2025_6364" at bounding box center [1002, 47] width 175 height 19
drag, startPoint x: 1047, startPoint y: 26, endPoint x: 1044, endPoint y: 44, distance: 17.9
click at [1047, 35] on div "Factures Avoirs 2025_6365 Actions" at bounding box center [616, 47] width 1158 height 25
click at [1044, 47] on div "2025_6365" at bounding box center [1002, 47] width 175 height 19
click at [1050, 39] on input "2025_6365" at bounding box center [1002, 47] width 175 height 19
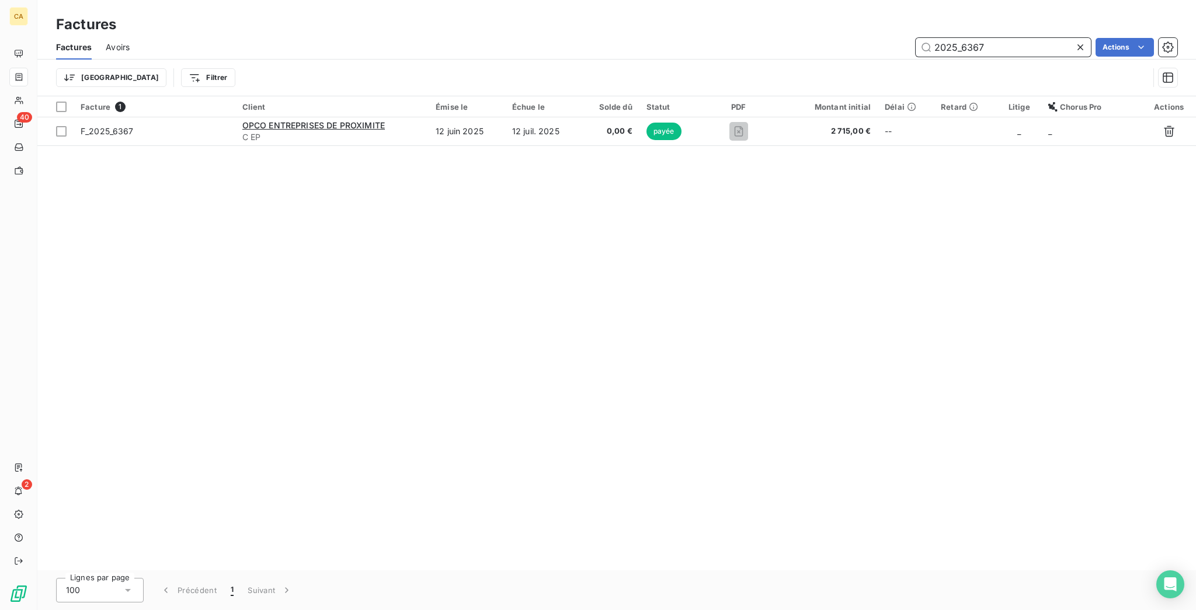
click at [1040, 38] on input "2025_6367" at bounding box center [1002, 47] width 175 height 19
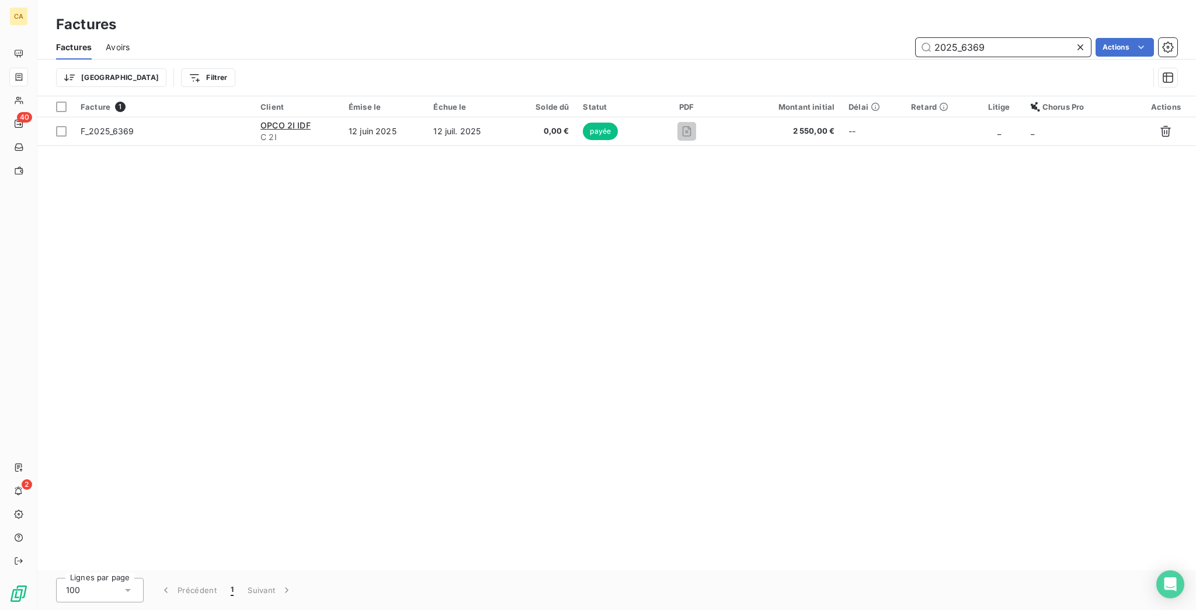
drag, startPoint x: 978, startPoint y: 40, endPoint x: 1194, endPoint y: 53, distance: 217.0
click at [1194, 53] on div "Factures Avoirs 2025_6369 Actions Trier Filtrer" at bounding box center [616, 65] width 1158 height 61
click at [1003, 38] on input "2025_6370" at bounding box center [1002, 47] width 175 height 19
click at [1008, 38] on input "2025_6379" at bounding box center [1002, 47] width 175 height 19
click at [1016, 38] on input "2025_6380" at bounding box center [1002, 47] width 175 height 19
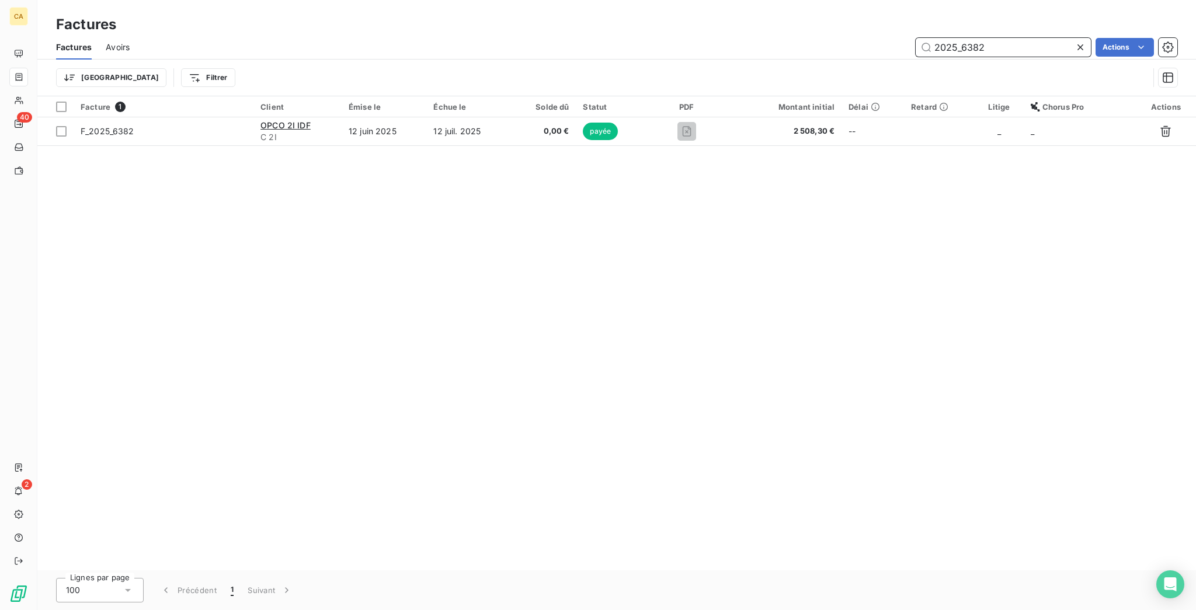
click at [1012, 43] on input "2025_6382" at bounding box center [1002, 47] width 175 height 19
click at [1025, 40] on input "2025_6383" at bounding box center [1002, 47] width 175 height 19
drag, startPoint x: 1006, startPoint y: 37, endPoint x: 1025, endPoint y: 5, distance: 37.7
click at [1004, 40] on input "2025_6385" at bounding box center [1002, 47] width 175 height 19
click at [1031, 43] on input "2025_6386" at bounding box center [1002, 47] width 175 height 19
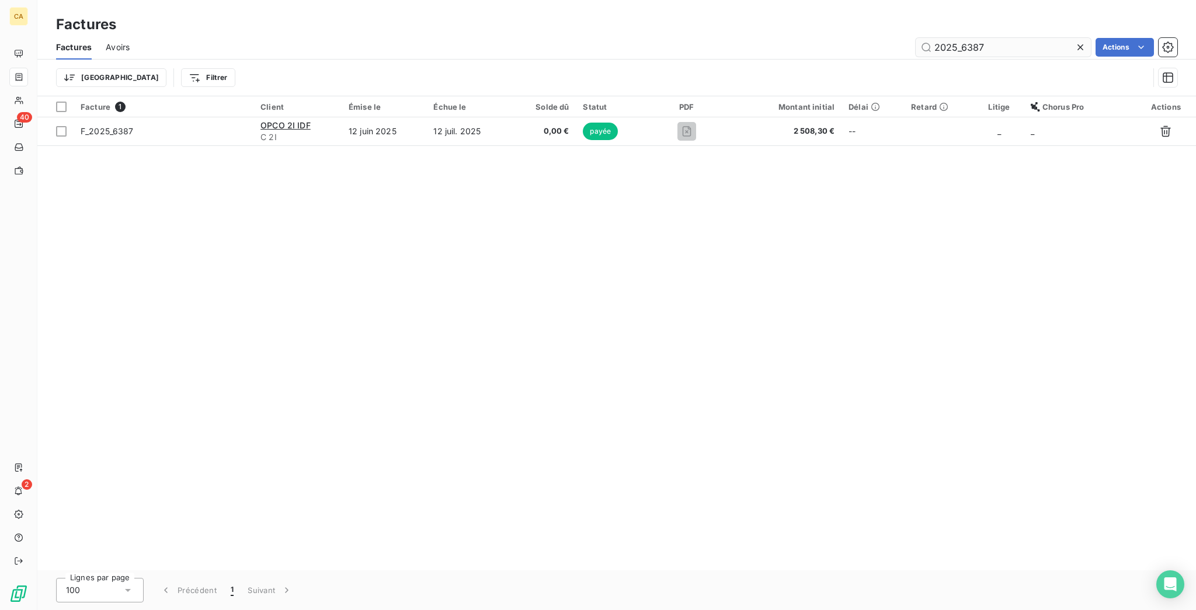
drag, startPoint x: 1038, startPoint y: 58, endPoint x: 1032, endPoint y: 41, distance: 17.9
click at [1038, 67] on div "Trier Filtrer" at bounding box center [602, 78] width 1092 height 22
click at [1032, 39] on input "2025_6387" at bounding box center [1002, 47] width 175 height 19
click at [1026, 39] on input "2025_6388" at bounding box center [1002, 47] width 175 height 19
drag, startPoint x: 979, startPoint y: 40, endPoint x: 1105, endPoint y: 53, distance: 126.7
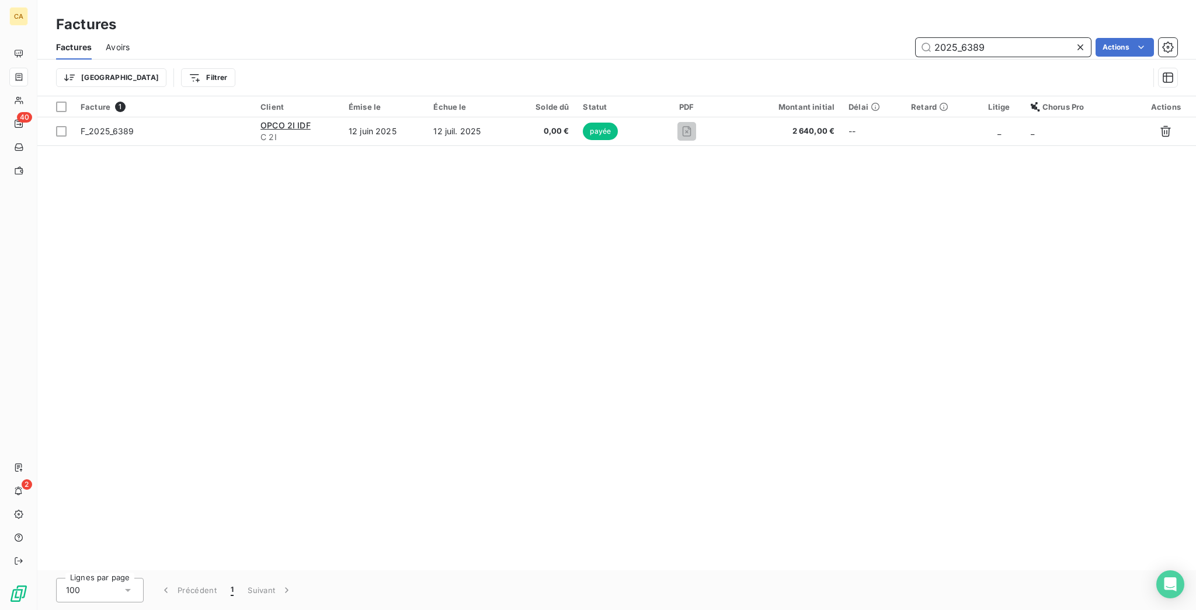
click at [1103, 53] on div "Factures Avoirs 2025_6389 Actions Trier Filtrer" at bounding box center [616, 65] width 1158 height 61
click at [1017, 38] on input "2025_6390" at bounding box center [1002, 47] width 175 height 19
click at [1007, 42] on input "2025_6391" at bounding box center [1002, 47] width 175 height 19
click at [1015, 44] on input "2025_6392" at bounding box center [1002, 47] width 175 height 19
click at [1005, 42] on input "2025_6393" at bounding box center [1002, 47] width 175 height 19
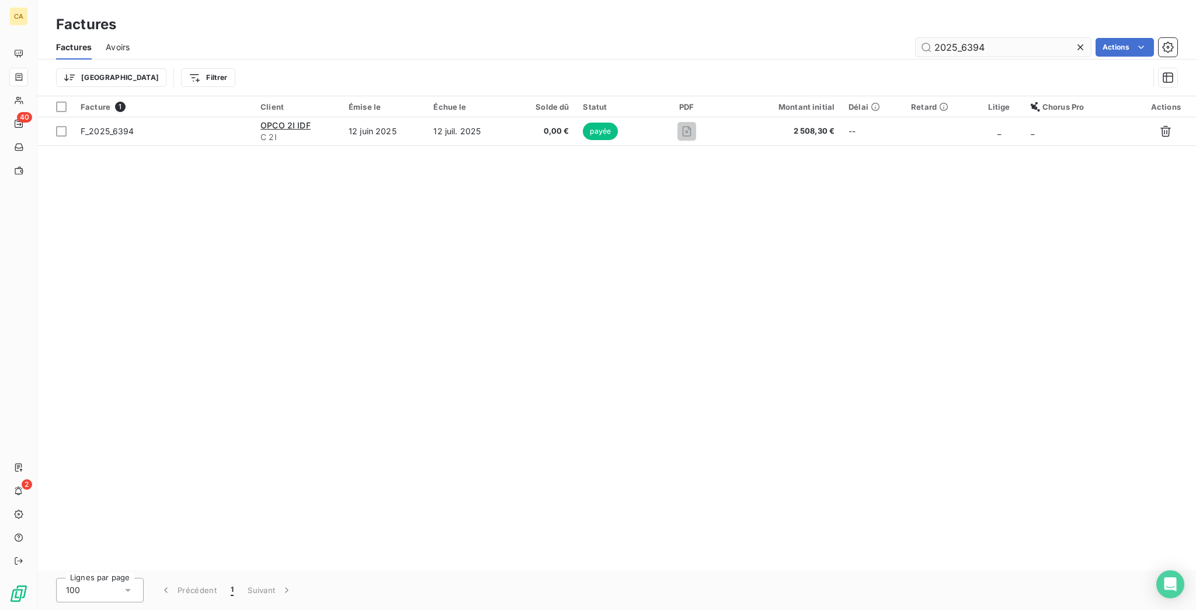
drag, startPoint x: 1029, startPoint y: 54, endPoint x: 1028, endPoint y: 33, distance: 21.6
click at [1029, 60] on div "Trier Filtrer" at bounding box center [616, 78] width 1121 height 36
click at [1028, 38] on input "2025_6394" at bounding box center [1002, 47] width 175 height 19
click at [1004, 38] on input "2025_6396" at bounding box center [1002, 47] width 175 height 19
click at [1026, 42] on input "2025_6397" at bounding box center [1002, 47] width 175 height 19
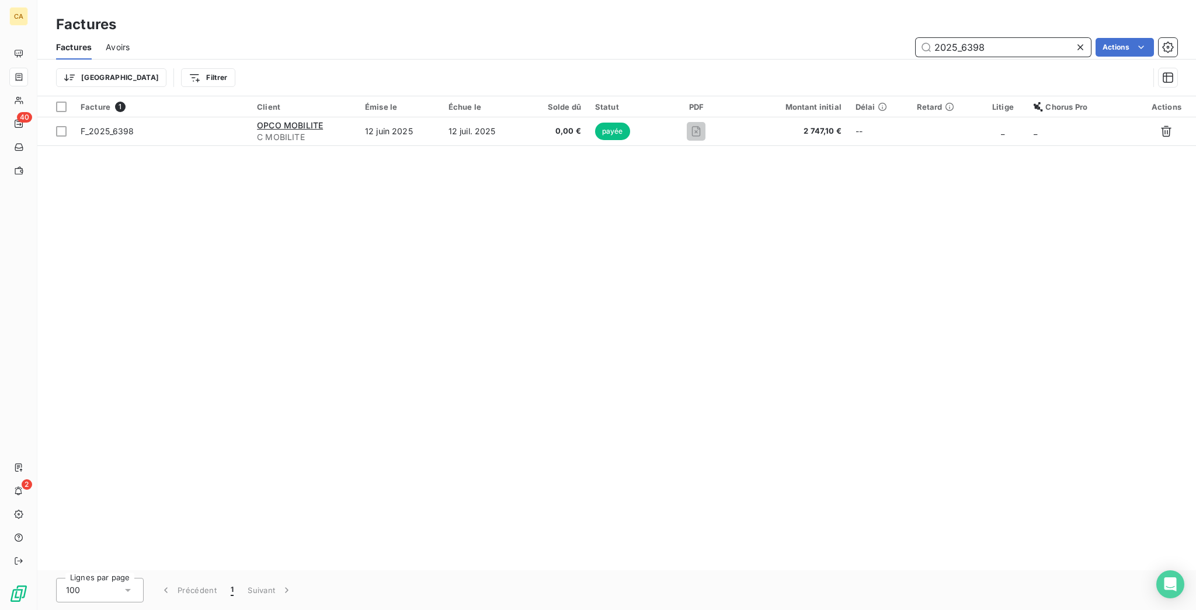
click at [1015, 38] on input "2025_6398" at bounding box center [1002, 47] width 175 height 19
drag, startPoint x: 967, startPoint y: 40, endPoint x: 1057, endPoint y: 62, distance: 92.0
click at [1054, 62] on div "Factures Avoirs 2025_6399 Actions Trier Filtrer" at bounding box center [616, 65] width 1158 height 61
click at [988, 38] on input "2025_6401" at bounding box center [1002, 47] width 175 height 19
click at [1030, 38] on input "2025_6403" at bounding box center [1002, 47] width 175 height 19
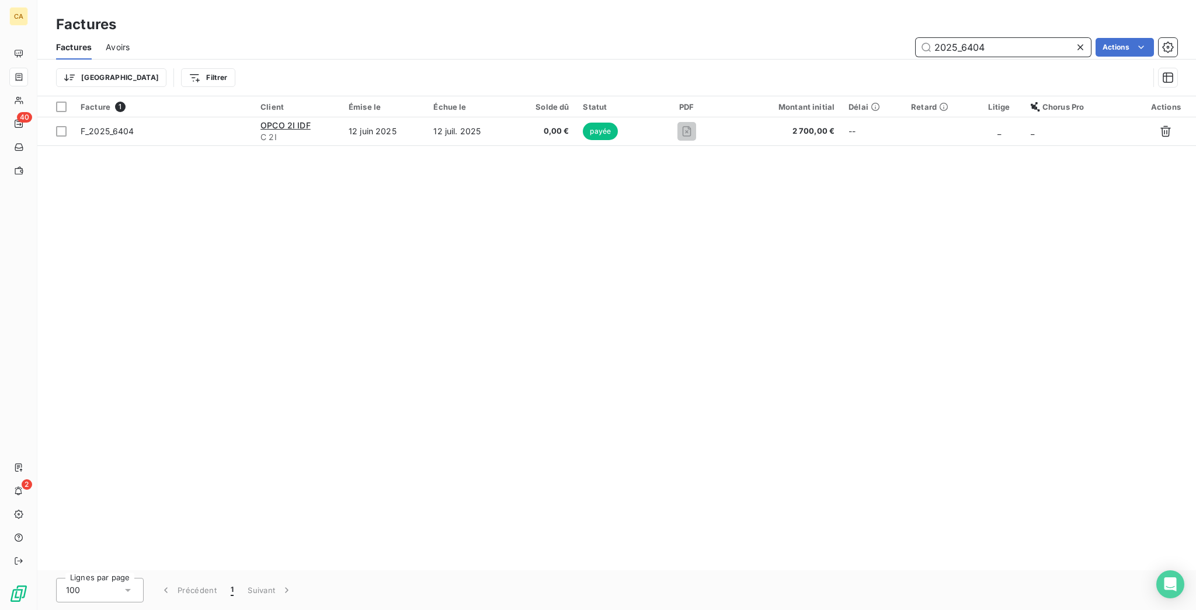
click at [1025, 40] on input "2025_6404" at bounding box center [1002, 47] width 175 height 19
drag, startPoint x: 1030, startPoint y: 57, endPoint x: 1030, endPoint y: 47, distance: 9.4
click at [1030, 67] on div "Trier Filtrer" at bounding box center [602, 78] width 1092 height 22
click at [1030, 47] on div "2025_6421" at bounding box center [1002, 47] width 175 height 19
click at [1029, 45] on div "2025_6421" at bounding box center [1002, 47] width 175 height 19
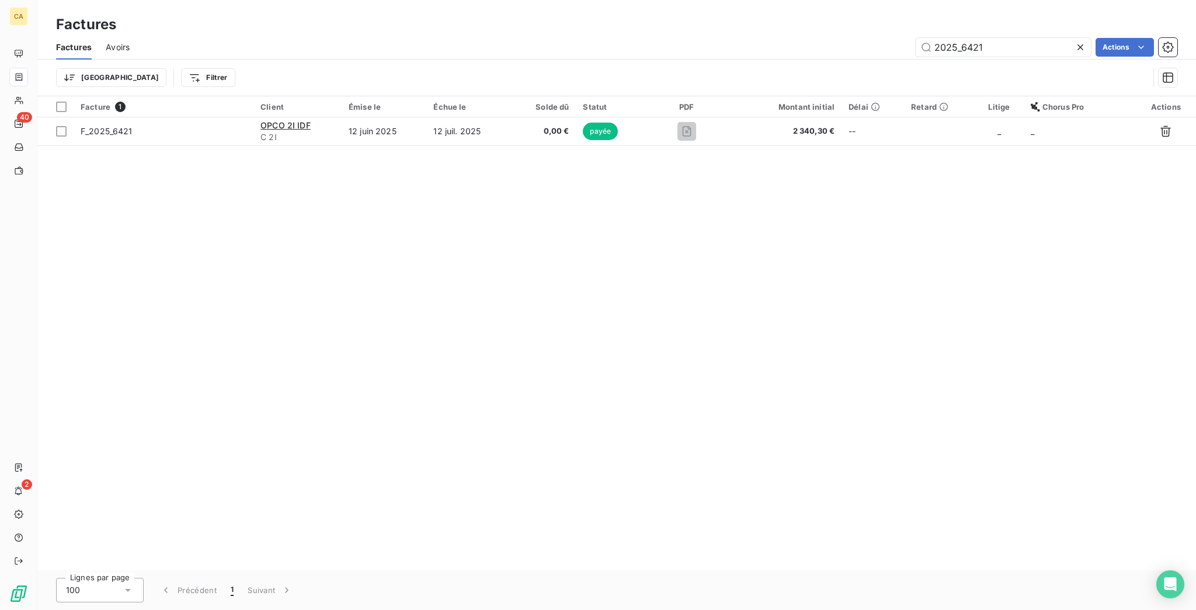
click at [1033, 38] on div "2025_6421" at bounding box center [1002, 47] width 175 height 19
click at [1037, 38] on input "2025_6421" at bounding box center [1002, 47] width 175 height 19
click at [1019, 38] on input "2025_6423" at bounding box center [1002, 47] width 175 height 19
click at [1024, 43] on input "2025_6427" at bounding box center [1002, 47] width 175 height 19
drag, startPoint x: 1021, startPoint y: 54, endPoint x: 1025, endPoint y: 44, distance: 10.5
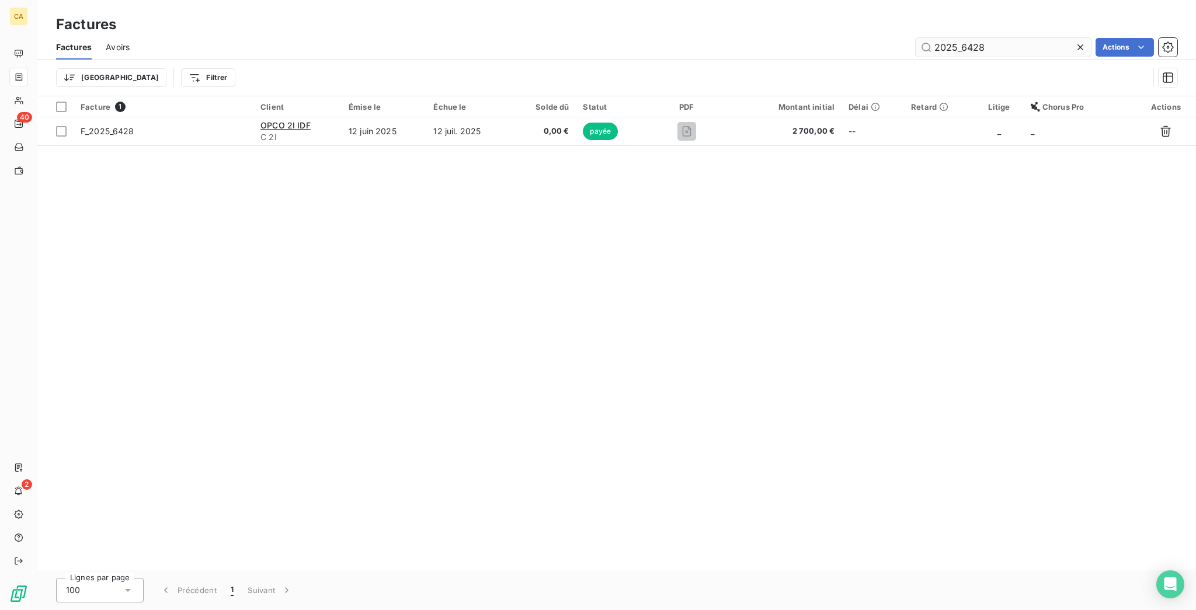
click at [1022, 60] on div "Trier Filtrer" at bounding box center [616, 78] width 1121 height 36
drag, startPoint x: 1025, startPoint y: 41, endPoint x: 975, endPoint y: 49, distance: 50.2
click at [975, 49] on div "Factures Avoirs 2025_6428 Actions" at bounding box center [616, 47] width 1158 height 25
click at [1010, 39] on input "2025_6430" at bounding box center [1002, 47] width 175 height 19
click at [1011, 44] on input "2025_6431" at bounding box center [1002, 47] width 175 height 19
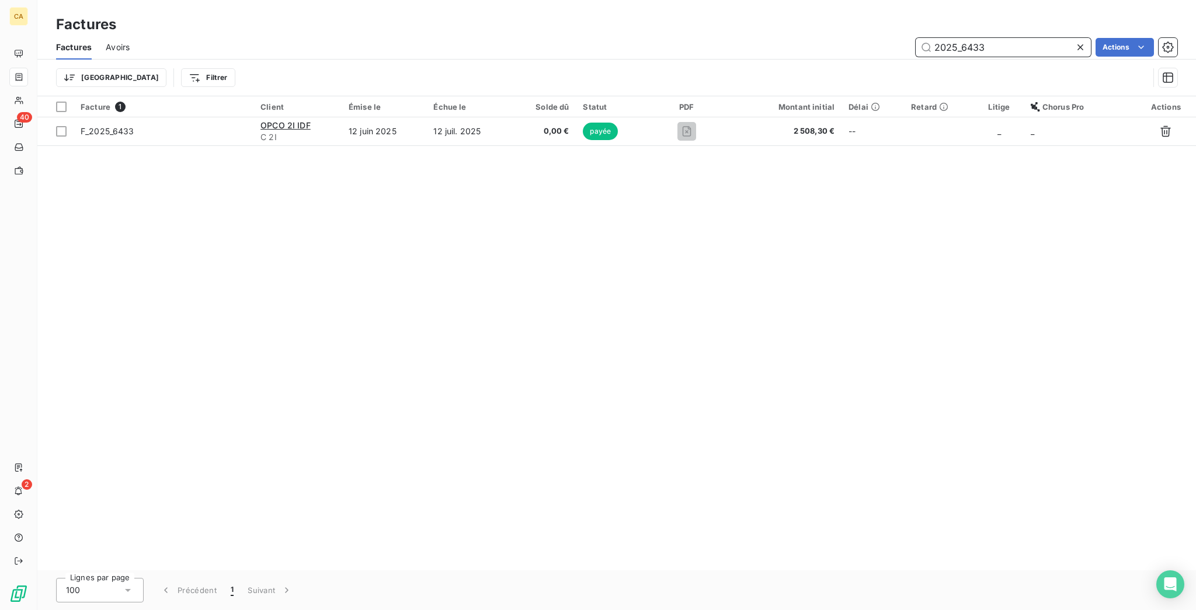
type input "2025_6433"
